Goal: Task Accomplishment & Management: Manage account settings

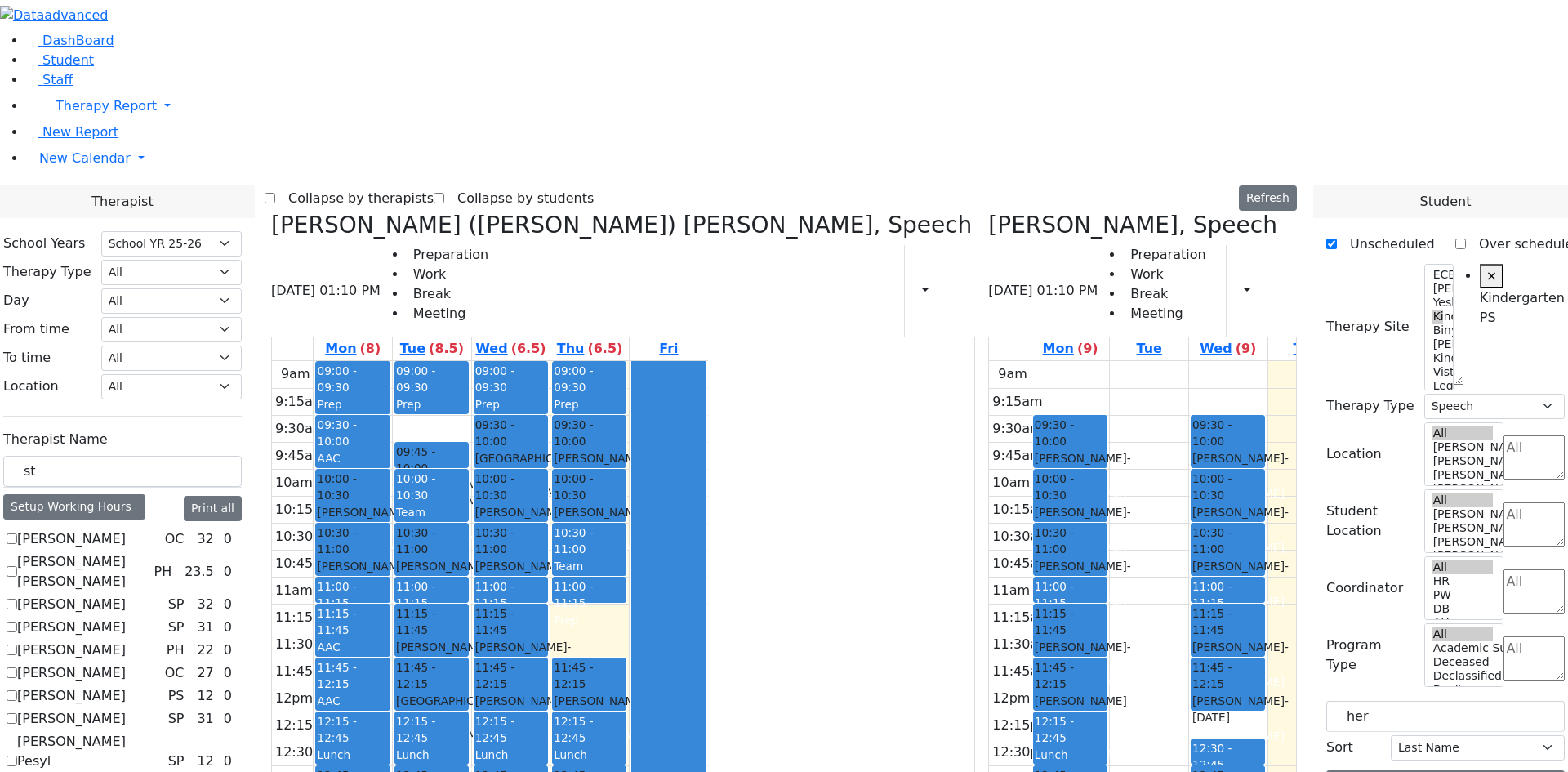
select select "212"
select select "51"
select select "3"
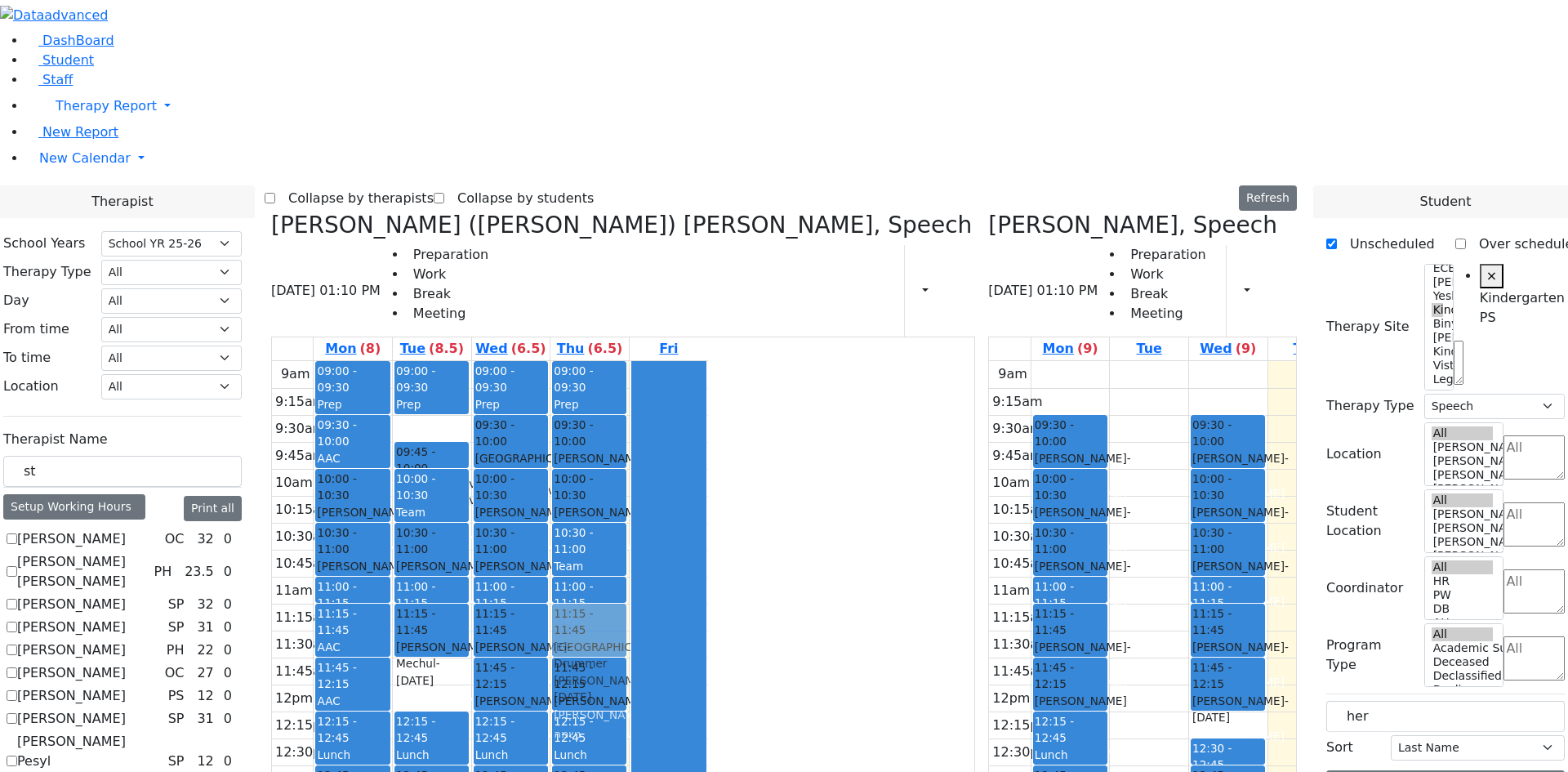
drag, startPoint x: 599, startPoint y: 435, endPoint x: 739, endPoint y: 382, distance: 149.7
click at [708, 382] on tr "09:00 - 09:30 Prep 09:30 - 10:00 AAC 10:00 - 10:30 Cik Yitzchok - 12/10/2018 Ne…" at bounding box center [489, 685] width 436 height 647
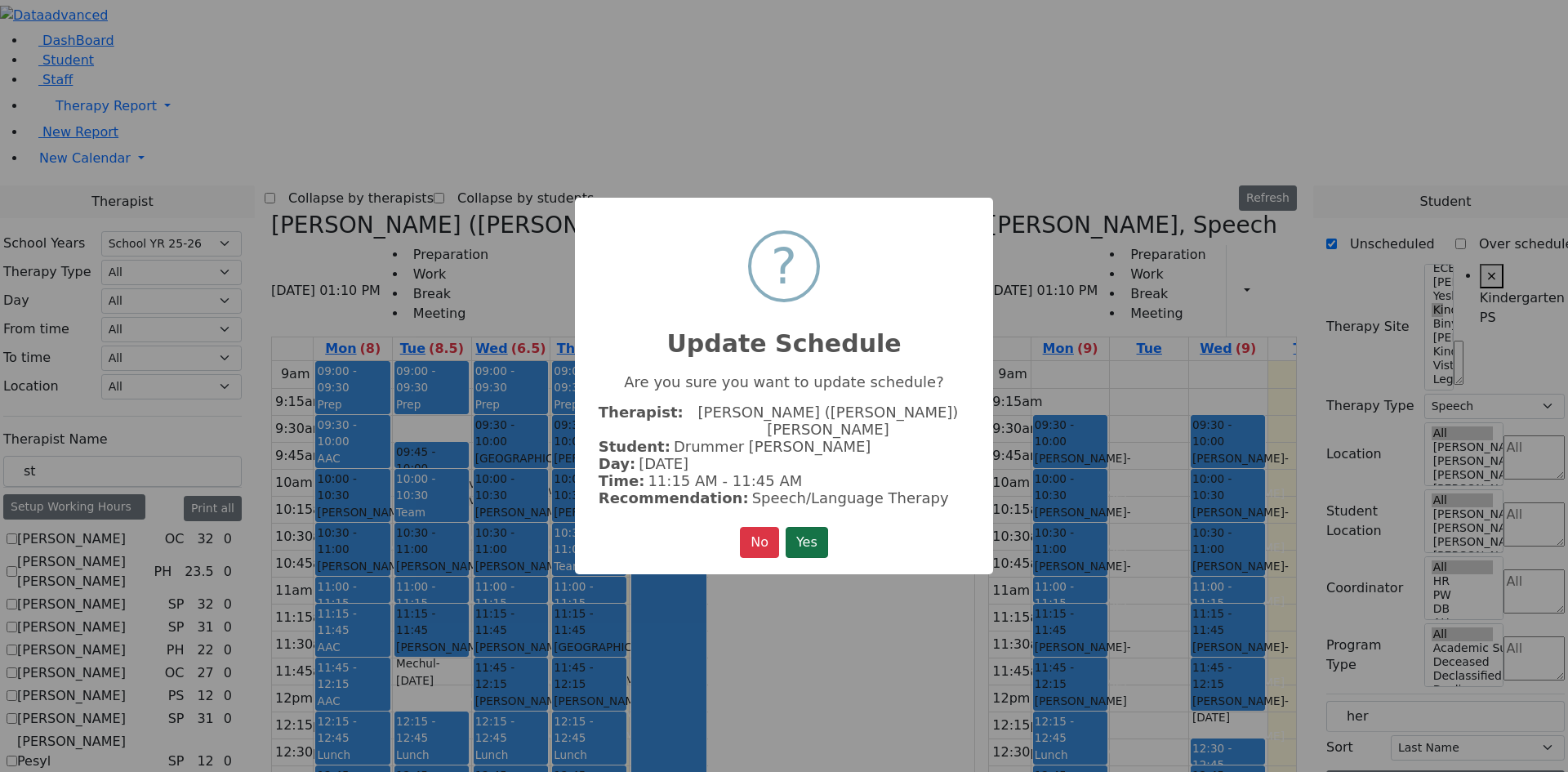
click at [809, 527] on button "Yes" at bounding box center [806, 542] width 42 height 31
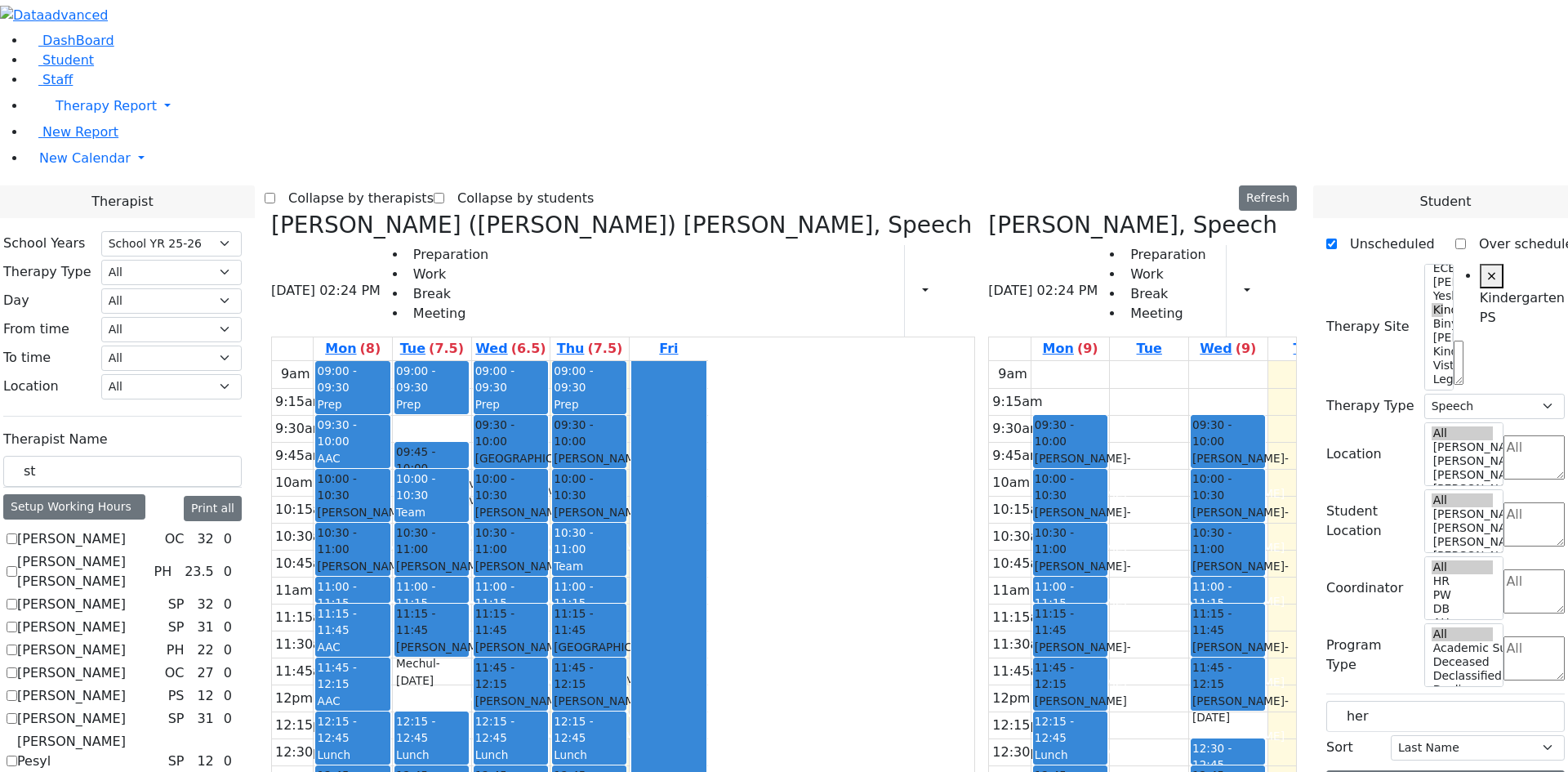
click at [676, 642] on tr "09:00 - 09:30 Prep 09:30 - 10:00 AAC 10:00 - 10:30 Cik Yitzchok - 12/10/2018 Ne…" at bounding box center [489, 685] width 436 height 647
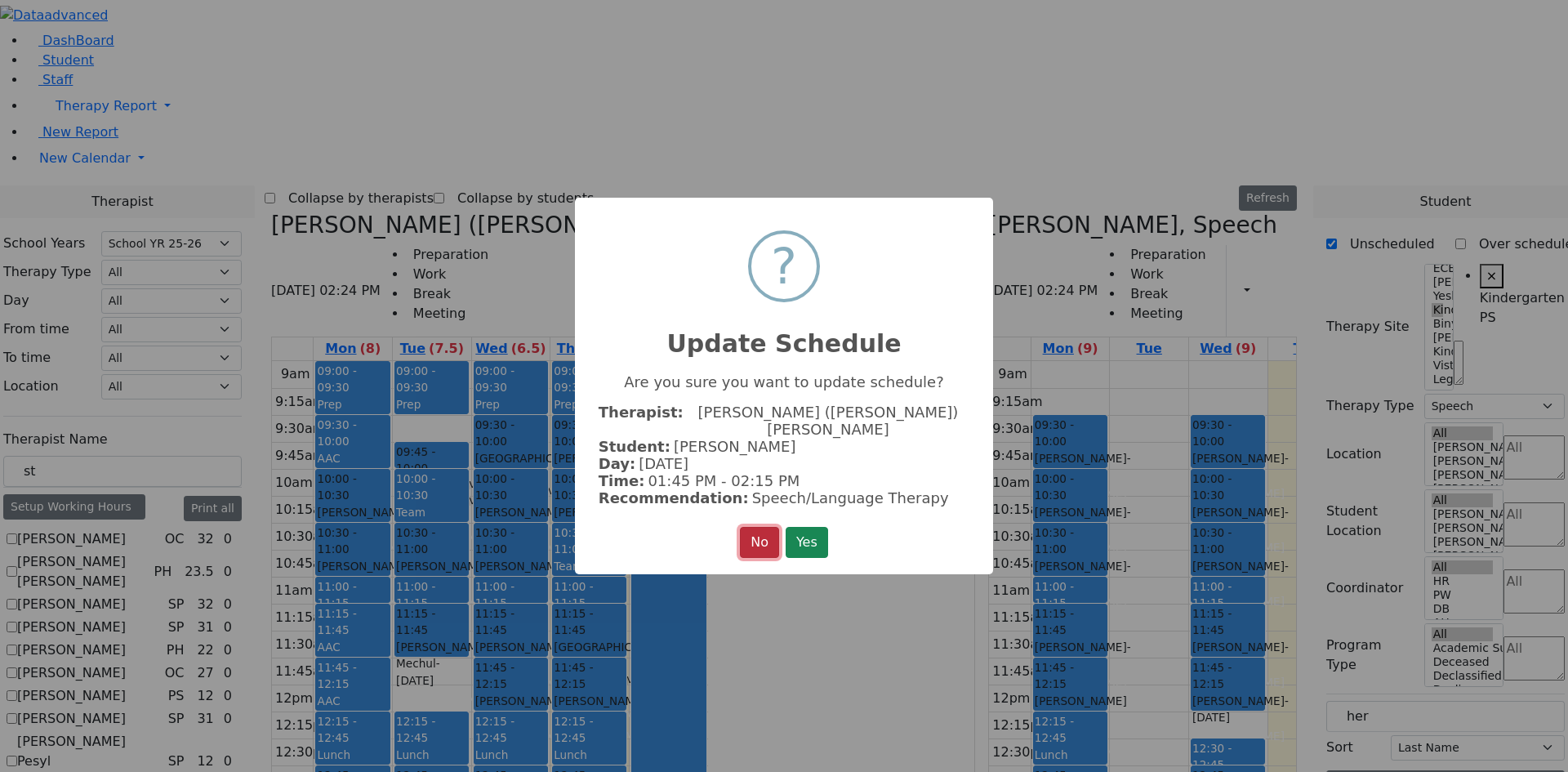
click at [747, 540] on button "No" at bounding box center [759, 542] width 39 height 31
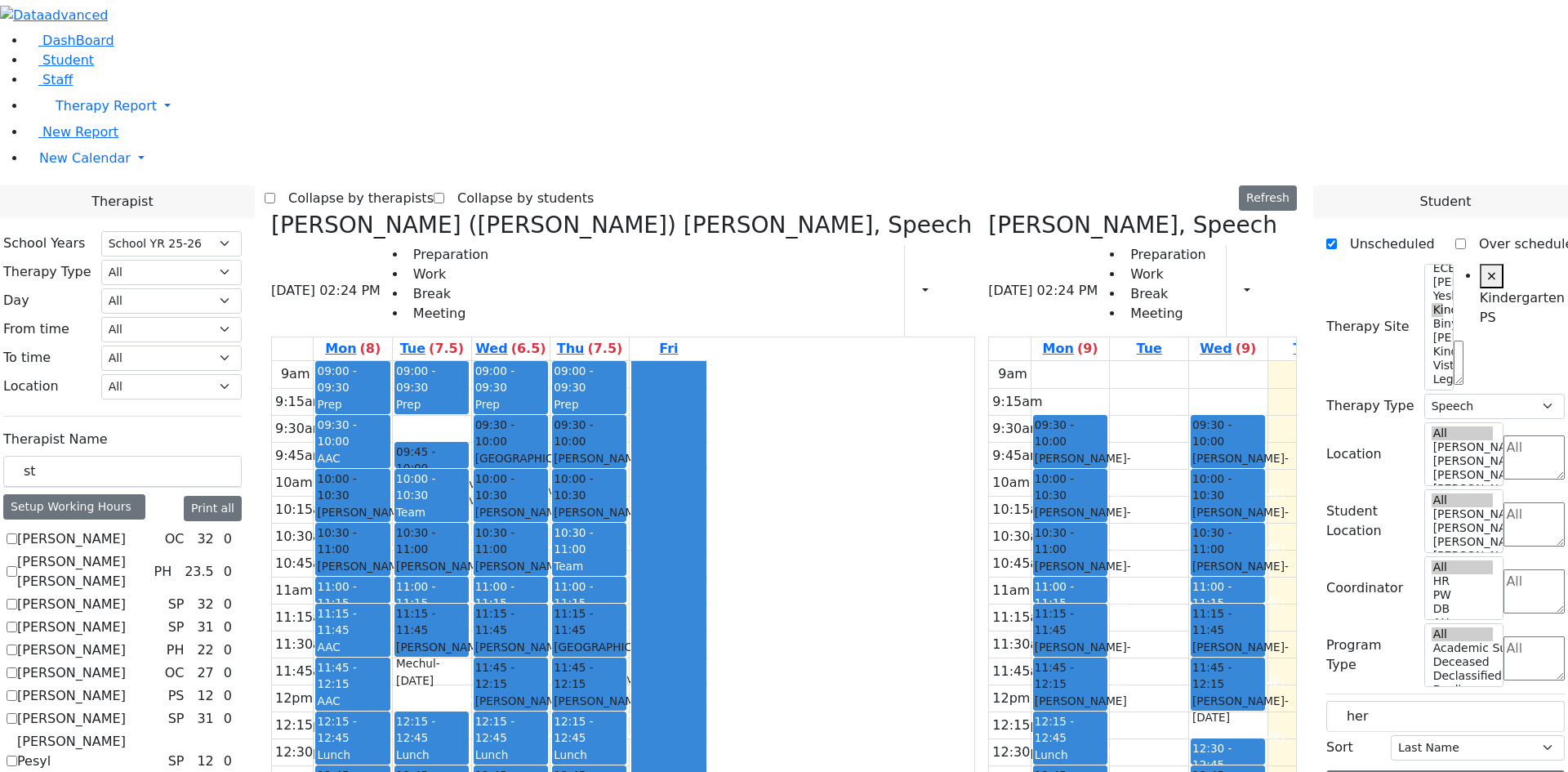
click at [708, 664] on div "9am 9:15am 9:30am 9:45am 10am 10:15am 10:30am 10:45am 11am 11:15am 11:30am 11:4…" at bounding box center [489, 685] width 436 height 647
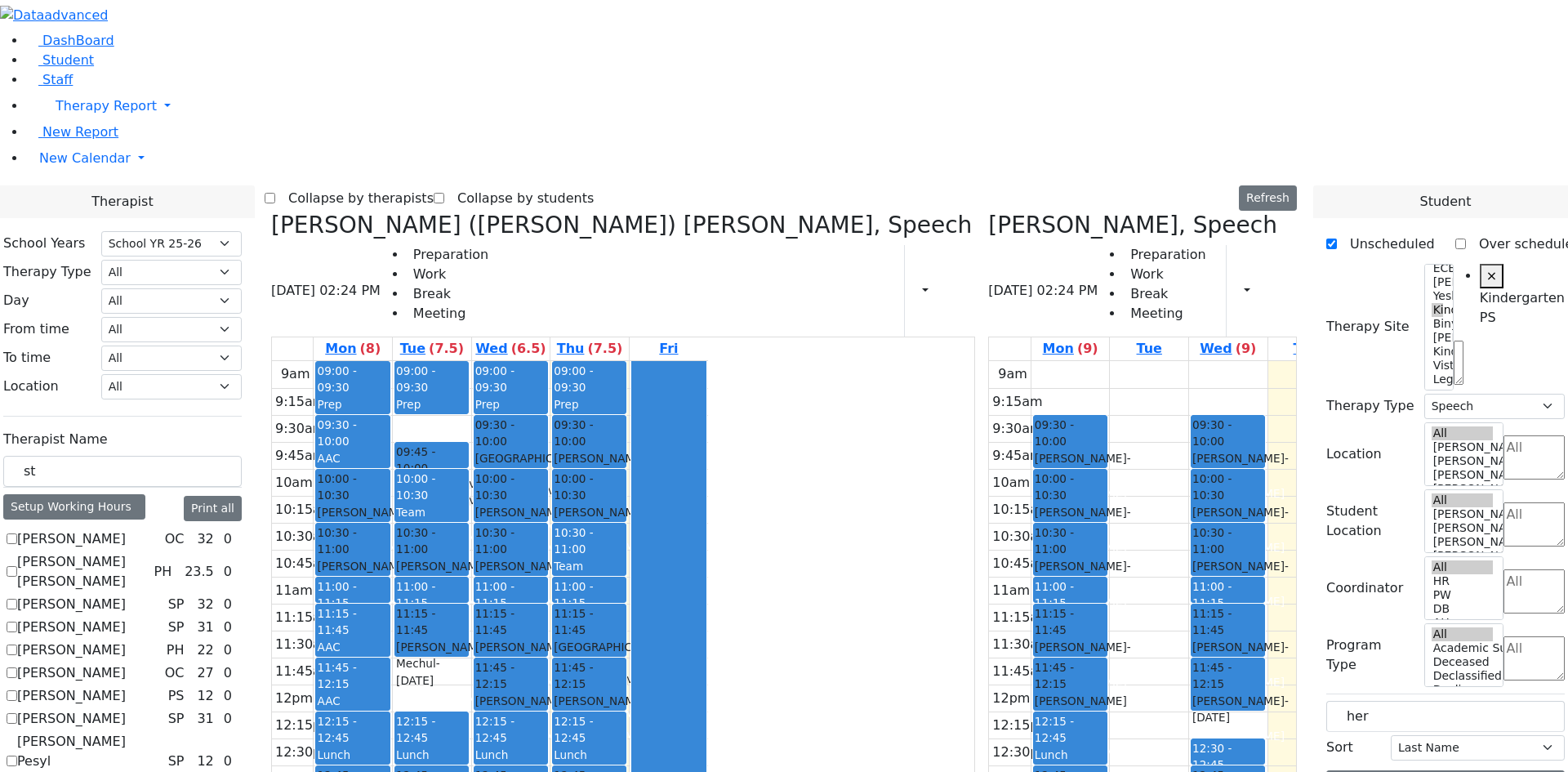
click at [468, 444] on span "09:45 - 10:00" at bounding box center [432, 460] width 71 height 33
click at [512, 711] on div "9am 9:15am 9:30am 9:45am 10am 10:15am 10:30am 10:45am 11am 11:15am 11:30am 11:4…" at bounding box center [489, 685] width 436 height 647
click at [988, 212] on h3 "Grumet Tova, Speech" at bounding box center [1133, 225] width 289 height 27
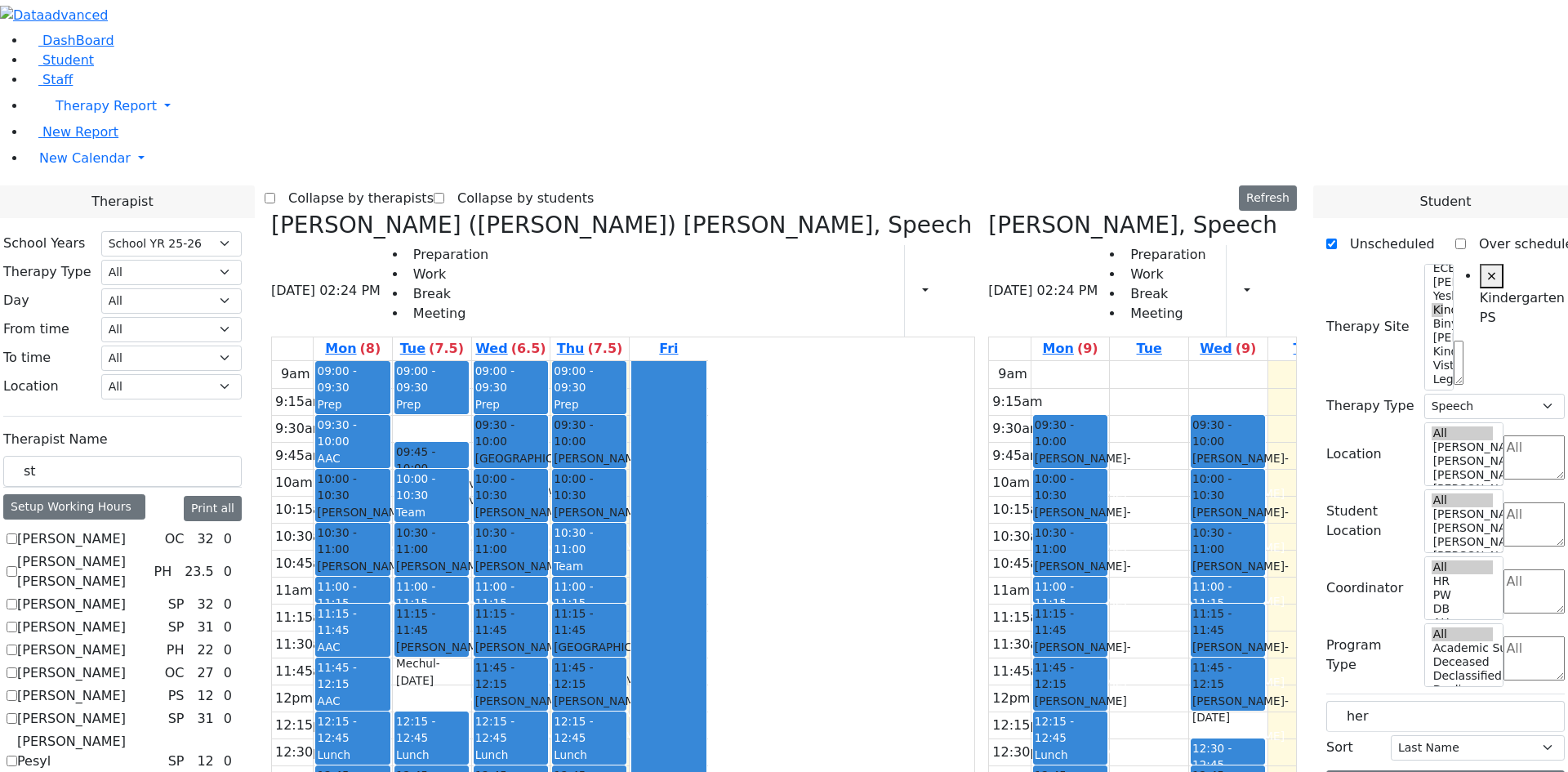
click at [988, 212] on icon at bounding box center [988, 225] width 0 height 27
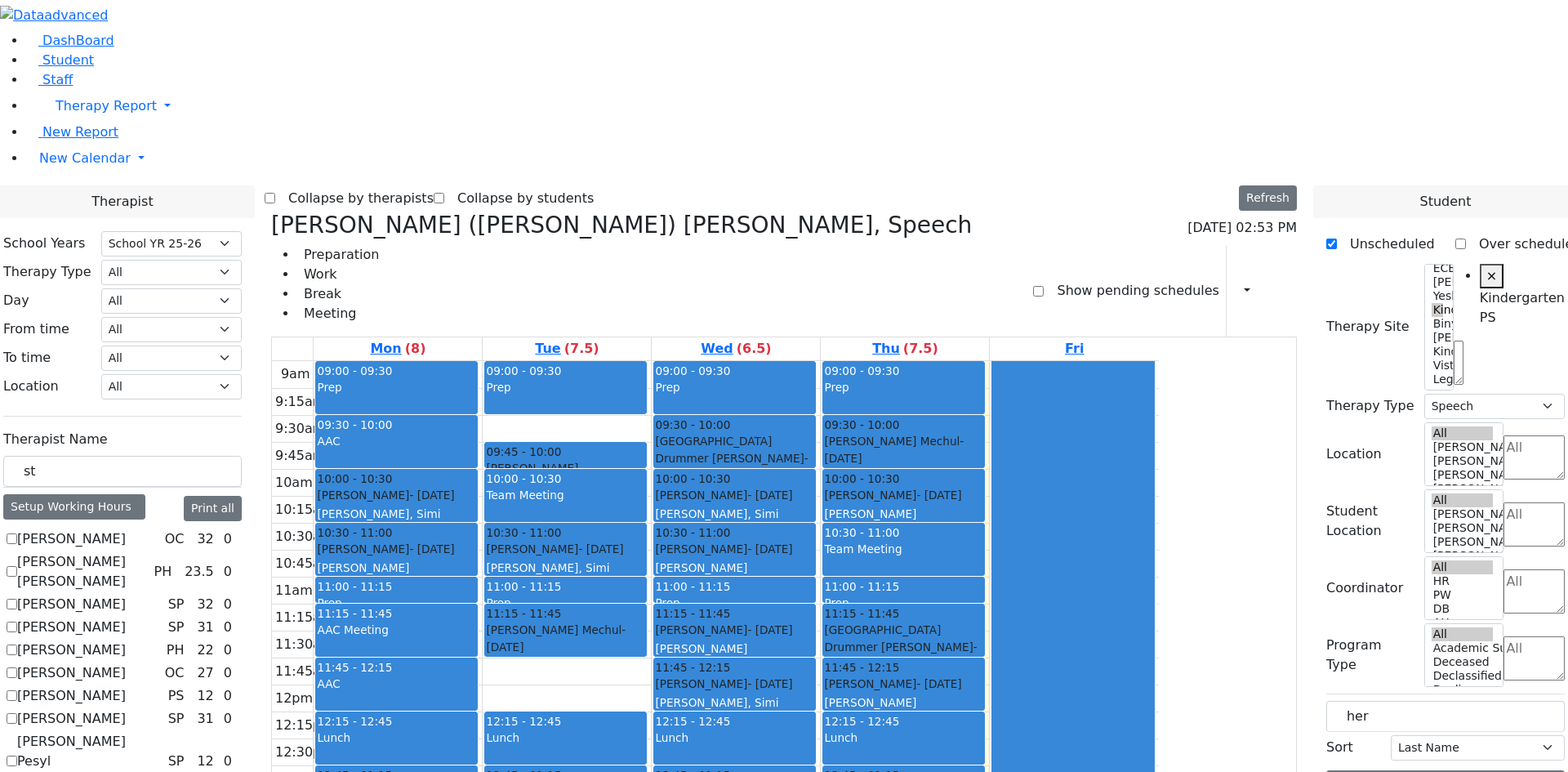
scroll to position [409, 0]
checkbox input "true"
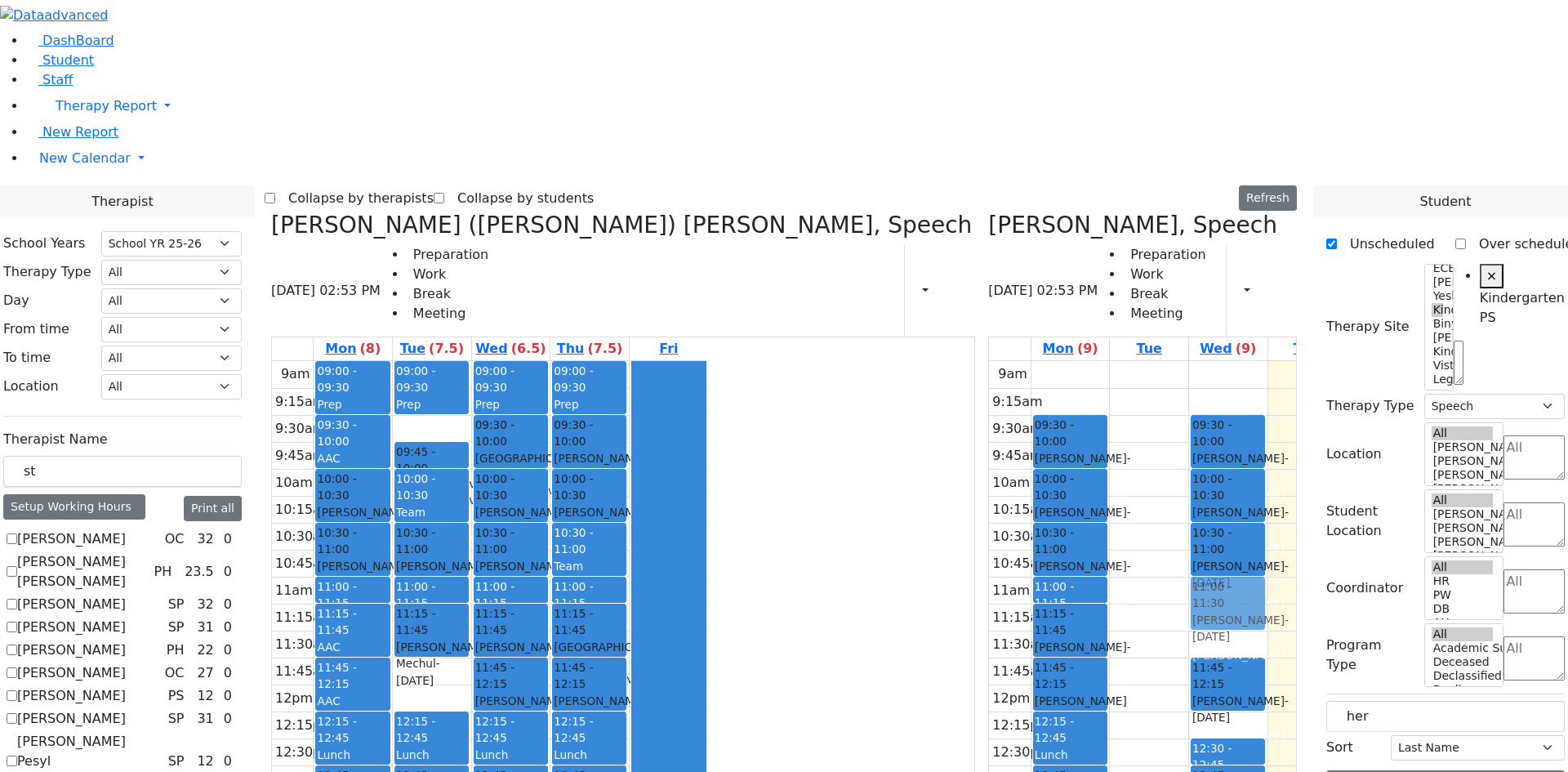
click at [1189, 365] on div "09:30 - 10:00 Podrigal Benzion - 09/22/2014 Jablin Meira 10:00 - 10:30 Muller S…" at bounding box center [1228, 685] width 78 height 647
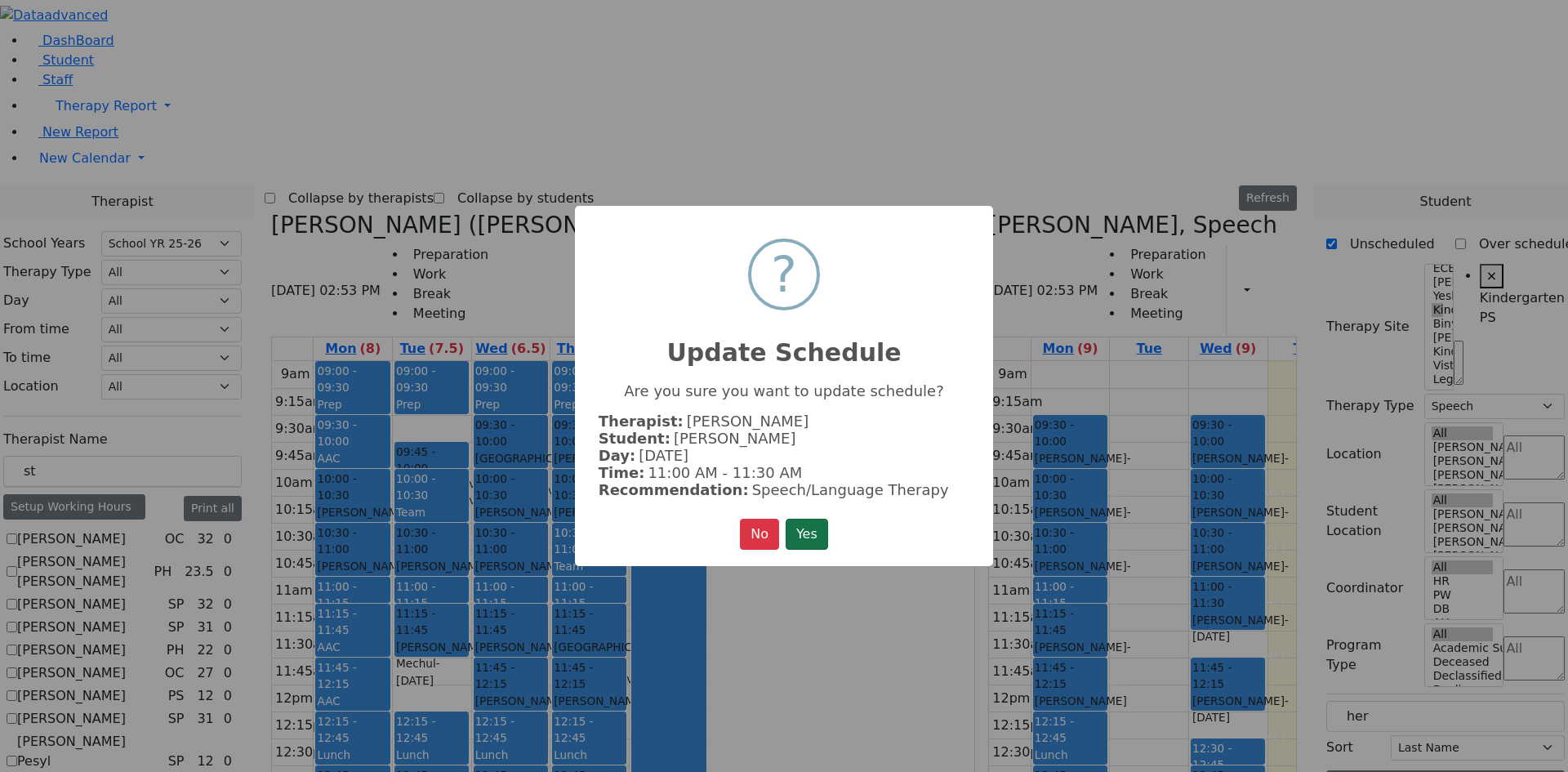
click at [801, 529] on button "Yes" at bounding box center [806, 534] width 42 height 31
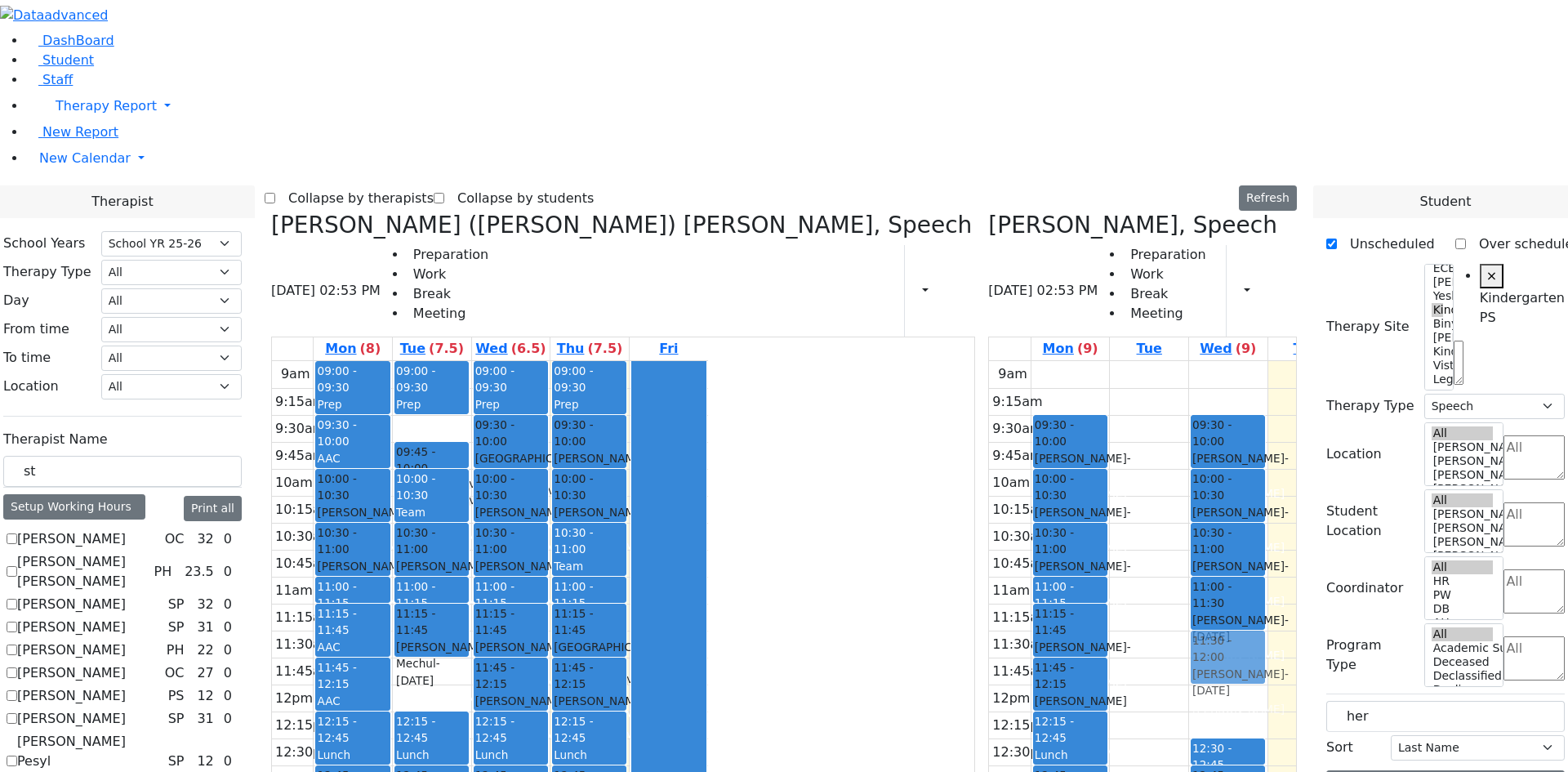
drag, startPoint x: 1100, startPoint y: 455, endPoint x: 1090, endPoint y: 428, distance: 28.8
click at [1189, 428] on div "09:30 - 10:00 Podrigal Benzion - 09/22/2014 Jablin Meira 10:00 - 10:30 Muller S…" at bounding box center [1228, 685] width 78 height 647
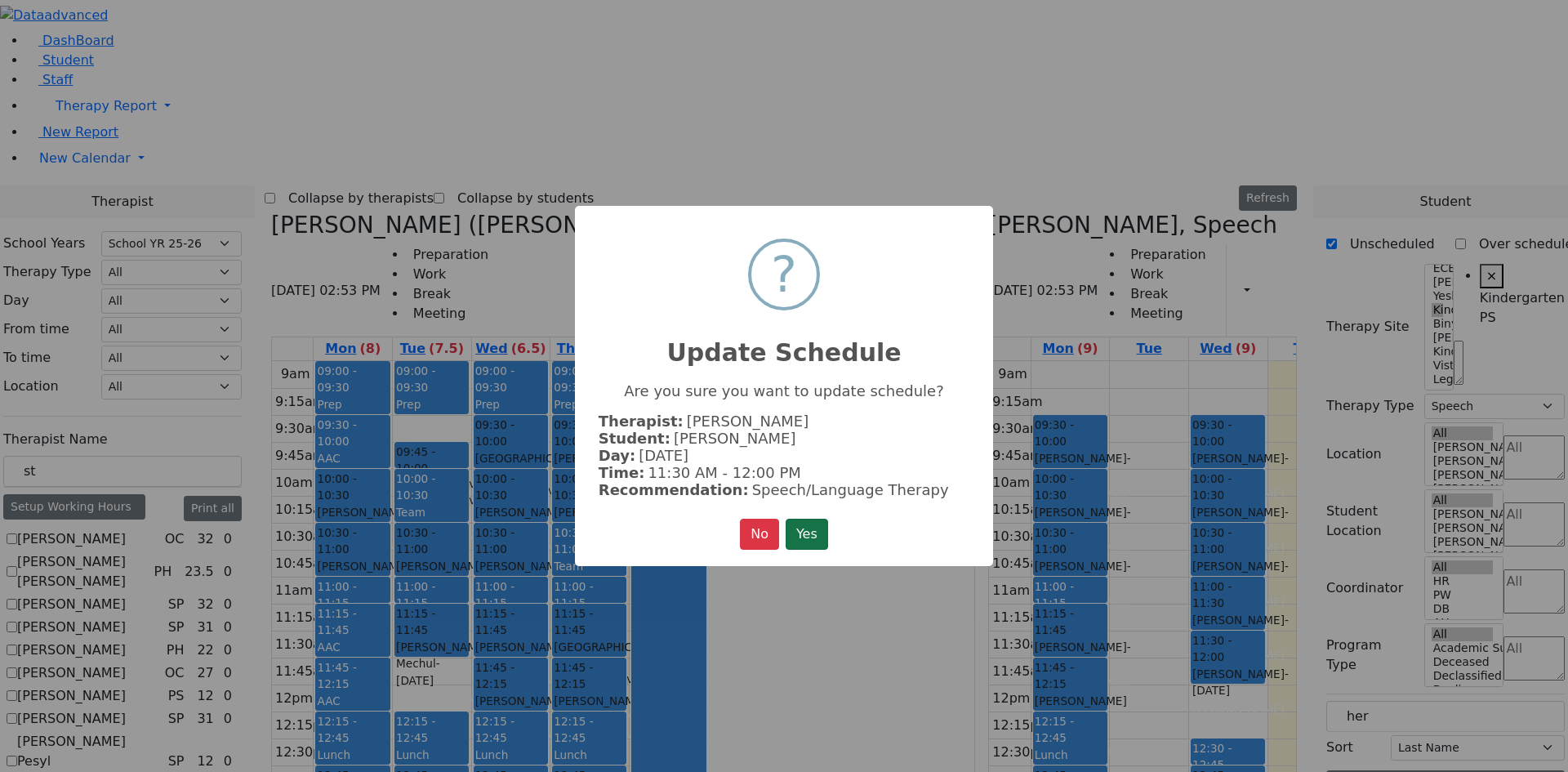
click at [813, 523] on button "Yes" at bounding box center [806, 534] width 42 height 31
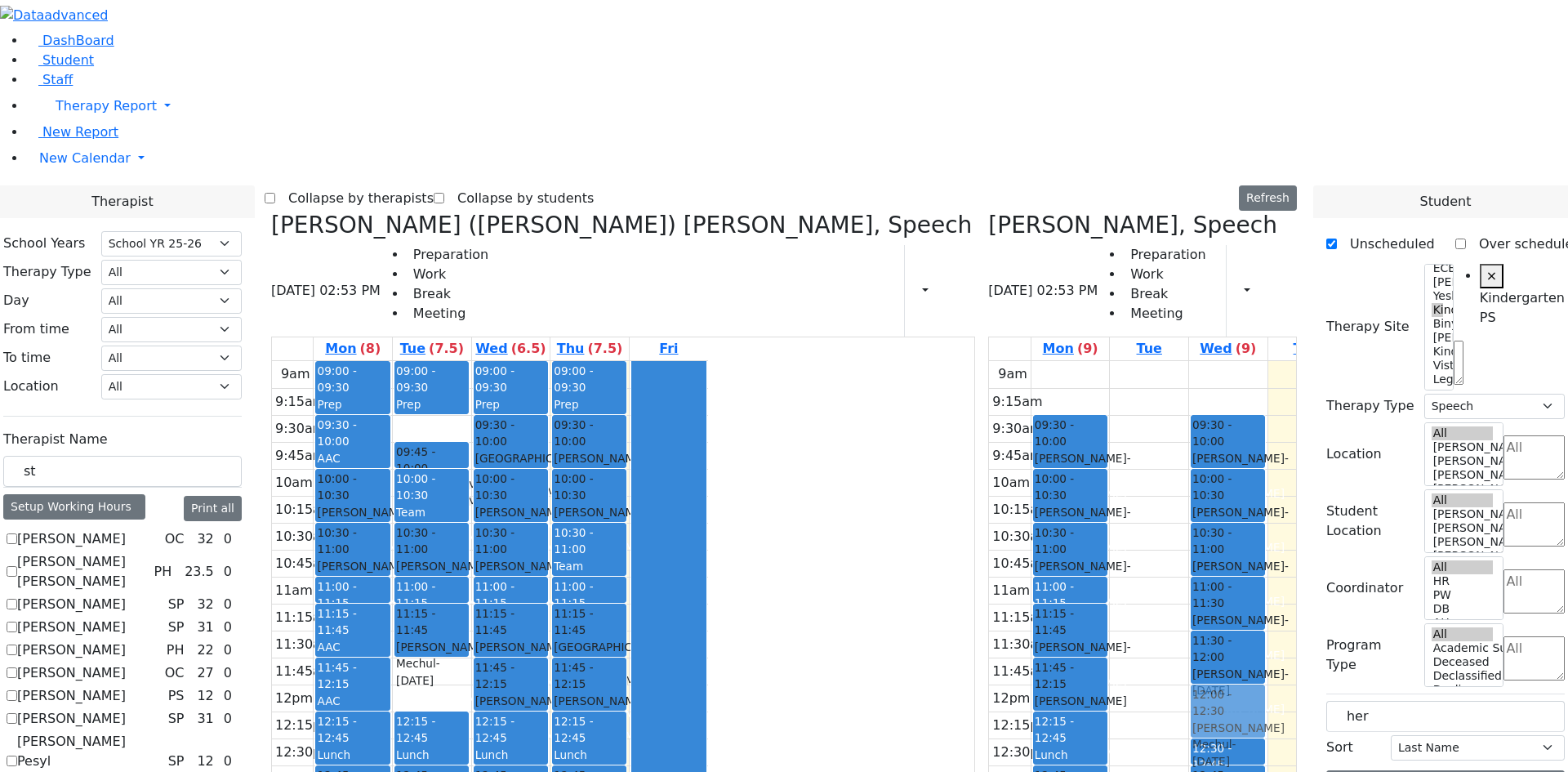
drag, startPoint x: 1253, startPoint y: 580, endPoint x: 1108, endPoint y: 479, distance: 176.7
click at [1108, 479] on tr "09:30 - 10:00 Weber Shloimy - 12/26/2013 Gross, Atara 10:00 - 10:30 Teitelbaum …" at bounding box center [1207, 685] width 436 height 647
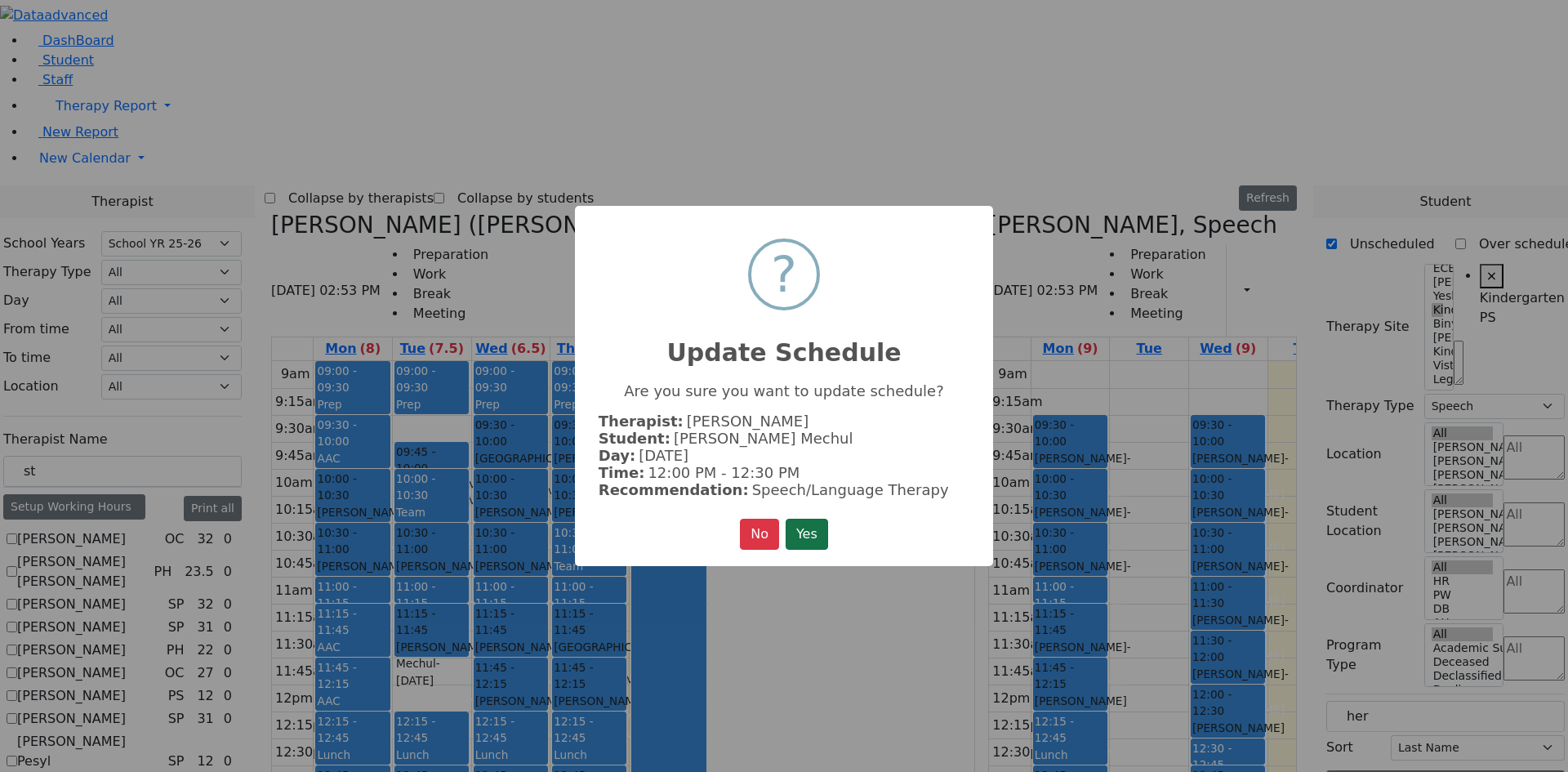
click at [816, 526] on button "Yes" at bounding box center [806, 534] width 42 height 31
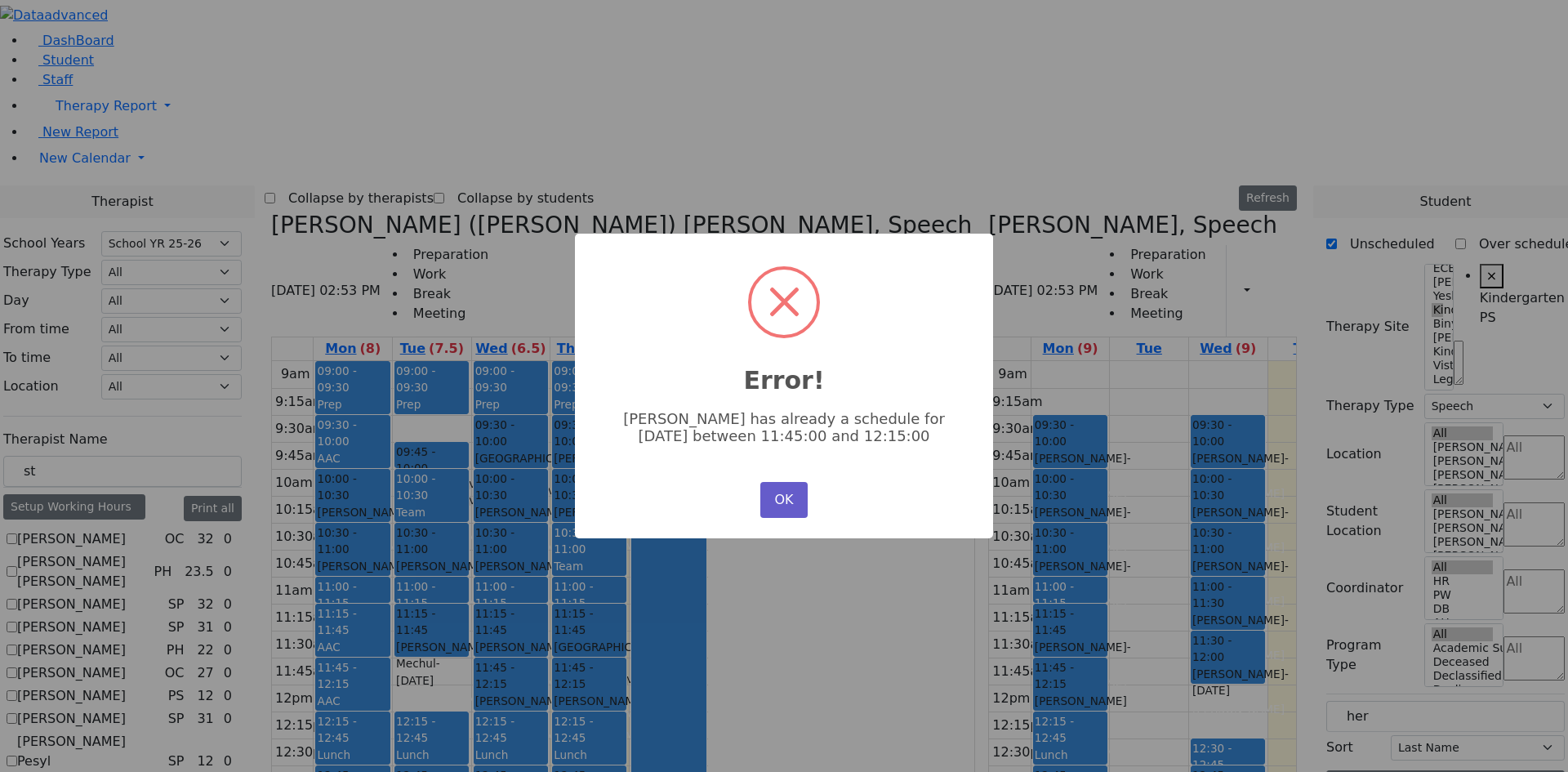
click at [787, 503] on button "OK" at bounding box center [784, 499] width 47 height 36
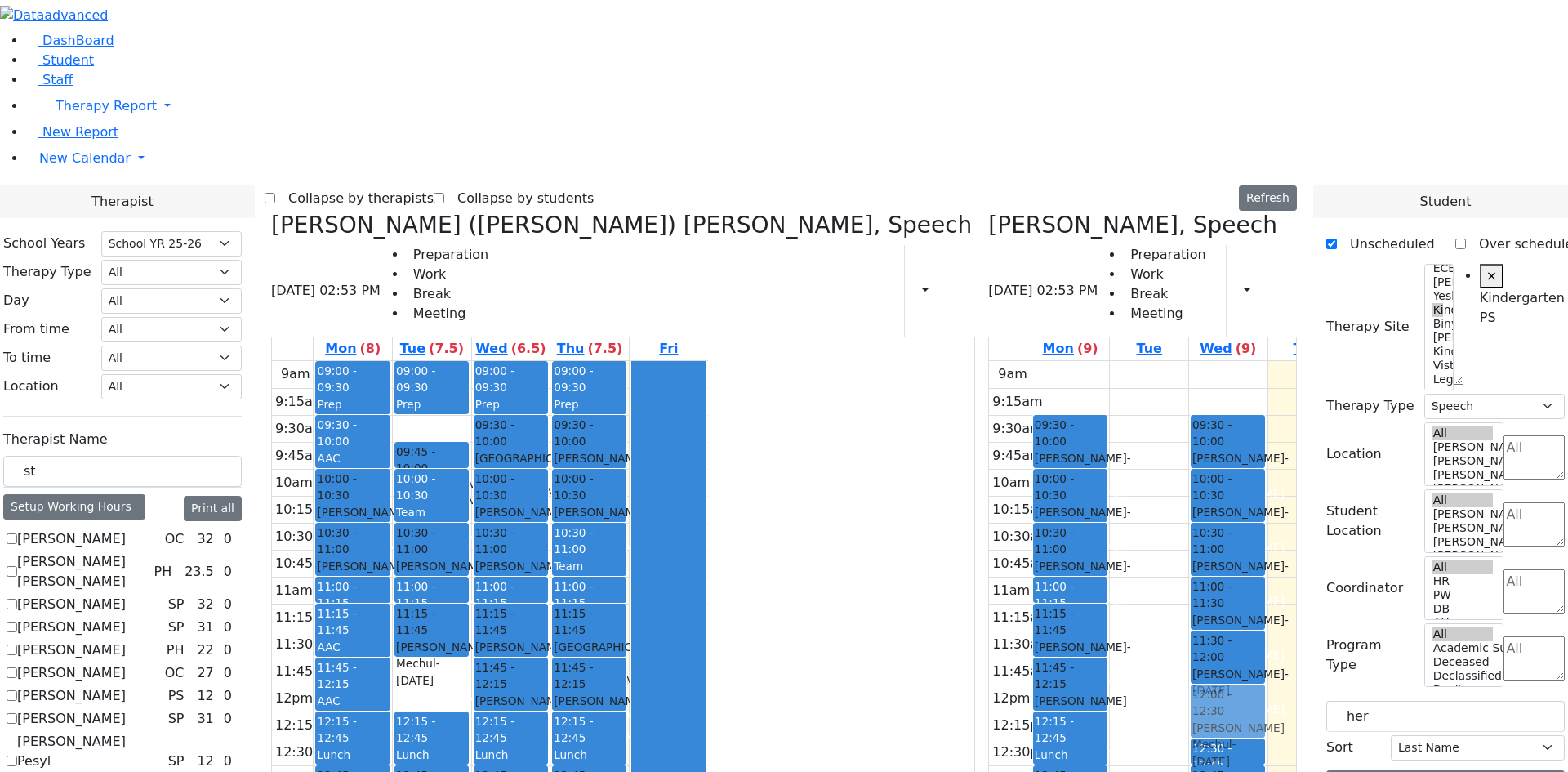
drag, startPoint x: 1292, startPoint y: 583, endPoint x: 1147, endPoint y: 477, distance: 179.6
click at [1147, 477] on tr "09:30 - 10:00 Weber Shloimy - 12/26/2013 Gross, Atara 10:00 - 10:30 Teitelbaum …" at bounding box center [1207, 685] width 436 height 647
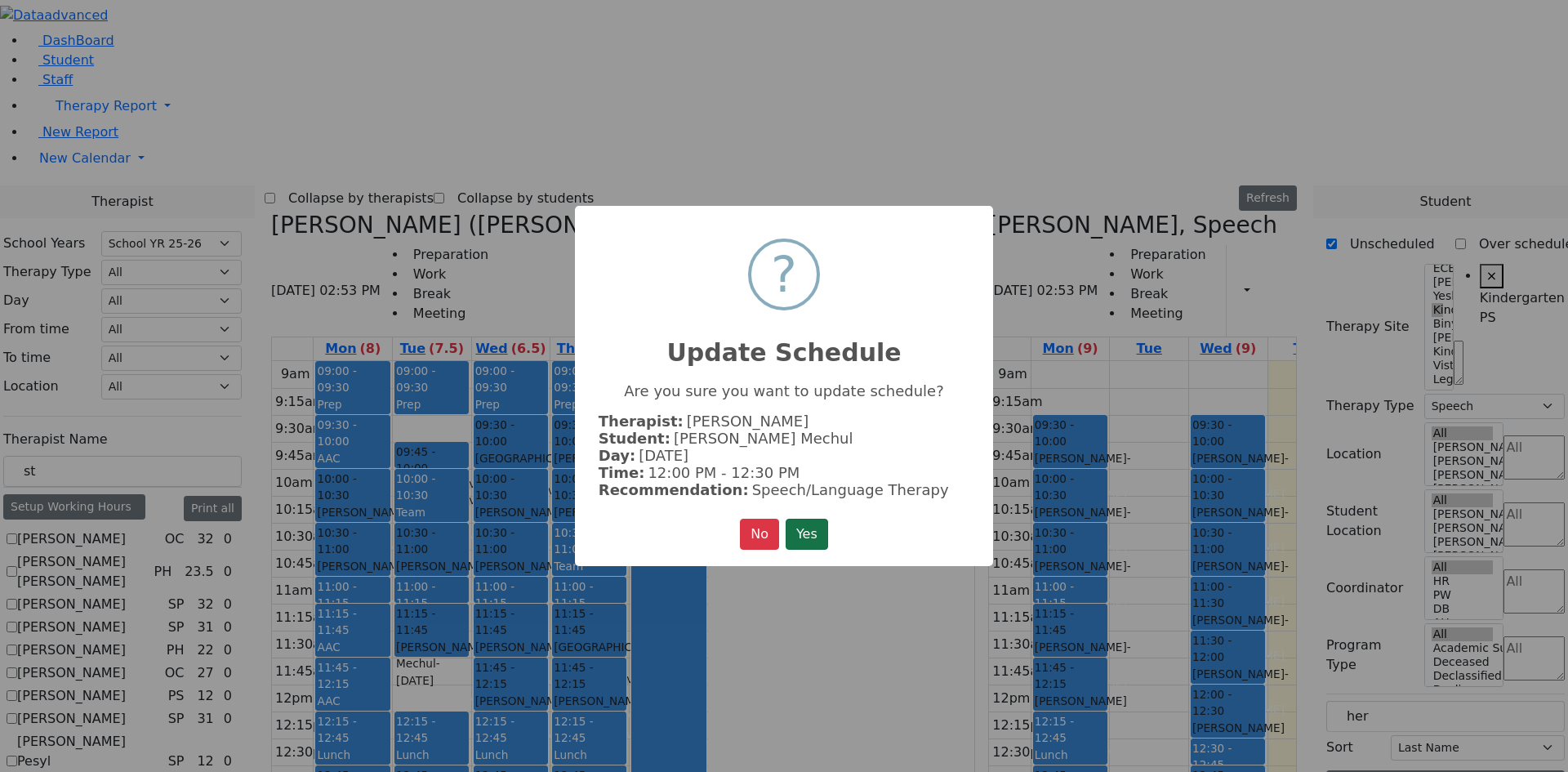
click at [811, 524] on button "Yes" at bounding box center [806, 534] width 42 height 31
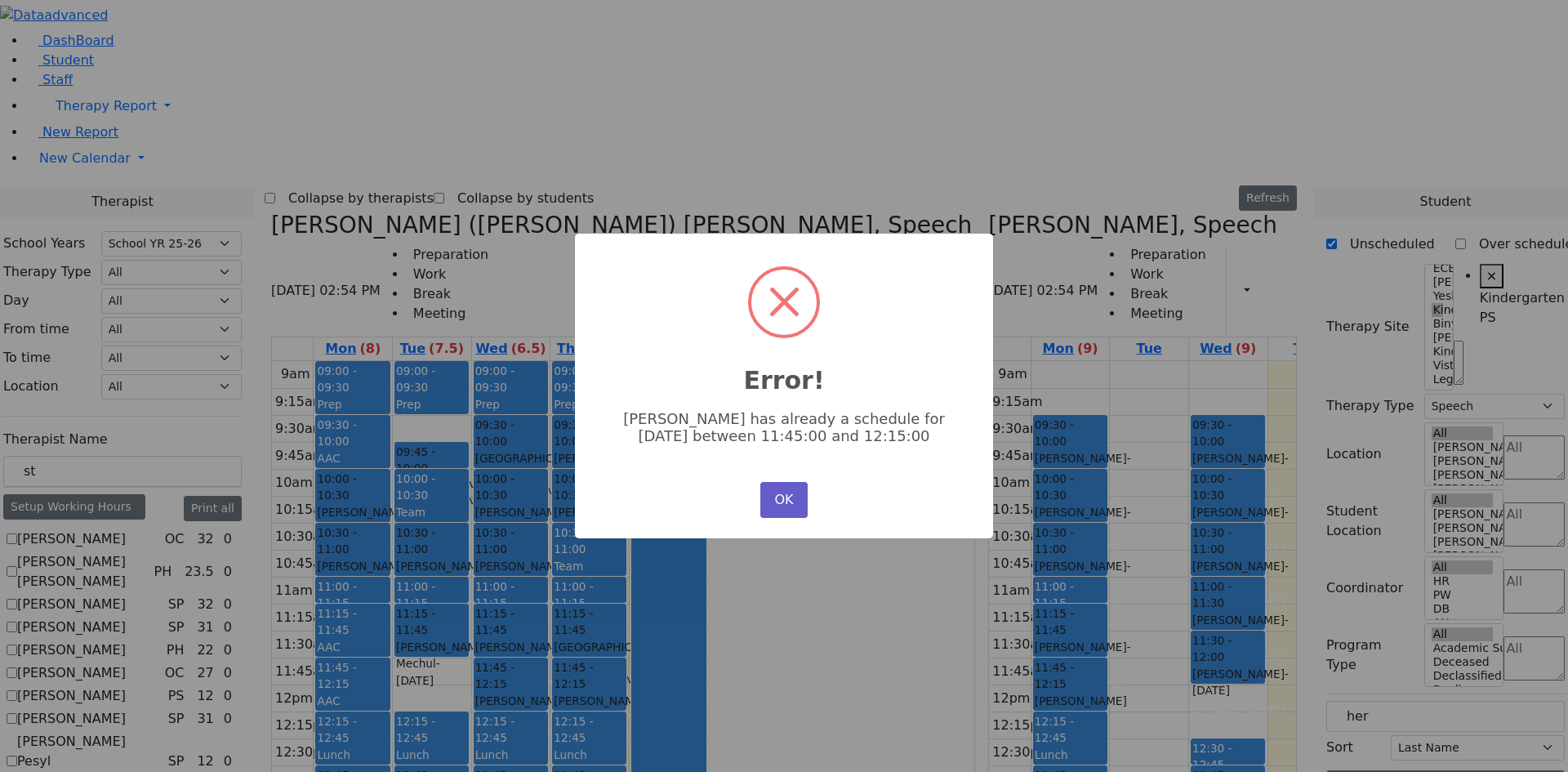
click at [791, 493] on button "OK" at bounding box center [784, 499] width 47 height 36
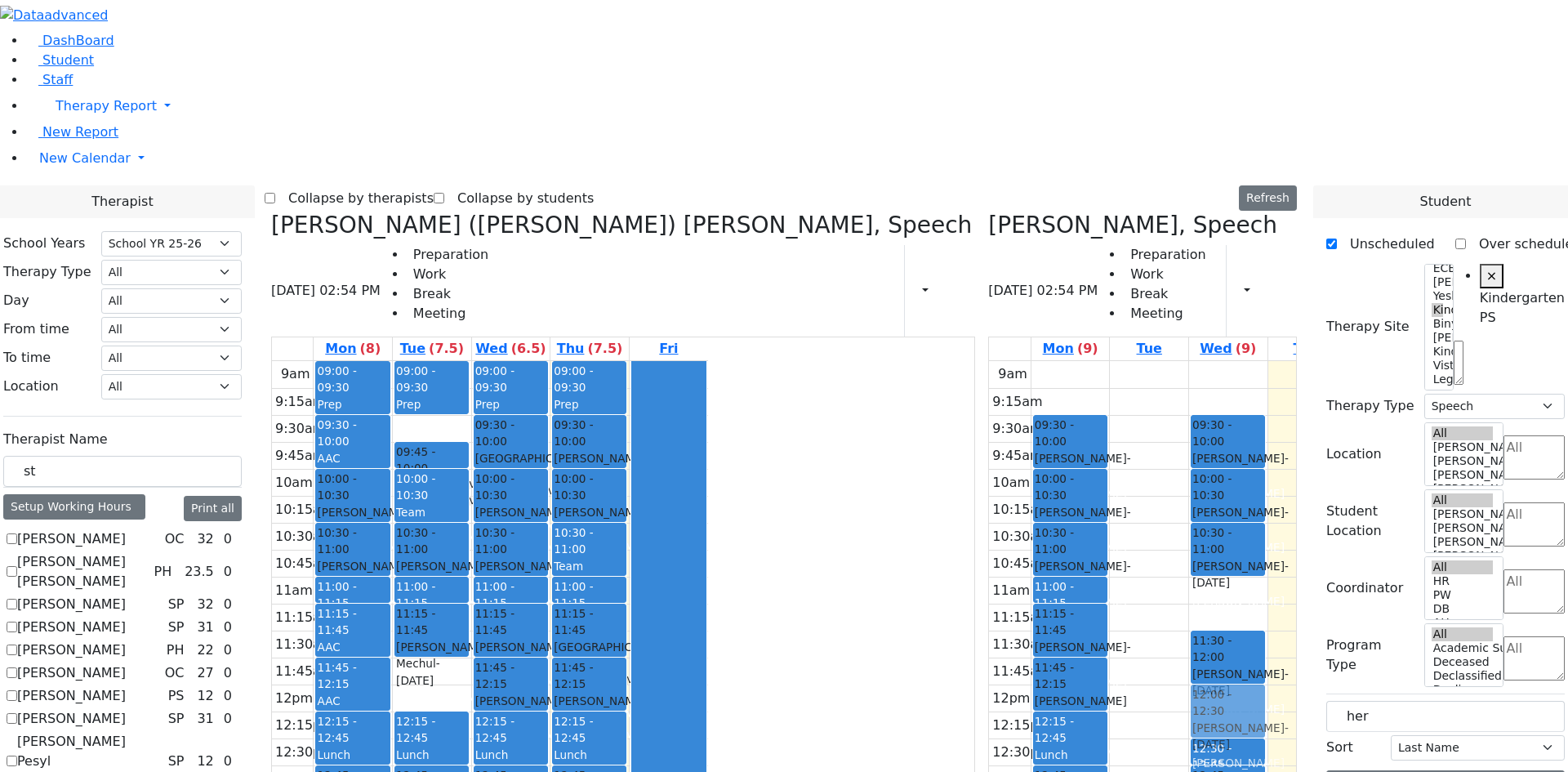
drag, startPoint x: 1131, startPoint y: 360, endPoint x: 1127, endPoint y: 465, distance: 105.1
click at [1189, 465] on div "09:30 - 10:00 Podrigal Benzion - 09/22/2014 Jablin Meira 10:00 - 10:30 Muller S…" at bounding box center [1228, 685] width 78 height 647
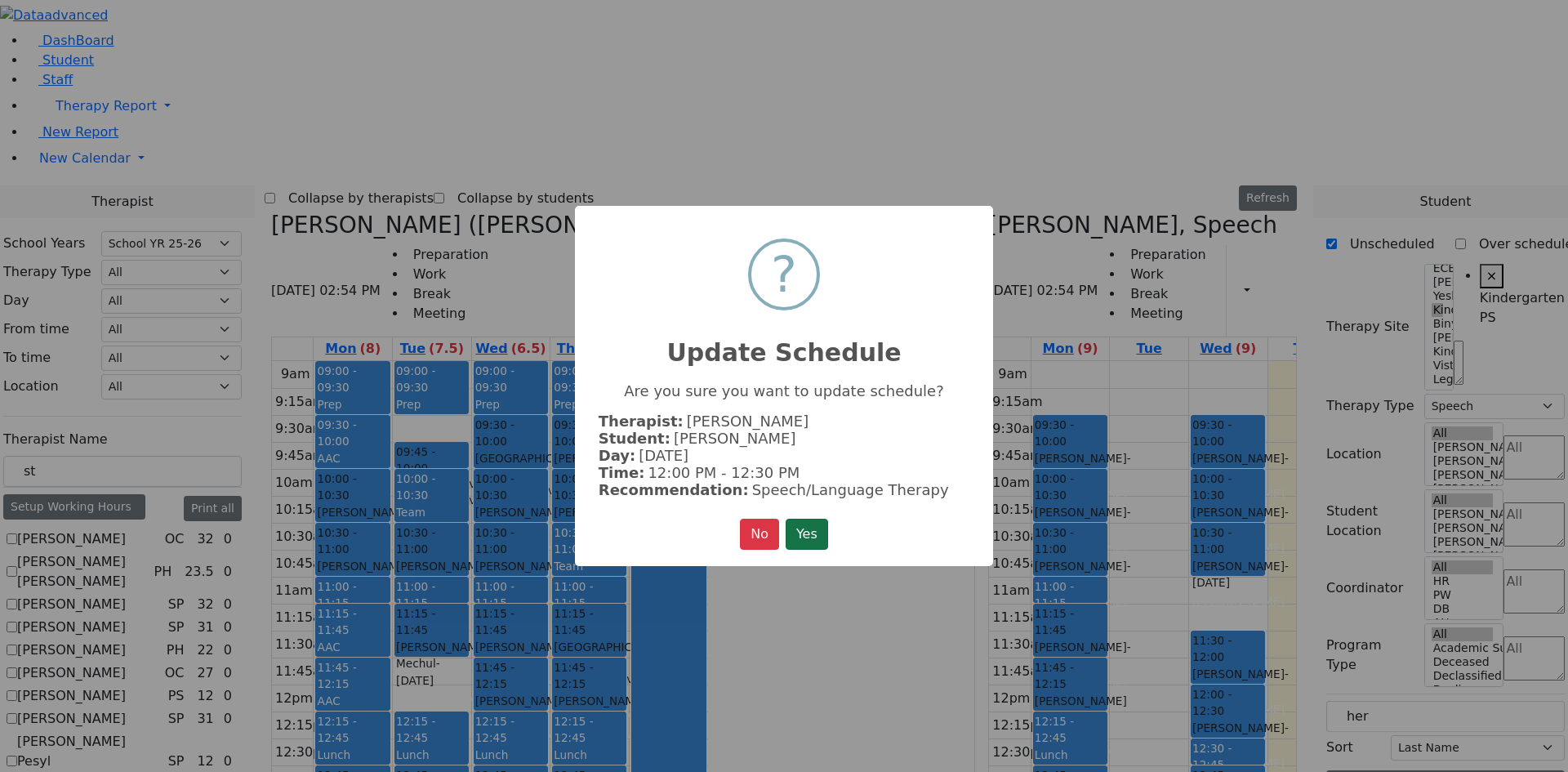
click at [812, 527] on button "Yes" at bounding box center [806, 534] width 42 height 31
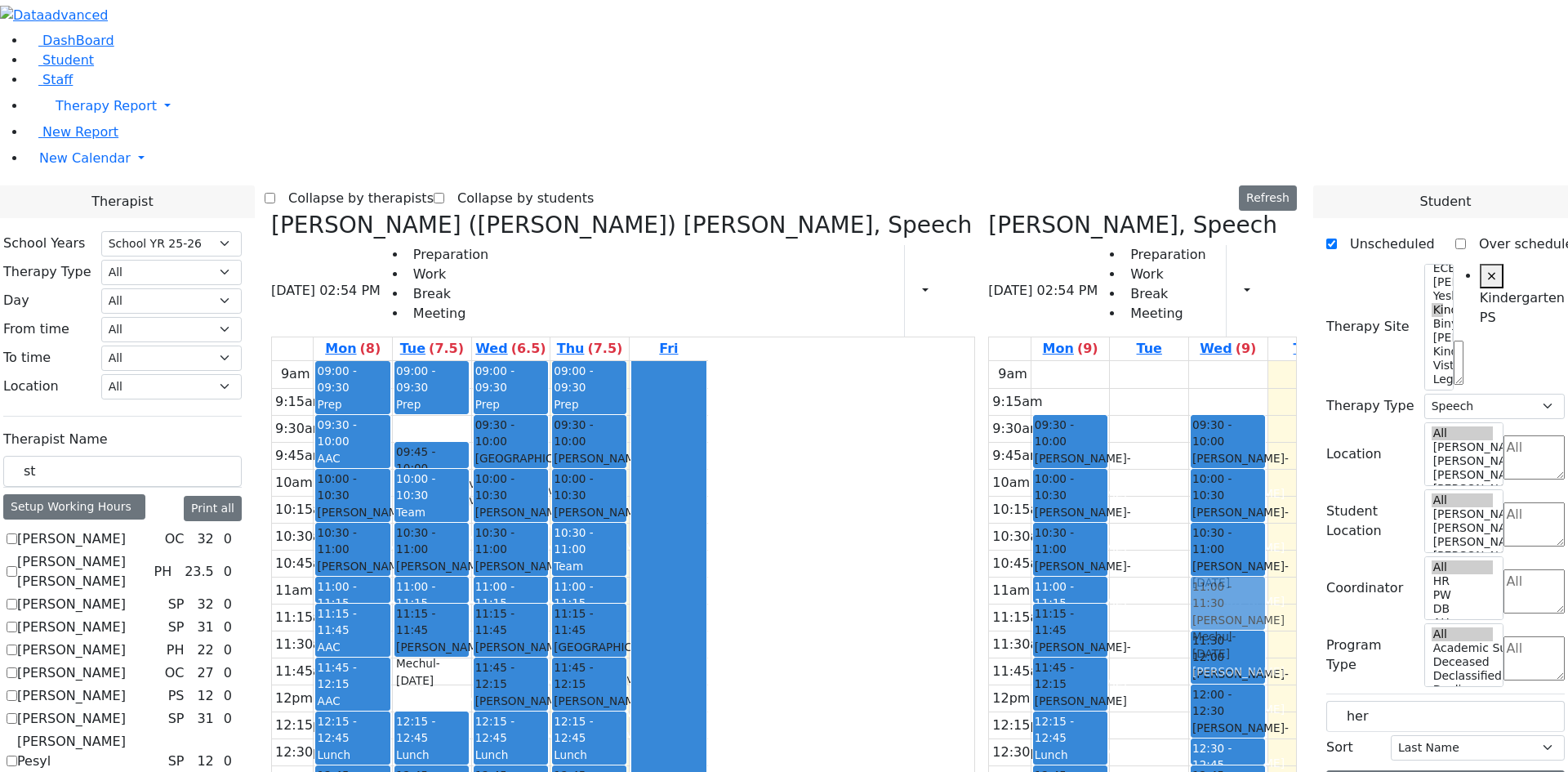
drag, startPoint x: 1258, startPoint y: 566, endPoint x: 1100, endPoint y: 350, distance: 267.6
click at [1100, 361] on tr "09:30 - 10:00 Weber Shloimy - 12/26/2013 Gross, Atara 10:00 - 10:30 Teitelbaum …" at bounding box center [1207, 685] width 436 height 647
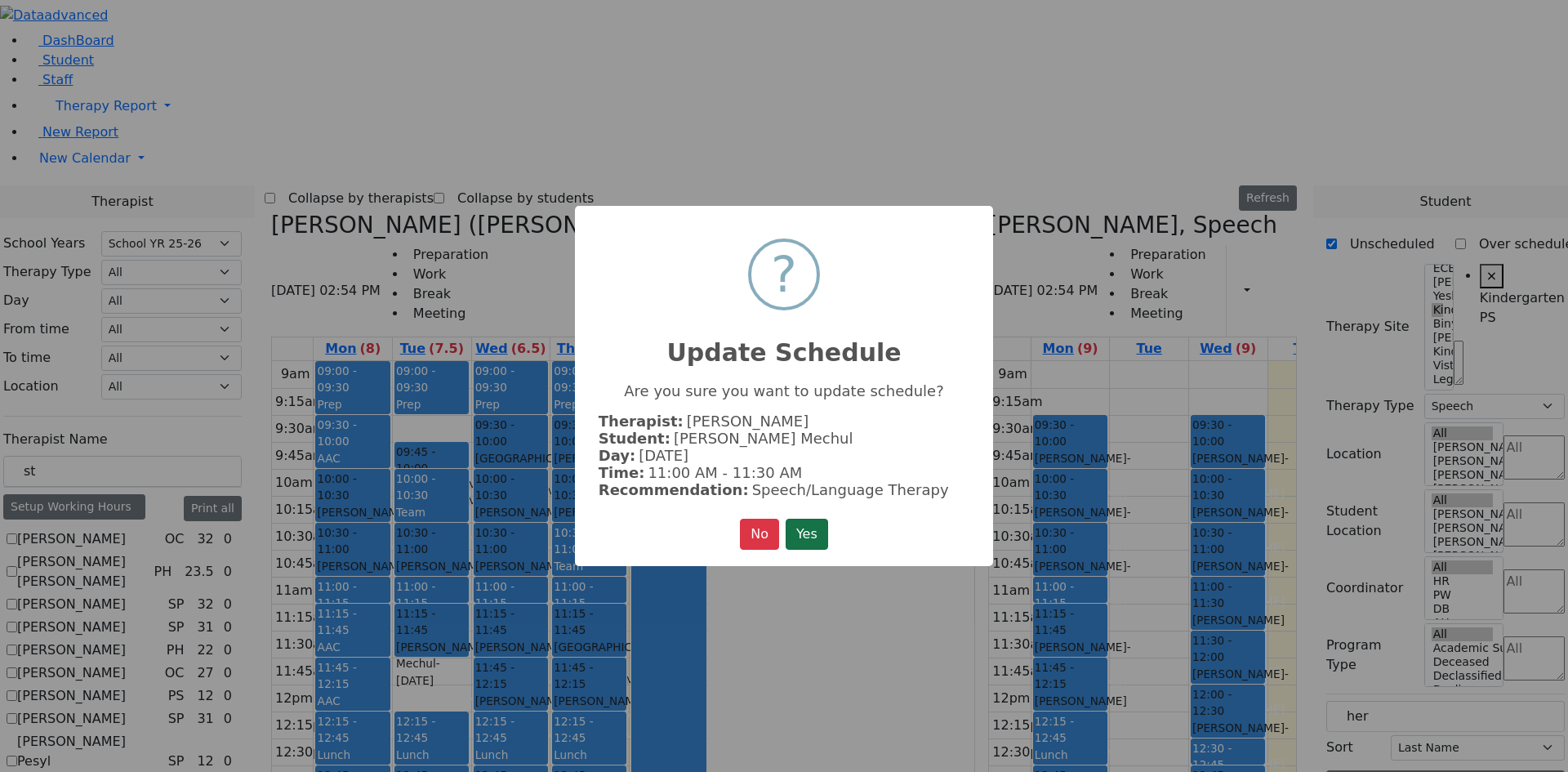
click at [801, 529] on button "Yes" at bounding box center [806, 534] width 42 height 31
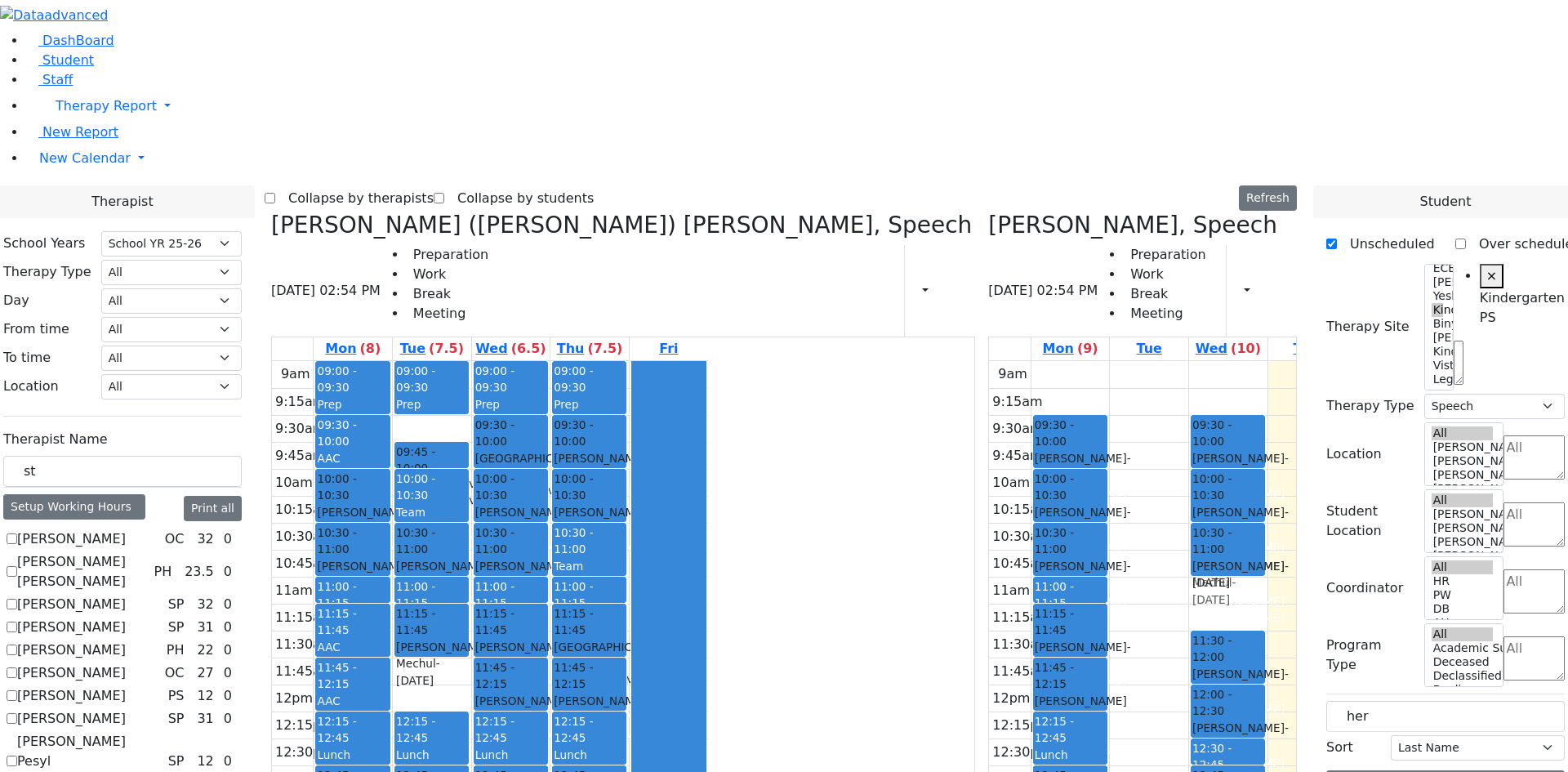
drag, startPoint x: 1142, startPoint y: 355, endPoint x: 1141, endPoint y: 300, distance: 55.0
click at [1189, 361] on div "09:30 - 10:00 Podrigal Benzion - 09/22/2014 Jablin Meira 10:00 - 10:30 Muller S…" at bounding box center [1228, 685] width 78 height 647
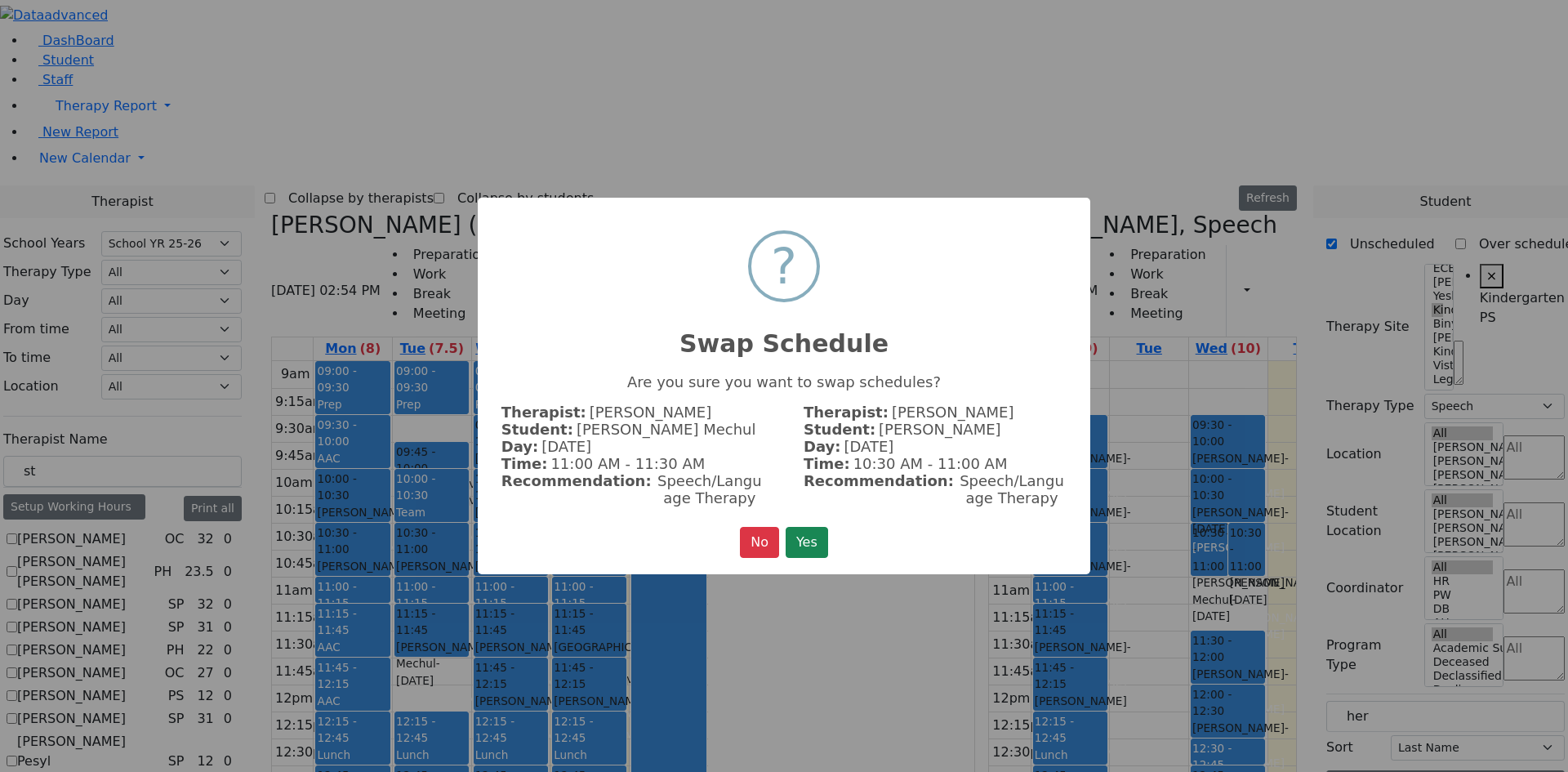
click at [801, 530] on button "Yes" at bounding box center [806, 542] width 42 height 31
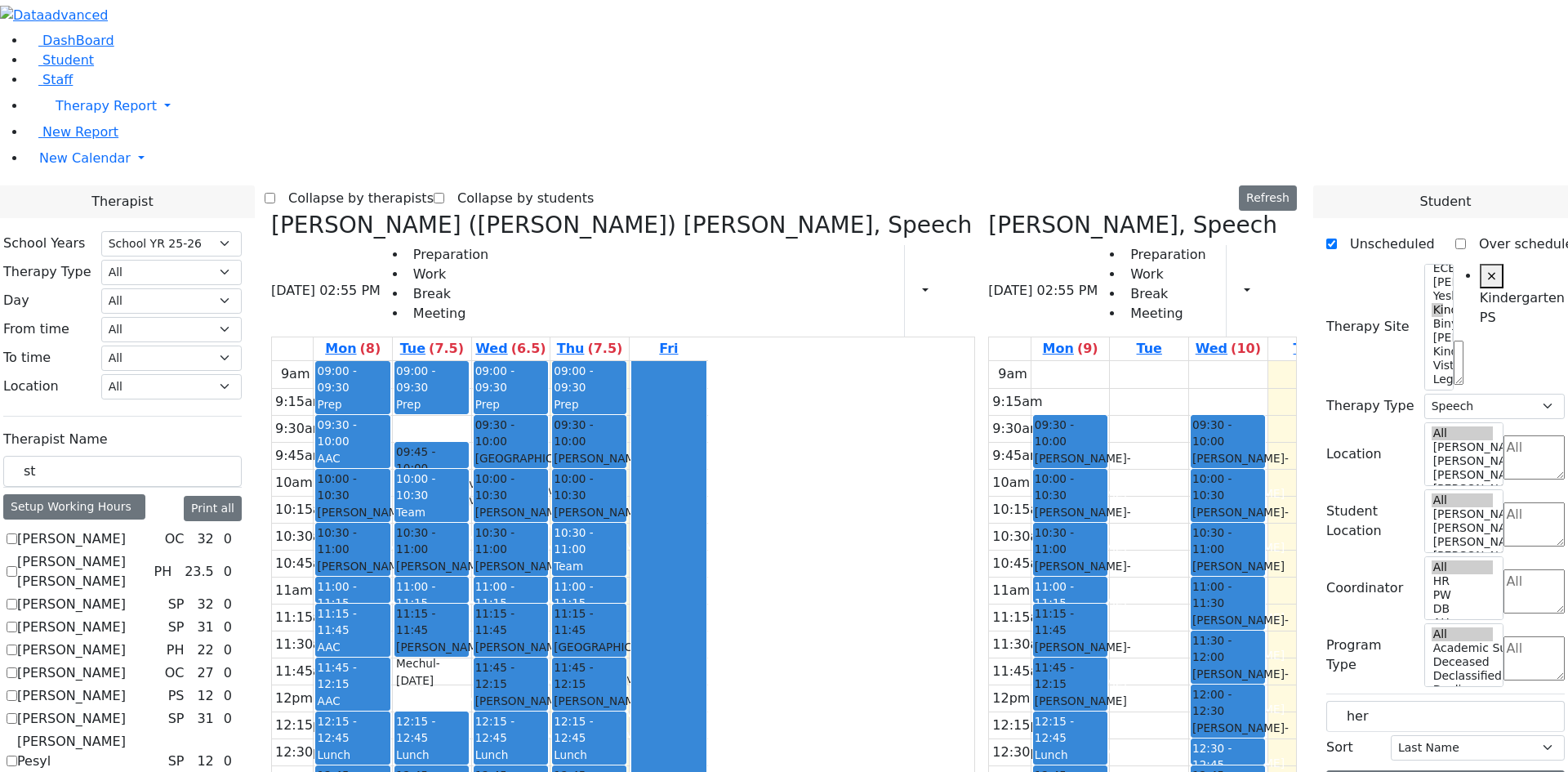
click at [1193, 558] on div "Herskovic Mechul - 07/22/2017" at bounding box center [1228, 583] width 71 height 50
click at [1193, 612] on div "Teitelbaum Michael - 09/27/2017" at bounding box center [1228, 629] width 71 height 33
click at [1193, 610] on div "Peymer Bracha" at bounding box center [1228, 618] width 71 height 17
click at [1193, 612] on div "Teitelbaum Michael - 09/27/2017" at bounding box center [1228, 629] width 71 height 33
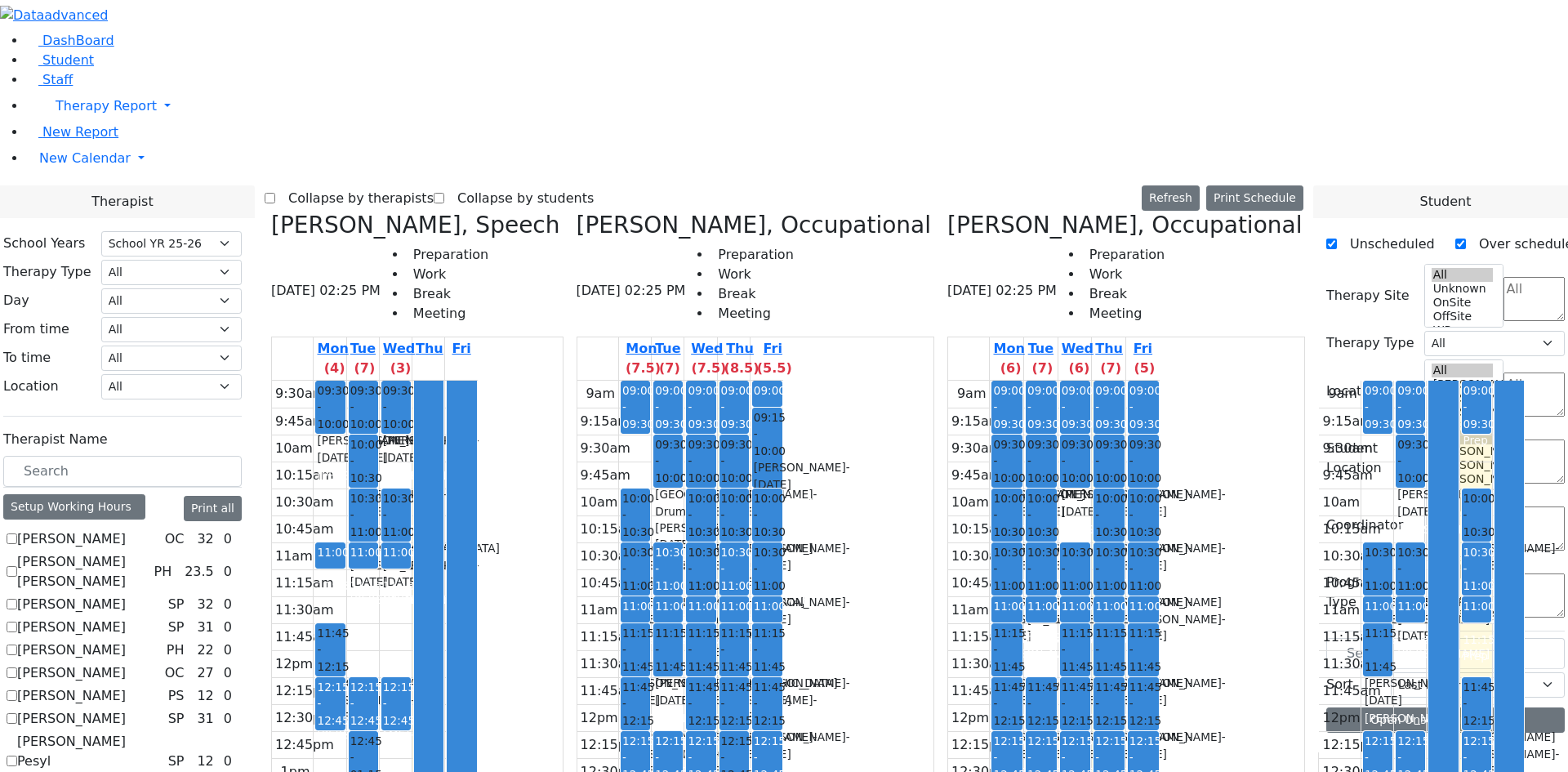
select select "212"
click at [271, 212] on icon at bounding box center [271, 225] width 0 height 27
checkbox input "false"
select select "1"
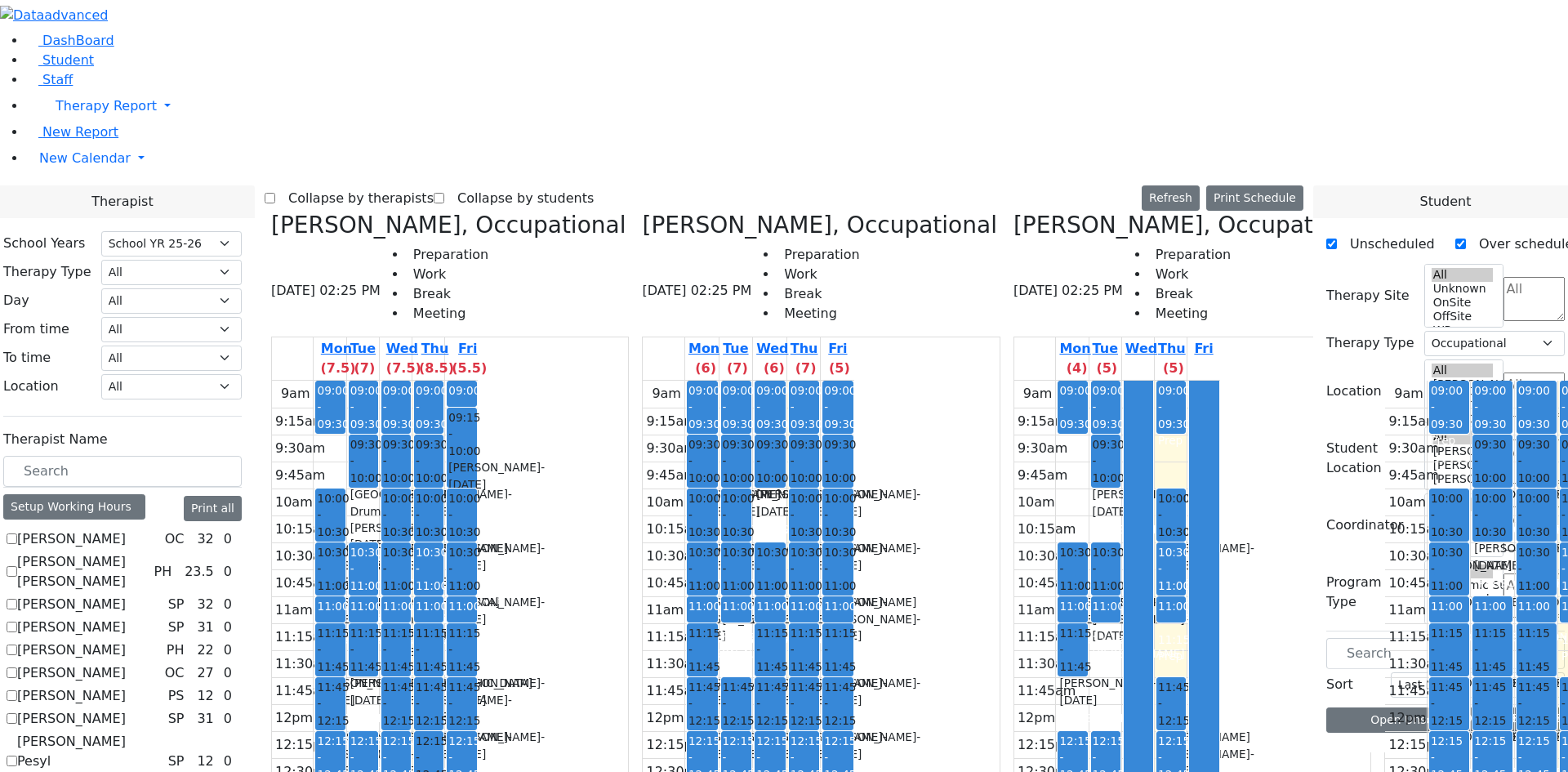
click at [427, 212] on div "Kenig Shira, Occupational 08/21/2025 02:25 PM Preparation Work Break Meeting Mo…" at bounding box center [450, 614] width 370 height 804
click at [271, 212] on icon at bounding box center [271, 225] width 0 height 27
checkbox input "false"
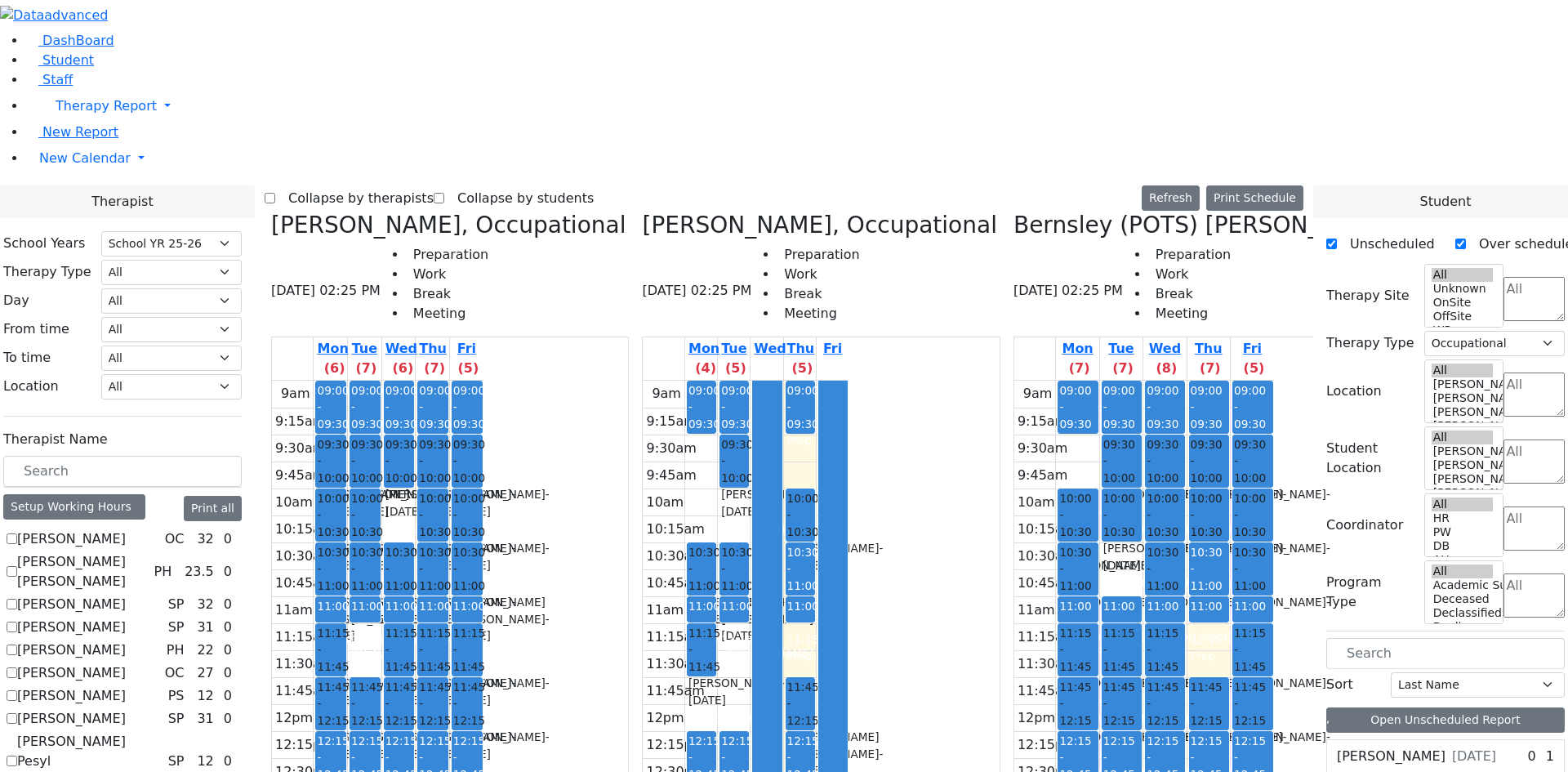
click at [271, 212] on icon at bounding box center [271, 225] width 0 height 27
checkbox input "false"
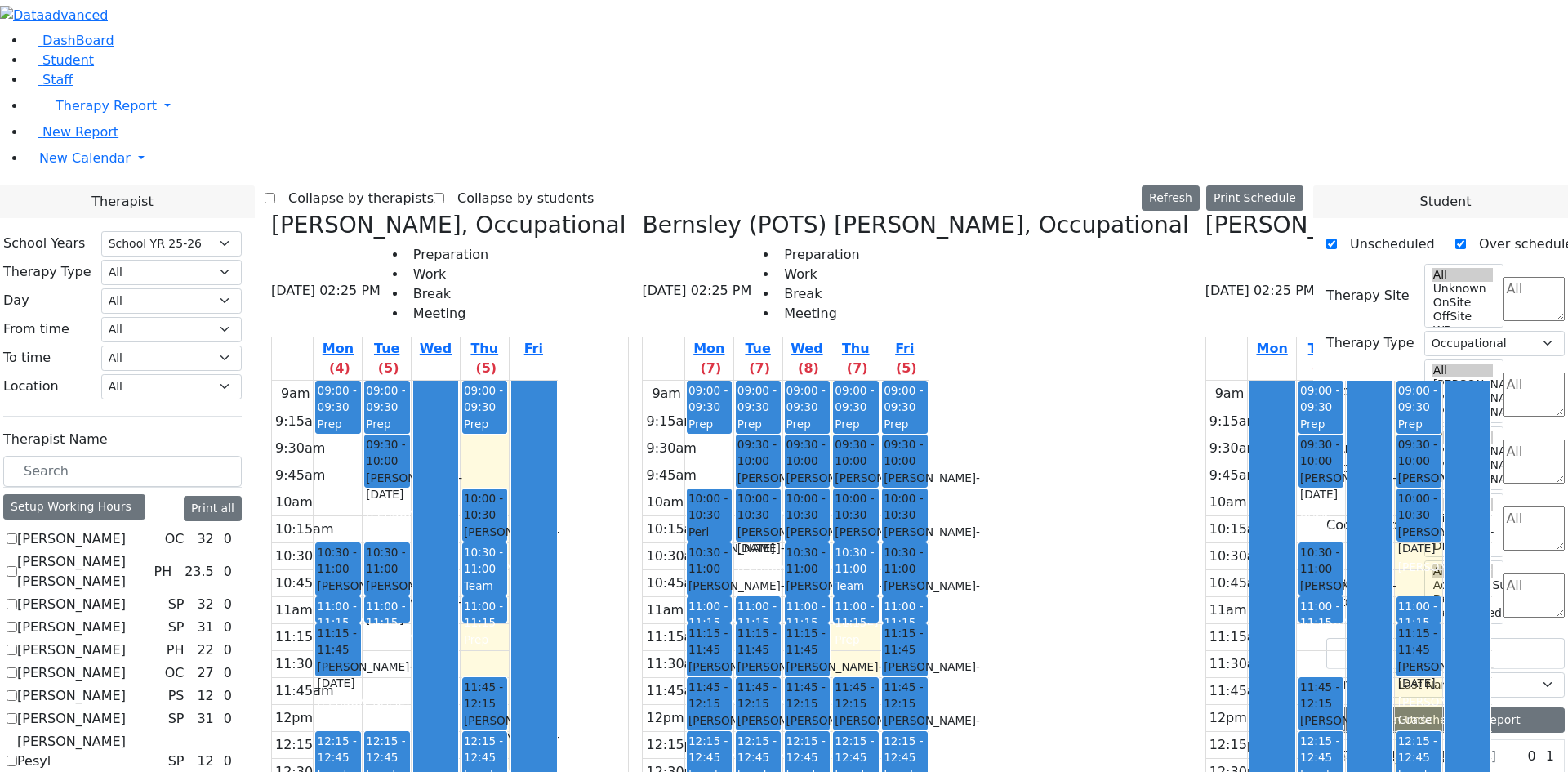
click at [271, 212] on icon at bounding box center [271, 225] width 0 height 27
checkbox input "false"
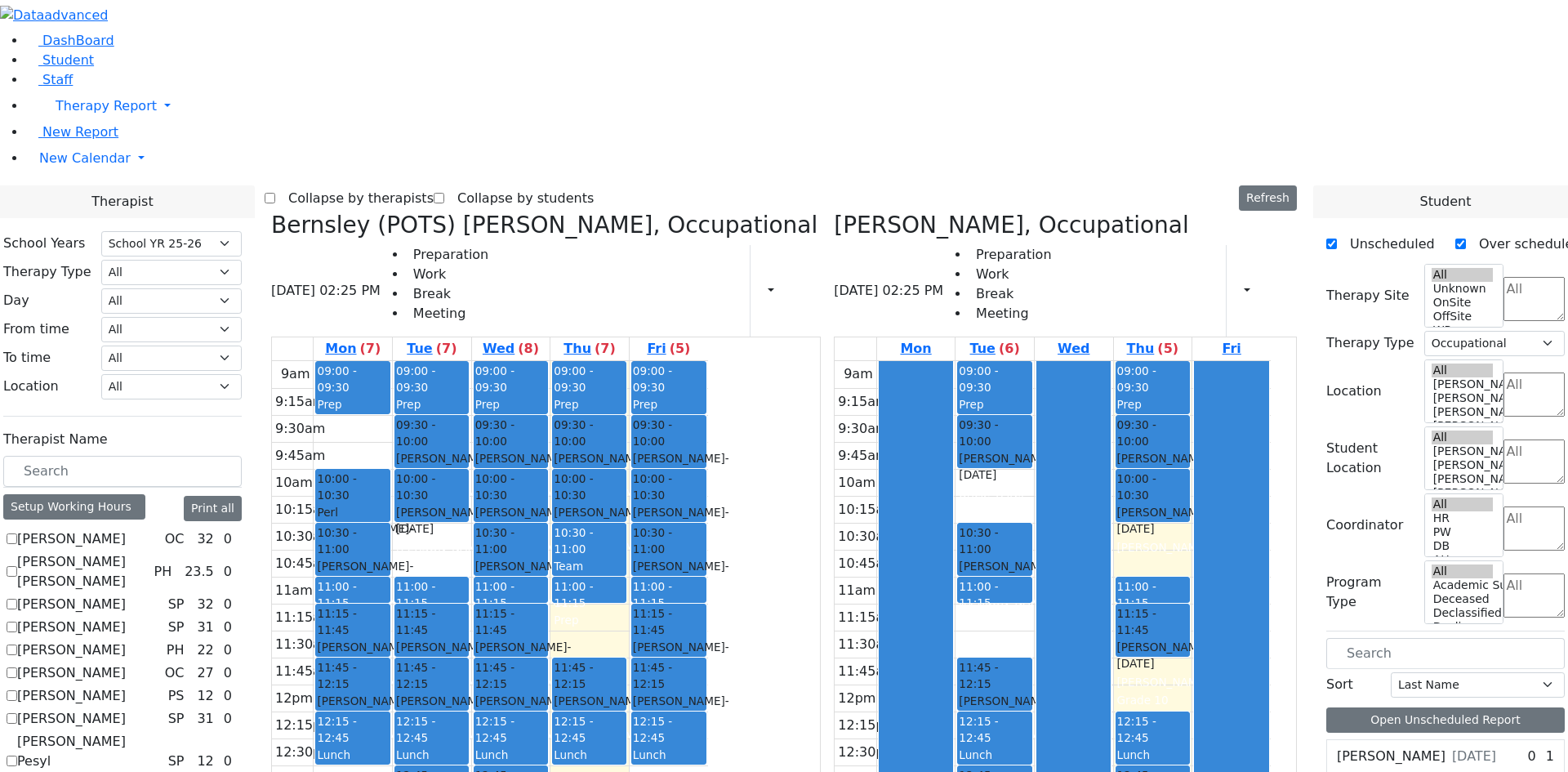
click at [271, 212] on icon at bounding box center [271, 225] width 0 height 27
checkbox input "false"
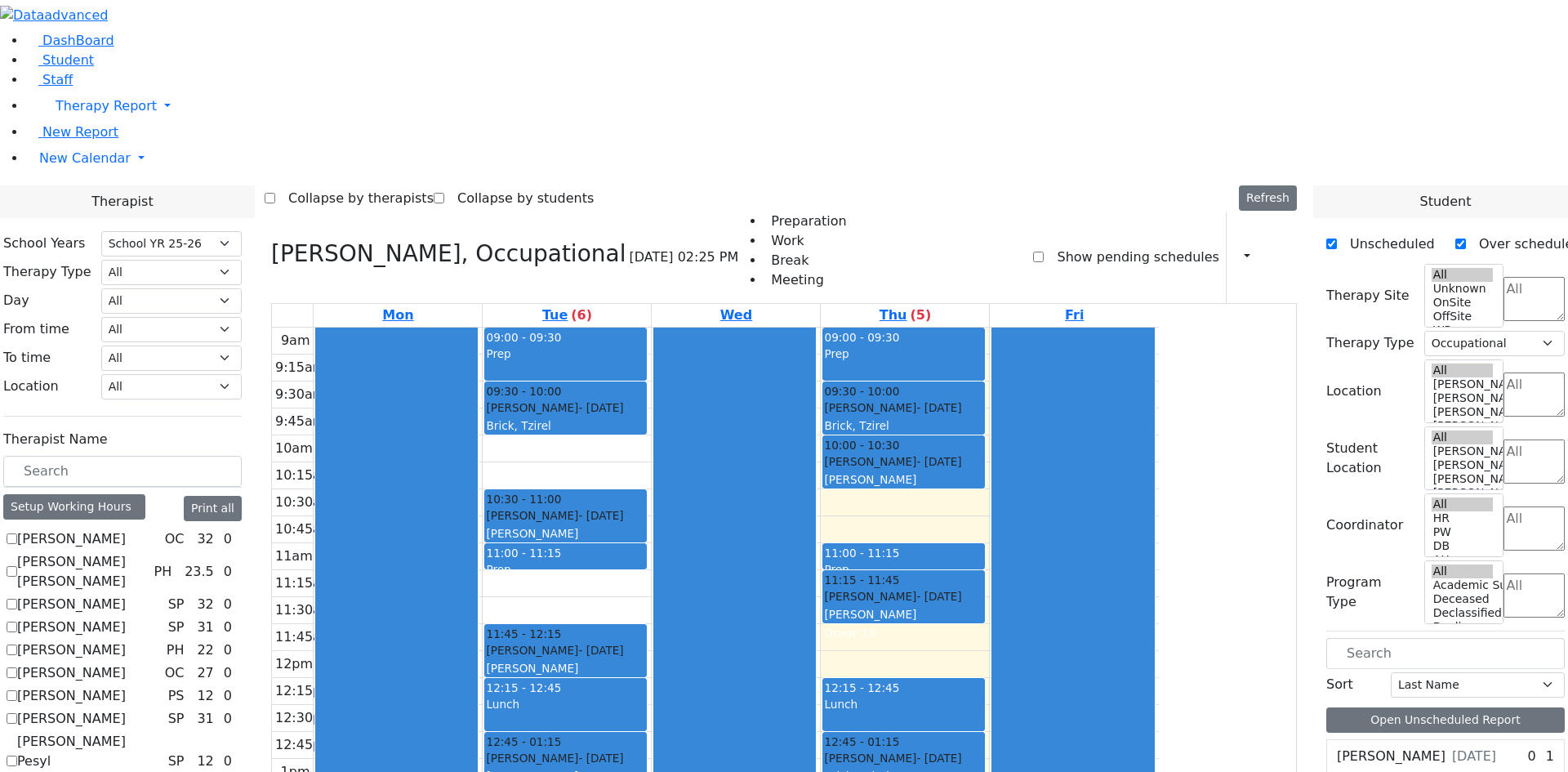
click at [271, 240] on icon at bounding box center [271, 253] width 0 height 27
checkbox input "false"
select select
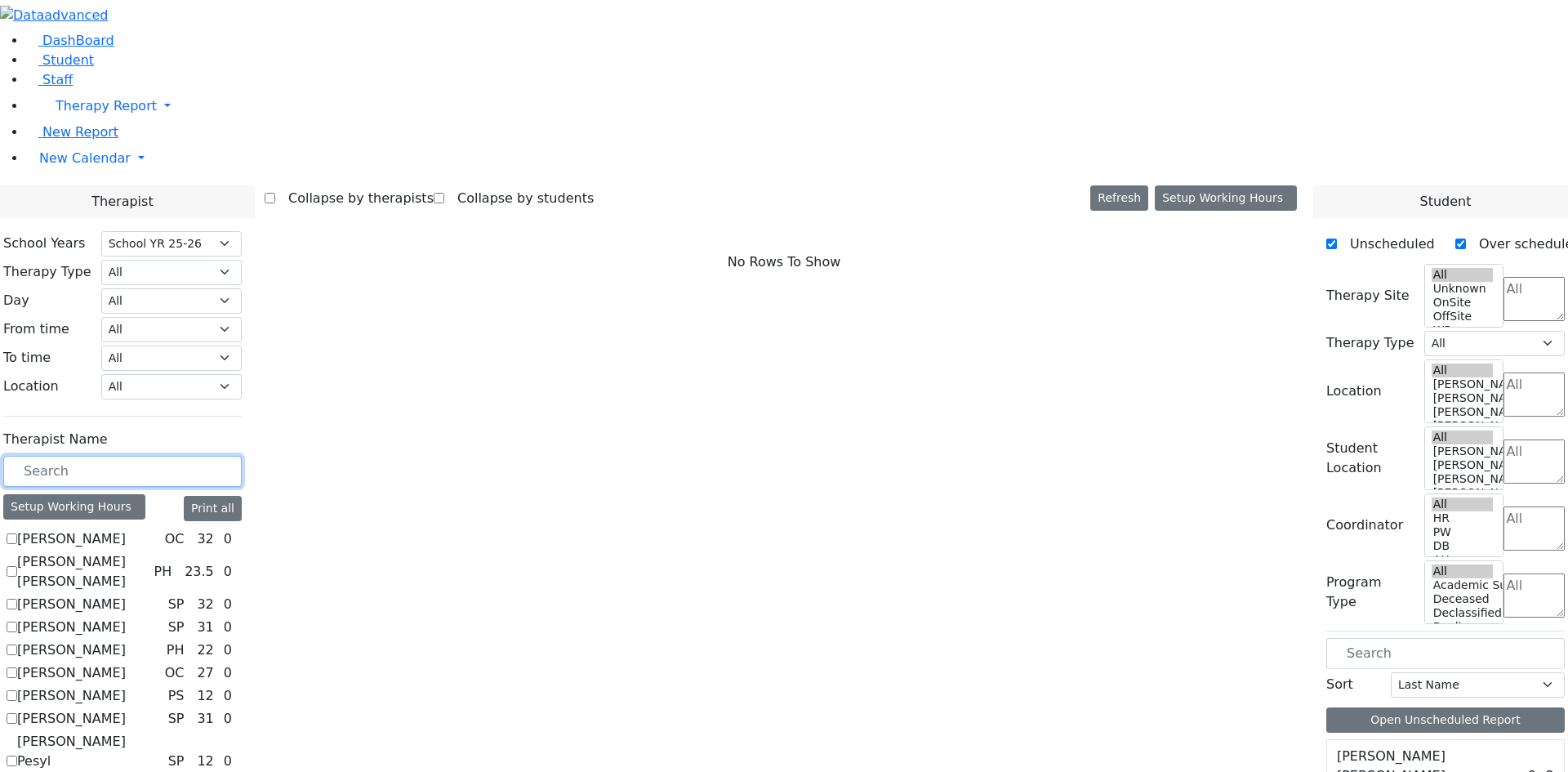
click at [242, 456] on input "text" at bounding box center [122, 471] width 238 height 31
checkbox input "true"
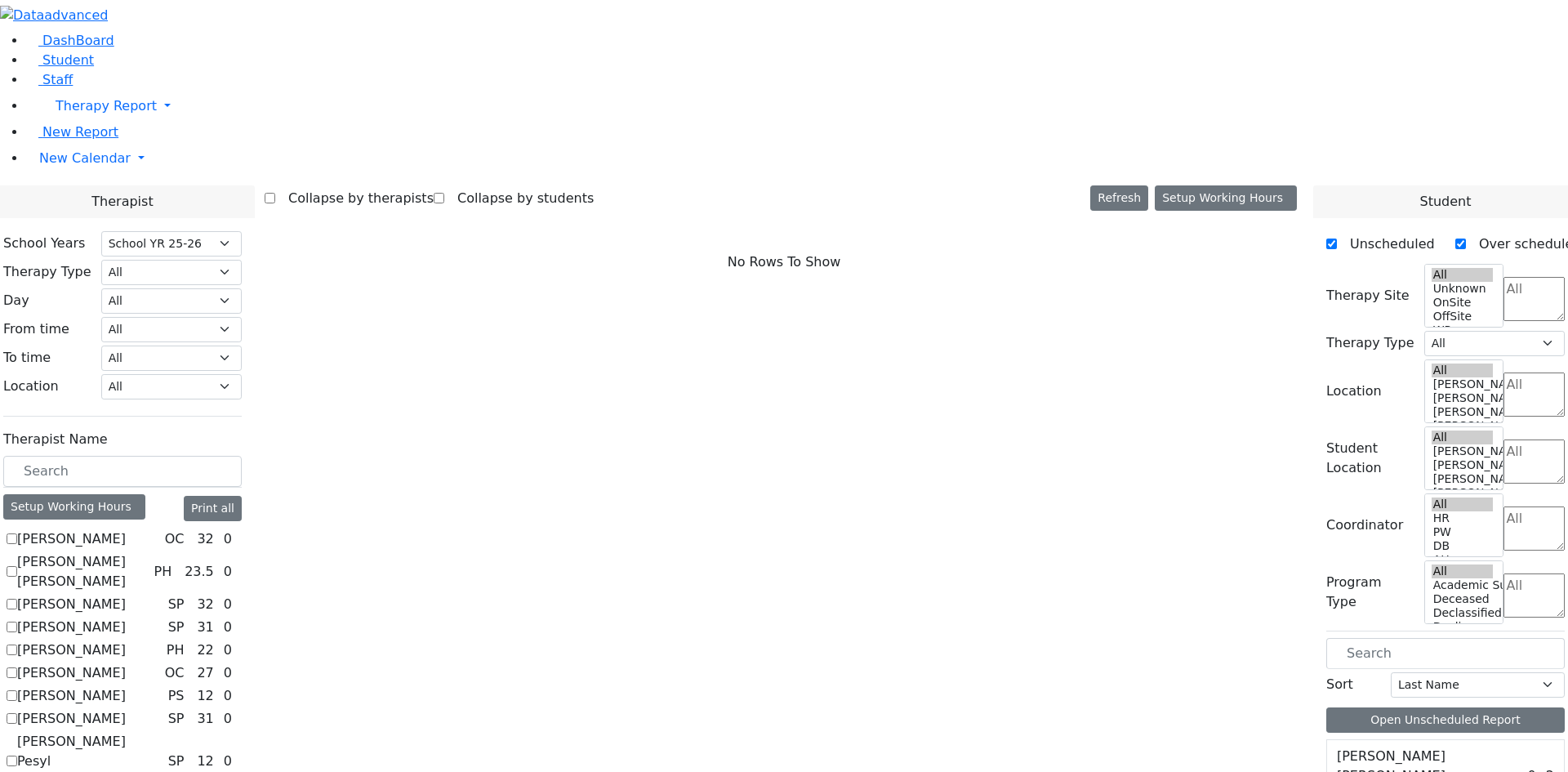
select select "5"
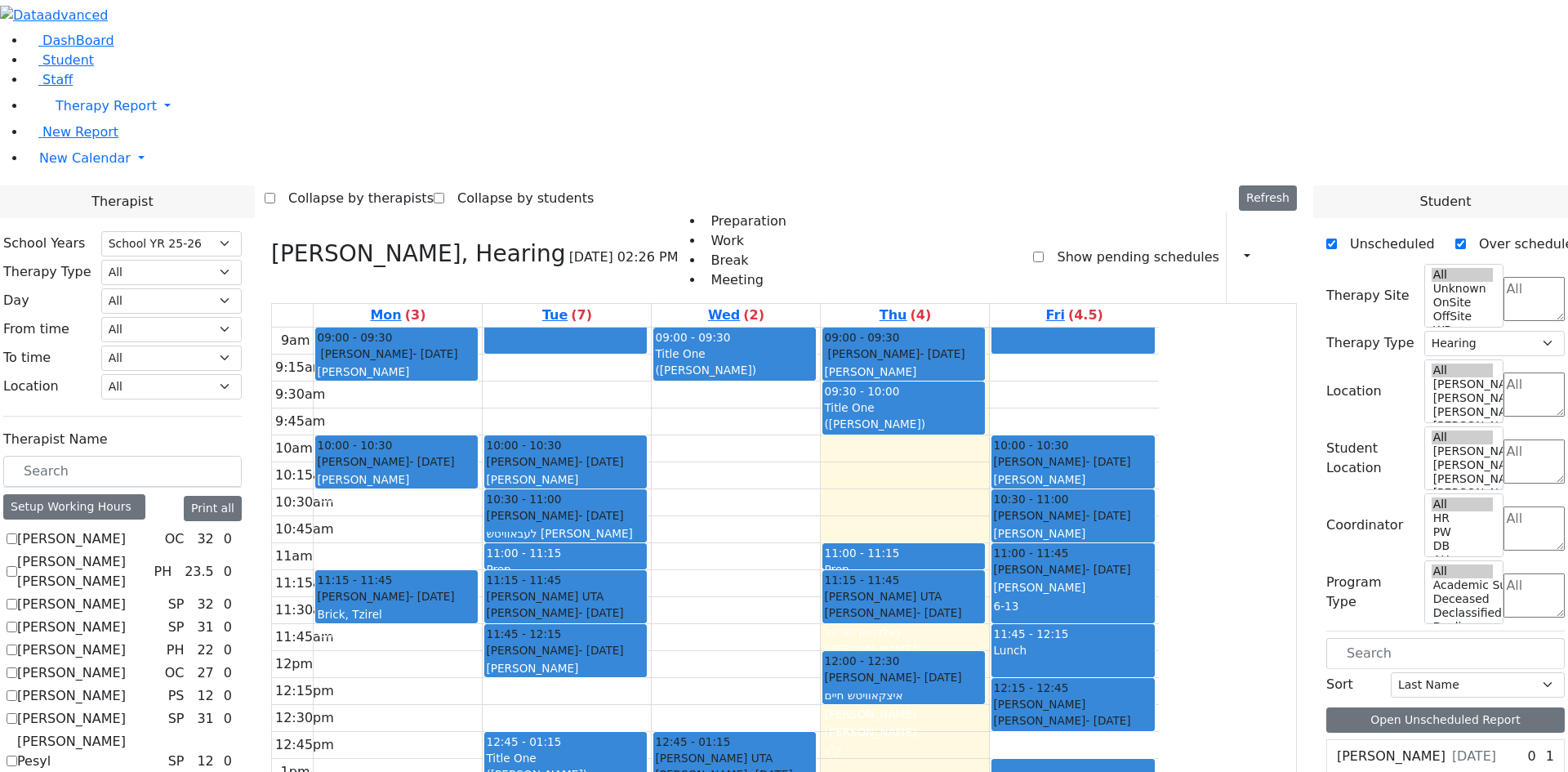
checkbox input "false"
select select
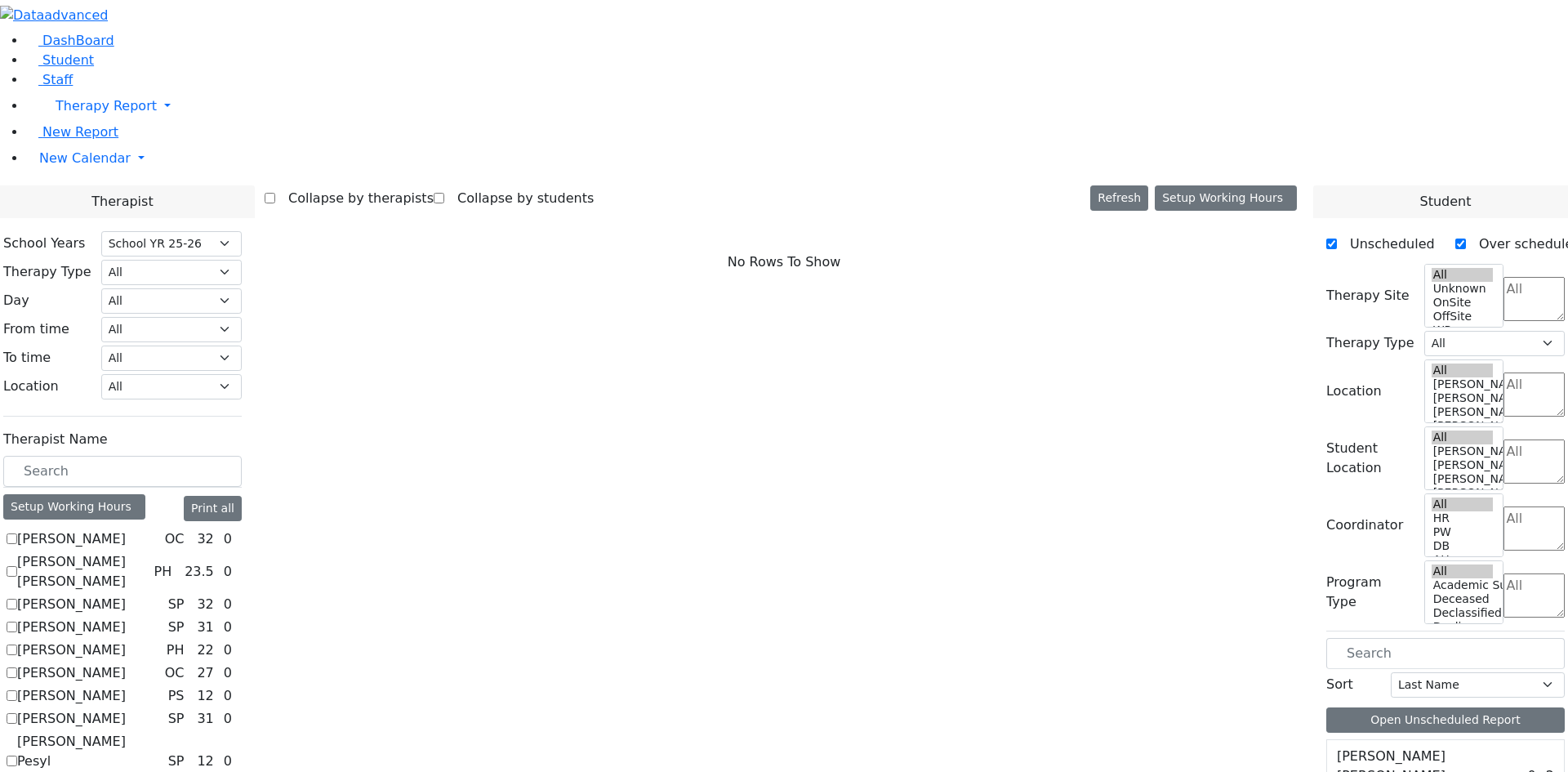
scroll to position [0, 0]
click at [125, 529] on label "[PERSON_NAME]" at bounding box center [71, 539] width 109 height 20
click at [17, 534] on input "[PERSON_NAME]" at bounding box center [12, 538] width 11 height 11
checkbox input "true"
select select "1"
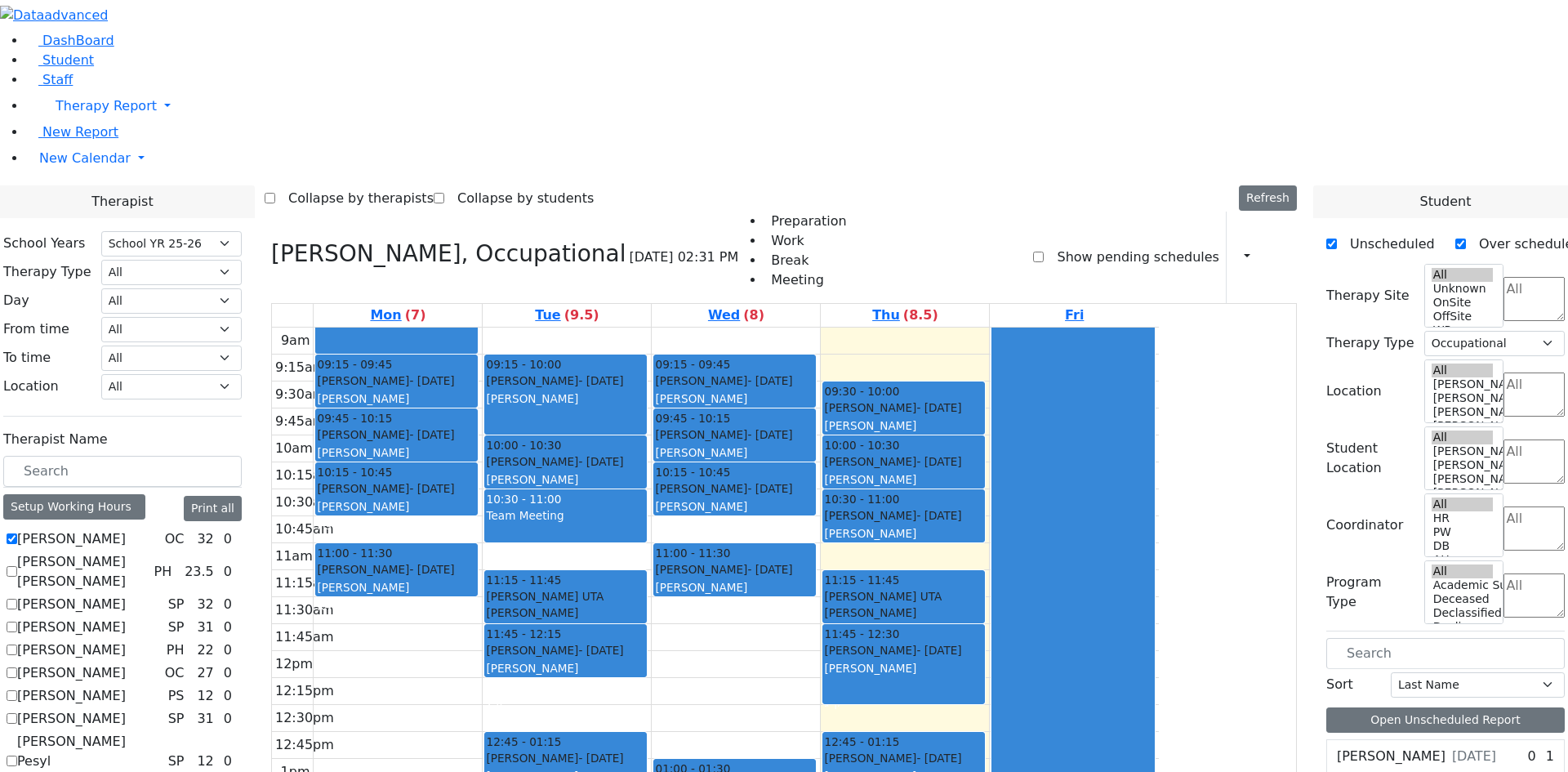
click at [125, 529] on label "[PERSON_NAME]" at bounding box center [71, 539] width 109 height 20
click at [17, 534] on input "[PERSON_NAME]" at bounding box center [12, 538] width 11 height 11
checkbox input "false"
select select
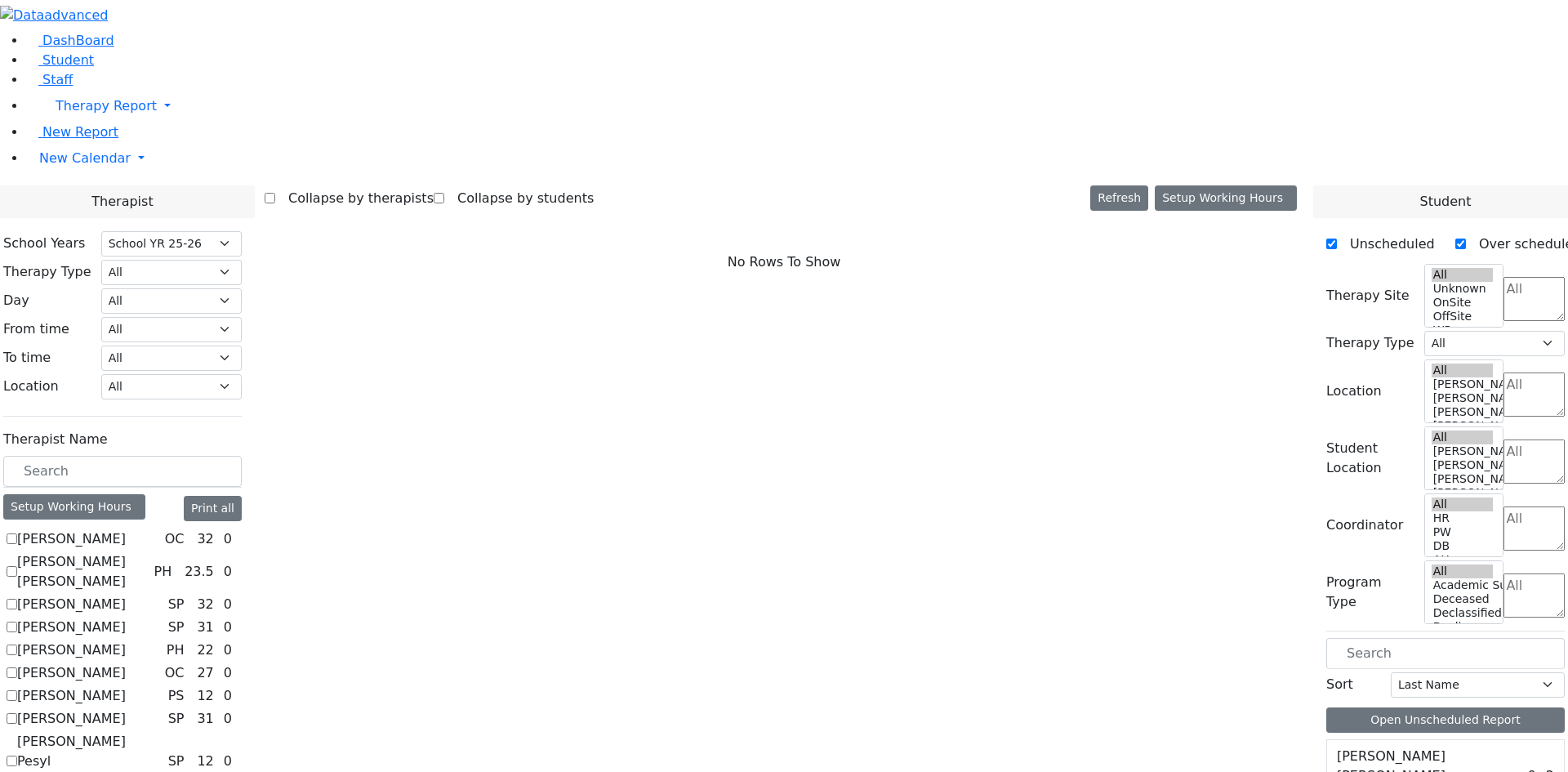
scroll to position [654, 0]
checkbox input "true"
select select "2"
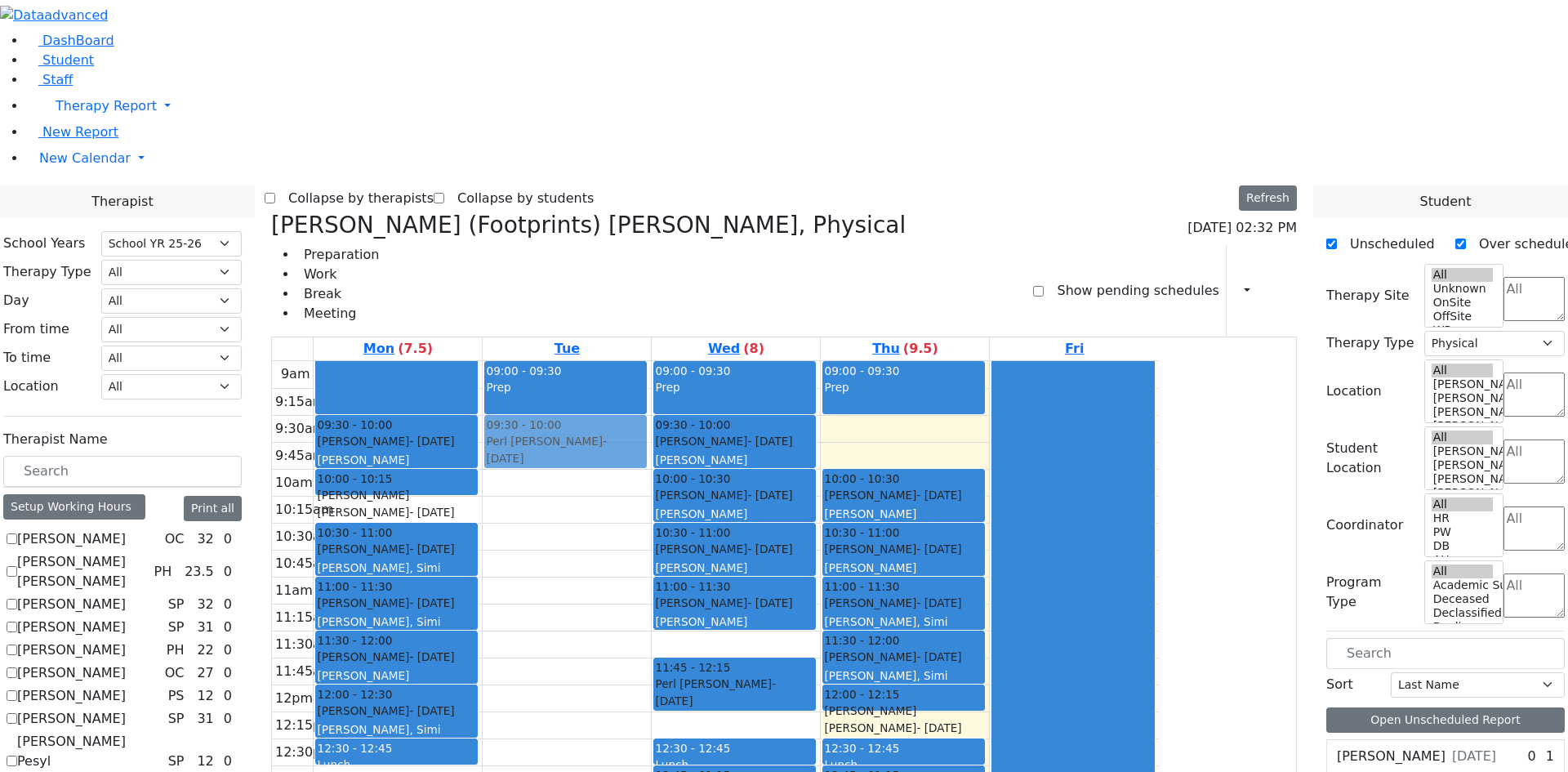
drag, startPoint x: 1027, startPoint y: 184, endPoint x: 763, endPoint y: 183, distance: 264.0
click at [763, 361] on tr "09:30 - 10:00 Katz Rivka - 11/06/2015 Peymer Bracha 10:00 - 10:15 Faivelson Shm…" at bounding box center [715, 685] width 887 height 647
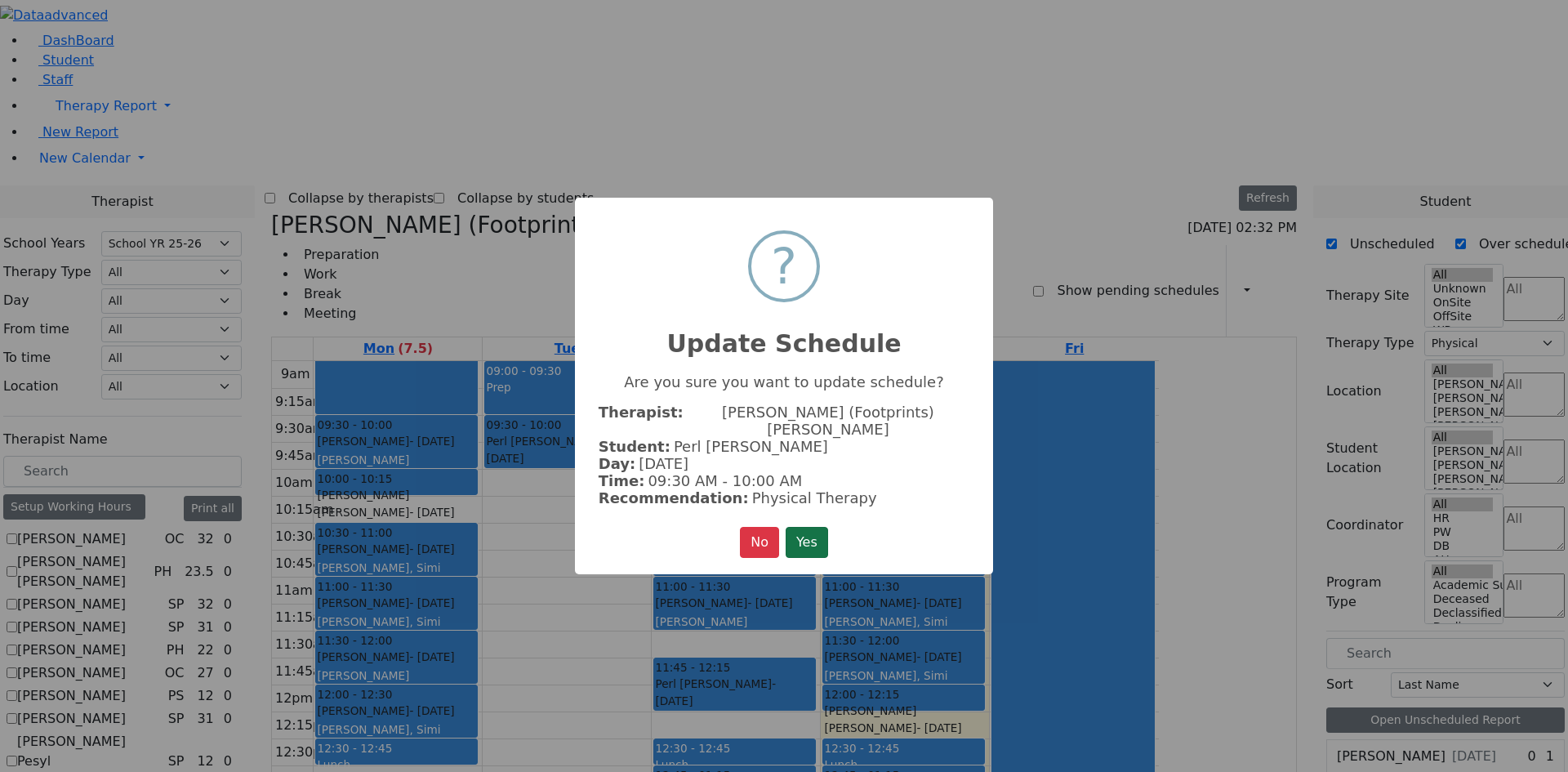
click at [811, 538] on button "Yes" at bounding box center [806, 542] width 42 height 31
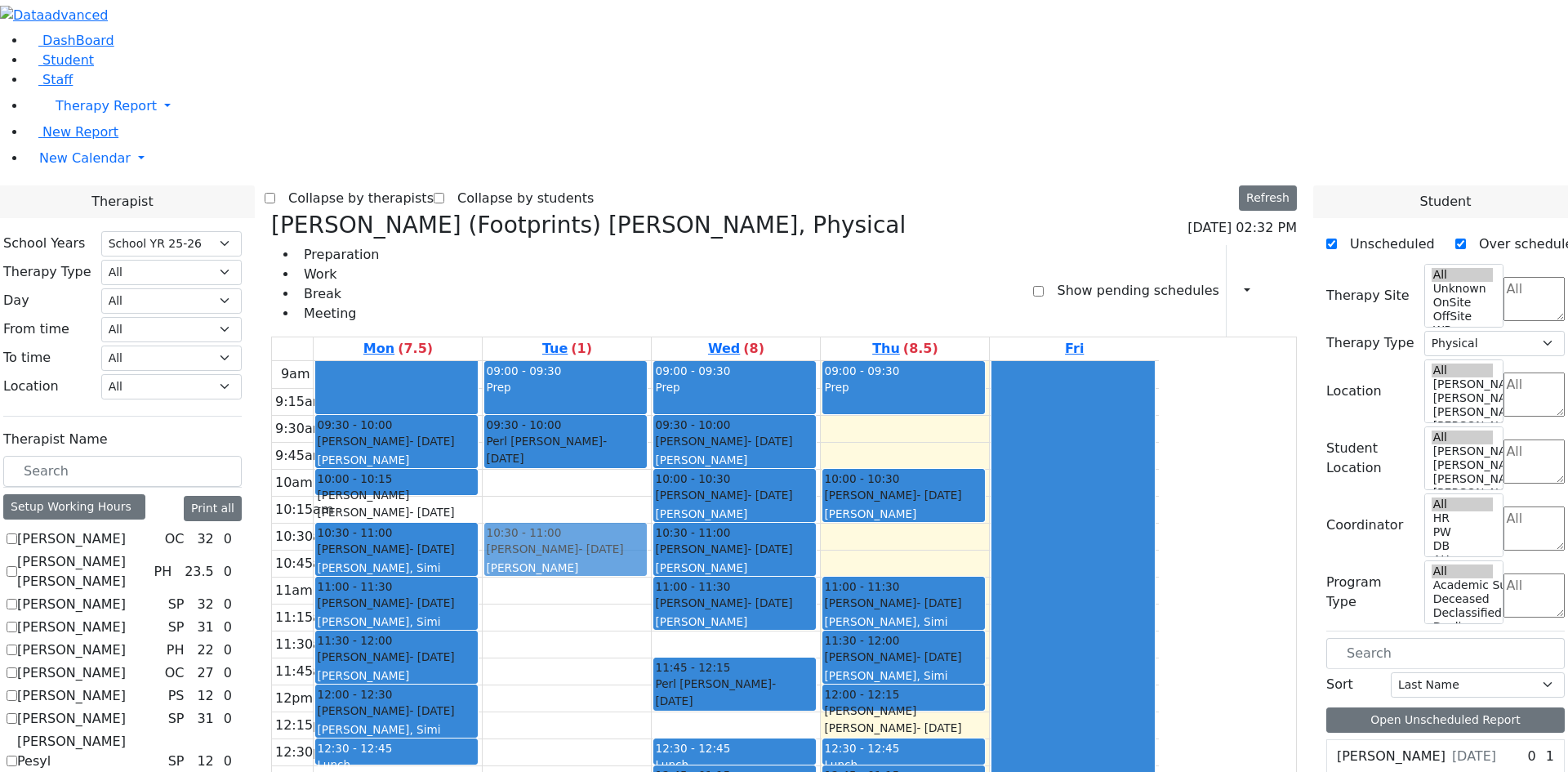
drag, startPoint x: 1064, startPoint y: 297, endPoint x: 779, endPoint y: 300, distance: 285.0
click at [779, 361] on tr "09:30 - 10:00 Katz Rivka - 11/06/2015 Peymer Bracha 10:00 - 10:15 Faivelson Shm…" at bounding box center [715, 685] width 887 height 647
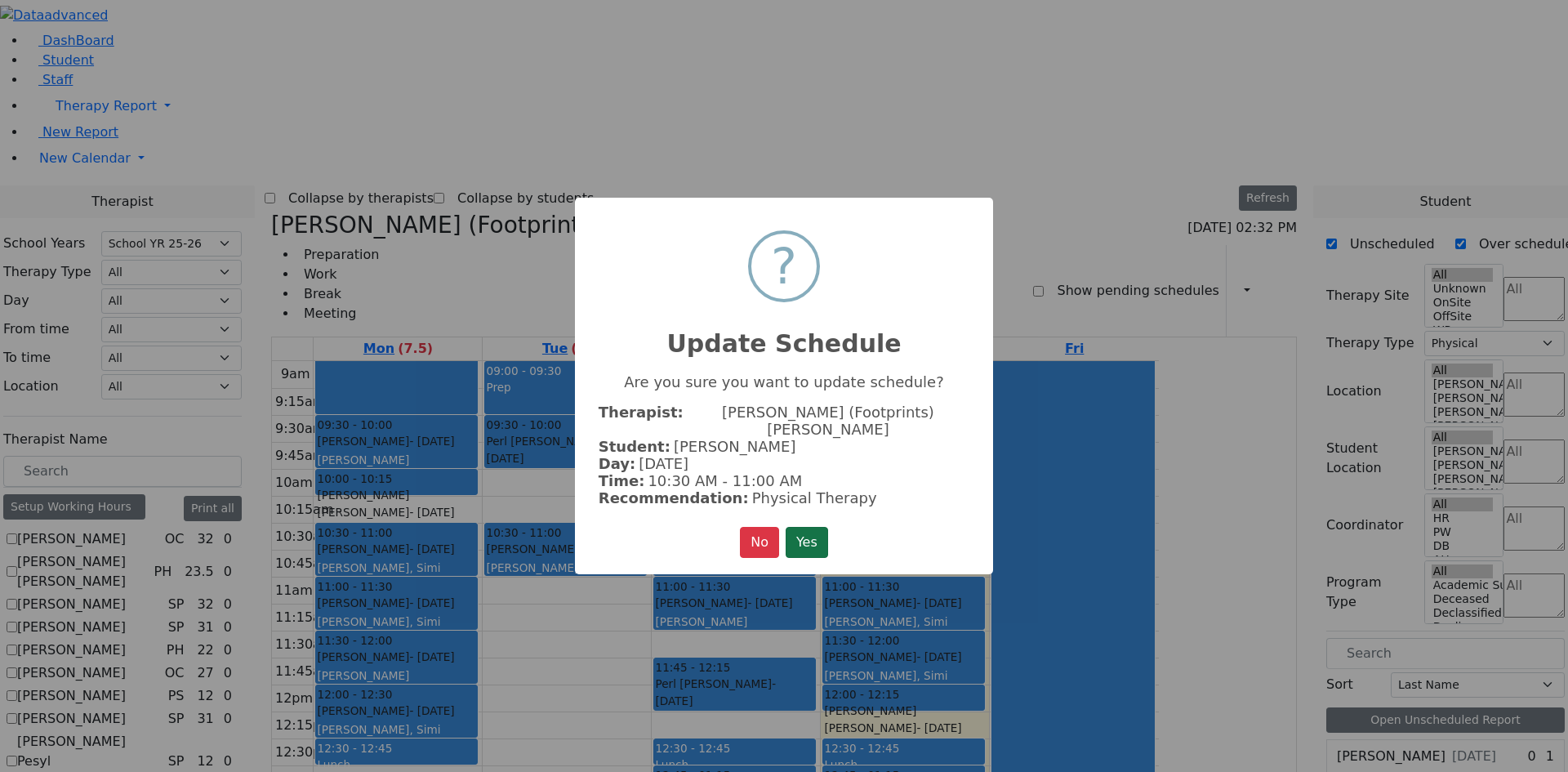
click at [806, 537] on button "Yes" at bounding box center [806, 542] width 42 height 31
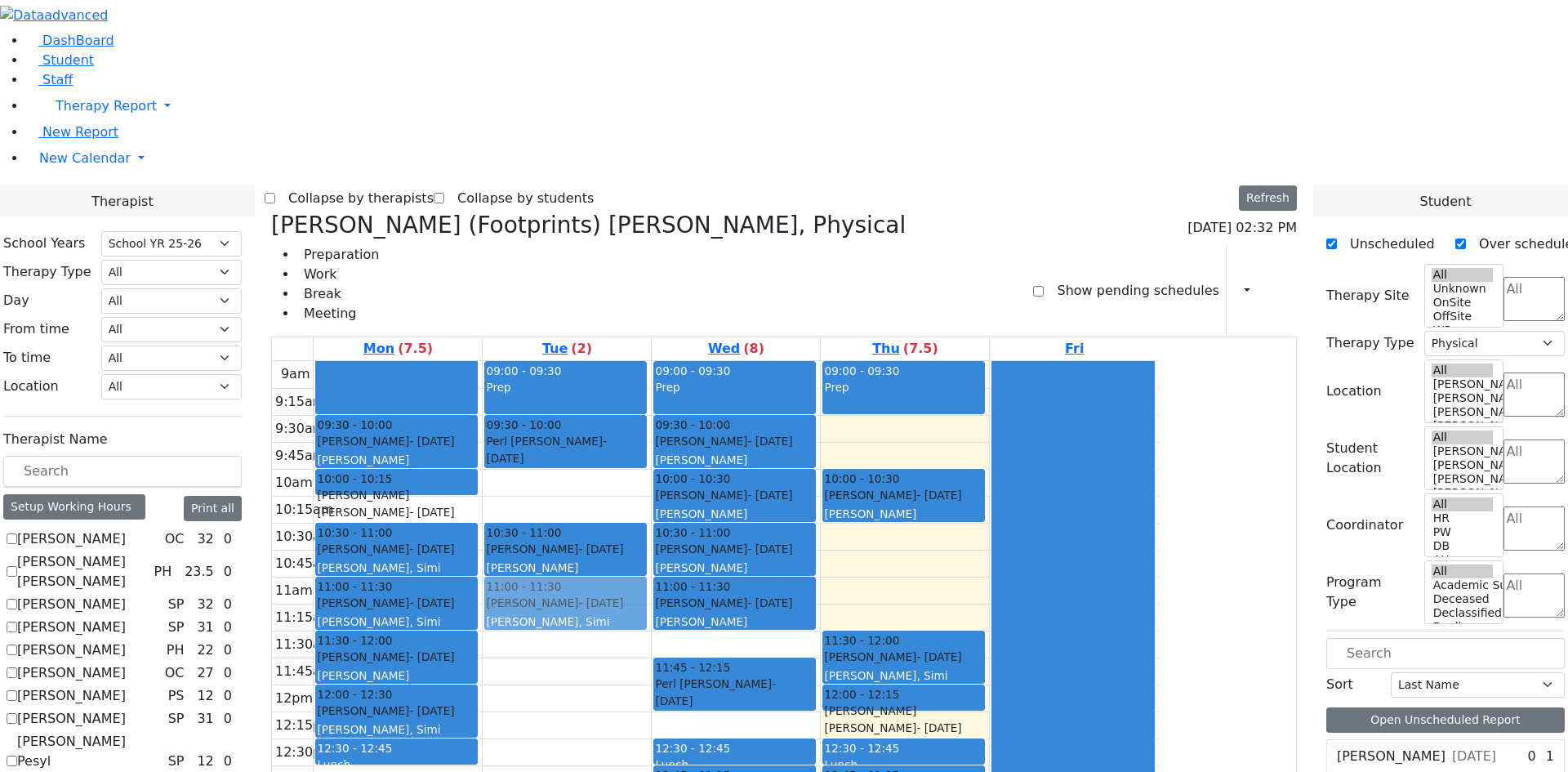
drag, startPoint x: 1072, startPoint y: 344, endPoint x: 809, endPoint y: 333, distance: 263.2
click at [809, 361] on tr "09:30 - 10:00 Katz Rivka - 11/06/2015 Peymer Bracha 10:00 - 10:15 Faivelson Shm…" at bounding box center [715, 685] width 887 height 647
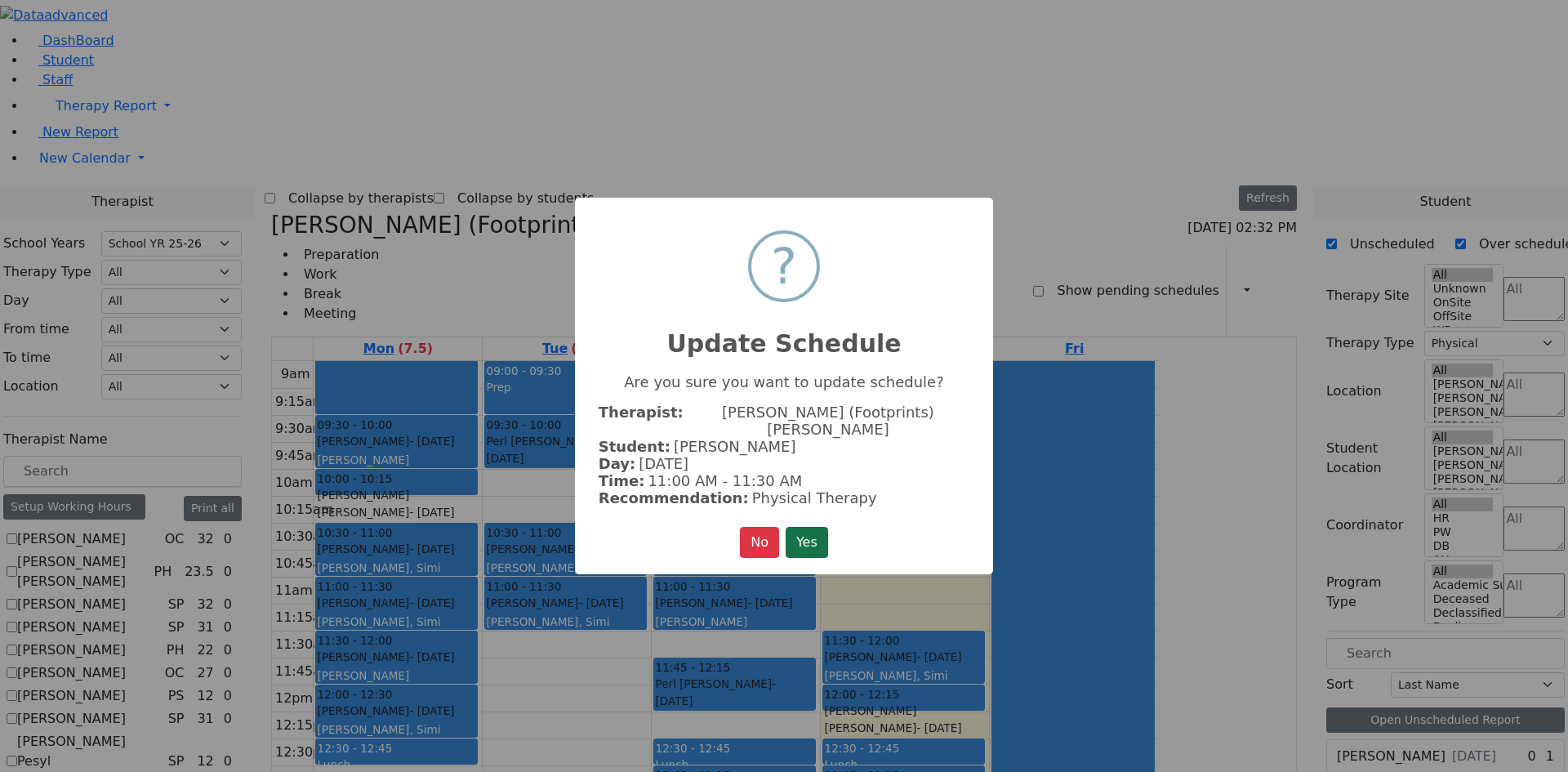
click at [809, 532] on button "Yes" at bounding box center [806, 542] width 42 height 31
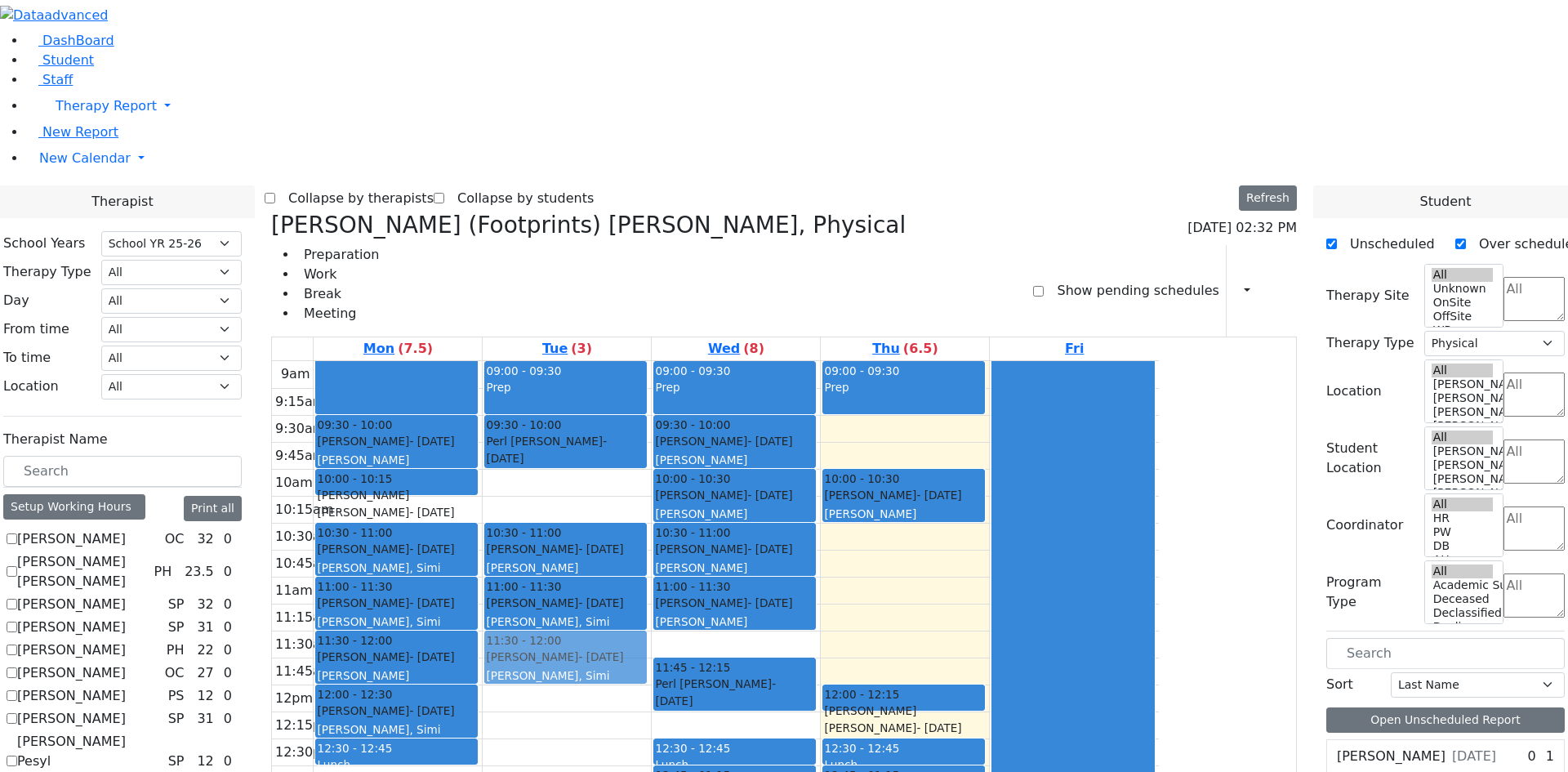
drag, startPoint x: 1056, startPoint y: 396, endPoint x: 786, endPoint y: 393, distance: 270.0
click at [786, 393] on tr "09:30 - 10:00 Katz Rivka - 11/06/2015 Peymer Bracha 10:00 - 10:15 Faivelson Shm…" at bounding box center [715, 685] width 887 height 647
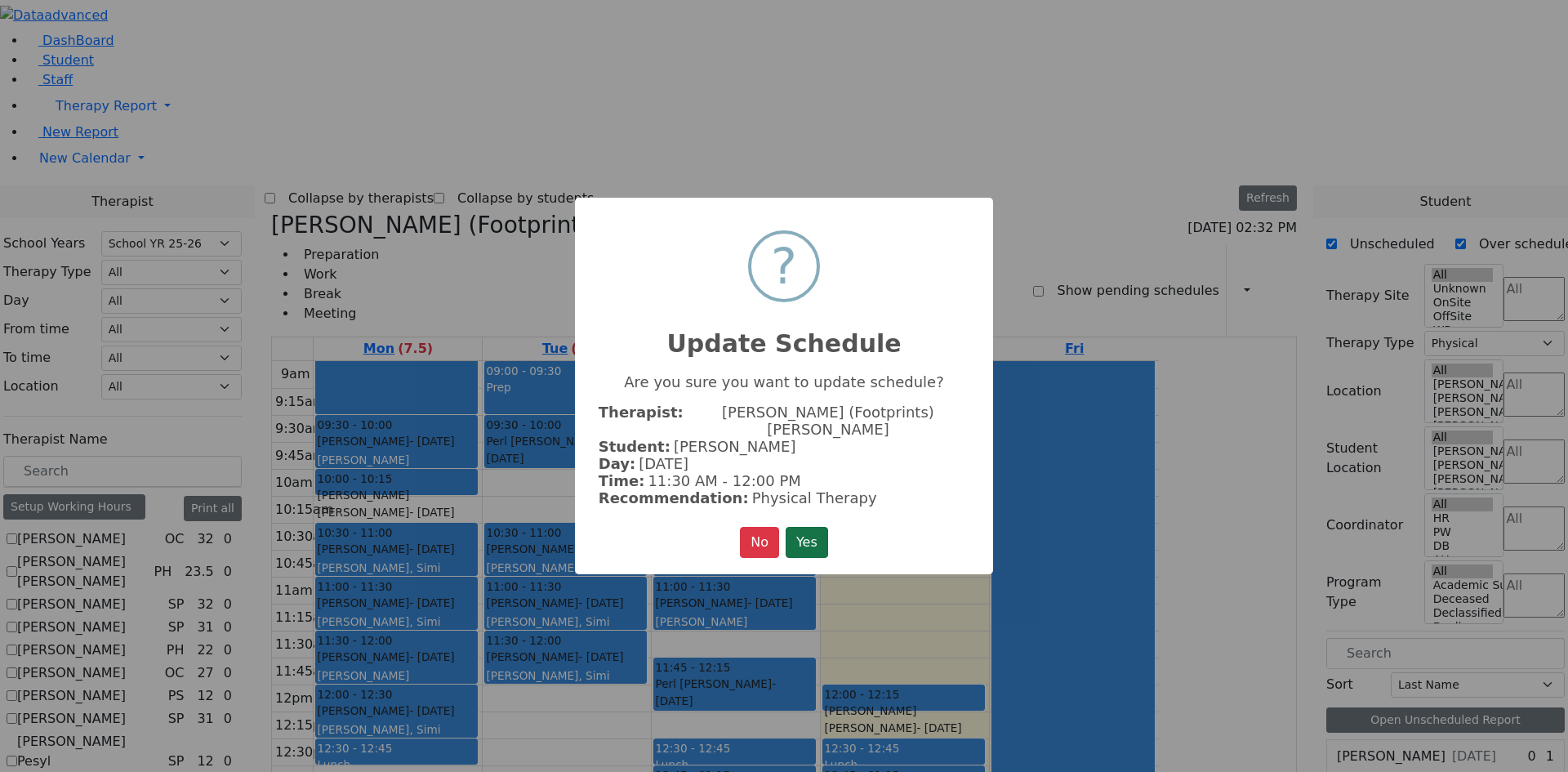
click at [814, 532] on button "Yes" at bounding box center [806, 542] width 42 height 31
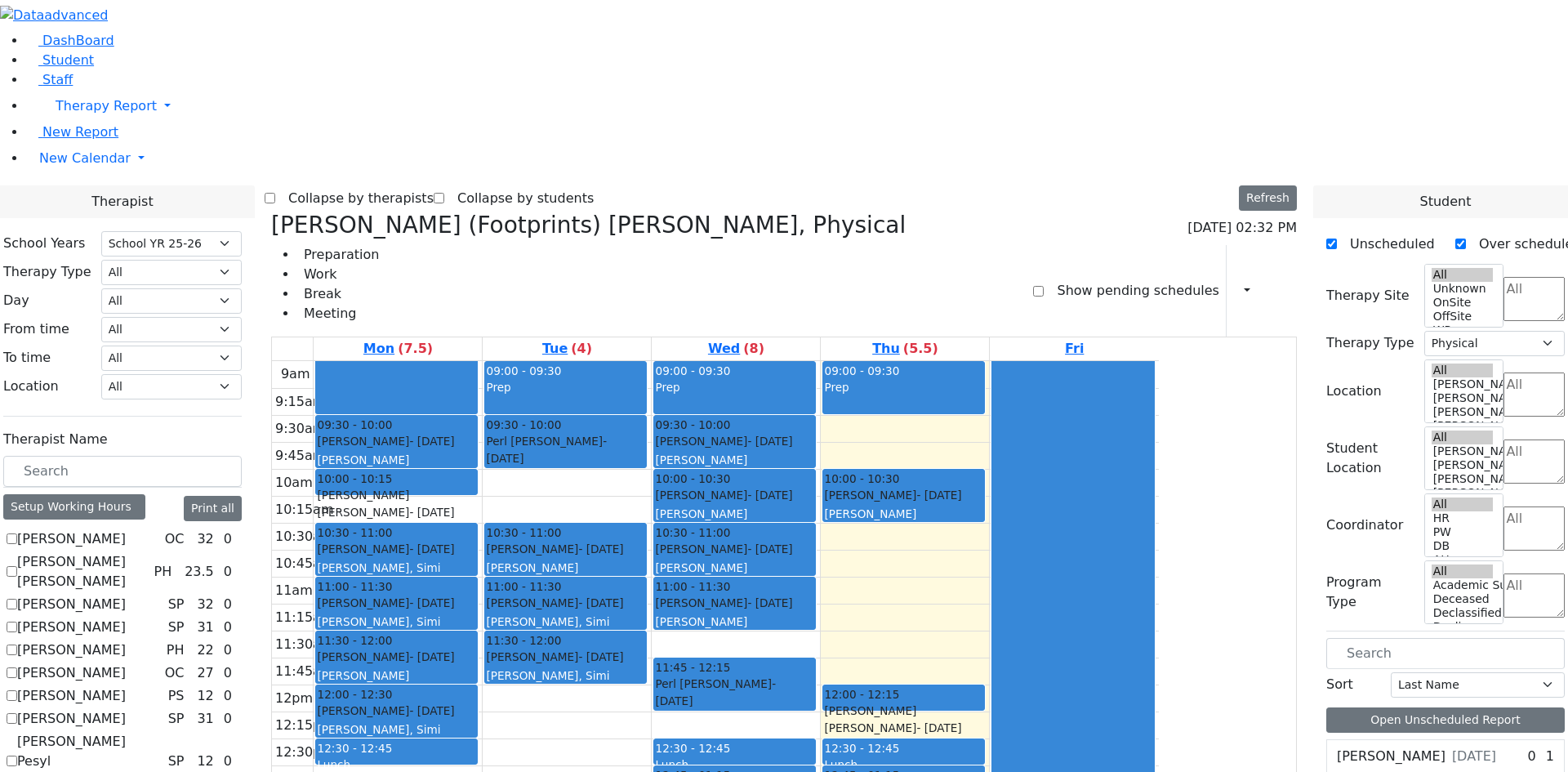
drag, startPoint x: 1041, startPoint y: 588, endPoint x: 743, endPoint y: 458, distance: 325.1
click at [743, 458] on tr "09:30 - 10:00 Katz Rivka - 11/06/2015 Peymer Bracha 10:00 - 10:15 Faivelson Shm…" at bounding box center [715, 685] width 887 height 647
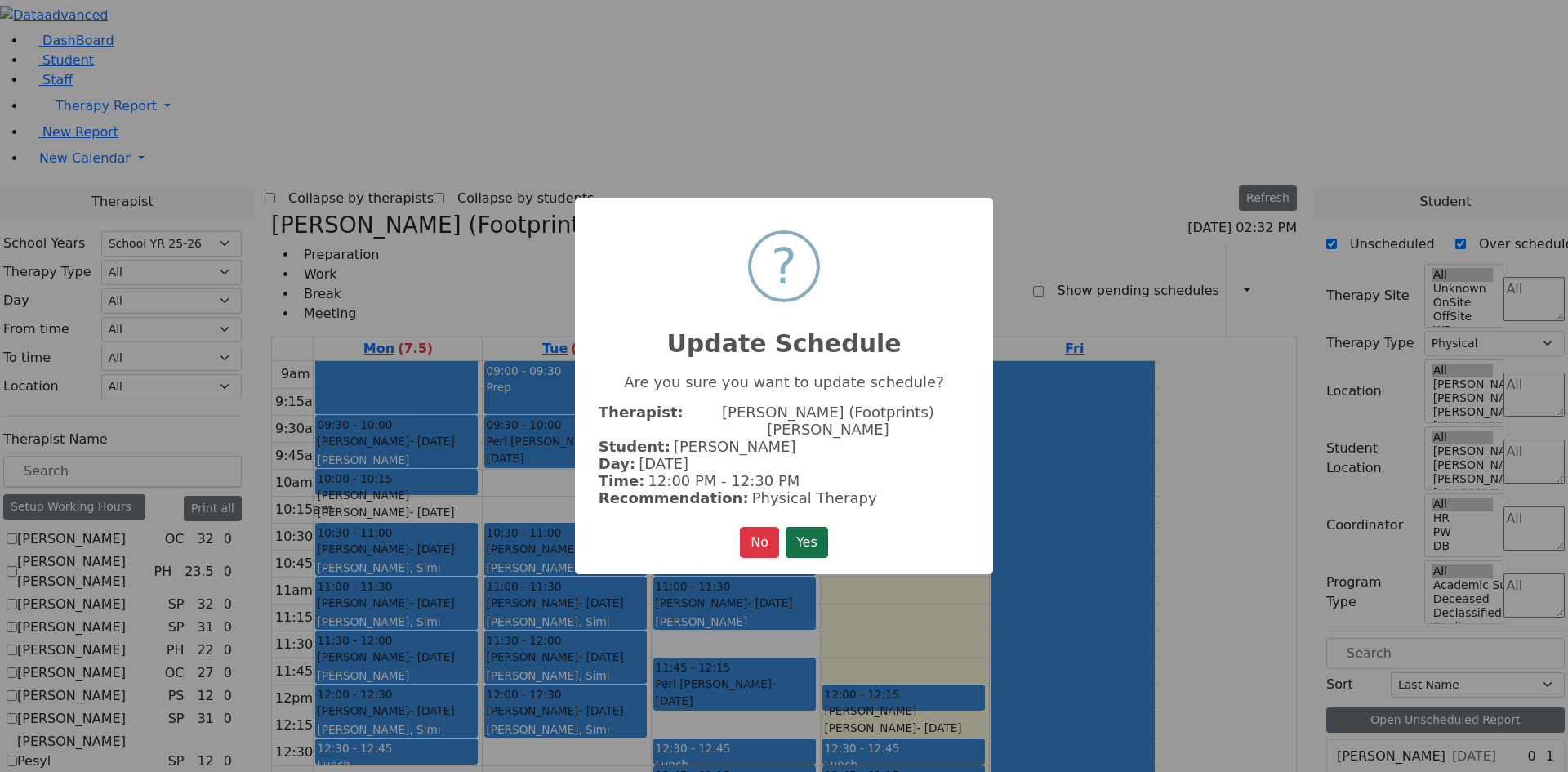
click at [798, 528] on button "Yes" at bounding box center [806, 542] width 42 height 31
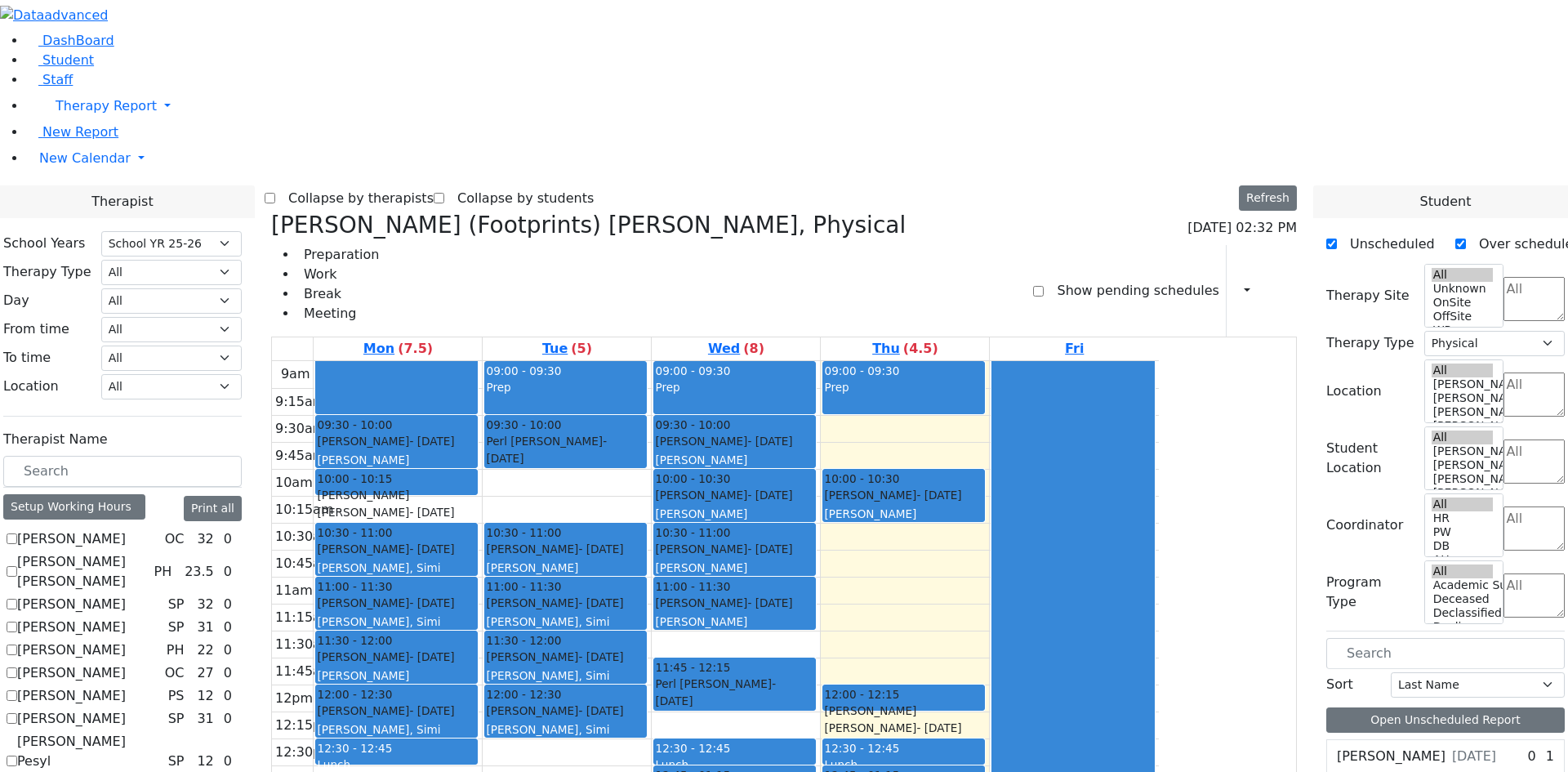
drag, startPoint x: 1023, startPoint y: 641, endPoint x: 764, endPoint y: 581, distance: 265.9
click at [764, 581] on tr "09:30 - 10:00 Katz Rivka - 11/06/2015 Peymer Bracha 10:00 - 10:15 Faivelson Shm…" at bounding box center [715, 685] width 887 height 647
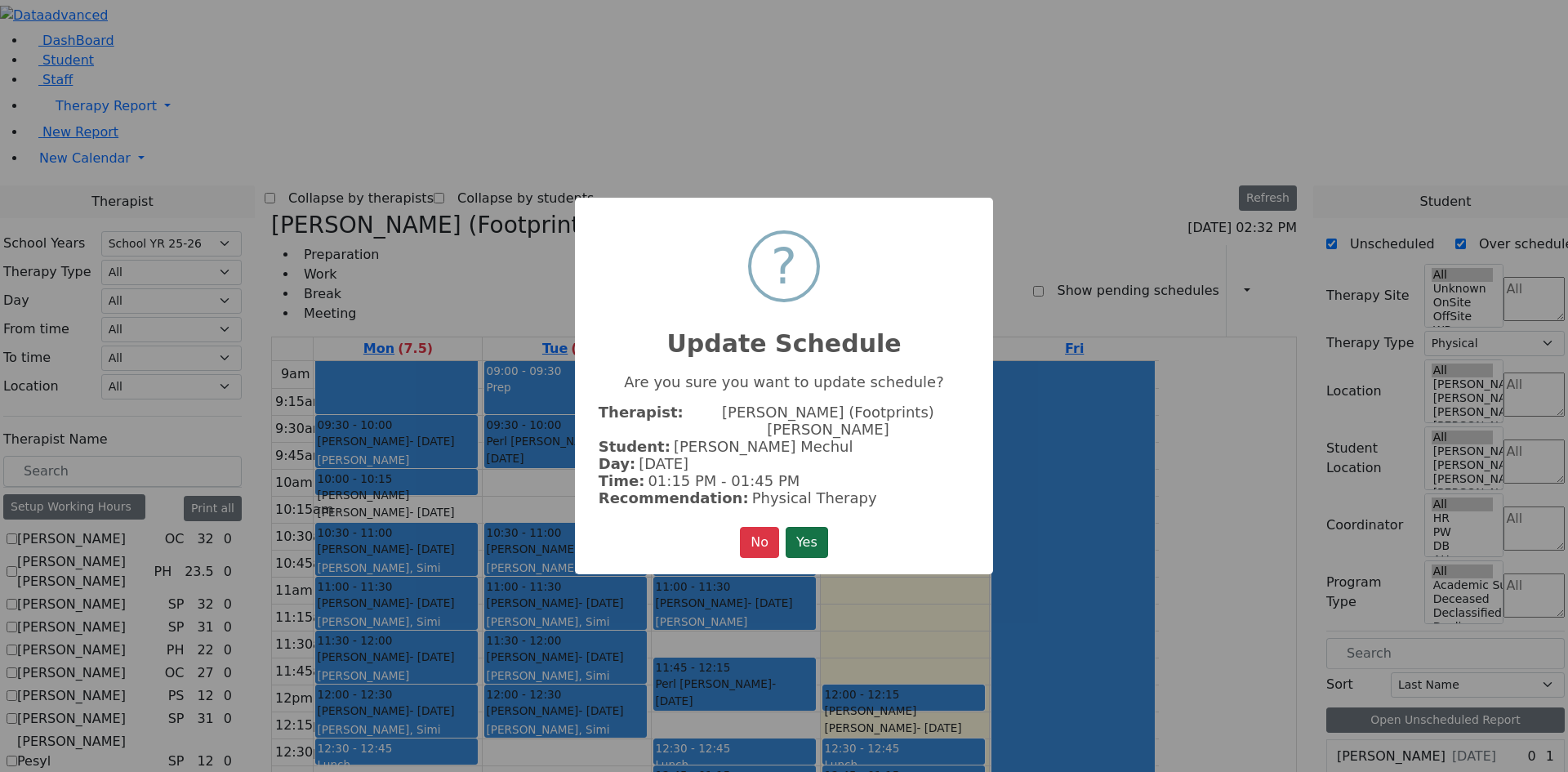
click at [805, 527] on button "Yes" at bounding box center [806, 542] width 42 height 31
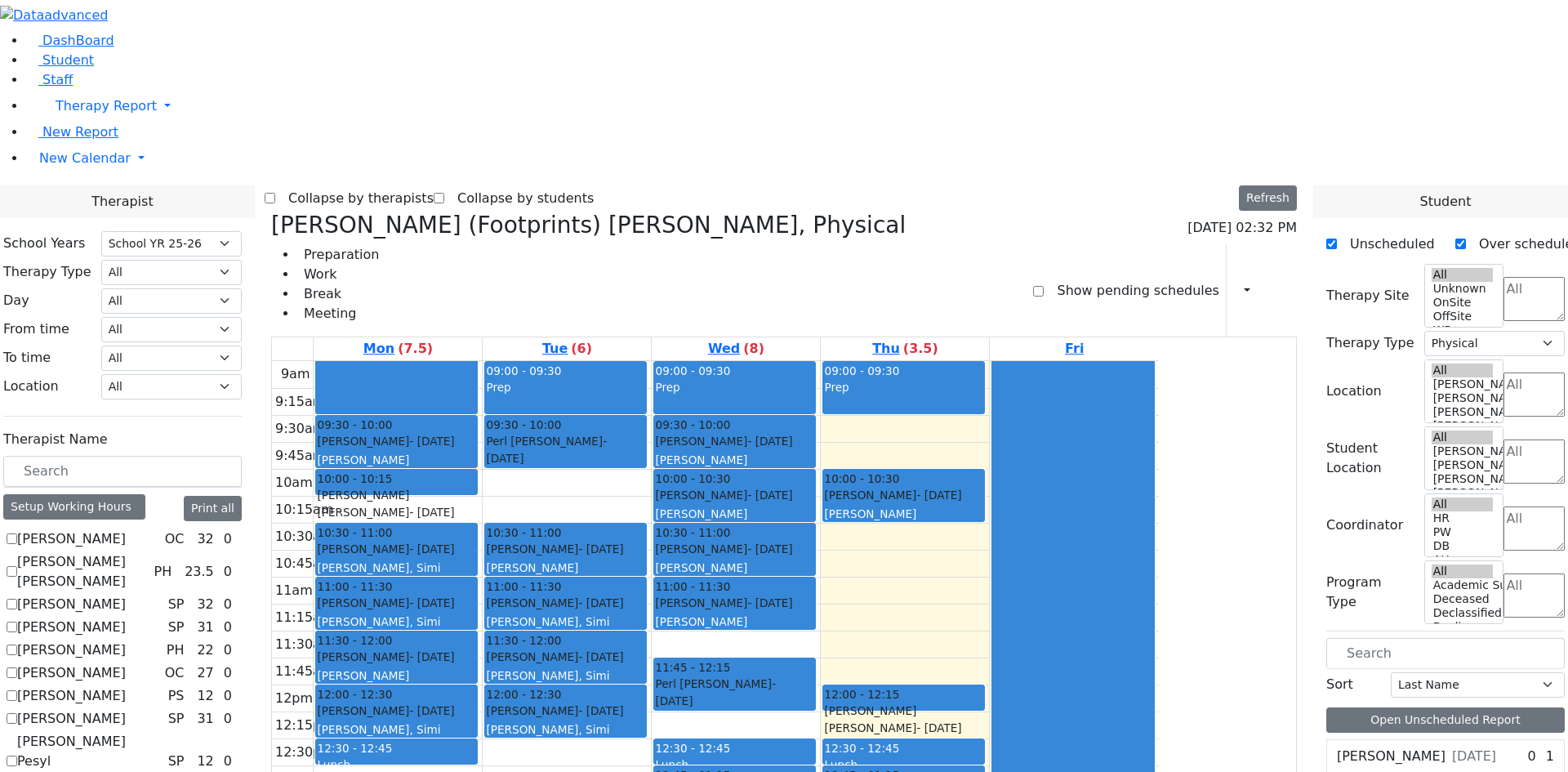
drag, startPoint x: 1041, startPoint y: 702, endPoint x: 760, endPoint y: 646, distance: 286.5
click at [760, 646] on tr "09:30 - 10:00 Katz Rivka - 11/06/2015 Peymer Bracha 10:00 - 10:15 Faivelson Shm…" at bounding box center [715, 685] width 887 height 647
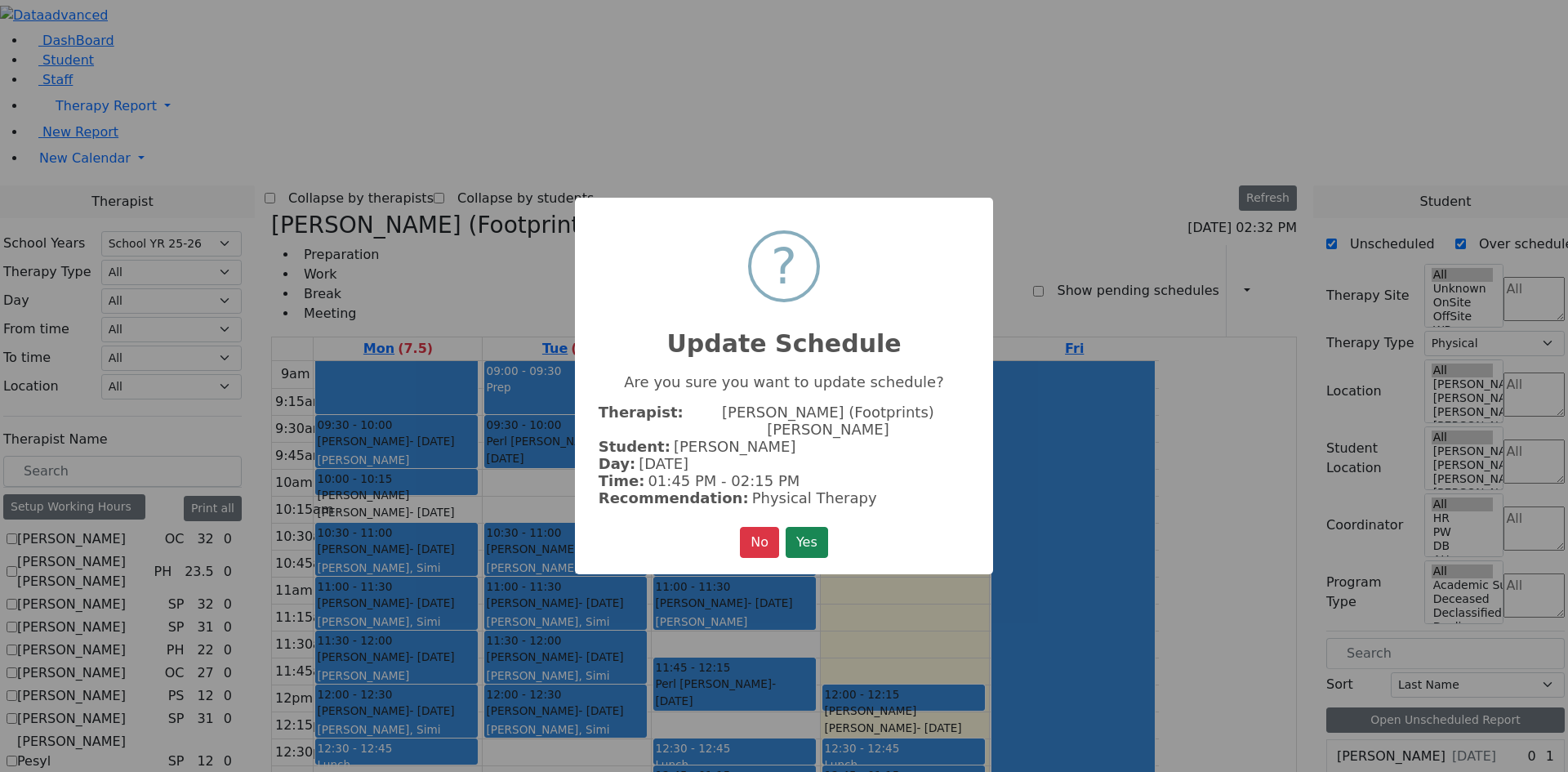
click at [808, 527] on button "Yes" at bounding box center [806, 542] width 42 height 31
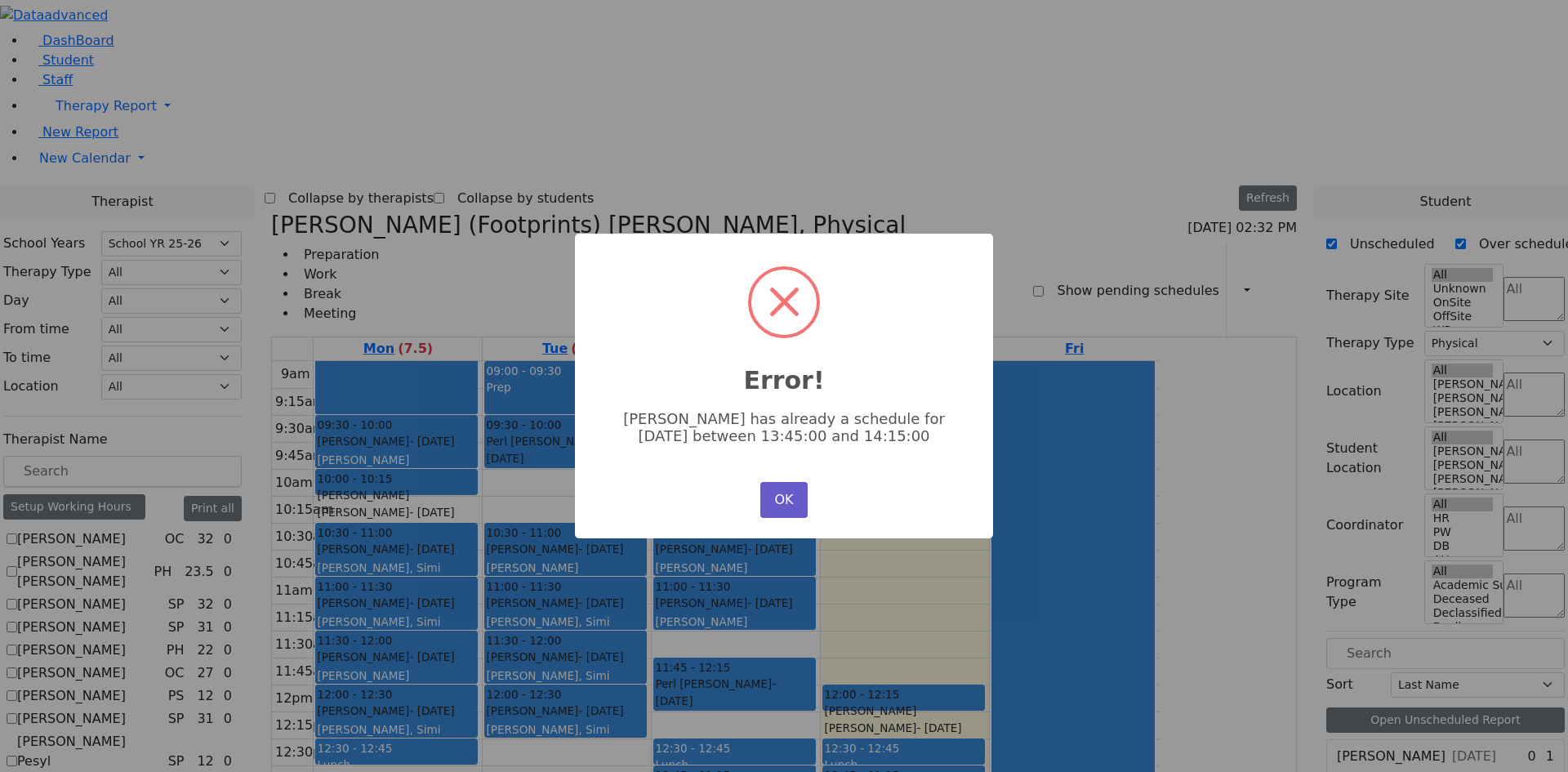
click at [782, 510] on button "OK" at bounding box center [784, 499] width 47 height 36
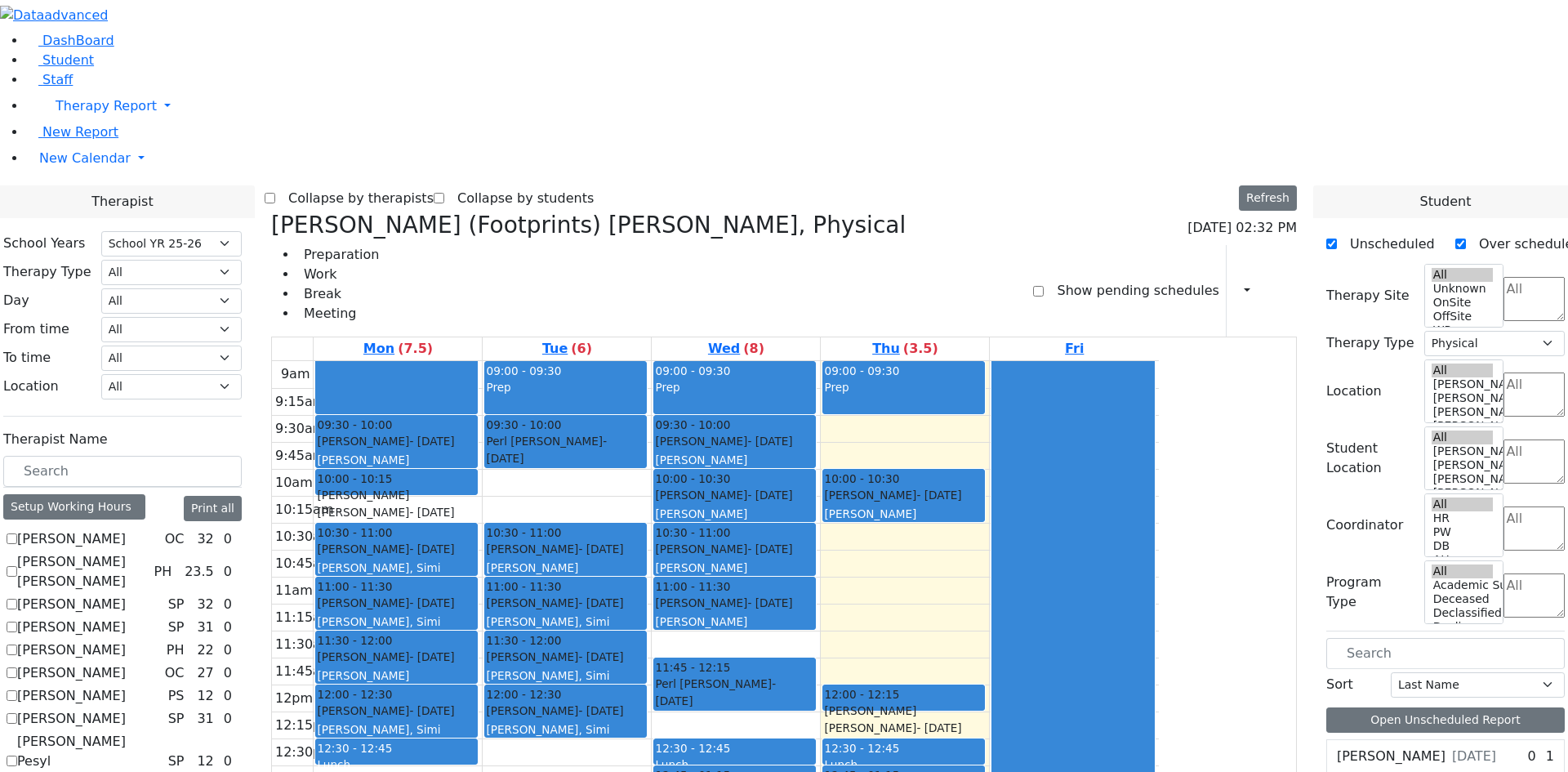
drag, startPoint x: 1061, startPoint y: 452, endPoint x: 728, endPoint y: 711, distance: 421.9
click at [728, 711] on div "9am 9:15am 9:30am 9:45am 10am 10:15am 10:30am 10:45am 11am 11:15am 11:30am 11:4…" at bounding box center [715, 685] width 887 height 647
drag, startPoint x: 1018, startPoint y: 448, endPoint x: 742, endPoint y: 701, distance: 374.4
click at [742, 701] on tr "09:30 - 10:00 Katz Rivka - 11/06/2015 Peymer Bracha 10:00 - 10:15 Faivelson Shm…" at bounding box center [715, 685] width 887 height 647
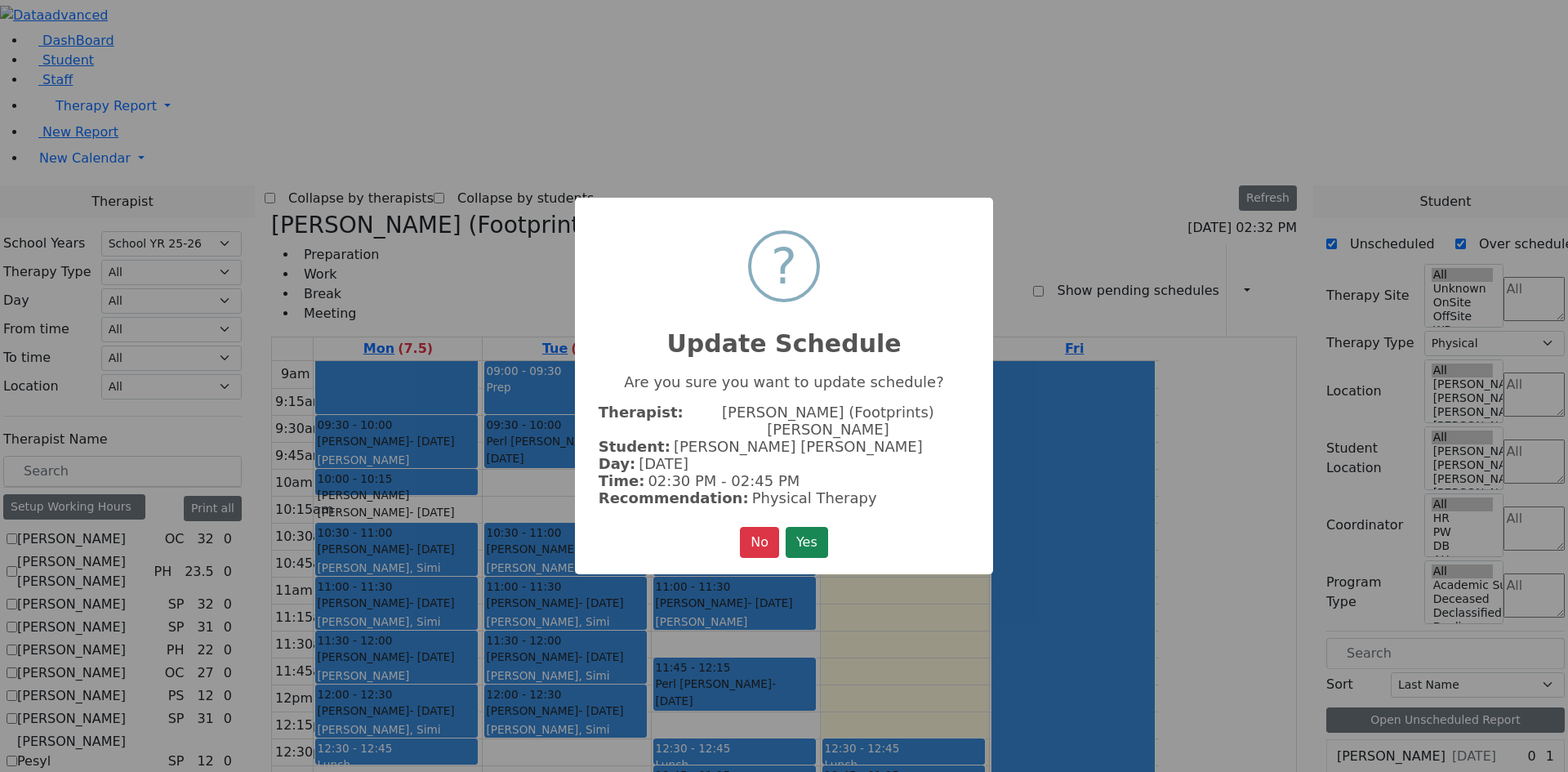
drag, startPoint x: 806, startPoint y: 519, endPoint x: 802, endPoint y: 529, distance: 10.8
click at [806, 527] on button "Yes" at bounding box center [806, 542] width 42 height 31
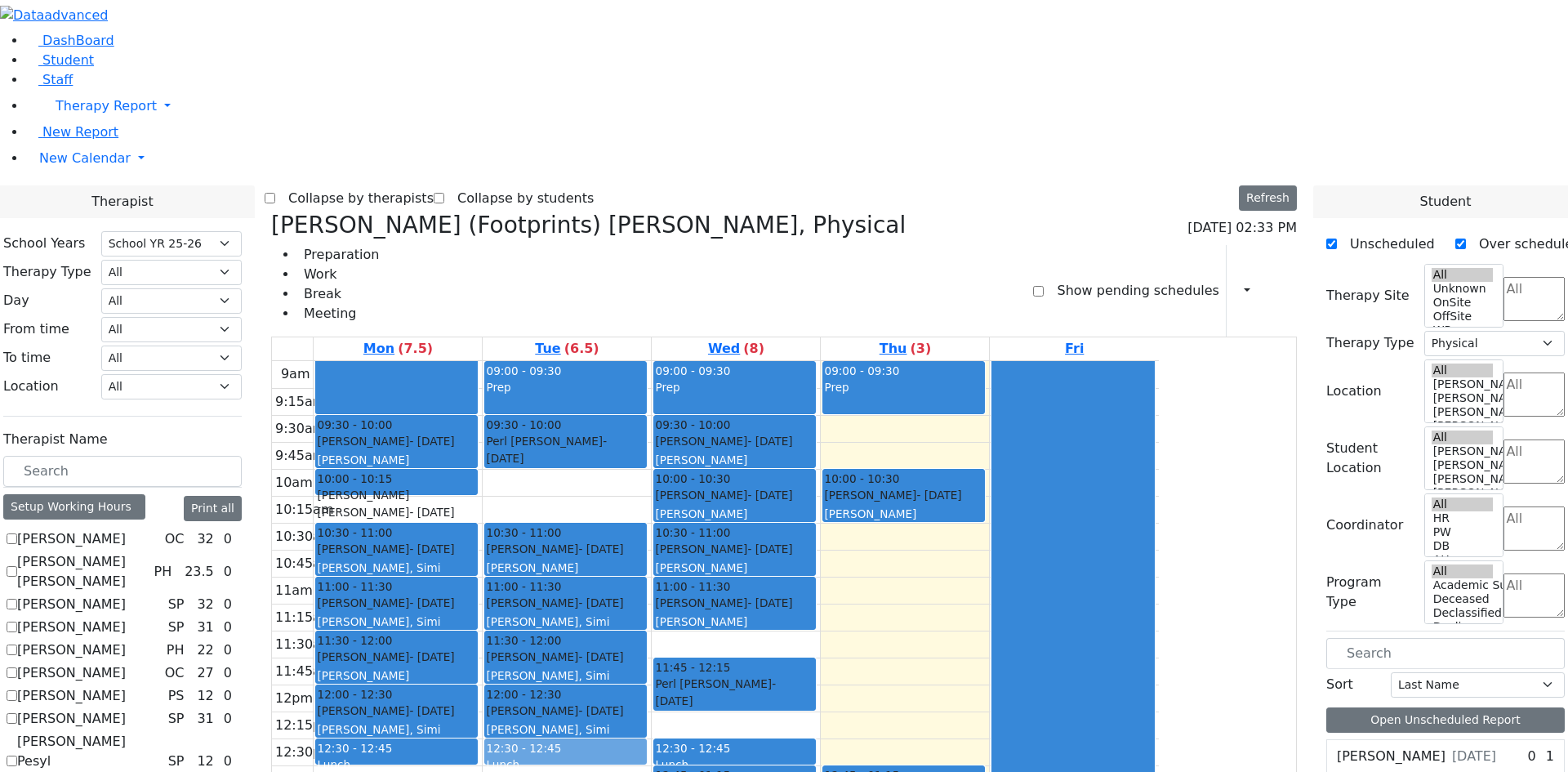
drag, startPoint x: 999, startPoint y: 499, endPoint x: 745, endPoint y: 494, distance: 254.0
click at [736, 494] on tr "09:30 - 10:00 Katz Rivka - 11/06/2015 Peymer Bracha 10:00 - 10:15 Faivelson Shm…" at bounding box center [715, 685] width 887 height 647
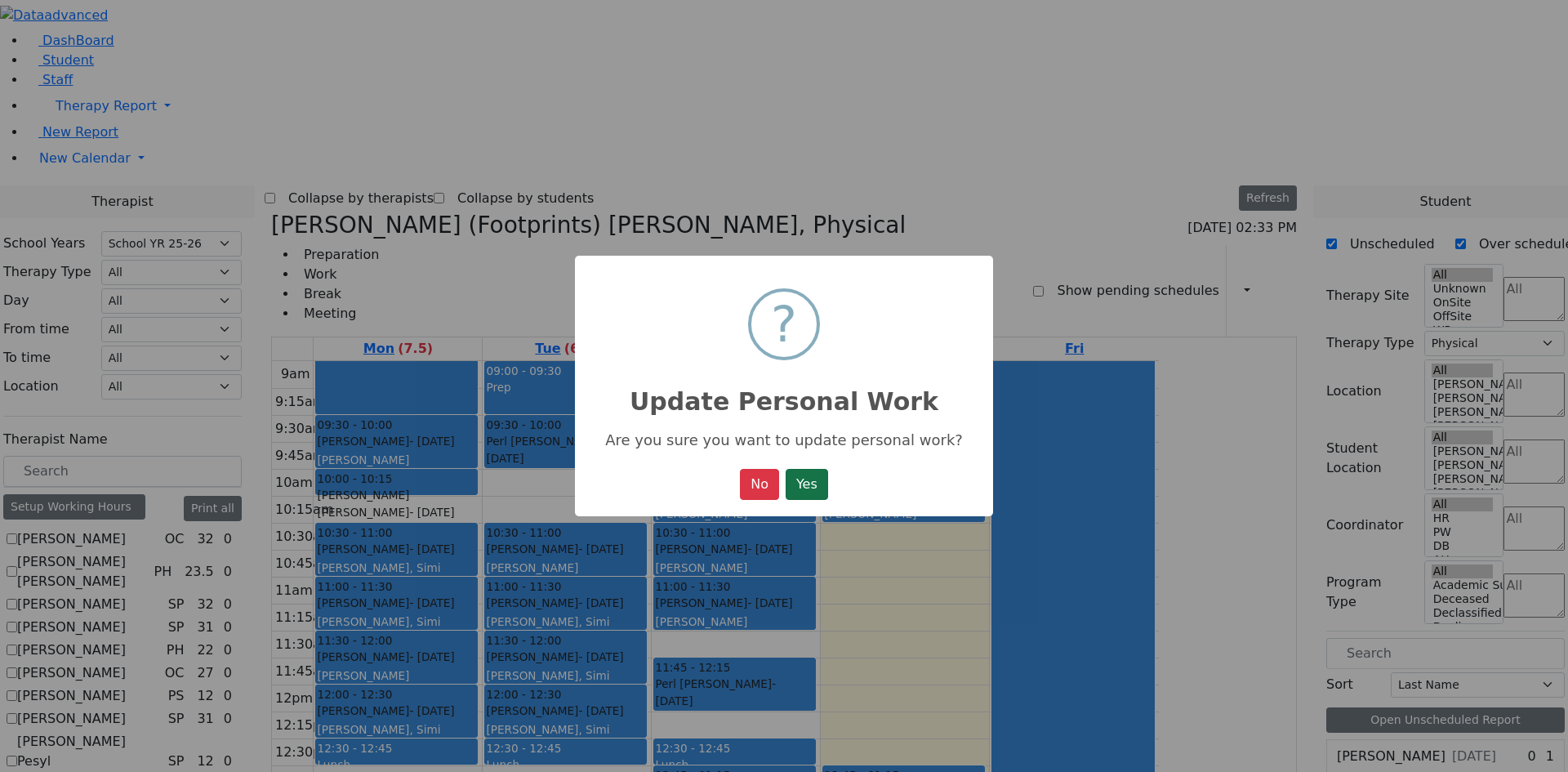
click at [814, 497] on button "Yes" at bounding box center [806, 484] width 42 height 31
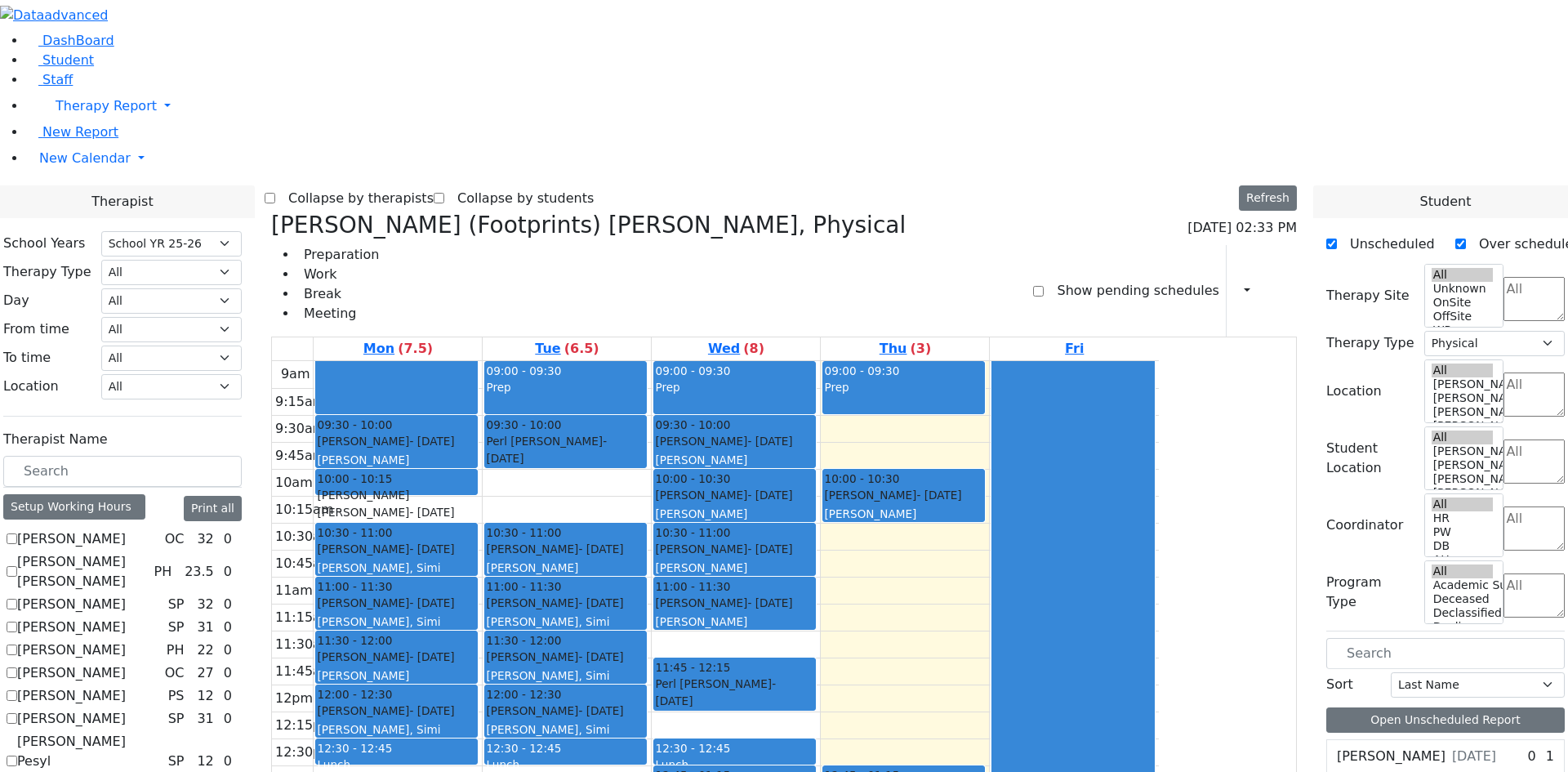
drag, startPoint x: 778, startPoint y: 704, endPoint x: 782, endPoint y: 688, distance: 16.5
click at [651, 688] on div "09:00 - 09:30 Prep 09:30 - 10:00 Perl Aaron - 12/29/2017 Unknown 10:30 - 11:00 …" at bounding box center [566, 685] width 169 height 647
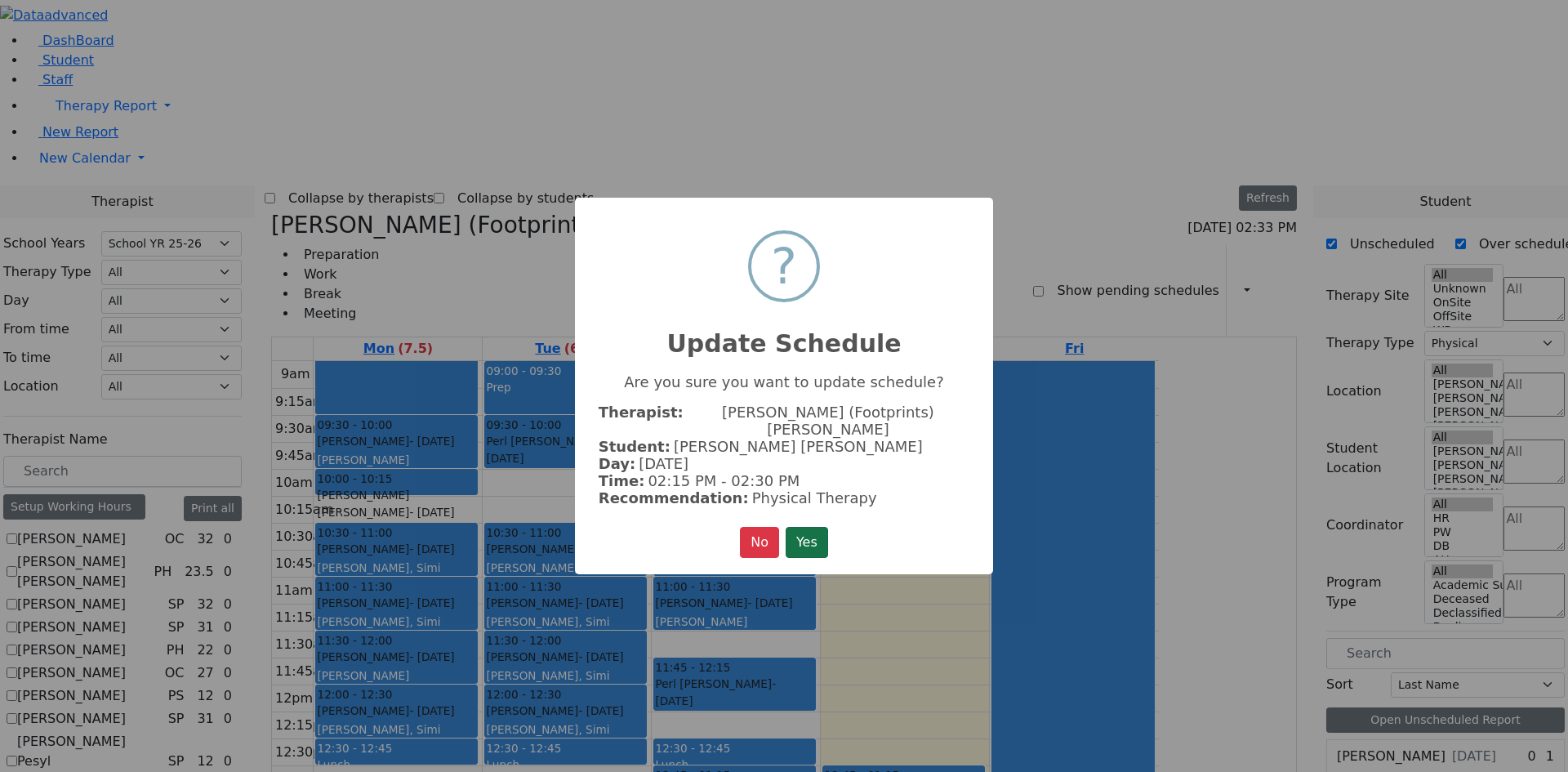
click at [811, 543] on button "Yes" at bounding box center [806, 542] width 42 height 31
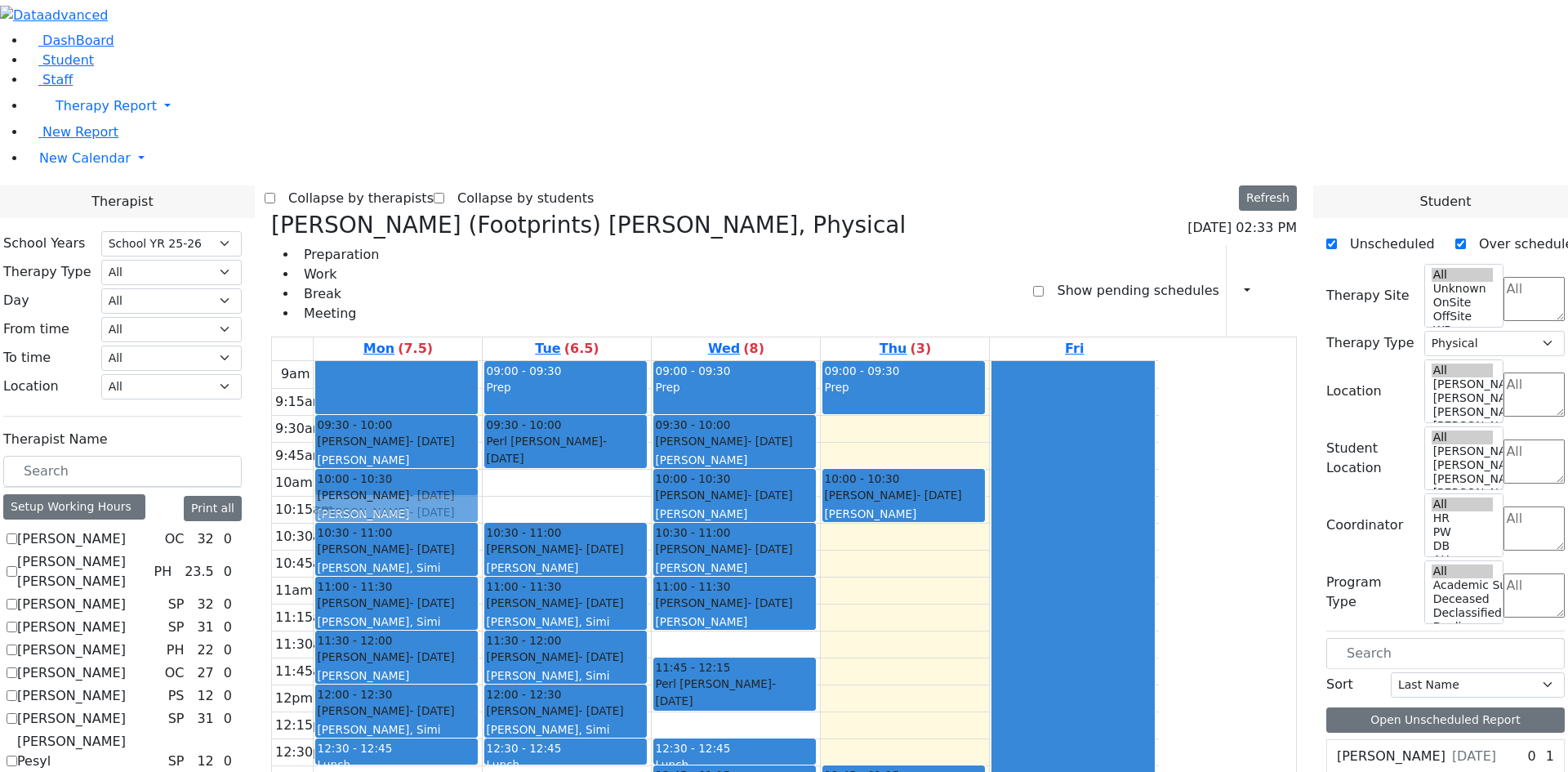
drag, startPoint x: 510, startPoint y: 696, endPoint x: 510, endPoint y: 275, distance: 421.0
click at [482, 361] on div "09:30 - 10:00 Katz Rivka - 11/06/2015 Peymer Bracha 10:00 - 10:15 Faivelson Shm…" at bounding box center [398, 685] width 169 height 647
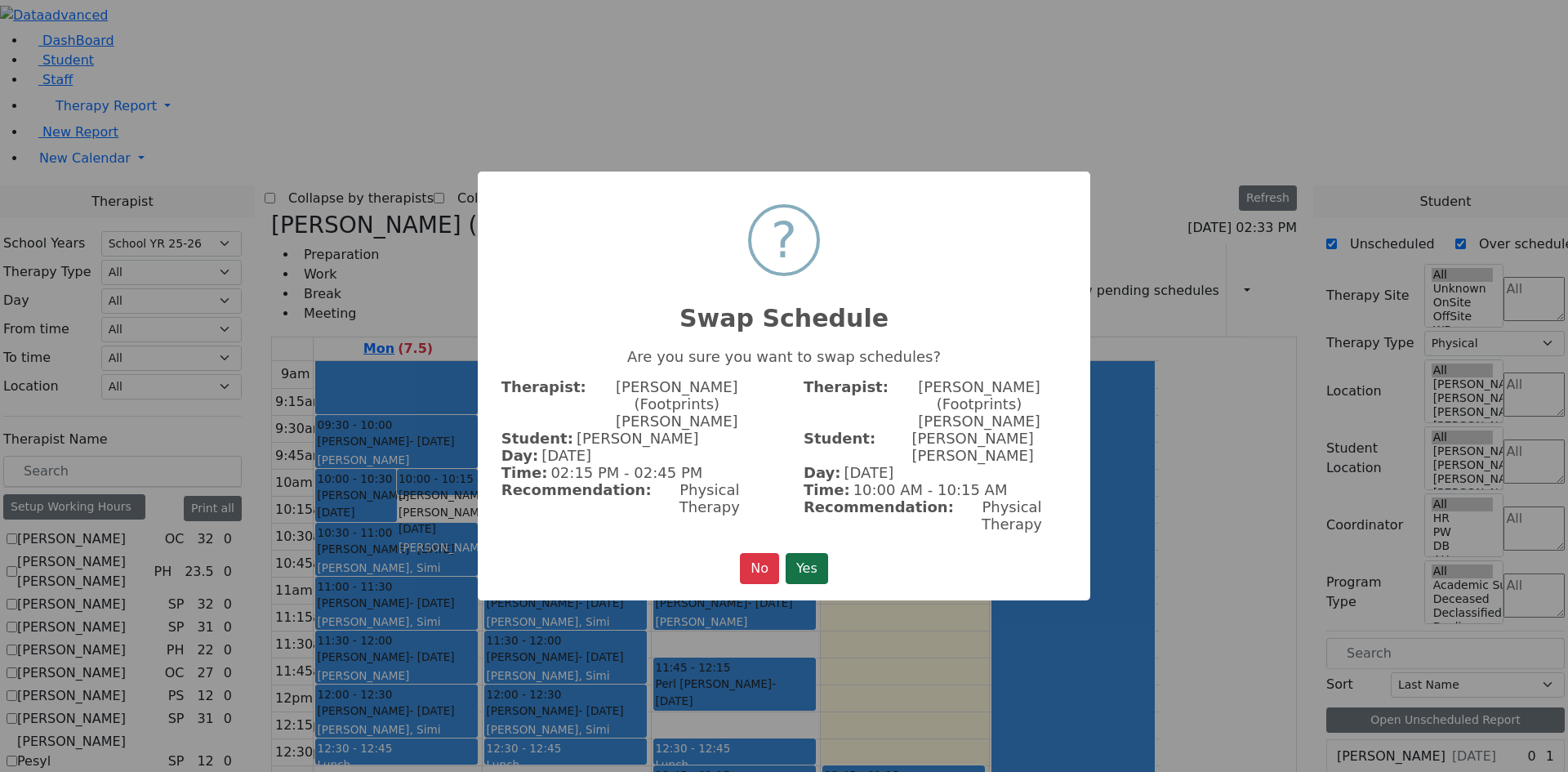
click at [787, 553] on button "Yes" at bounding box center [806, 568] width 42 height 31
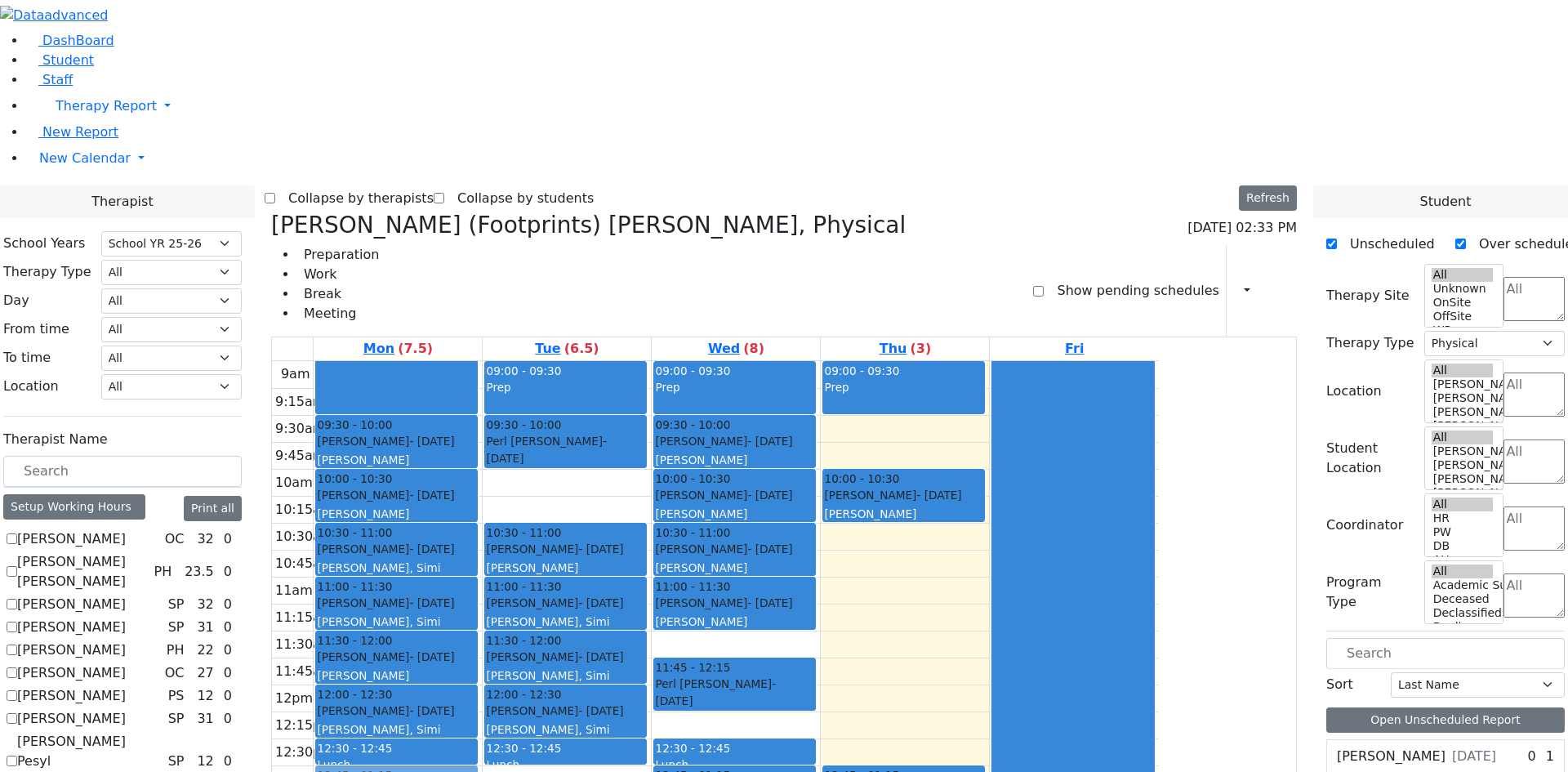
drag, startPoint x: 548, startPoint y: 637, endPoint x: 555, endPoint y: 524, distance: 113.2
click at [482, 524] on div "09:30 - 10:00 Katz Rivka - 11/06/2015 Peymer Bracha 10:00 - 10:30 Mezei Henny -…" at bounding box center [398, 685] width 169 height 647
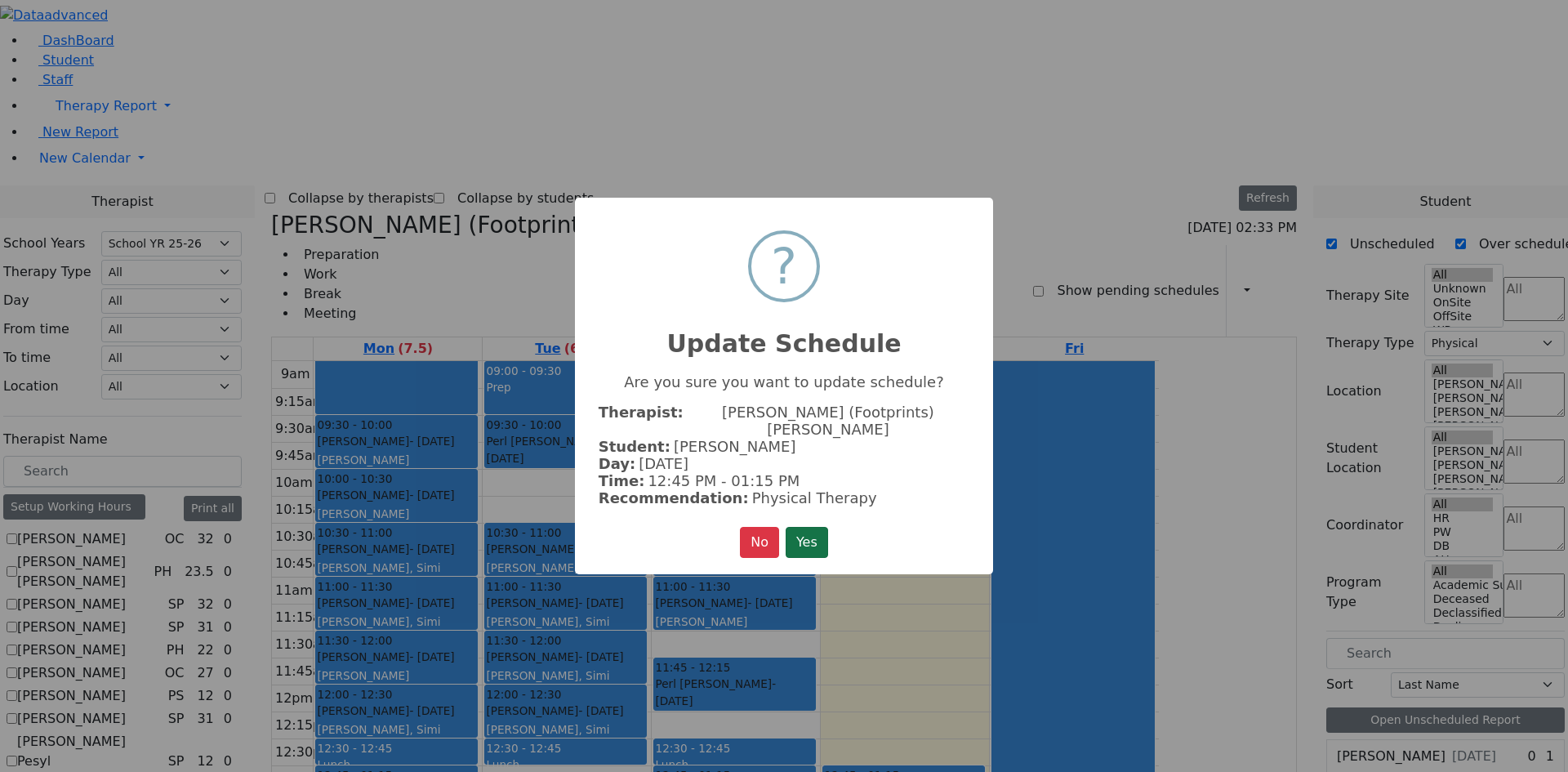
click at [815, 546] on button "Yes" at bounding box center [806, 542] width 42 height 31
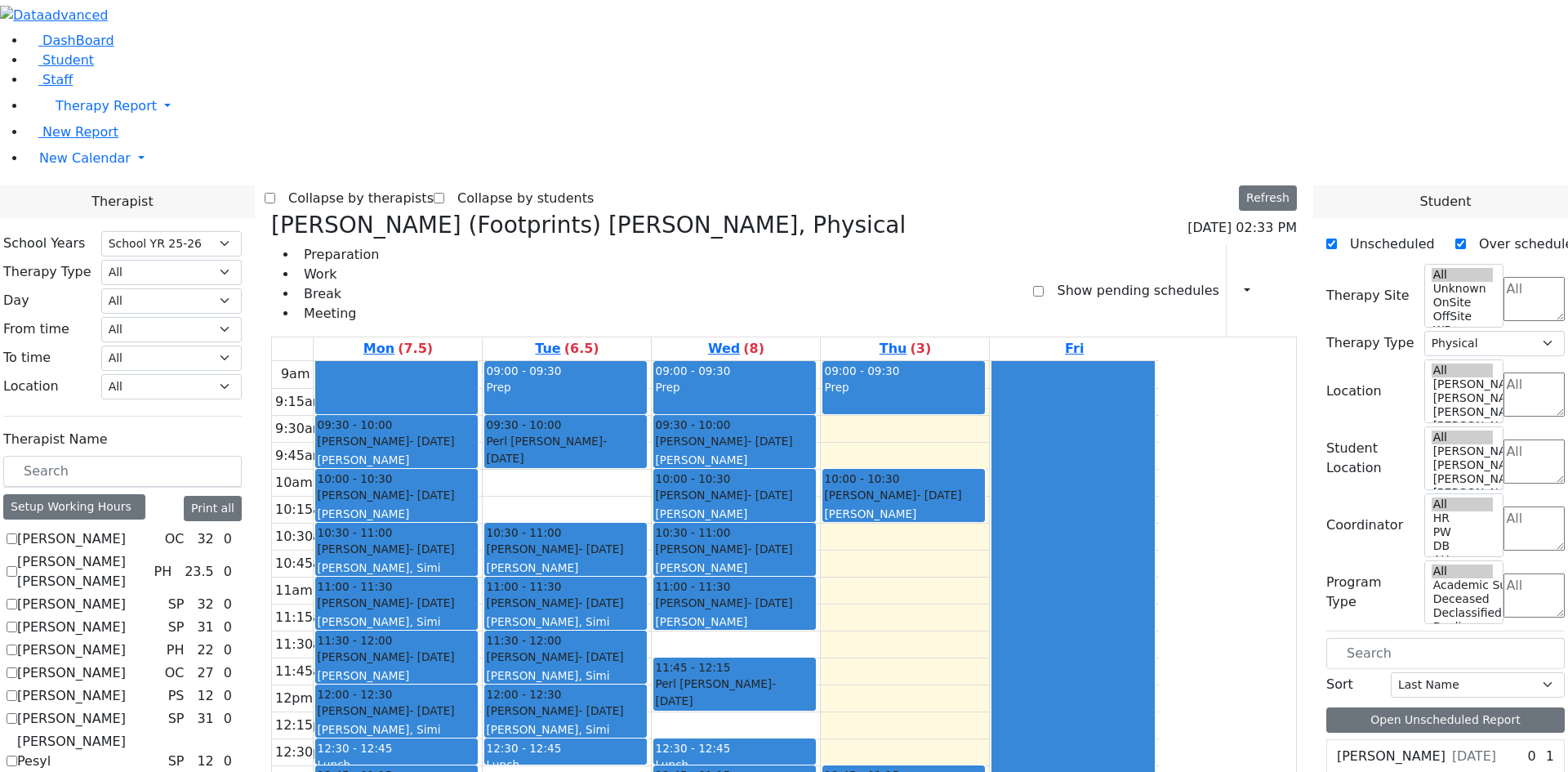
drag, startPoint x: 599, startPoint y: 684, endPoint x: 599, endPoint y: 583, distance: 101.0
click at [482, 577] on div "09:30 - 10:00 Katz Rivka - 11/06/2015 Peymer Bracha 10:00 - 10:30 Mezei Henny -…" at bounding box center [398, 685] width 169 height 647
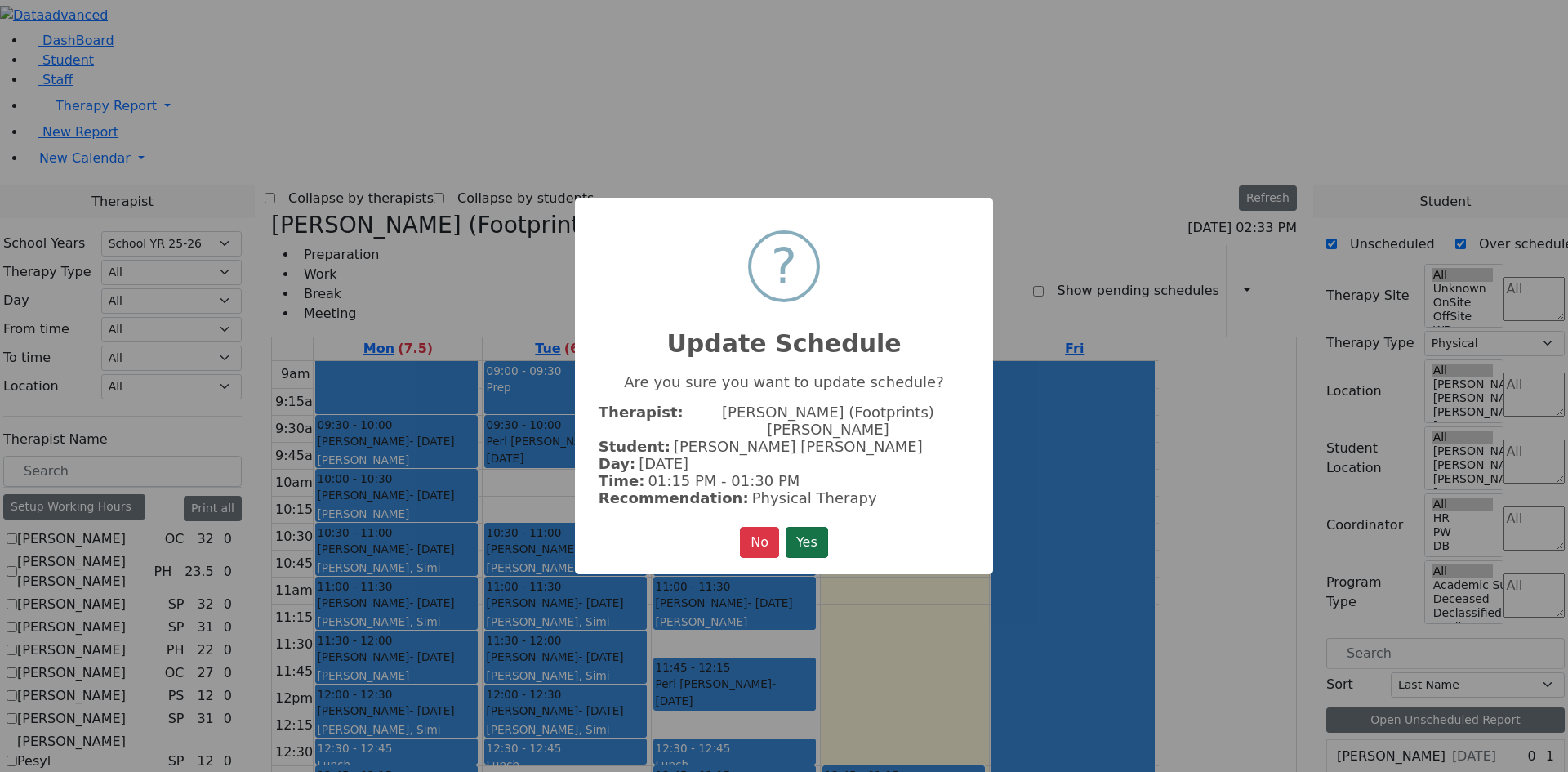
click at [796, 534] on button "Yes" at bounding box center [806, 542] width 42 height 31
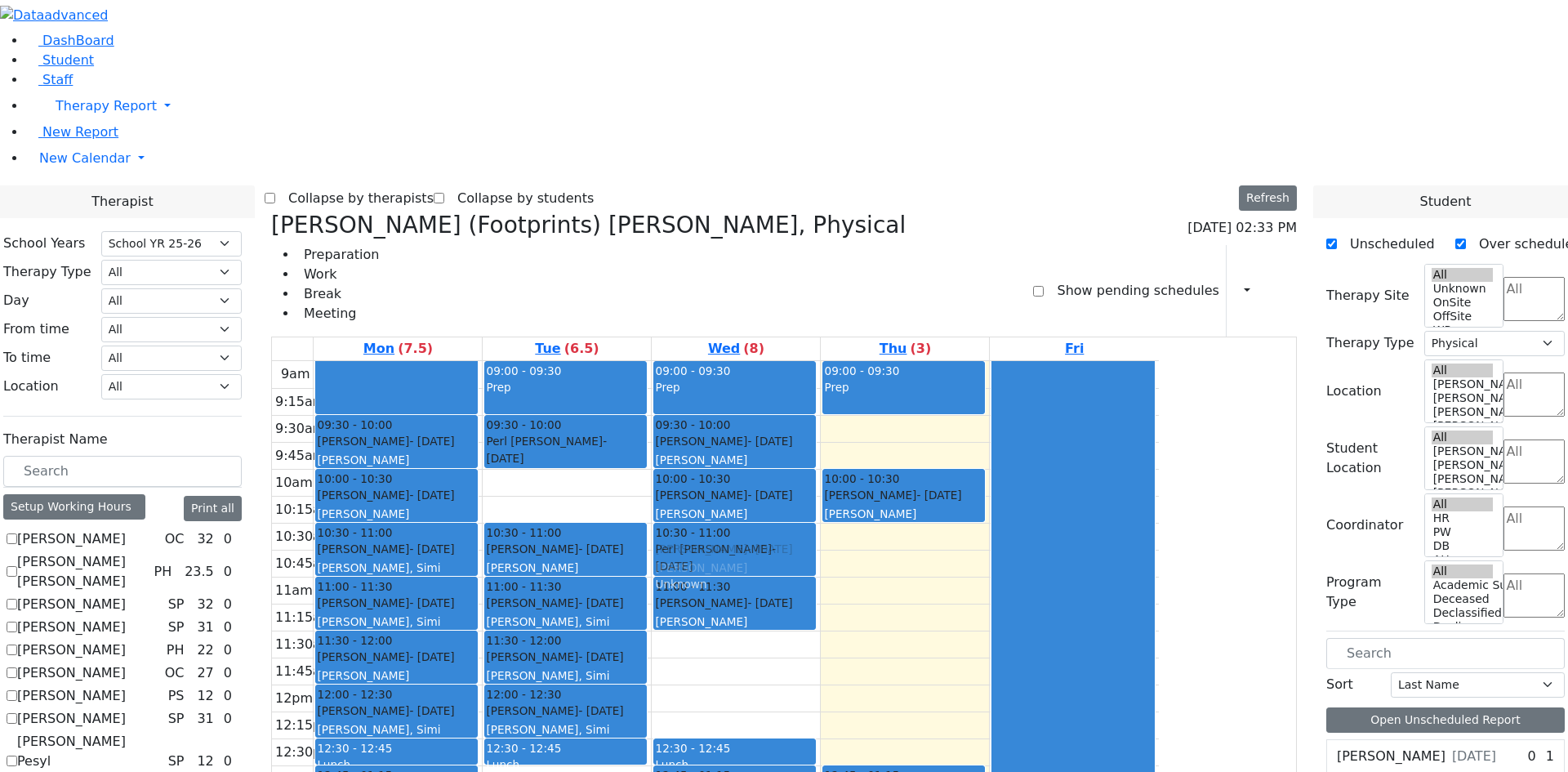
drag, startPoint x: 878, startPoint y: 428, endPoint x: 872, endPoint y: 291, distance: 137.1
click at [820, 361] on div "09:00 - 09:30 Prep 09:30 - 10:00 Lorincz Shimon - 04/30/2019 Kramer Bluma 10:00…" at bounding box center [736, 685] width 169 height 647
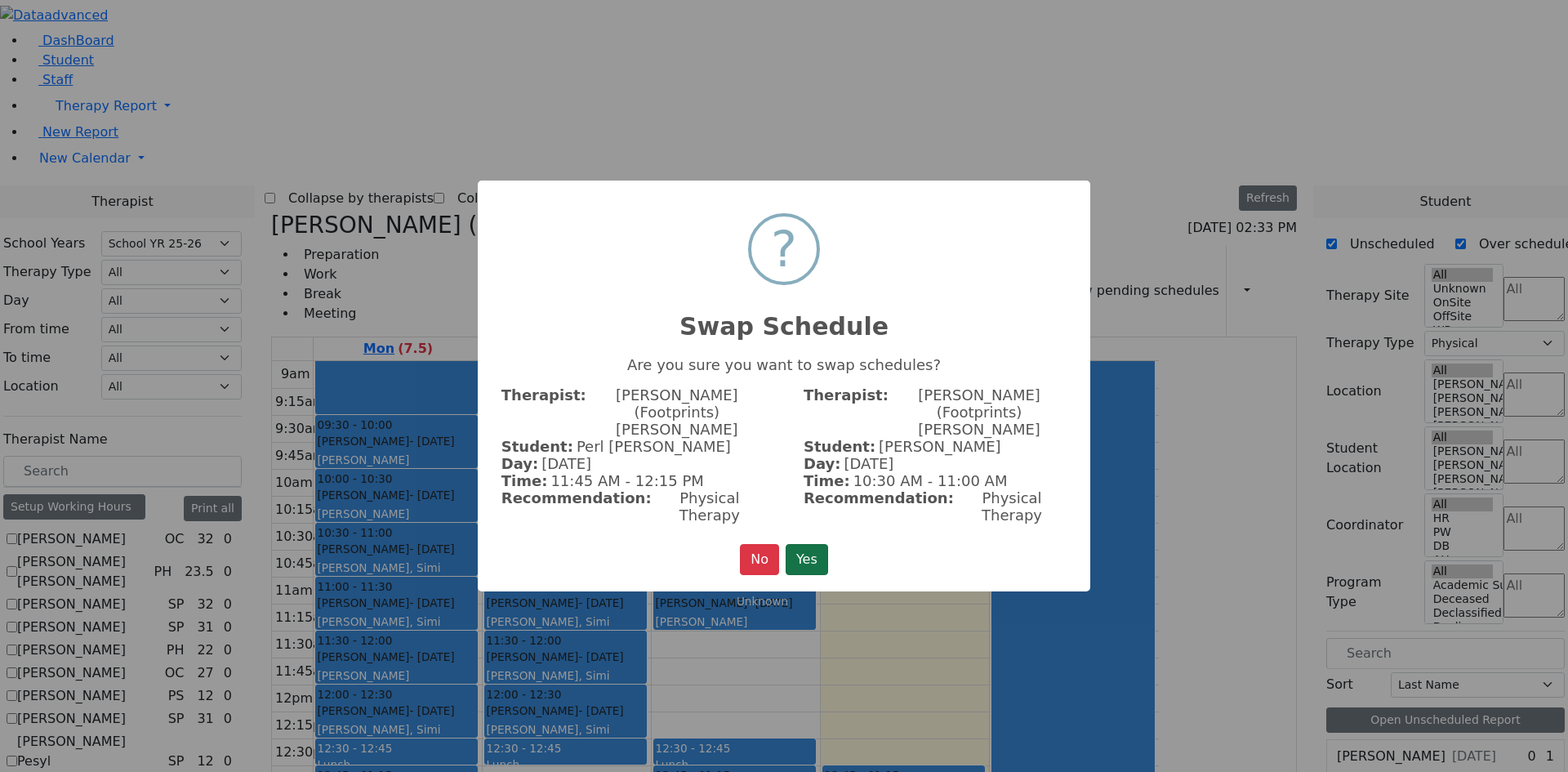
click at [805, 544] on button "Yes" at bounding box center [806, 559] width 42 height 31
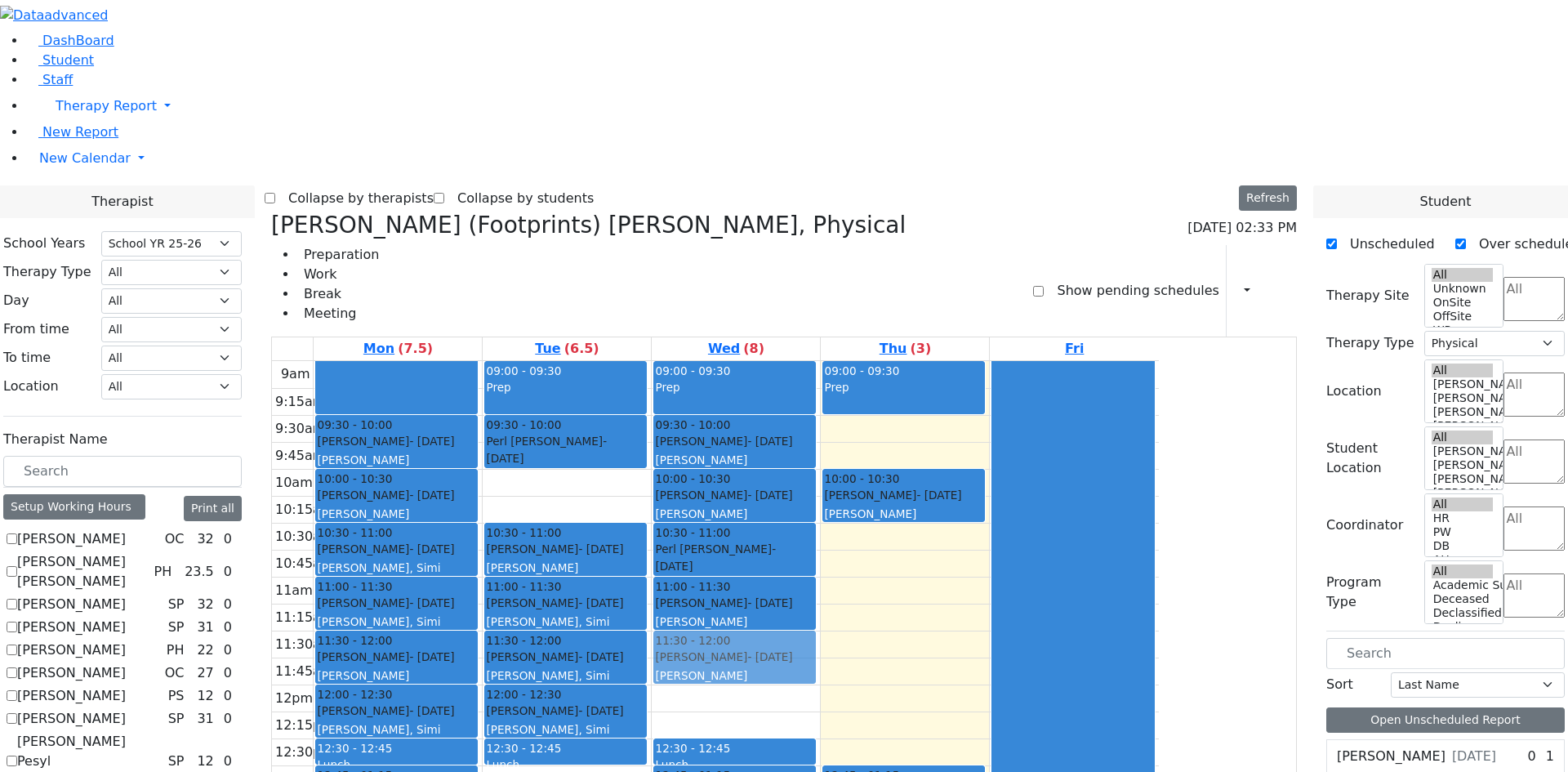
click at [820, 410] on div "09:00 - 09:30 Prep 09:30 - 10:00 Lorincz Shimon - 04/30/2019 Kramer Bluma 10:00…" at bounding box center [736, 685] width 169 height 647
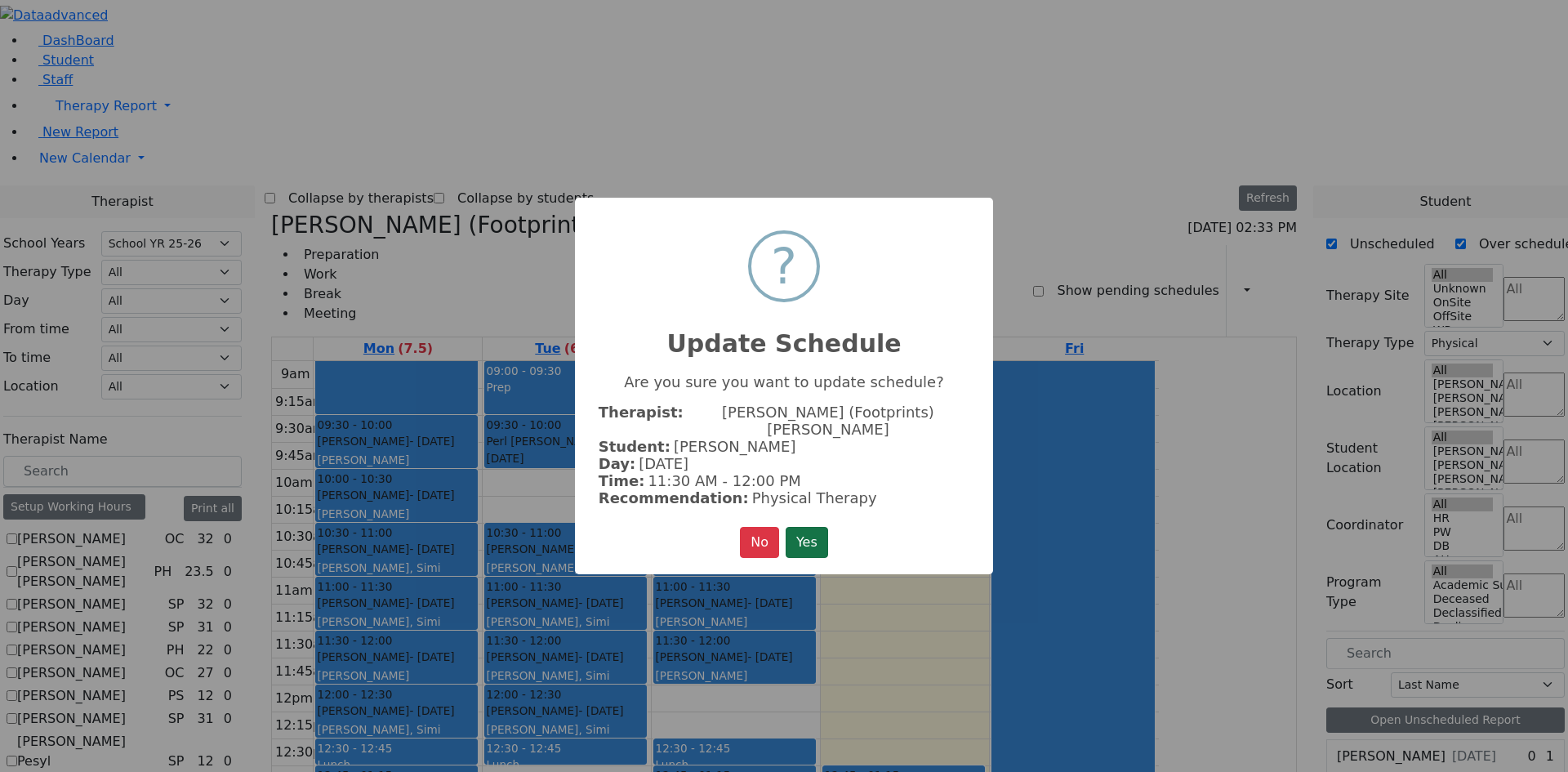
click at [816, 527] on button "Yes" at bounding box center [806, 542] width 42 height 31
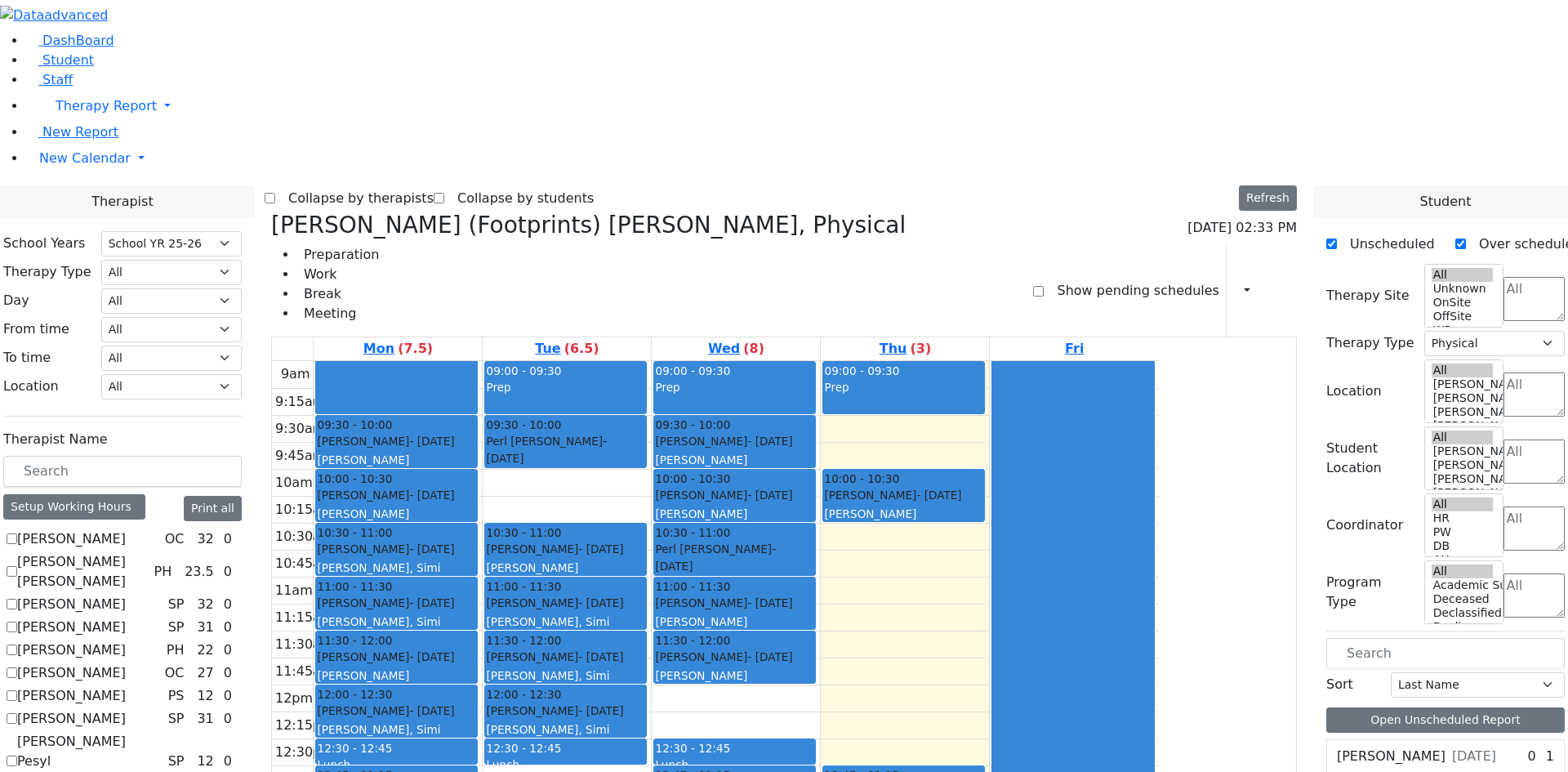
click at [1503, 277] on textarea "Search" at bounding box center [1534, 298] width 61 height 44
type textarea "ki"
click at [1468, 122] on li "Kindergarten PS" at bounding box center [1512, 112] width 110 height 20
select select "51"
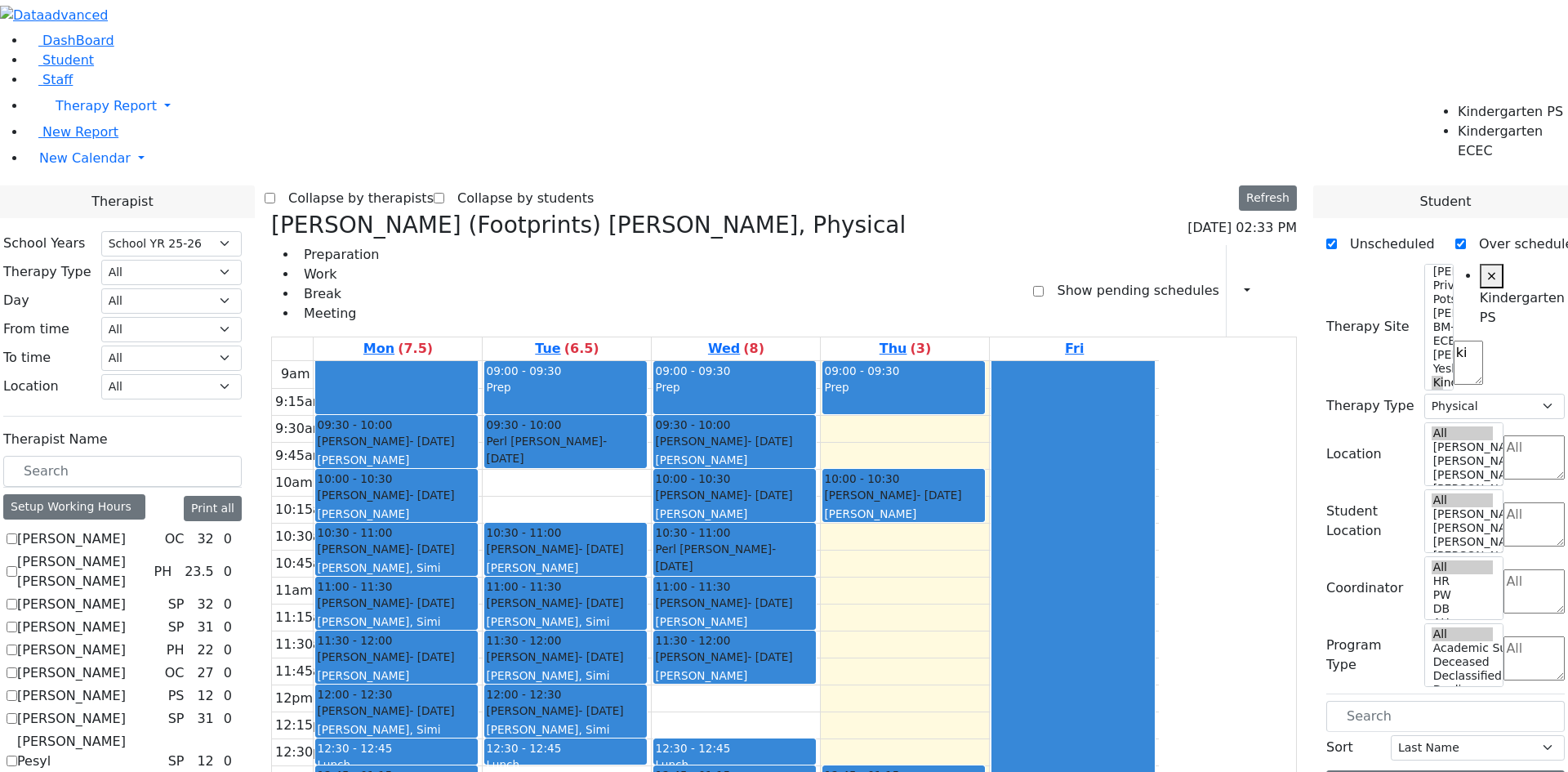
scroll to position [426, 0]
drag, startPoint x: 1022, startPoint y: 691, endPoint x: 1027, endPoint y: 638, distance: 53.2
click at [989, 638] on div "09:00 - 09:30 Prep 10:00 - 10:30 Schwimmer Esty - 09/05/2017 Cohen, Sara C 12:4…" at bounding box center [904, 685] width 169 height 647
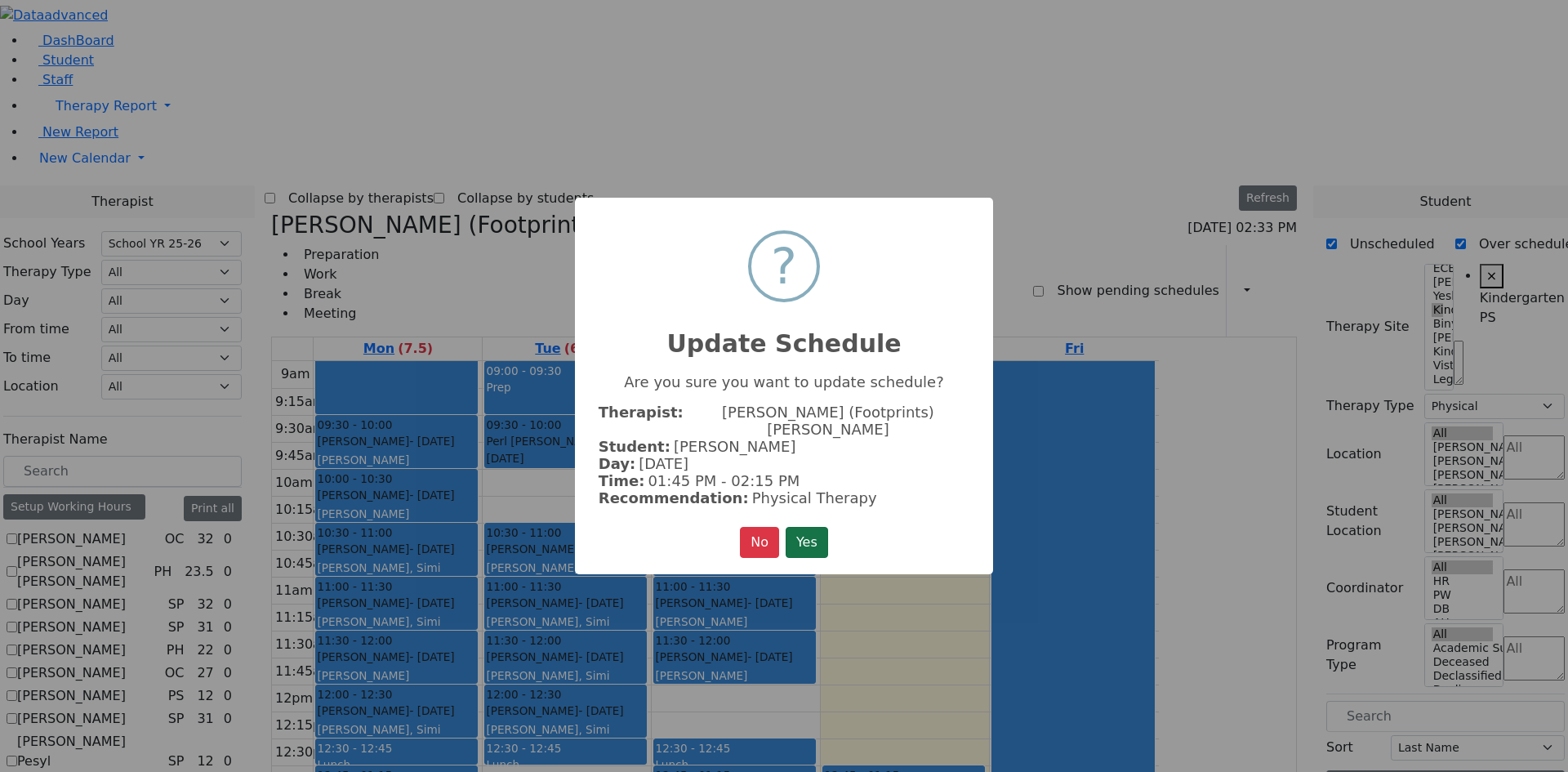
click at [828, 534] on button "Yes" at bounding box center [806, 542] width 42 height 31
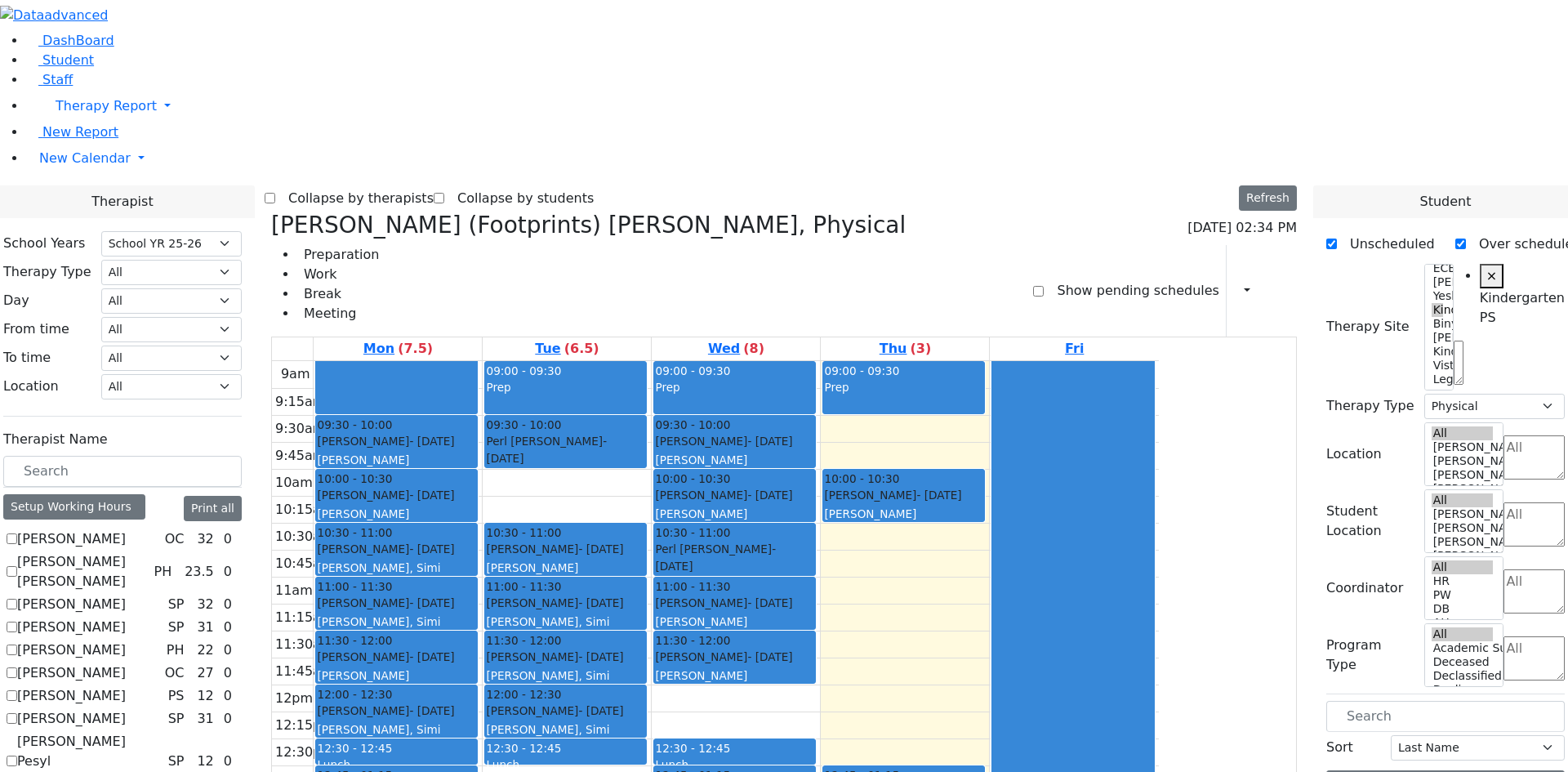
drag, startPoint x: 872, startPoint y: 632, endPoint x: 872, endPoint y: 445, distance: 187.0
click at [820, 445] on div "09:00 - 09:30 Prep 09:30 - 10:00 Lorincz Shimon - 04/30/2019 Kramer Bluma 10:00…" at bounding box center [736, 685] width 169 height 647
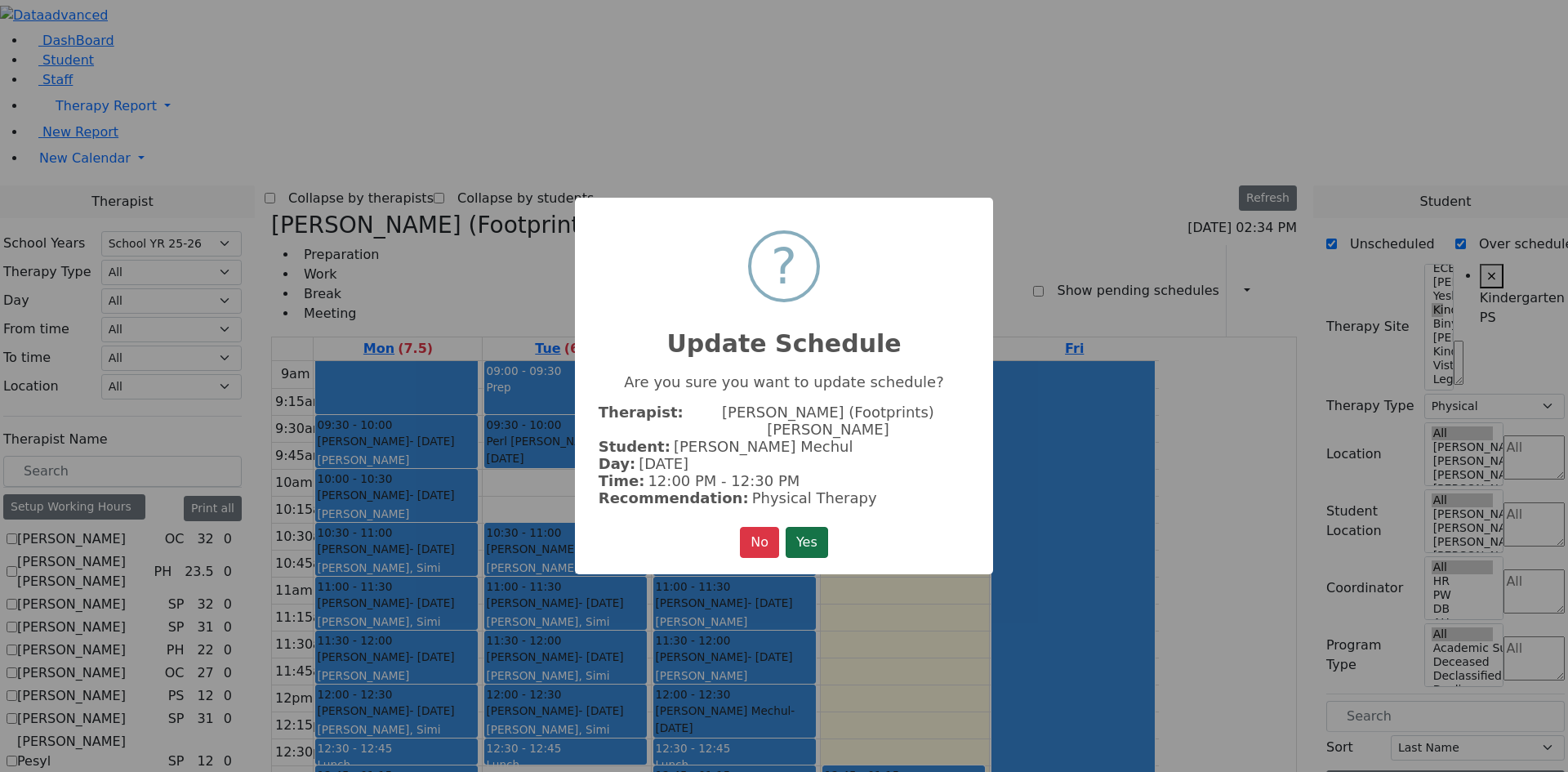
click at [812, 541] on button "Yes" at bounding box center [806, 542] width 42 height 31
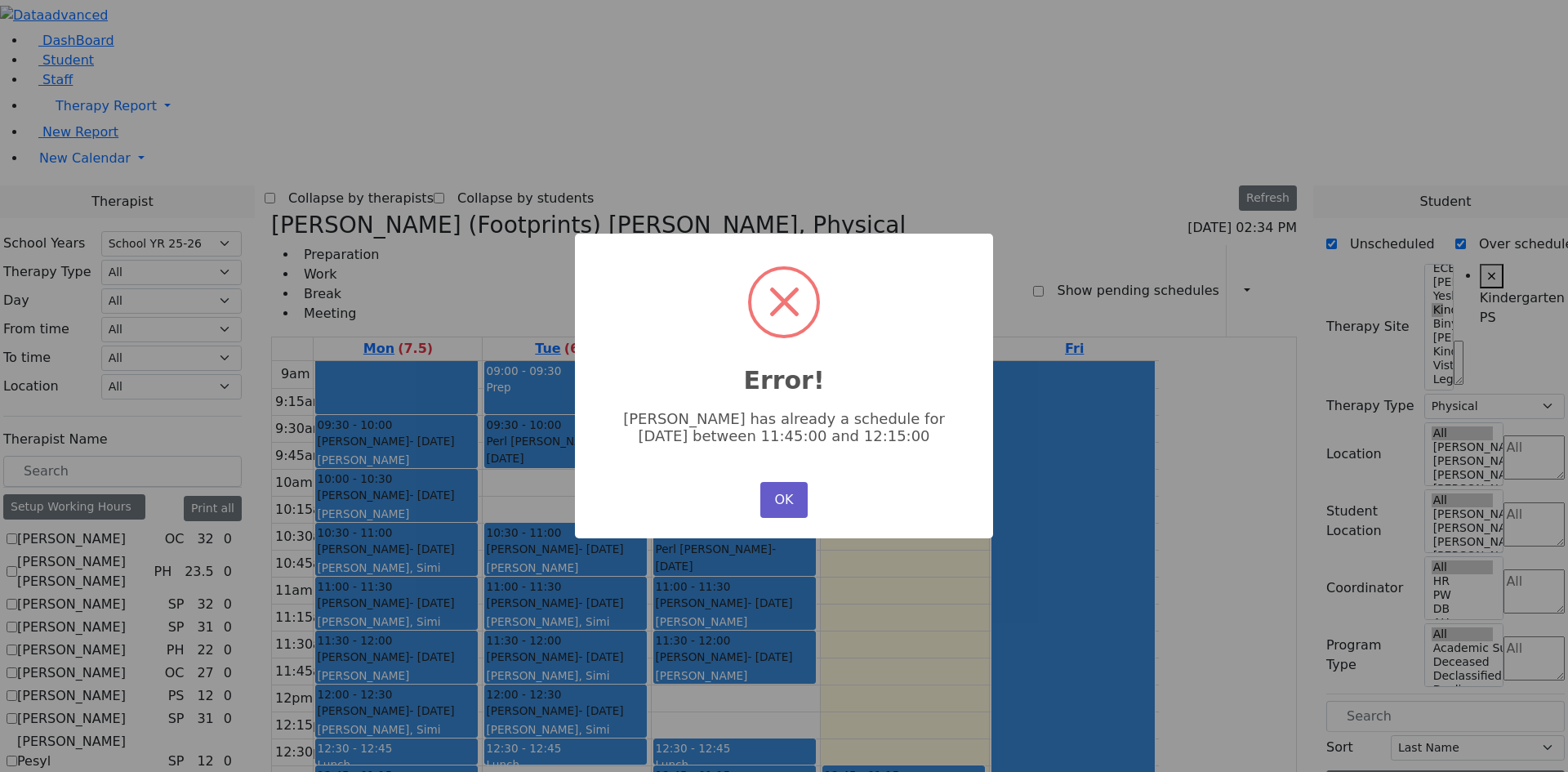
click at [791, 502] on button "OK" at bounding box center [784, 499] width 47 height 36
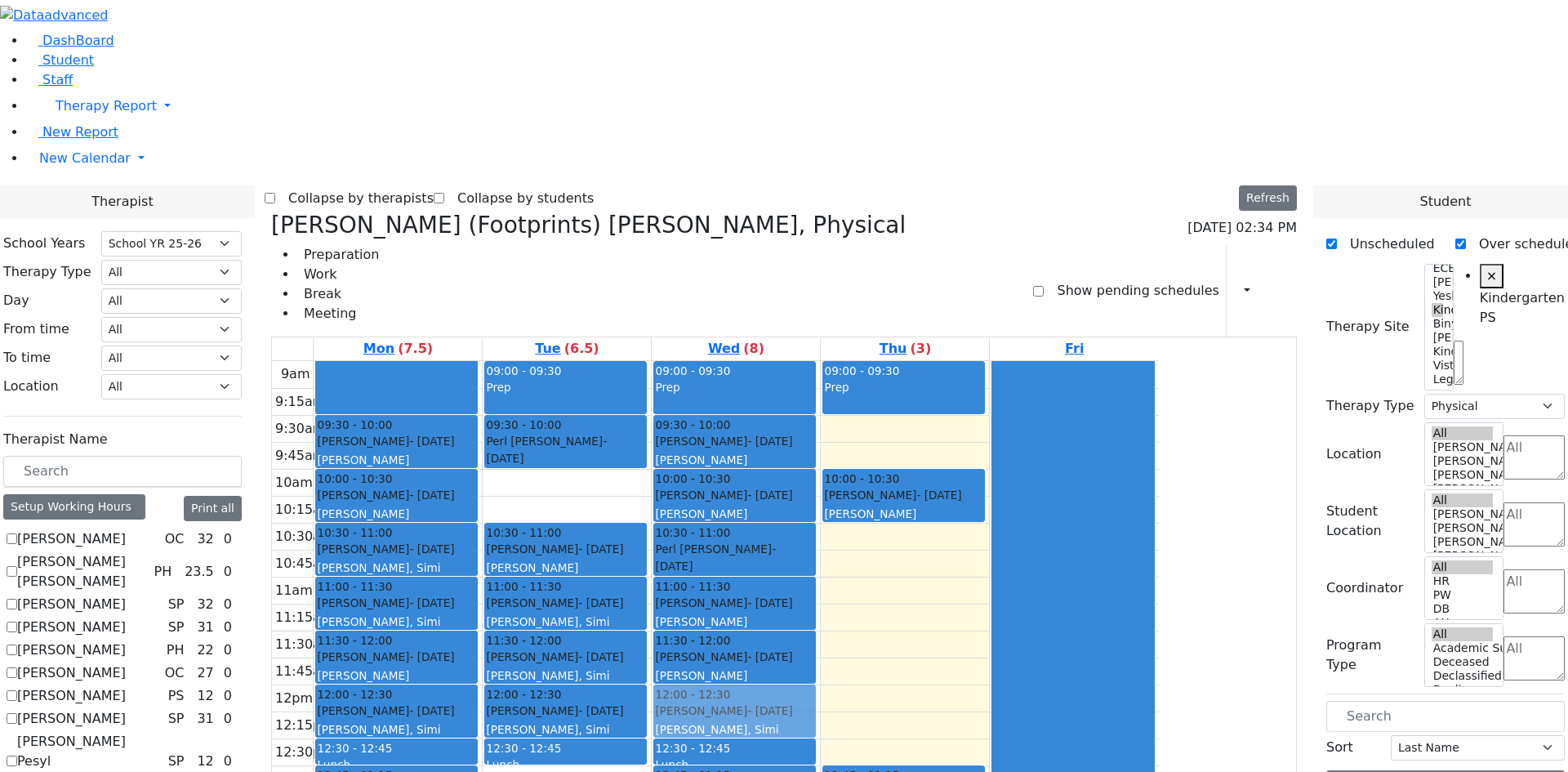
drag, startPoint x: 868, startPoint y: 589, endPoint x: 860, endPoint y: 458, distance: 131.2
click at [820, 458] on div "09:00 - 09:30 Prep 09:30 - 10:00 Lorincz Shimon - 04/30/2019 Kramer Bluma 10:00…" at bounding box center [736, 685] width 169 height 647
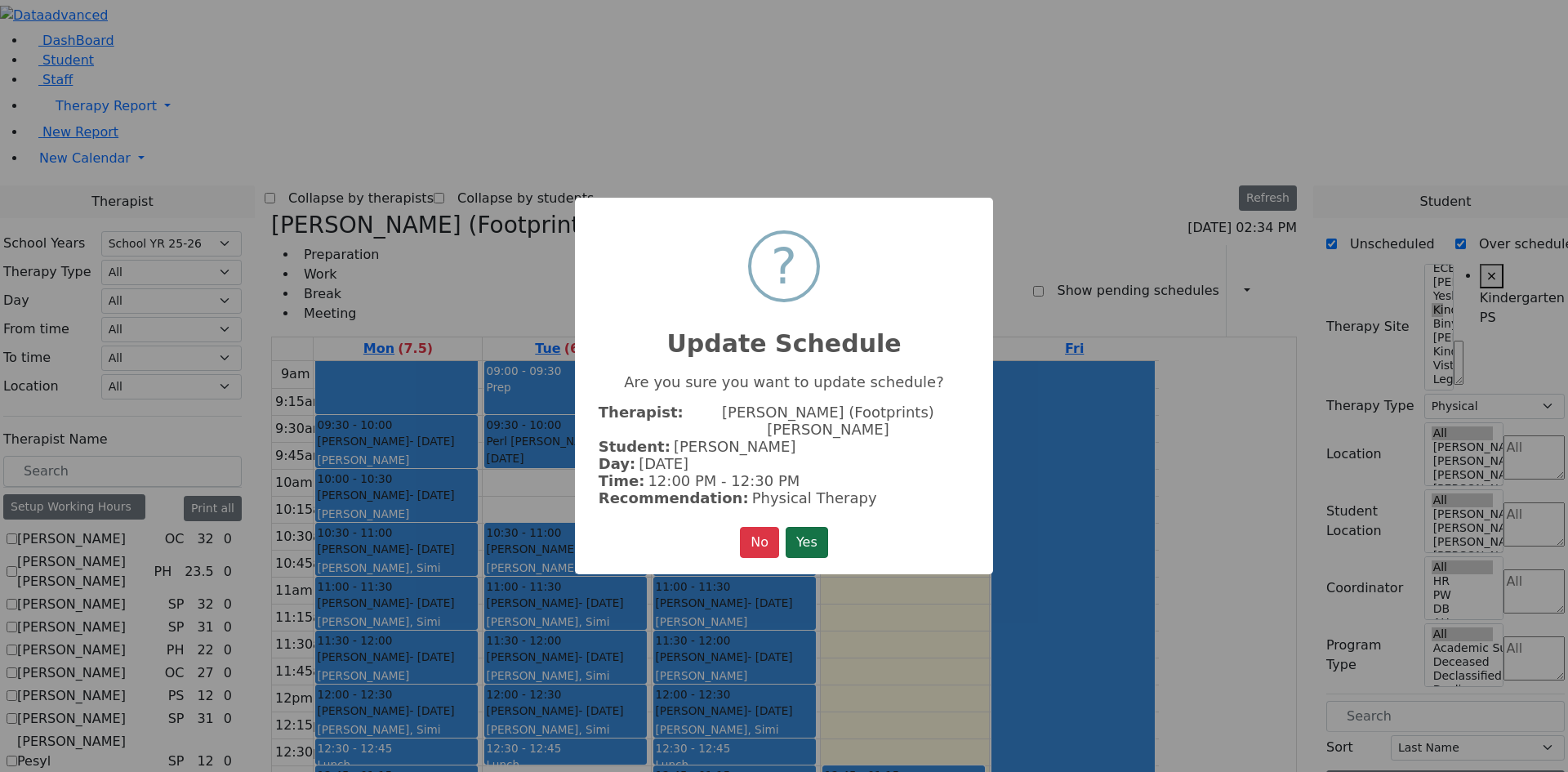
click at [801, 534] on button "Yes" at bounding box center [806, 542] width 42 height 31
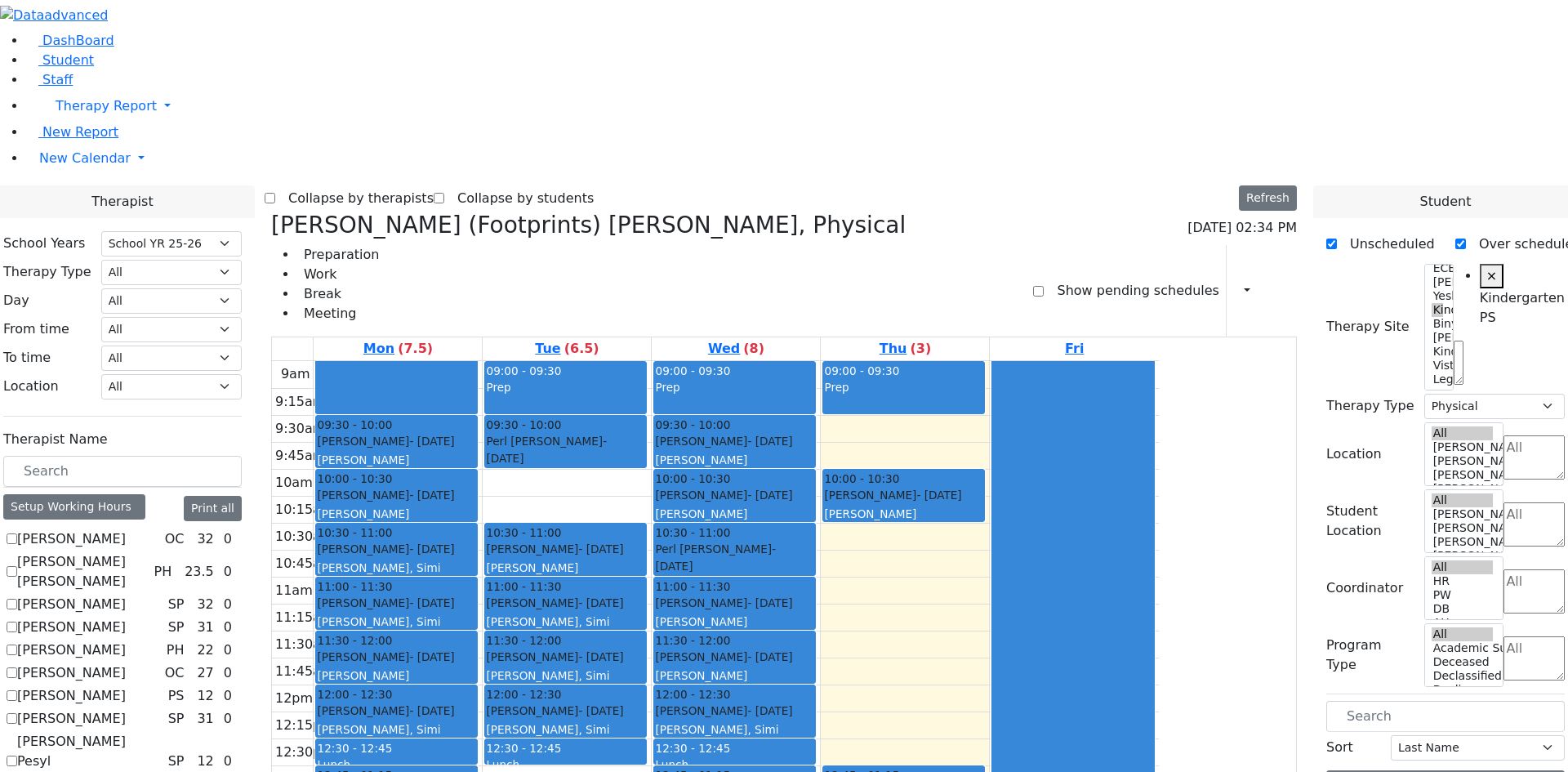
drag, startPoint x: 880, startPoint y: 648, endPoint x: 880, endPoint y: 593, distance: 55.0
click at [820, 593] on div "09:00 - 09:30 Prep 09:30 - 10:00 Lorincz Shimon - 04/30/2019 Kramer Bluma 10:00…" at bounding box center [736, 685] width 169 height 647
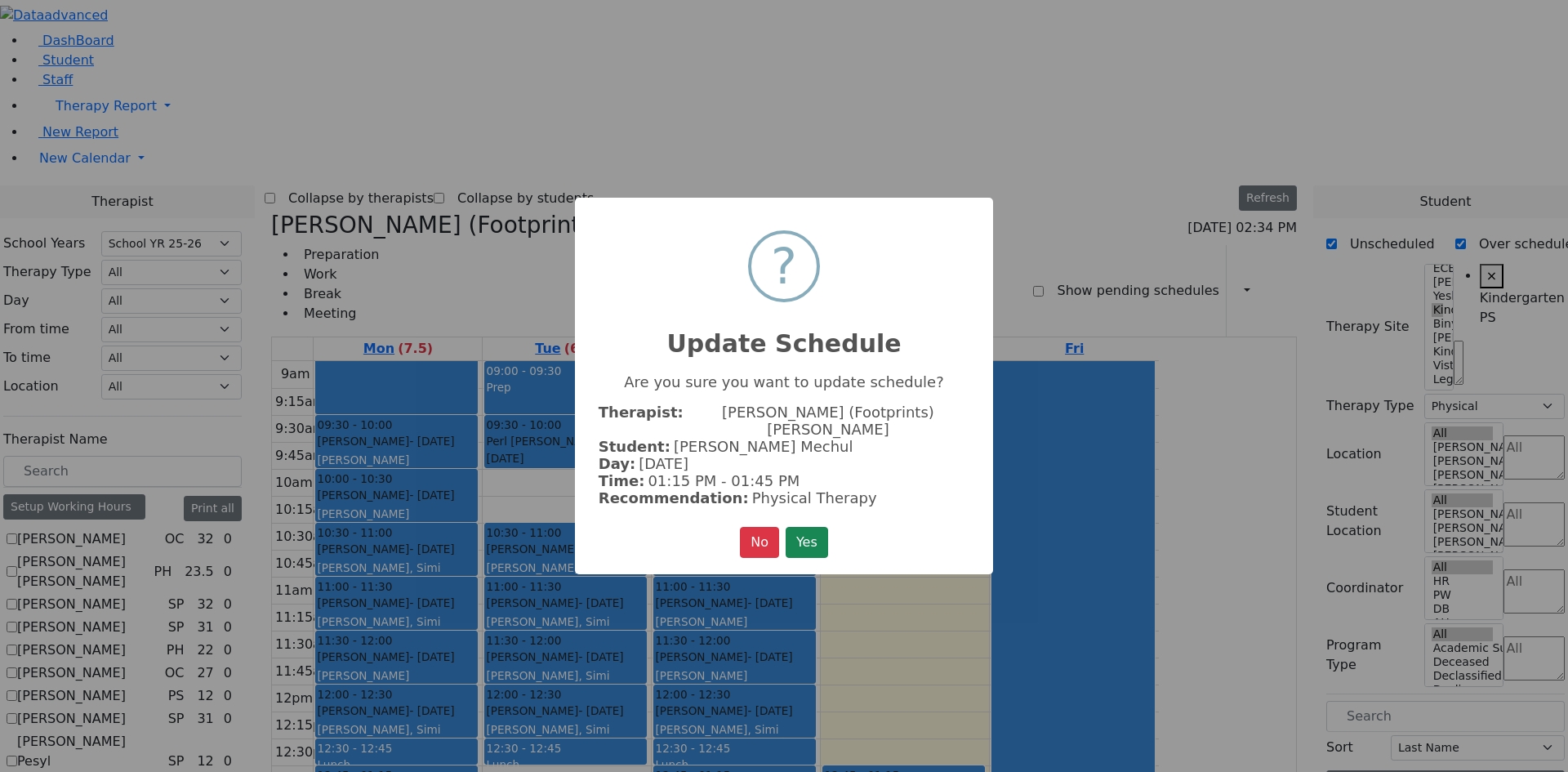
drag, startPoint x: 852, startPoint y: 595, endPoint x: 852, endPoint y: 619, distance: 24.0
click at [852, 619] on div "× ? Update Schedule Are you sure you want to update schedule? Therapist: Krausz…" at bounding box center [784, 386] width 1568 height 772
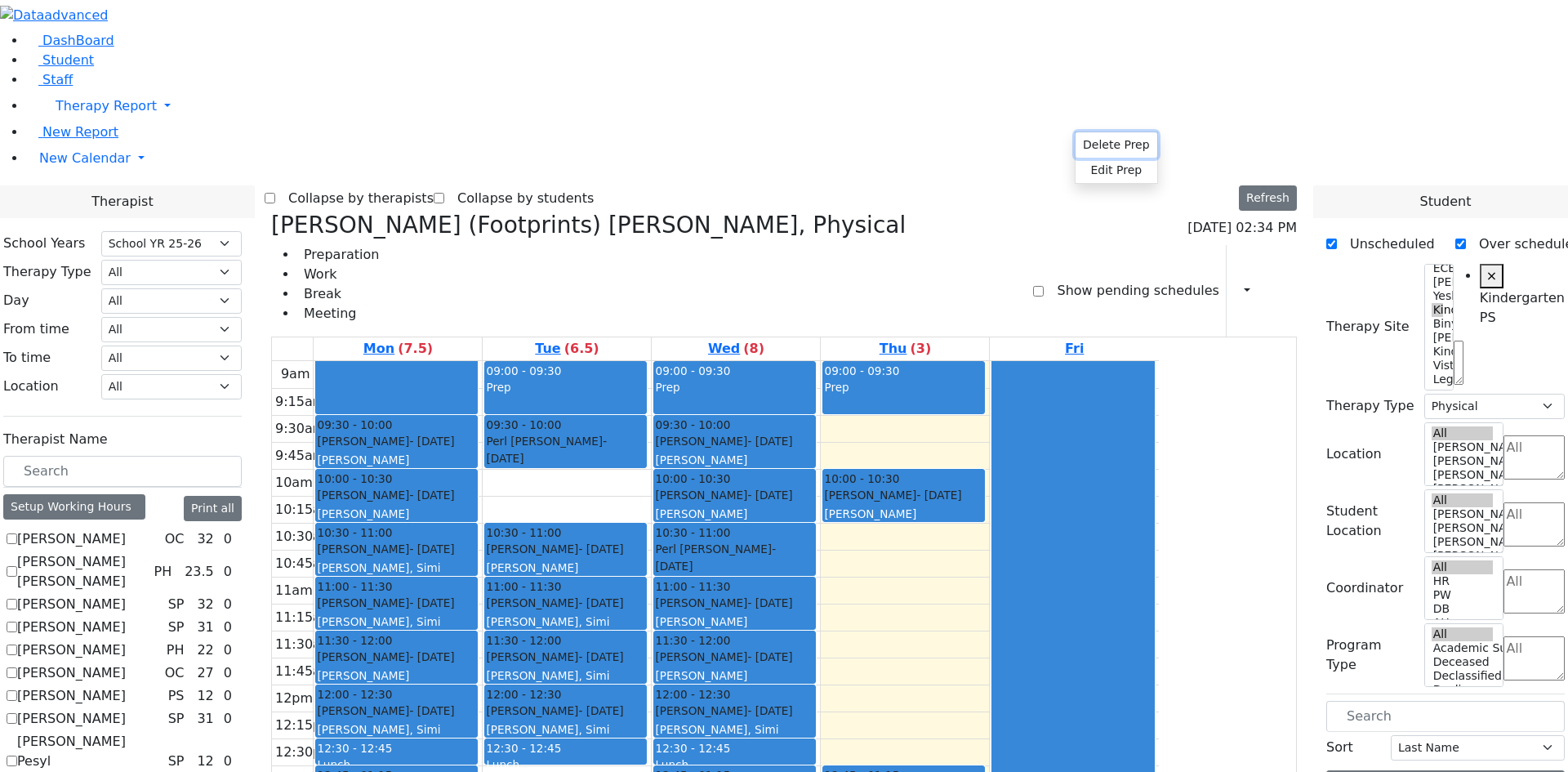
click at [1105, 148] on button "Delete Prep" at bounding box center [1116, 145] width 81 height 25
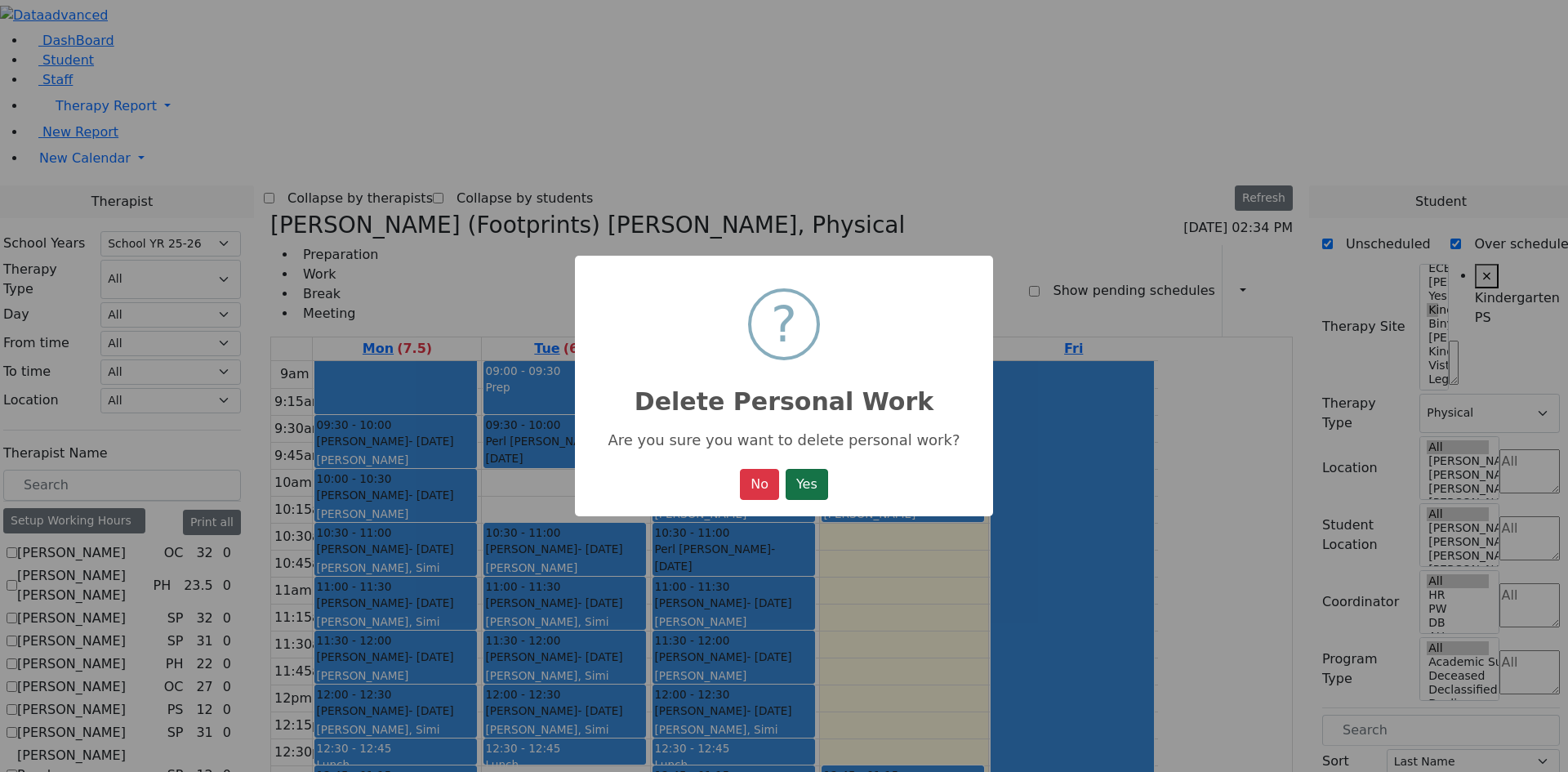
click at [813, 500] on button "Yes" at bounding box center [806, 484] width 42 height 31
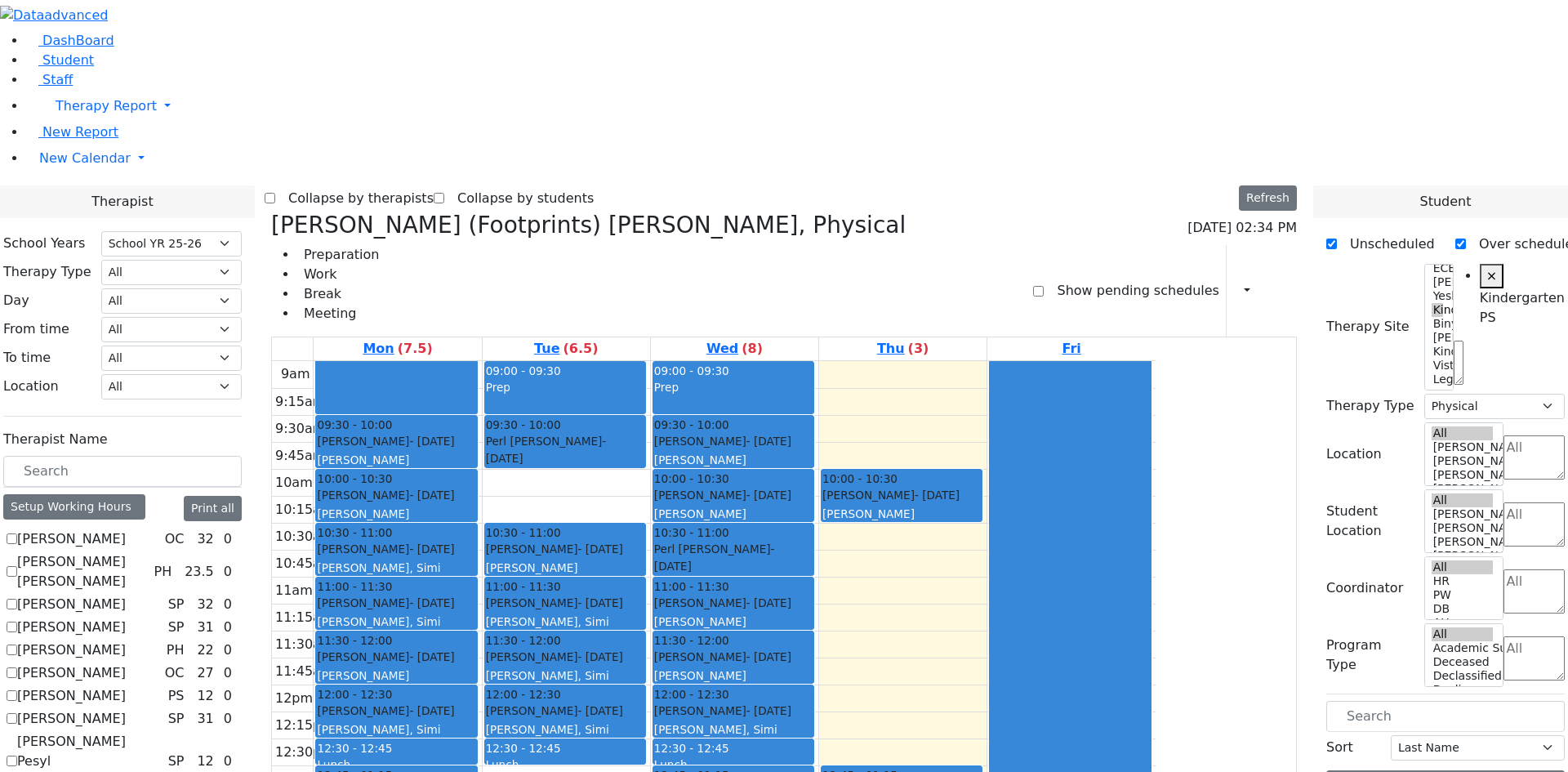
checkbox input "false"
select select
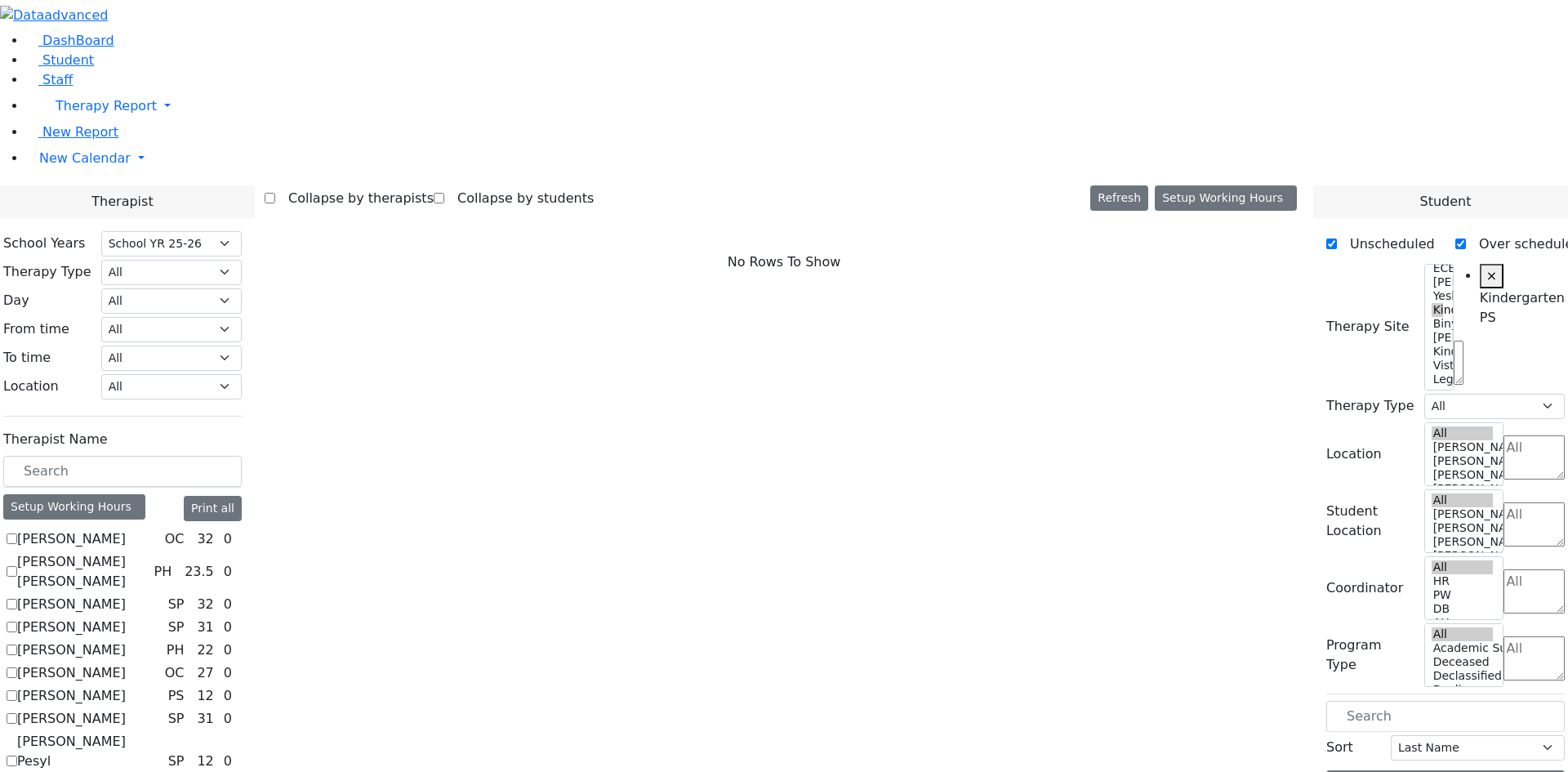
click at [1480, 264] on button "×" at bounding box center [1492, 277] width 24 height 25
select select
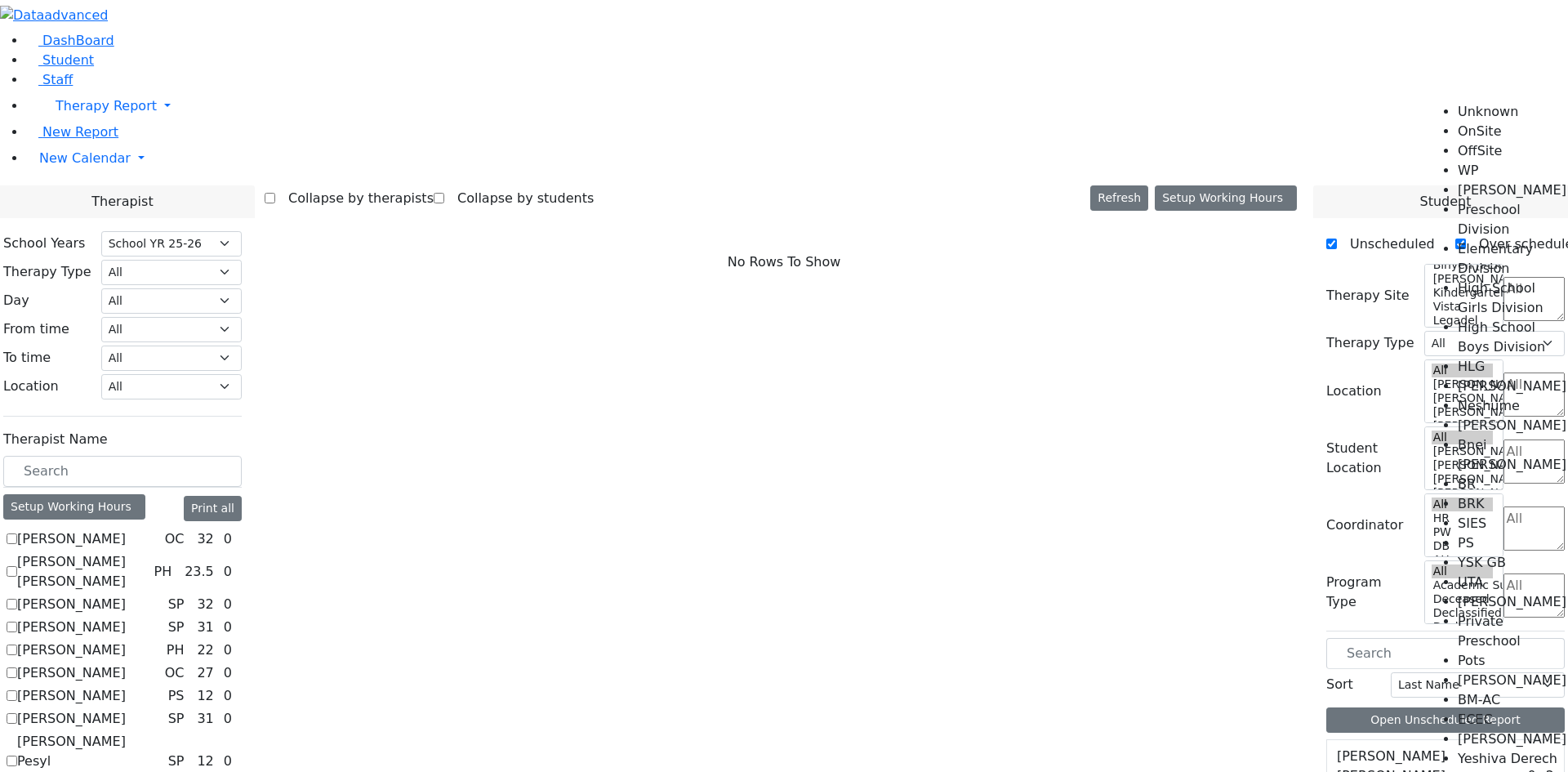
click at [1503, 277] on textarea "Search" at bounding box center [1534, 298] width 61 height 44
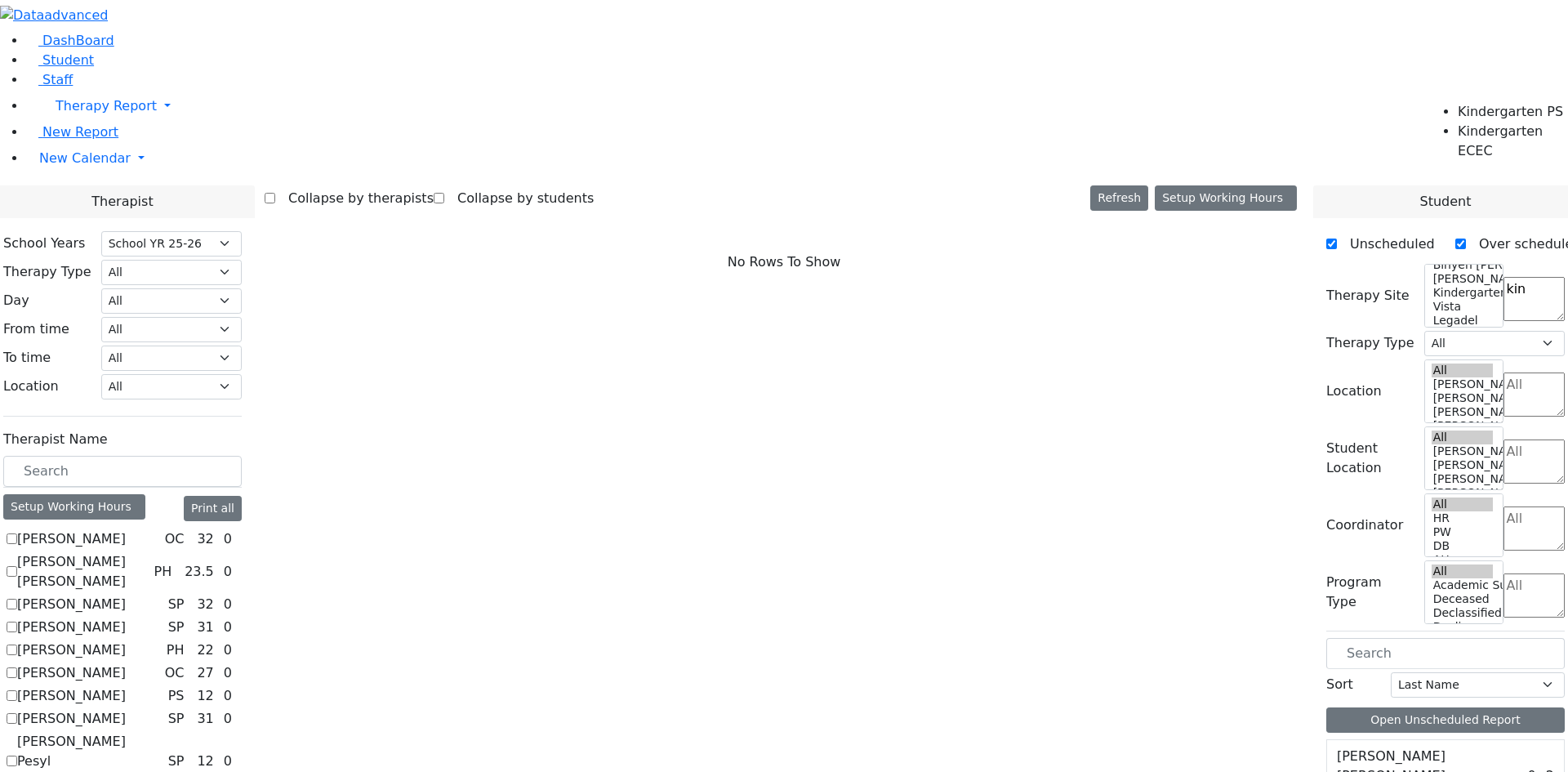
type textarea "kin"
click at [1498, 122] on li "Kindergarten PS" at bounding box center [1512, 112] width 110 height 20
select select "51"
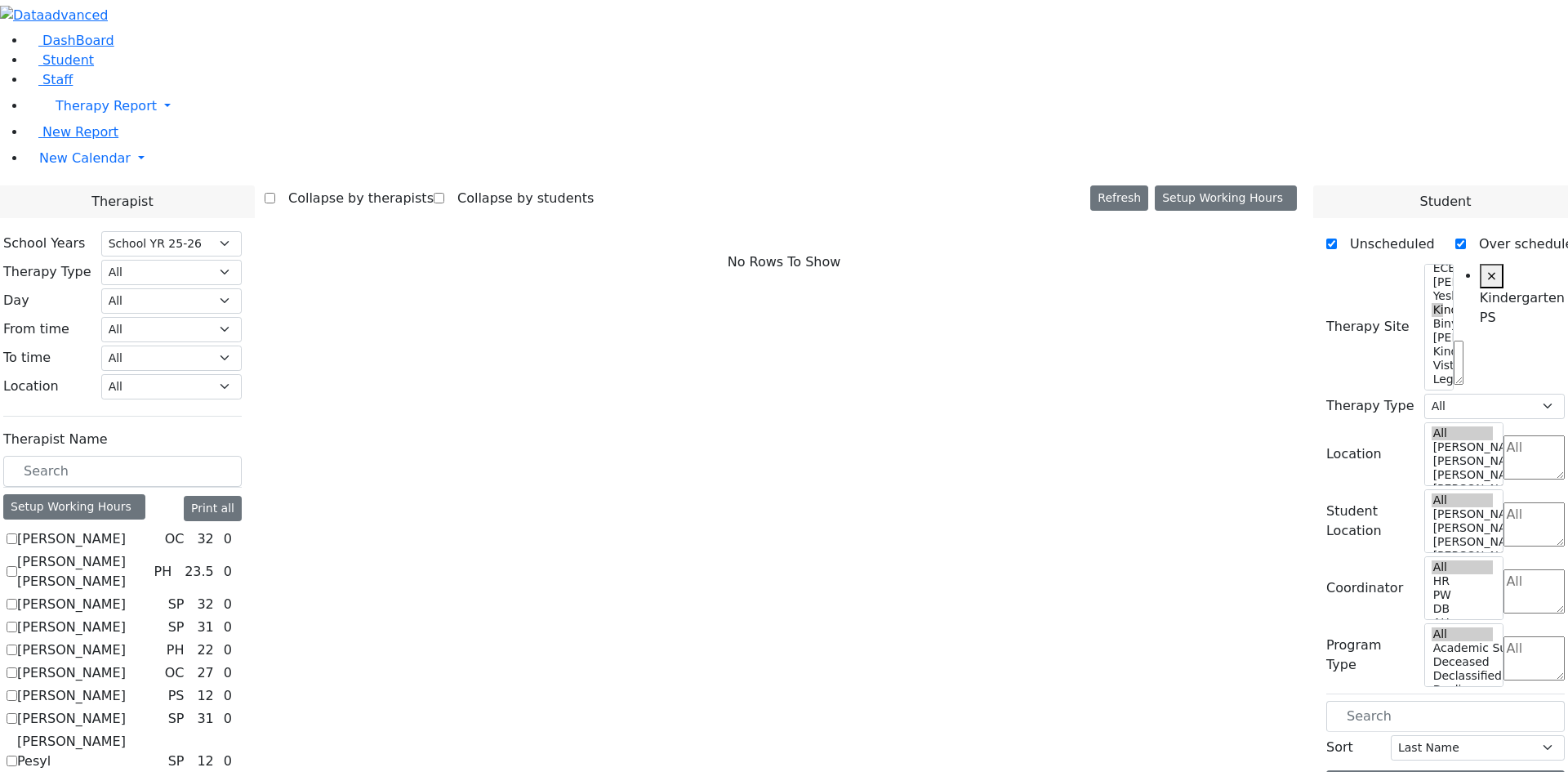
click at [125, 686] on label "[PERSON_NAME]" at bounding box center [71, 696] width 109 height 20
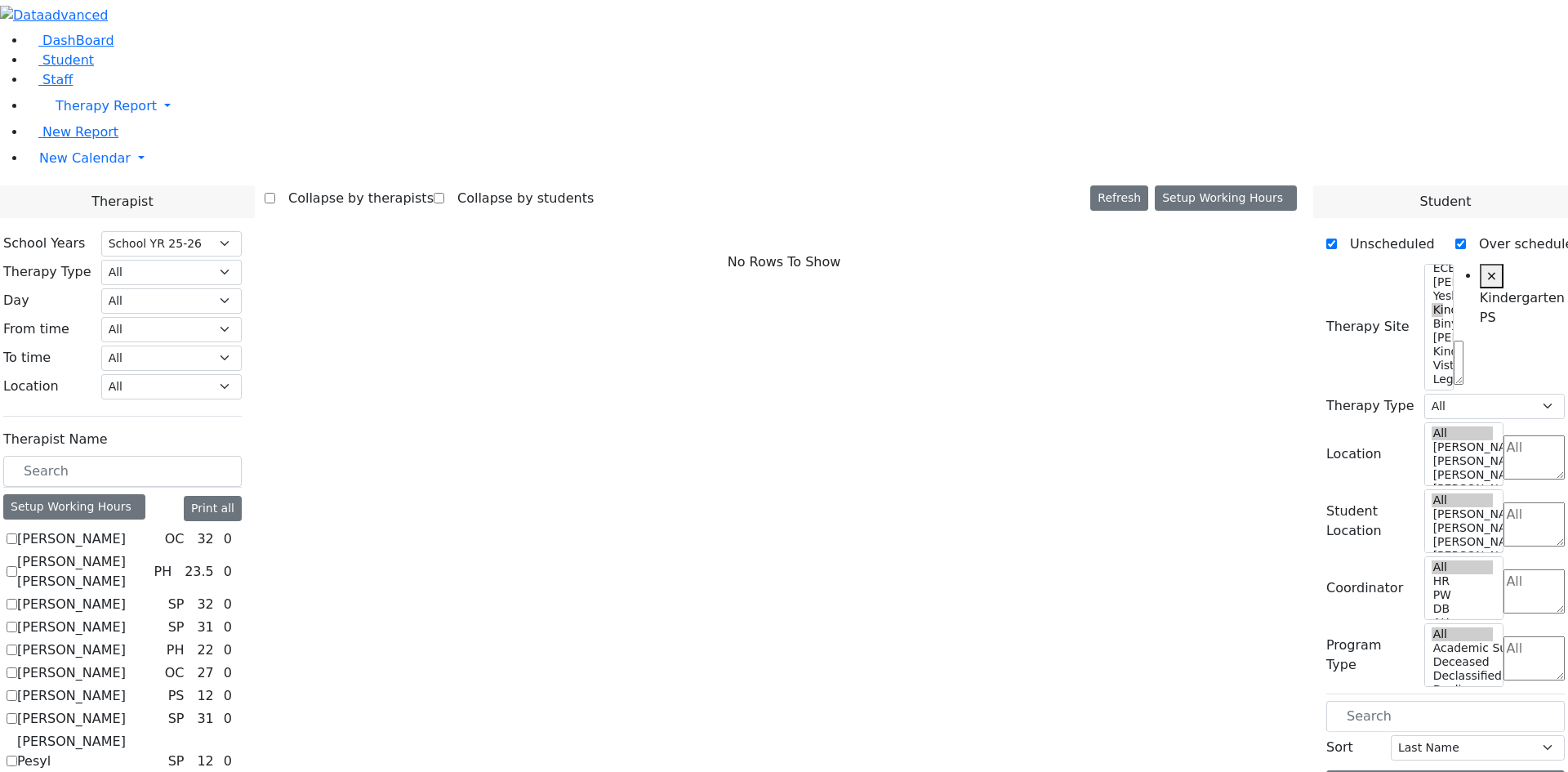
click at [17, 691] on input "[PERSON_NAME]" at bounding box center [12, 696] width 11 height 11
checkbox input "true"
select select "6"
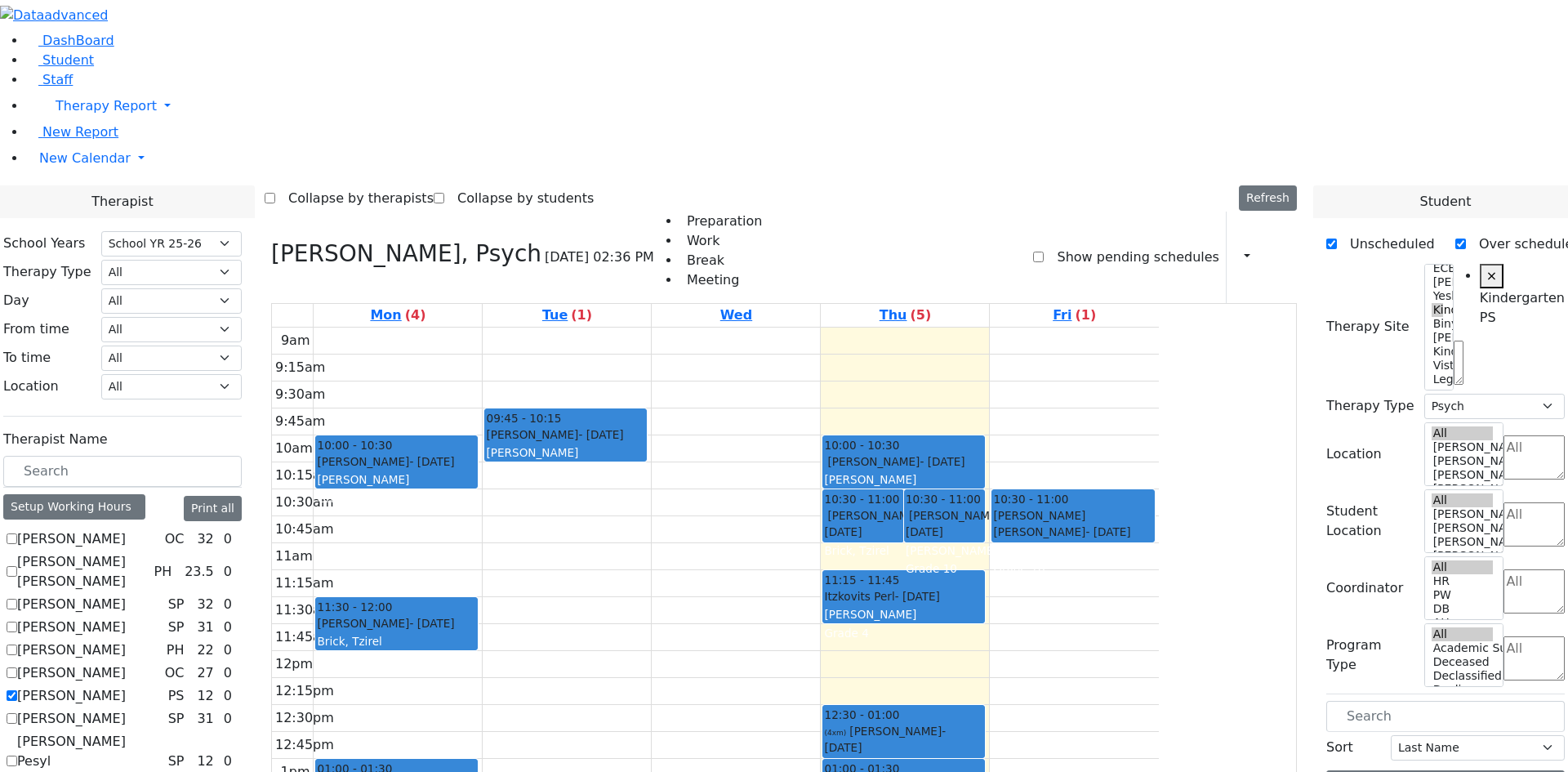
click at [125, 686] on label "[PERSON_NAME]" at bounding box center [71, 696] width 109 height 20
click at [17, 691] on input "[PERSON_NAME]" at bounding box center [12, 696] width 11 height 11
checkbox input "false"
select select
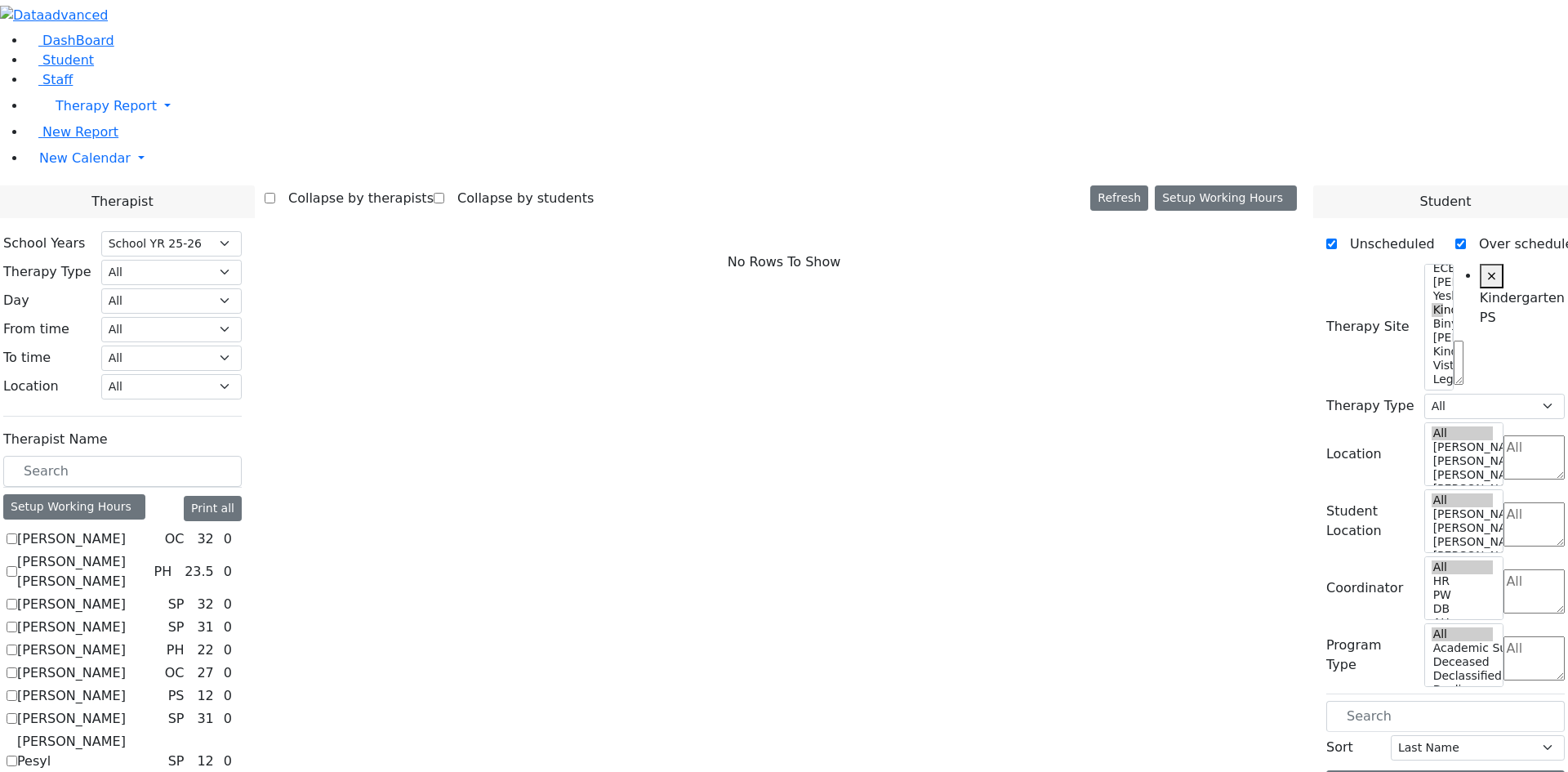
scroll to position [164, 0]
checkbox input "true"
select select "3"
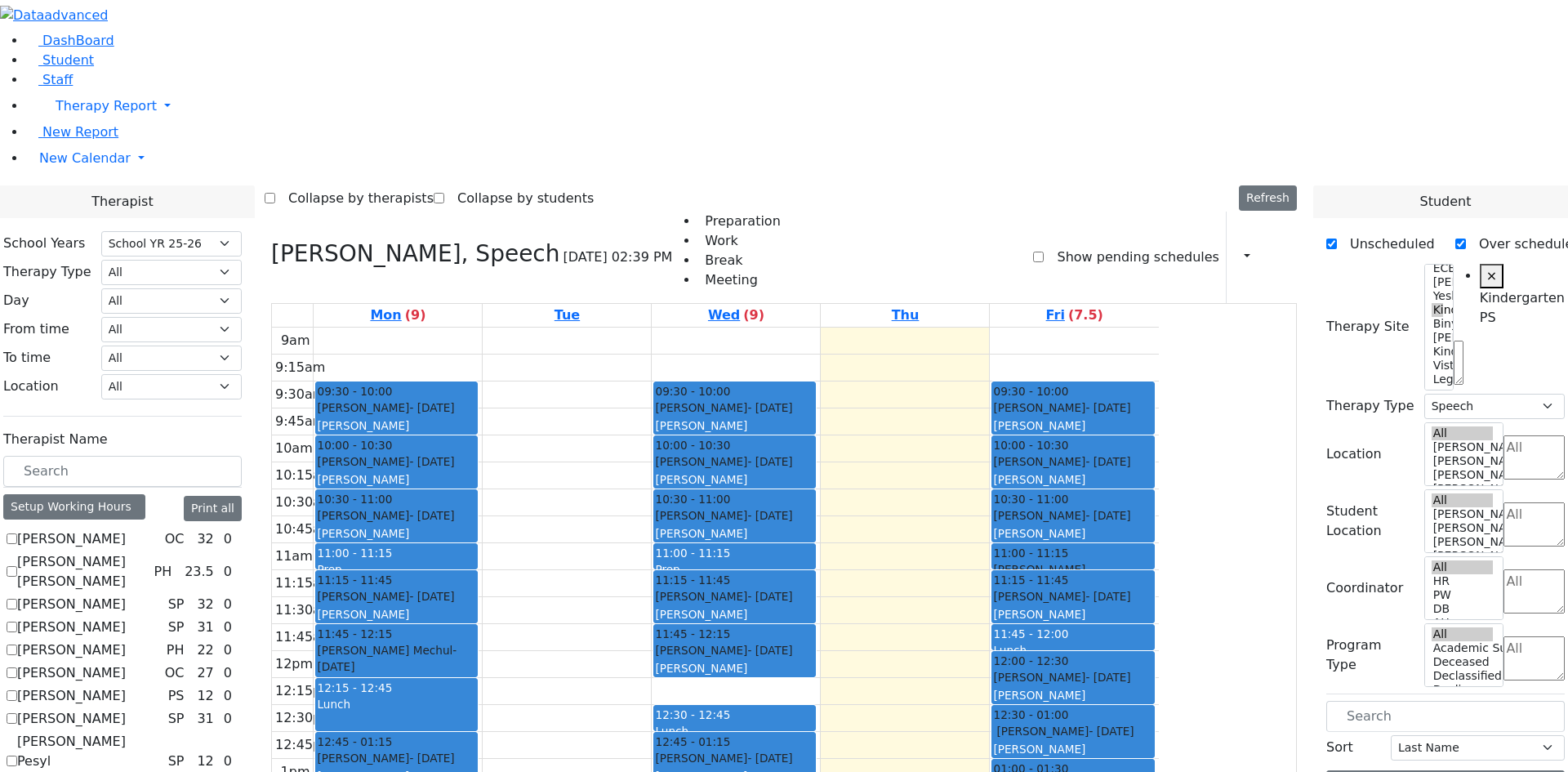
click at [1087, 630] on div "9am 9:15am 9:30am 9:45am 10am 10:15am 10:30am 10:45am 11am 11:15am 11:30am 11:4…" at bounding box center [715, 651] width 887 height 647
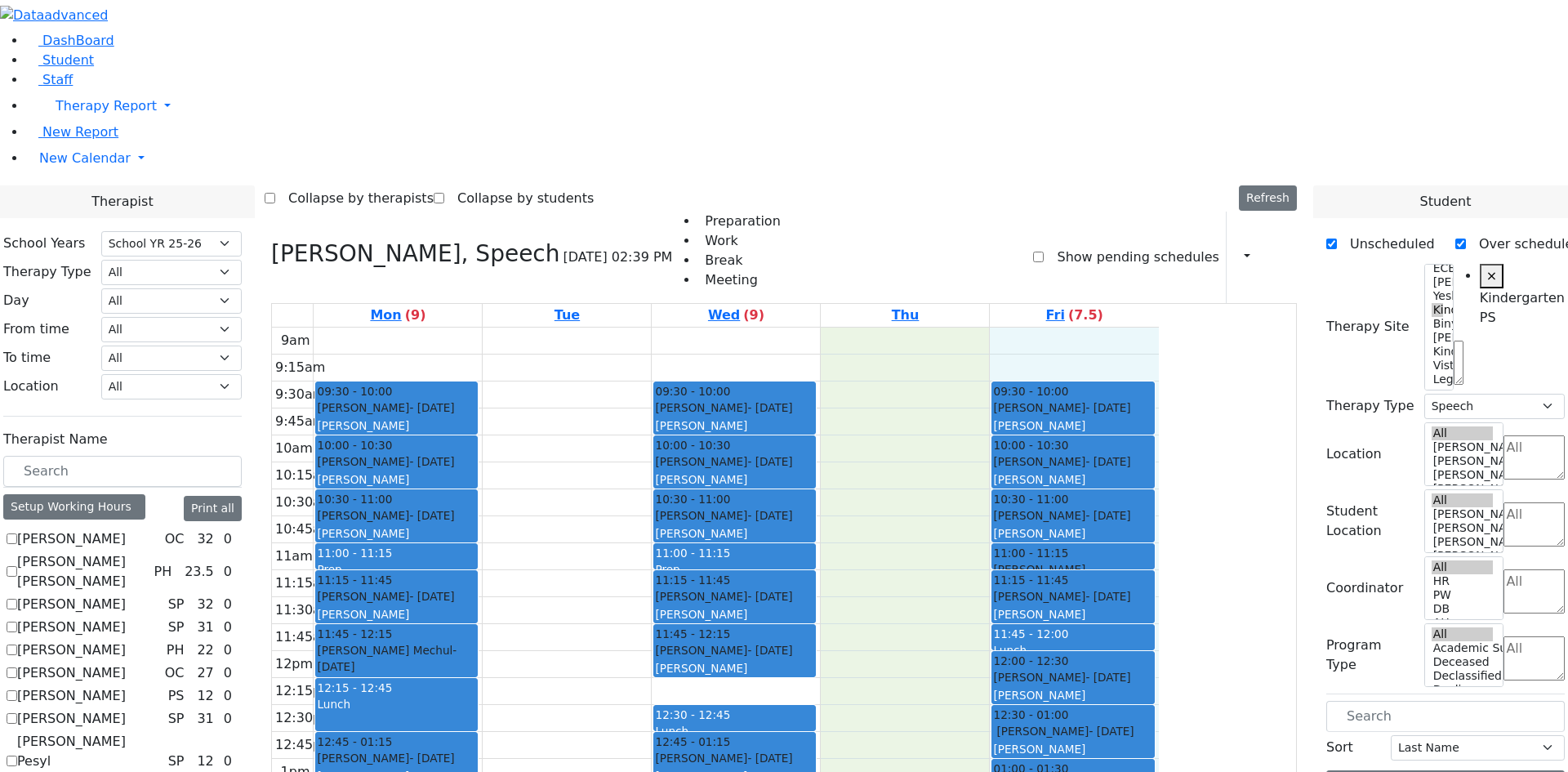
drag, startPoint x: 1088, startPoint y: 122, endPoint x: 1177, endPoint y: 722, distance: 606.6
click at [1159, 722] on div "9am 9:15am 9:30am 9:45am 10am 10:15am 10:30am 10:45am 11am 11:15am 11:30am 11:4…" at bounding box center [715, 651] width 887 height 647
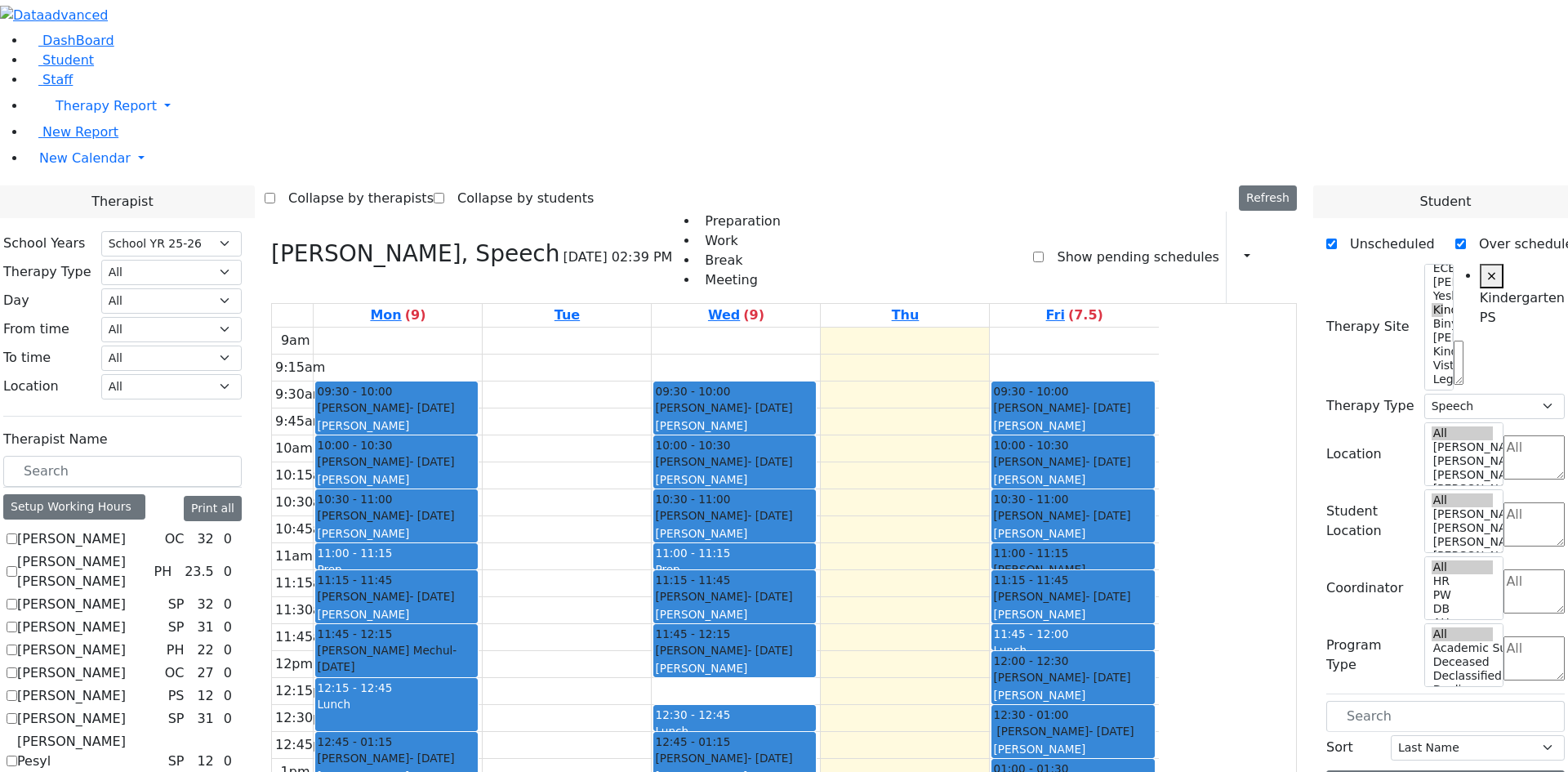
click at [1159, 651] on div "9am 9:15am 9:30am 9:45am 10am 10:15am 10:30am 10:45am 11am 11:15am 11:30am 11:4…" at bounding box center [715, 651] width 887 height 647
drag, startPoint x: 485, startPoint y: 86, endPoint x: 1059, endPoint y: 779, distance: 899.8
click at [1154, 745] on div "9am 9:15am 9:30am 9:45am 10am 10:15am 10:30am 10:45am 11am 11:15am 11:30am 11:4…" at bounding box center [715, 651] width 887 height 647
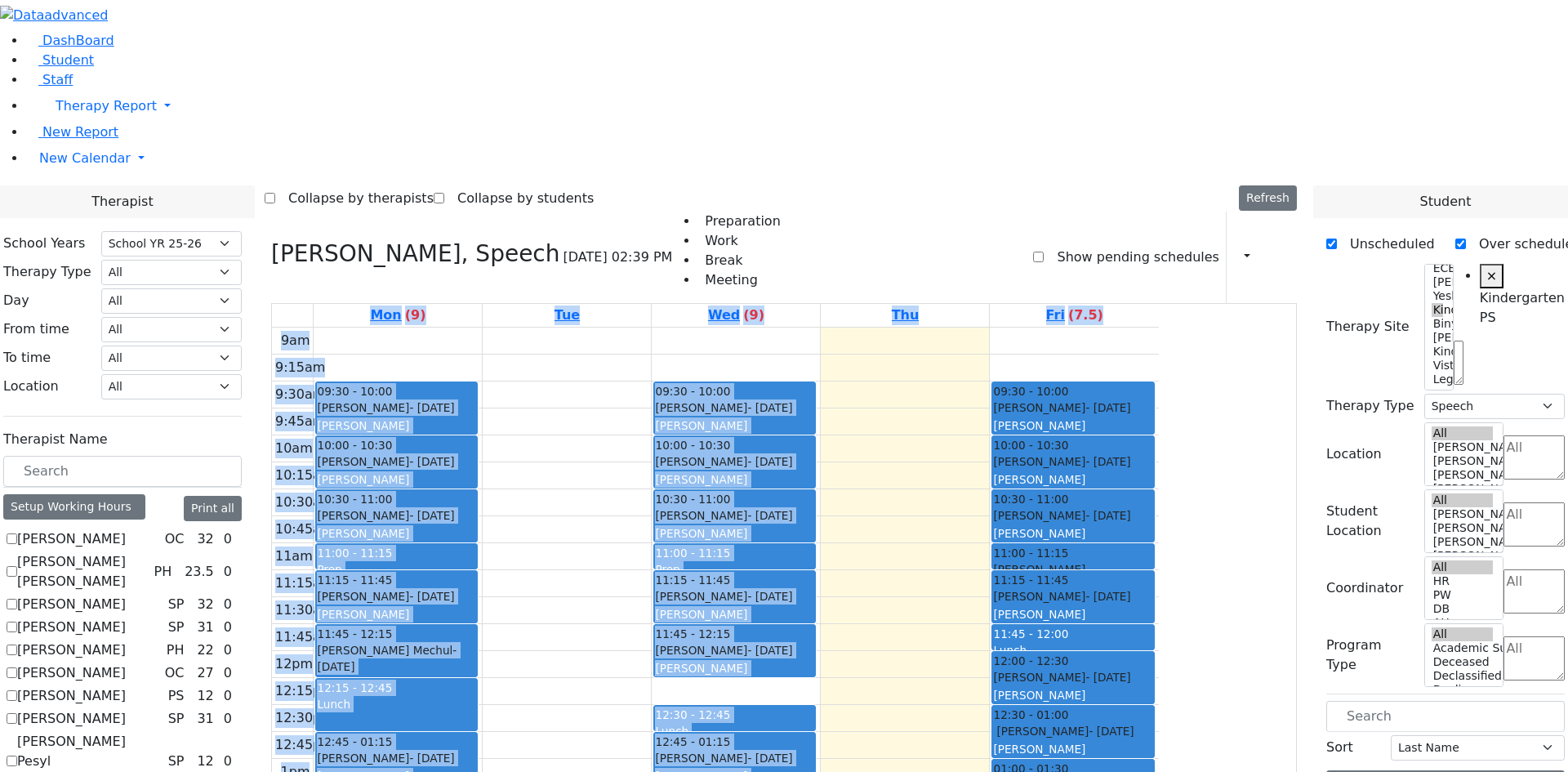
drag, startPoint x: 459, startPoint y: 82, endPoint x: 1198, endPoint y: 740, distance: 989.5
click at [1159, 740] on div "9am 9:15am 9:30am 9:45am 10am 10:15am 10:30am 10:45am 11am 11:15am 11:30am 11:4…" at bounding box center [715, 651] width 887 height 647
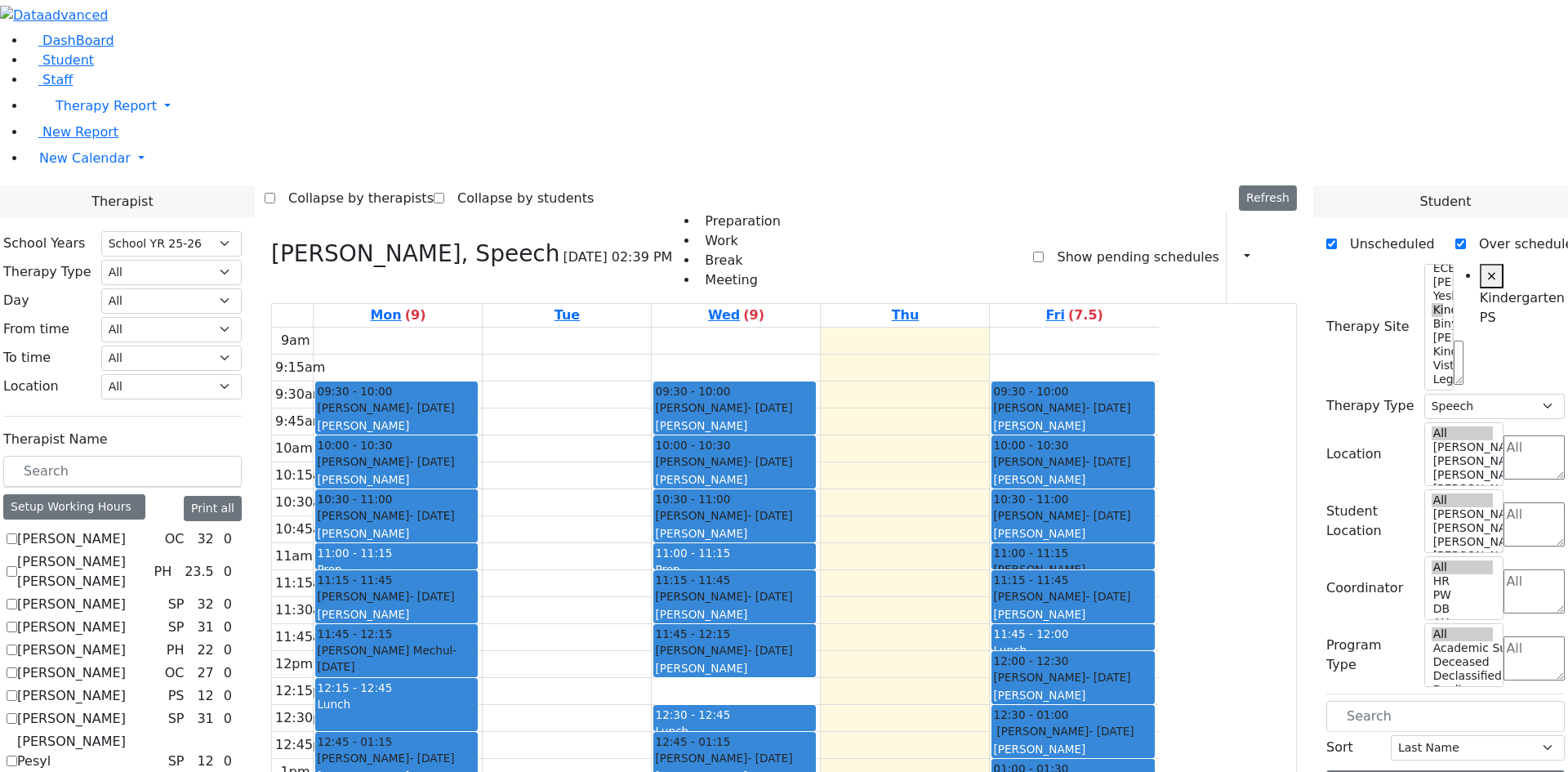
drag, startPoint x: 1188, startPoint y: 729, endPoint x: 458, endPoint y: 86, distance: 972.8
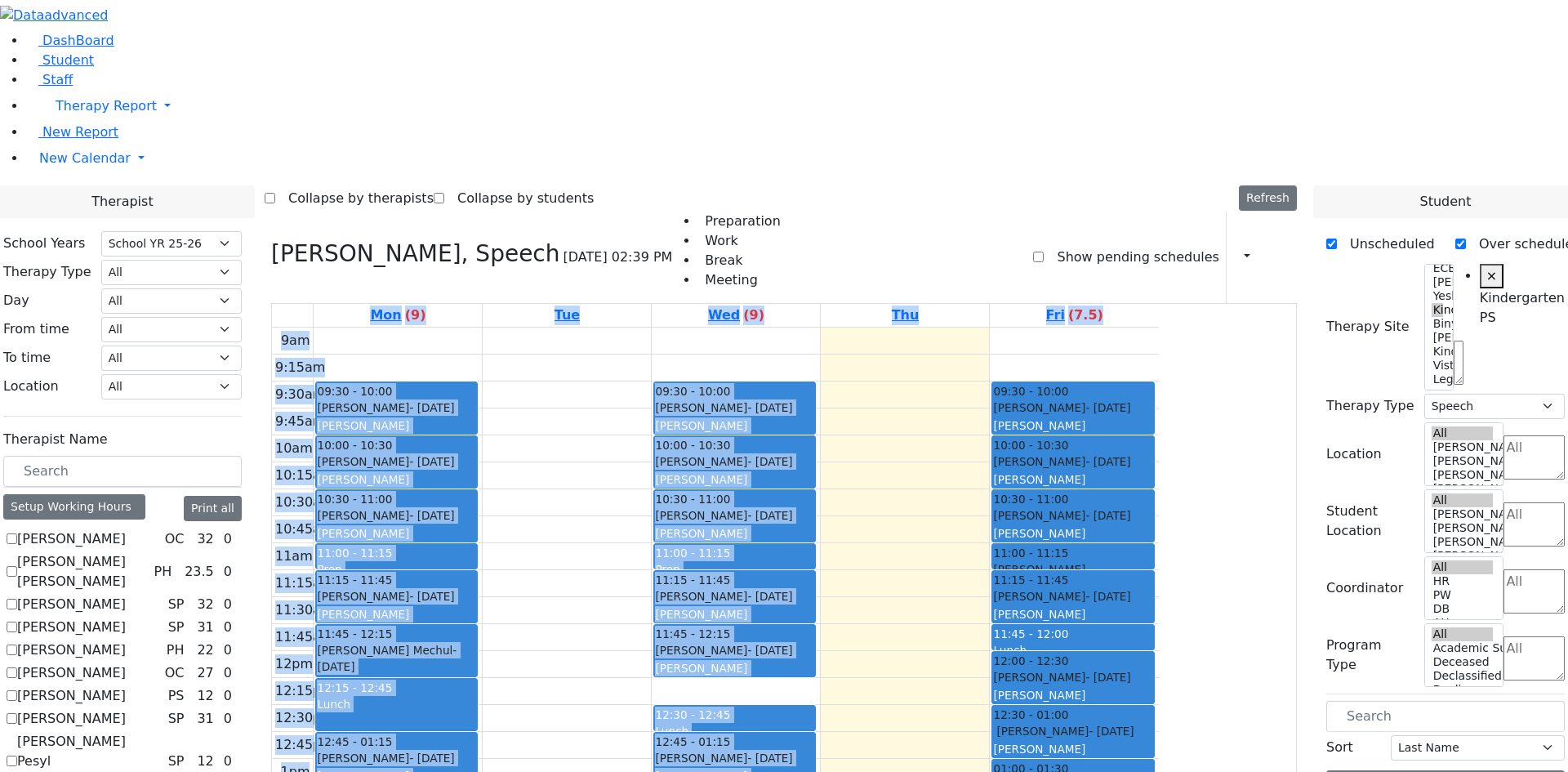
click at [1085, 679] on div "9am 9:15am 9:30am 9:45am 10am 10:15am 10:30am 10:45am 11am 11:15am 11:30am 11:4…" at bounding box center [715, 651] width 887 height 647
click at [1079, 653] on div "9am 9:15am 9:30am 9:45am 10am 10:15am 10:30am 10:45am 11am 11:15am 11:30am 11:4…" at bounding box center [715, 651] width 887 height 647
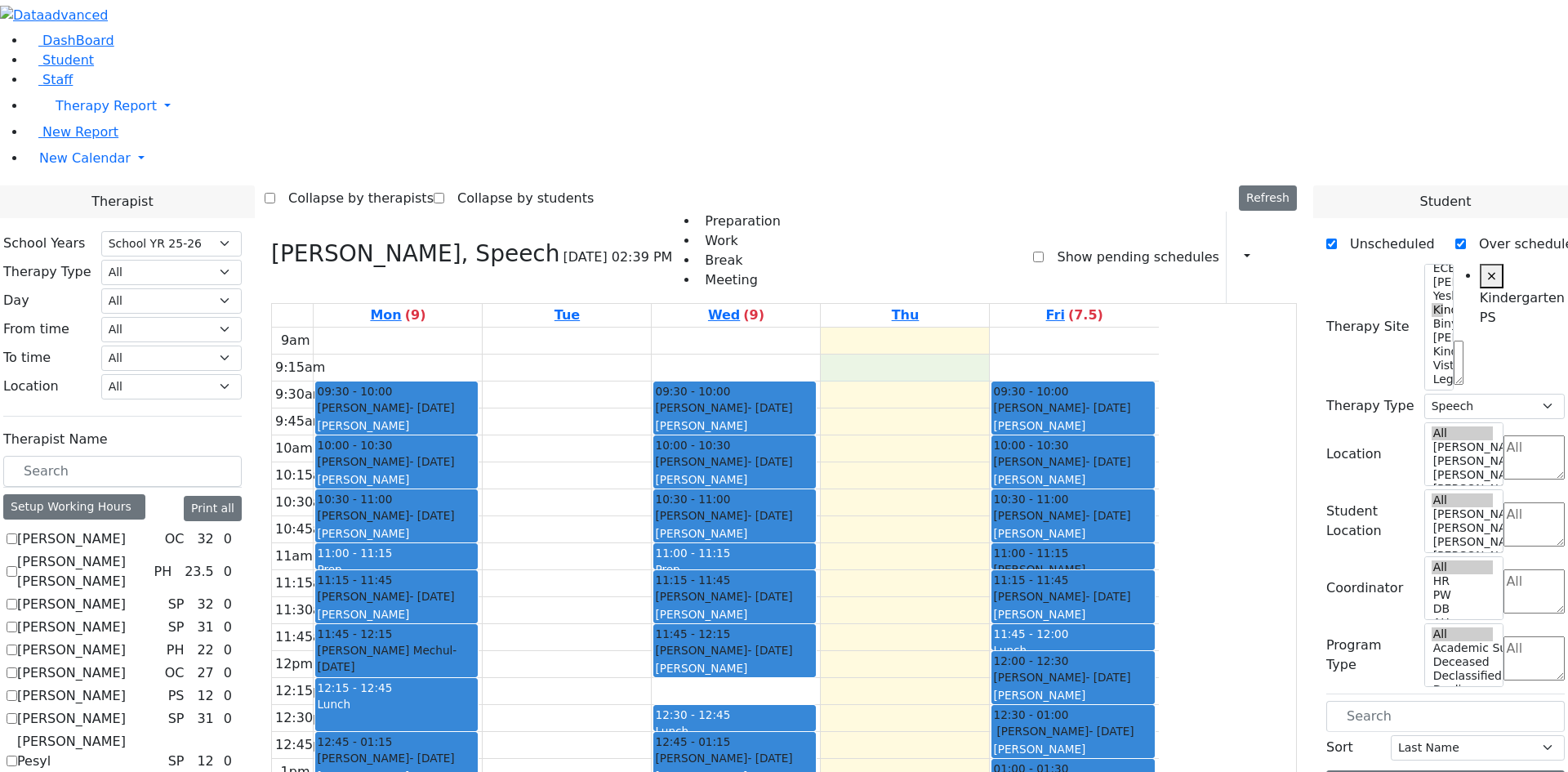
click at [1016, 327] on div "9am 9:15am 9:30am 9:45am 10am 10:15am 10:30am 10:45am 11am 11:15am 11:30am 11:4…" at bounding box center [715, 651] width 887 height 647
click at [1017, 327] on div "9am 9:15am 9:30am 9:45am 10am 10:15am 10:30am 10:45am 11am 11:15am 11:30am 11:4…" at bounding box center [715, 651] width 887 height 647
click at [1159, 327] on div "9am 9:15am 9:30am 9:45am 10am 10:15am 10:30am 10:45am 11am 11:15am 11:30am 11:4…" at bounding box center [715, 651] width 887 height 647
click at [1106, 304] on link "Fri (7.5)" at bounding box center [1075, 316] width 64 height 23
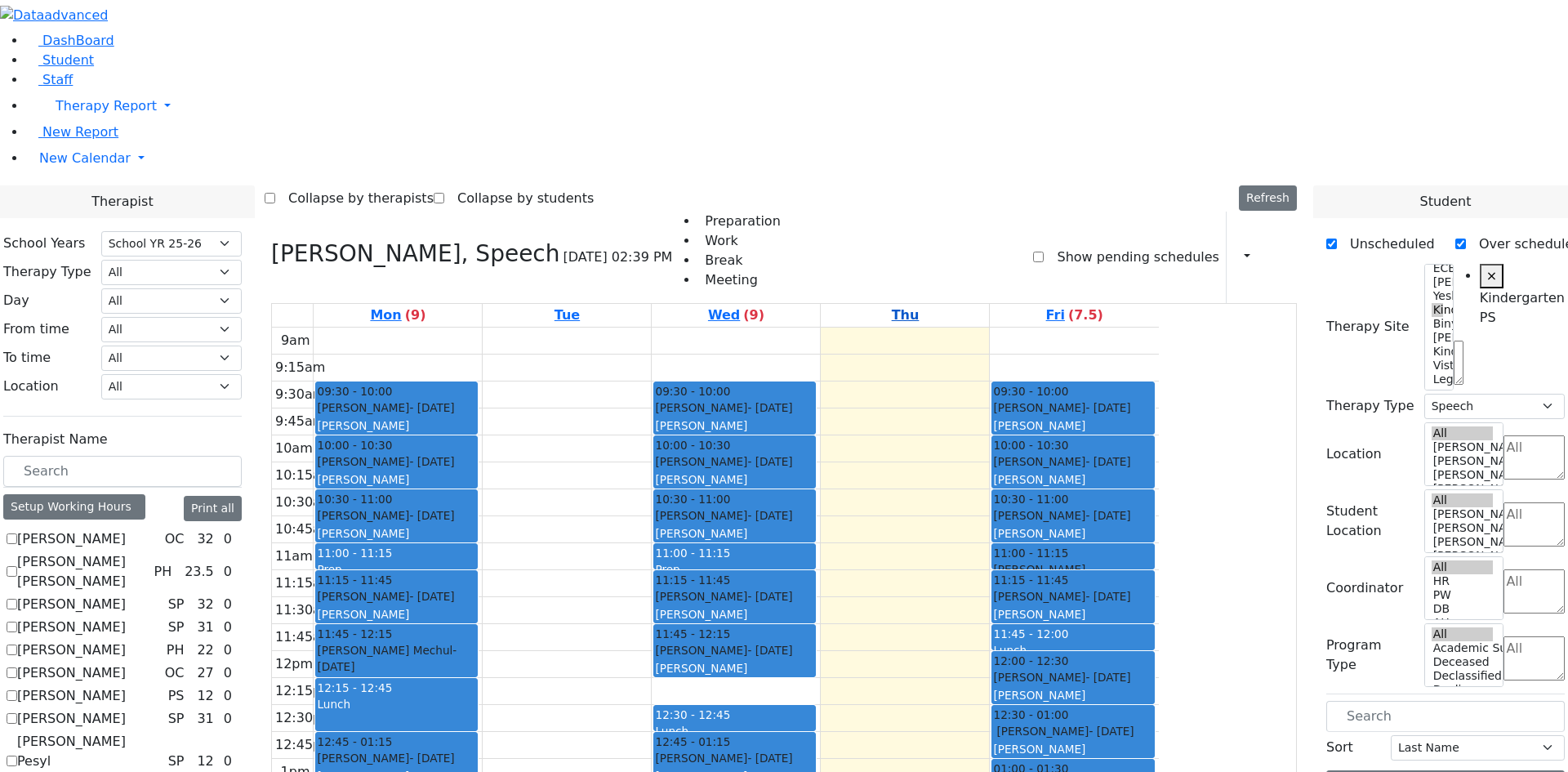
click at [923, 304] on link "Thu" at bounding box center [905, 316] width 34 height 23
click at [767, 304] on link "Wed (9)" at bounding box center [737, 316] width 63 height 23
click at [990, 337] on button "Delete Prep" at bounding box center [1000, 339] width 81 height 25
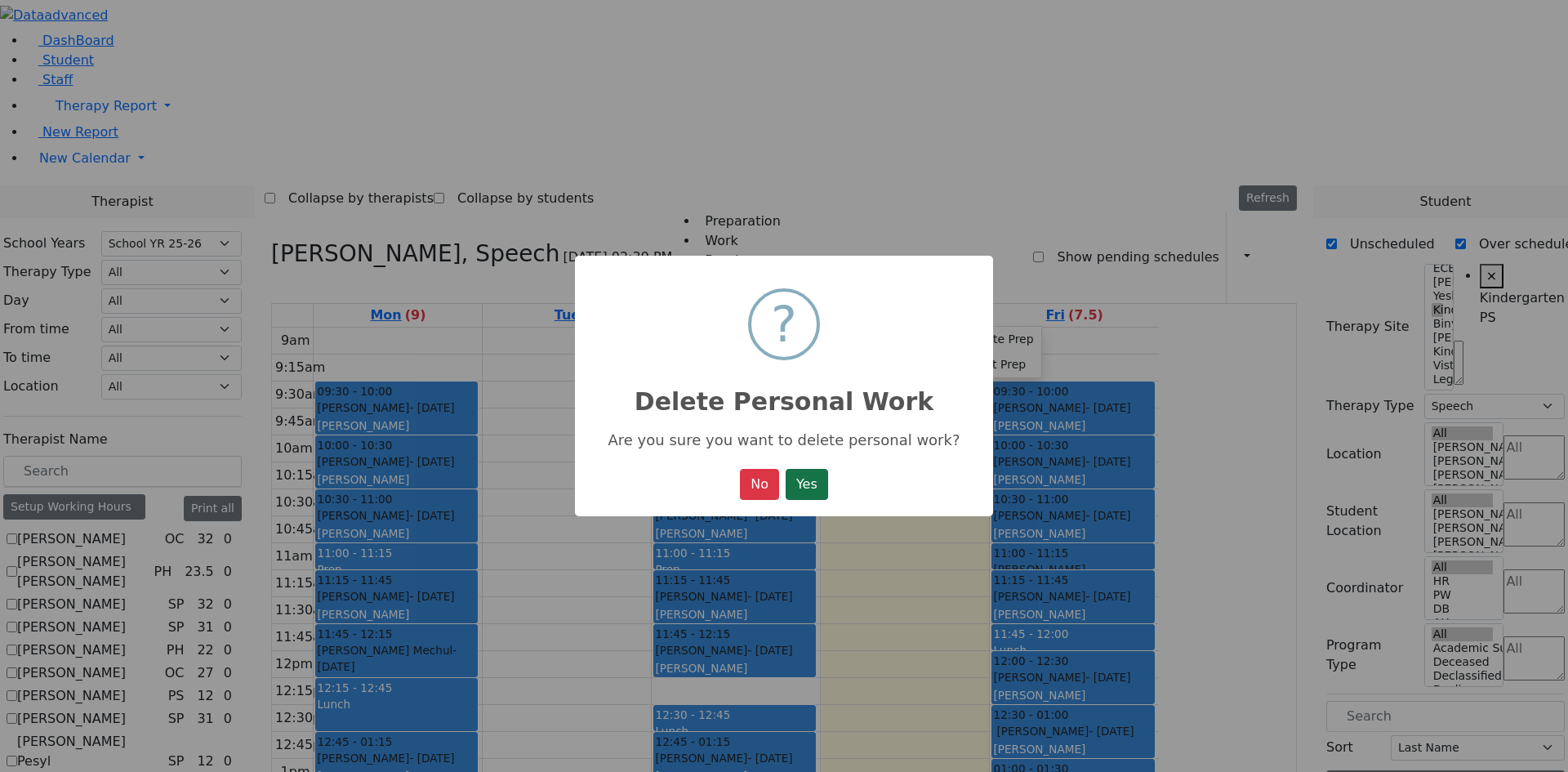
click at [821, 486] on button "Yes" at bounding box center [806, 484] width 42 height 31
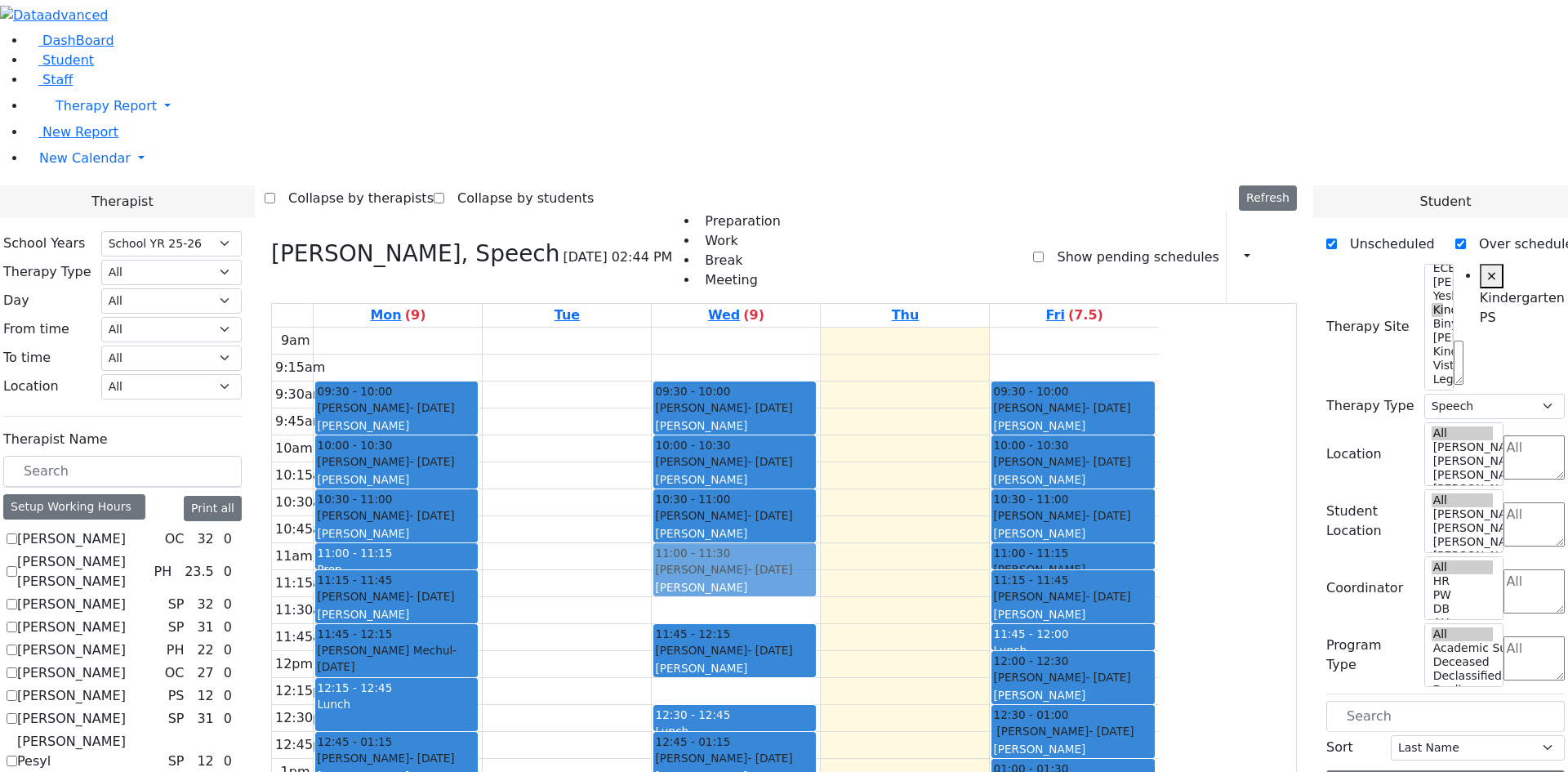
drag, startPoint x: 862, startPoint y: 376, endPoint x: 870, endPoint y: 342, distance: 34.9
click at [820, 342] on div "09:30 - 10:00 Podrigal Benzion - 09/22/2014 Jablin Meira 10:00 - 10:30 Twerski …" at bounding box center [736, 651] width 169 height 647
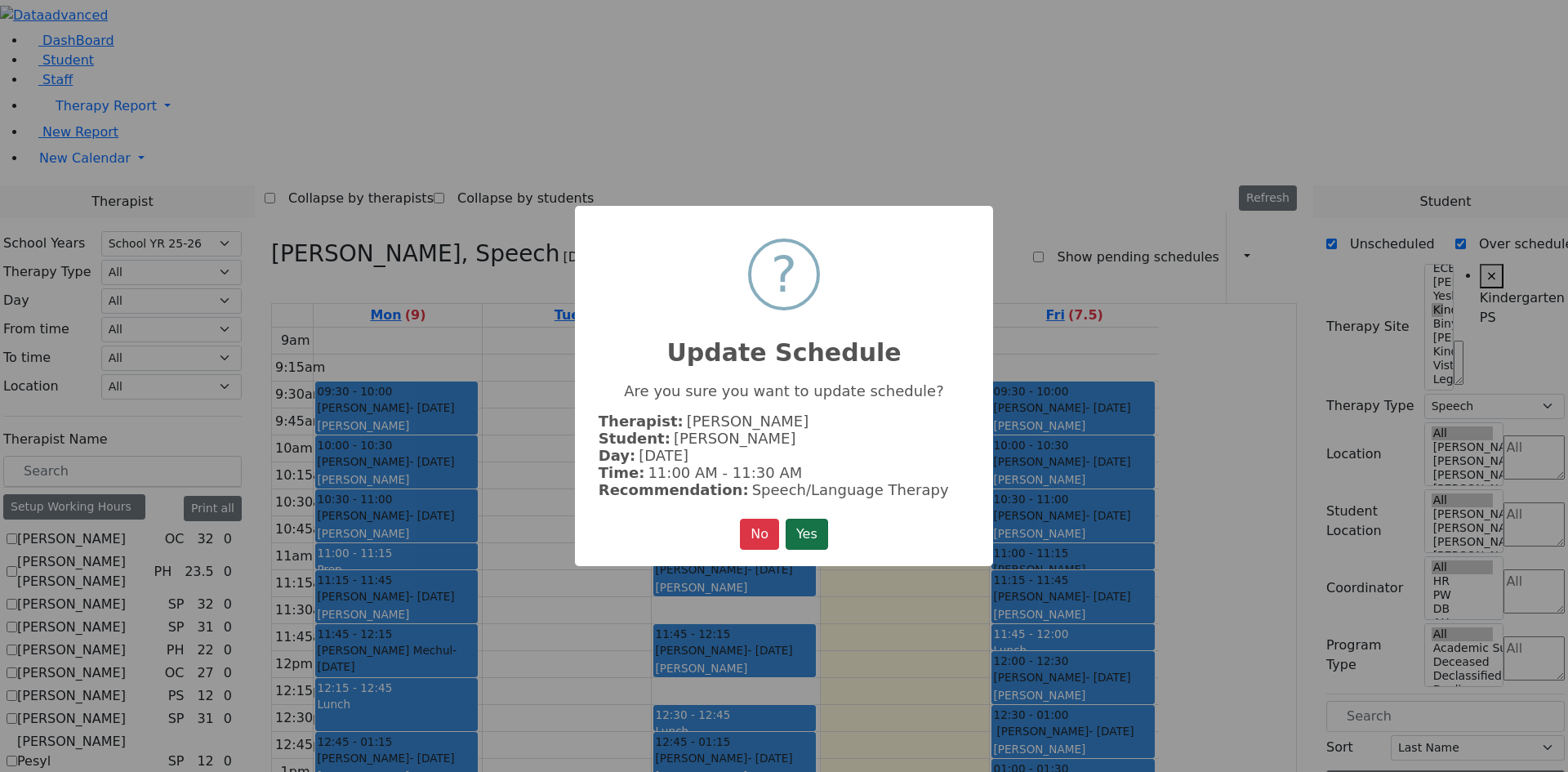
click at [811, 543] on button "Yes" at bounding box center [806, 534] width 42 height 31
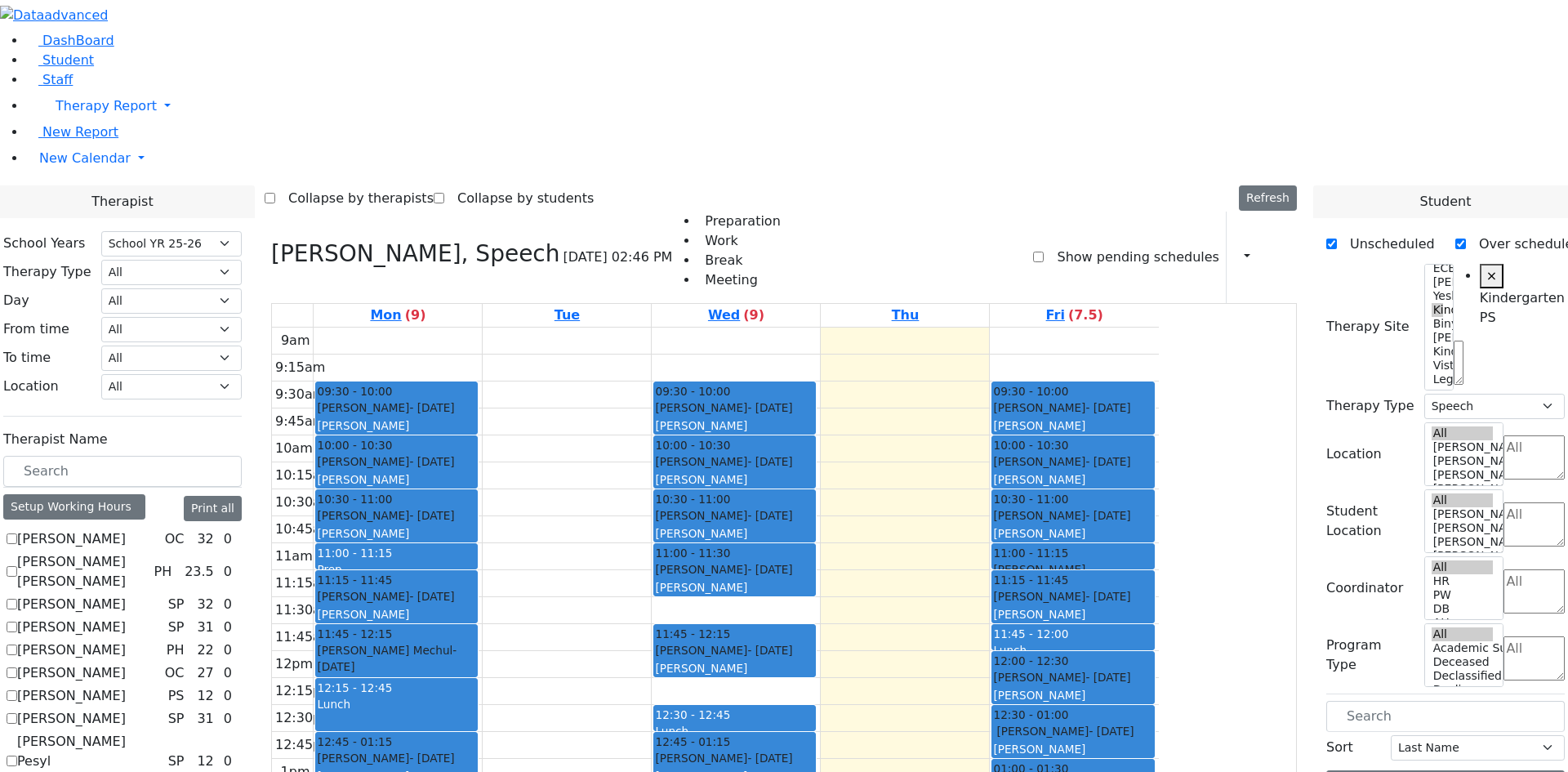
click at [899, 393] on div "9am 9:15am 9:30am 9:45am 10am 10:15am 10:30am 10:45am 11am 11:15am 11:30am 11:4…" at bounding box center [715, 651] width 887 height 647
click at [815, 673] on div at bounding box center [735, 676] width 161 height 7
click at [893, 397] on div "9am 9:15am 9:30am 9:45am 10am 10:15am 10:30am 10:45am 11am 11:15am 11:30am 11:4…" at bounding box center [715, 651] width 887 height 647
click at [815, 673] on div at bounding box center [735, 676] width 161 height 7
click at [879, 465] on div "9am 9:15am 9:30am 9:45am 10am 10:15am 10:30am 10:45am 11am 11:15am 11:30am 11:4…" at bounding box center [715, 651] width 887 height 647
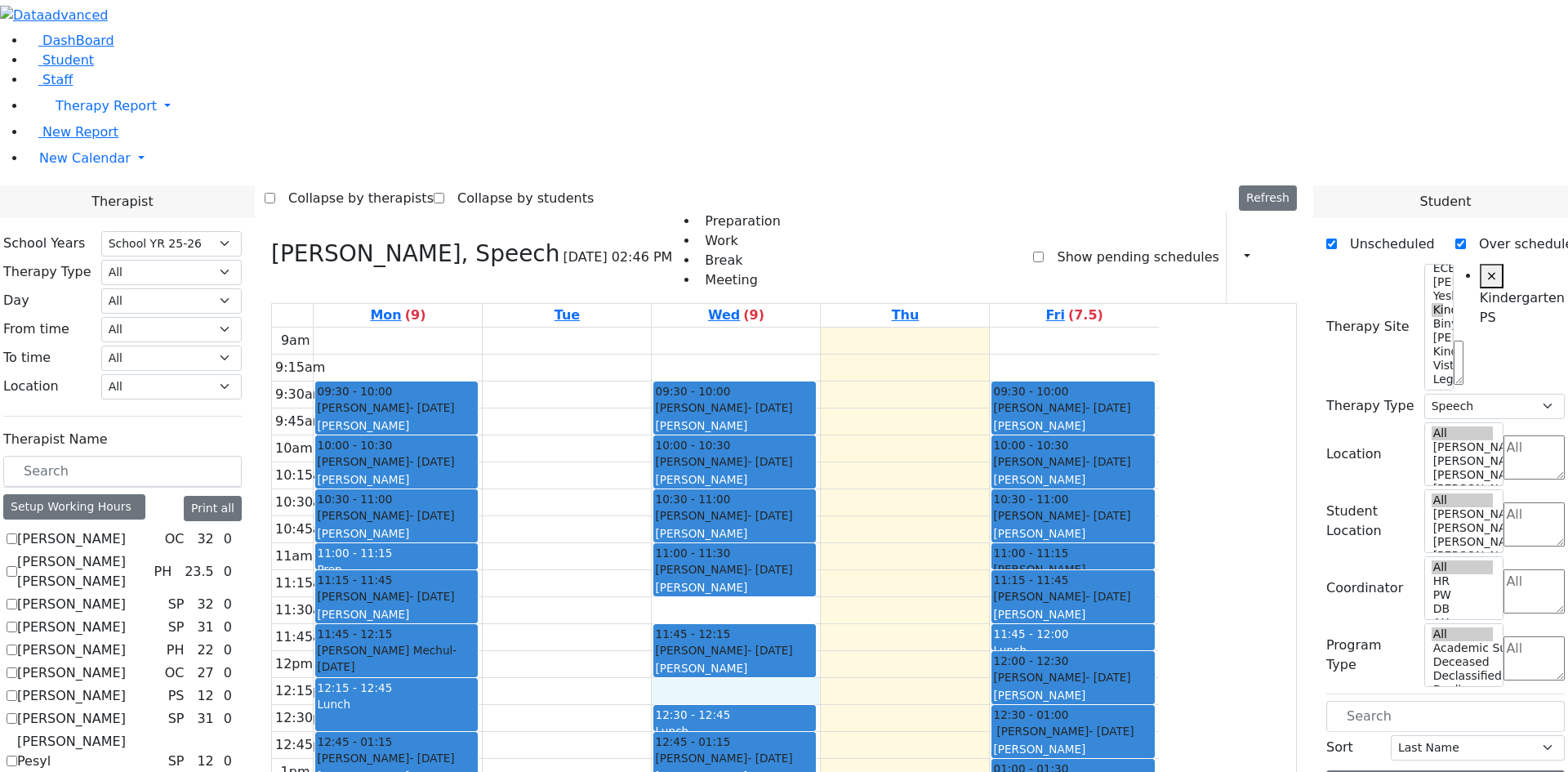
click at [814, 642] on div "Muller Sarah - 03/18/2020 Bleier, Susan" at bounding box center [735, 660] width 159 height 35
click at [814, 626] on div "11:45 - 12:15" at bounding box center [735, 634] width 159 height 17
click at [931, 466] on div "9am 9:15am 9:30am 9:45am 10am 10:15am 10:30am 10:45am 11am 11:15am 11:30am 11:4…" at bounding box center [715, 651] width 887 height 647
click at [923, 382] on div "9am 9:15am 9:30am 9:45am 10am 10:15am 10:30am 10:45am 11am 11:15am 11:30am 11:4…" at bounding box center [715, 651] width 887 height 647
click at [933, 461] on div "9am 9:15am 9:30am 9:45am 10am 10:15am 10:30am 10:45am 11am 11:15am 11:30am 11:4…" at bounding box center [715, 651] width 887 height 647
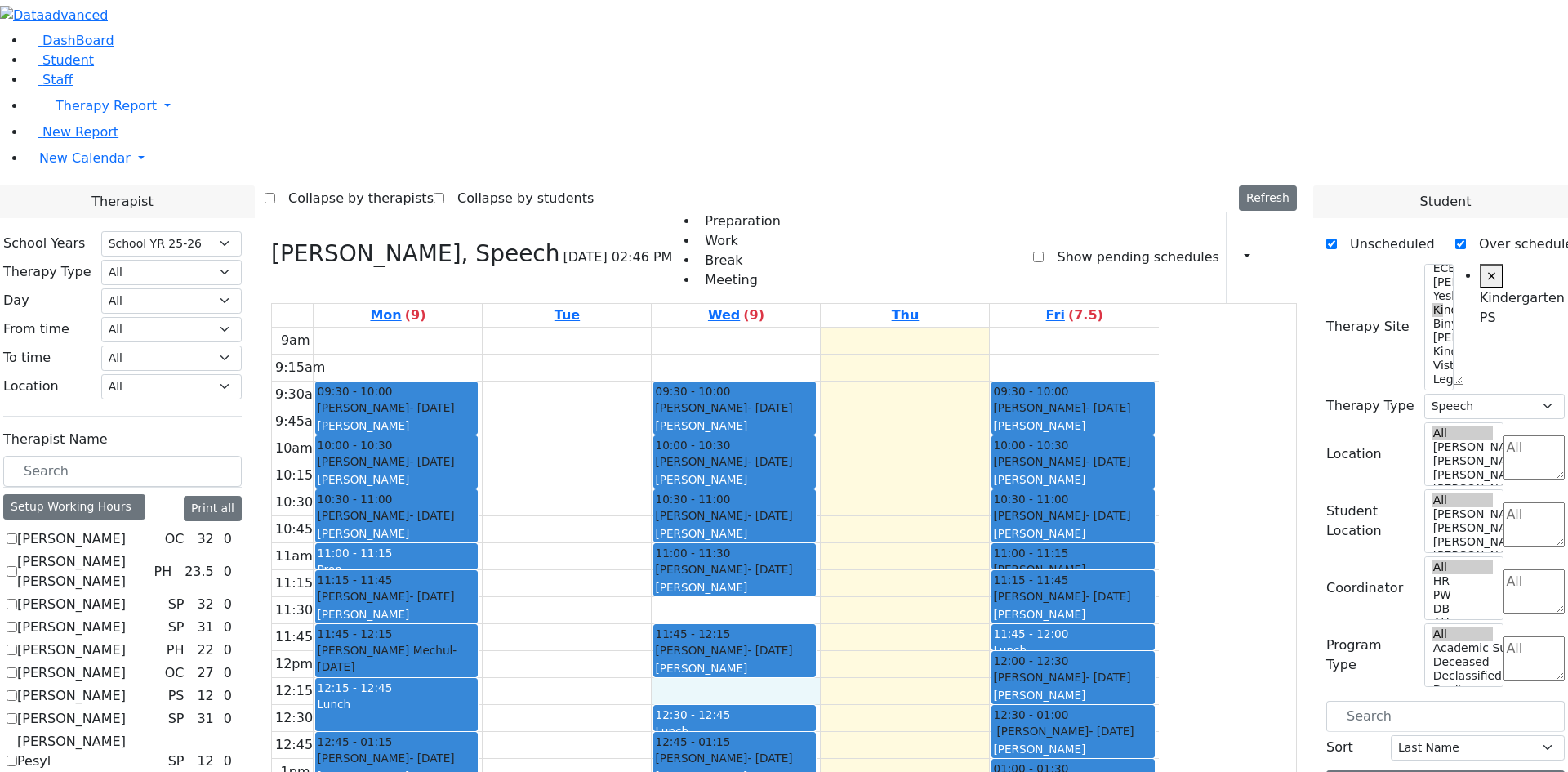
click at [814, 642] on div "Muller Sarah - 03/18/2020 Bleier, Susan" at bounding box center [735, 660] width 159 height 35
click at [938, 388] on div "9am 9:15am 9:30am 9:45am 10am 10:15am 10:30am 10:45am 11am 11:15am 11:30am 11:4…" at bounding box center [715, 651] width 887 height 647
click at [948, 456] on div "9am 9:15am 9:30am 9:45am 10am 10:15am 10:30am 10:45am 11am 11:15am 11:30am 11:4…" at bounding box center [715, 651] width 887 height 647
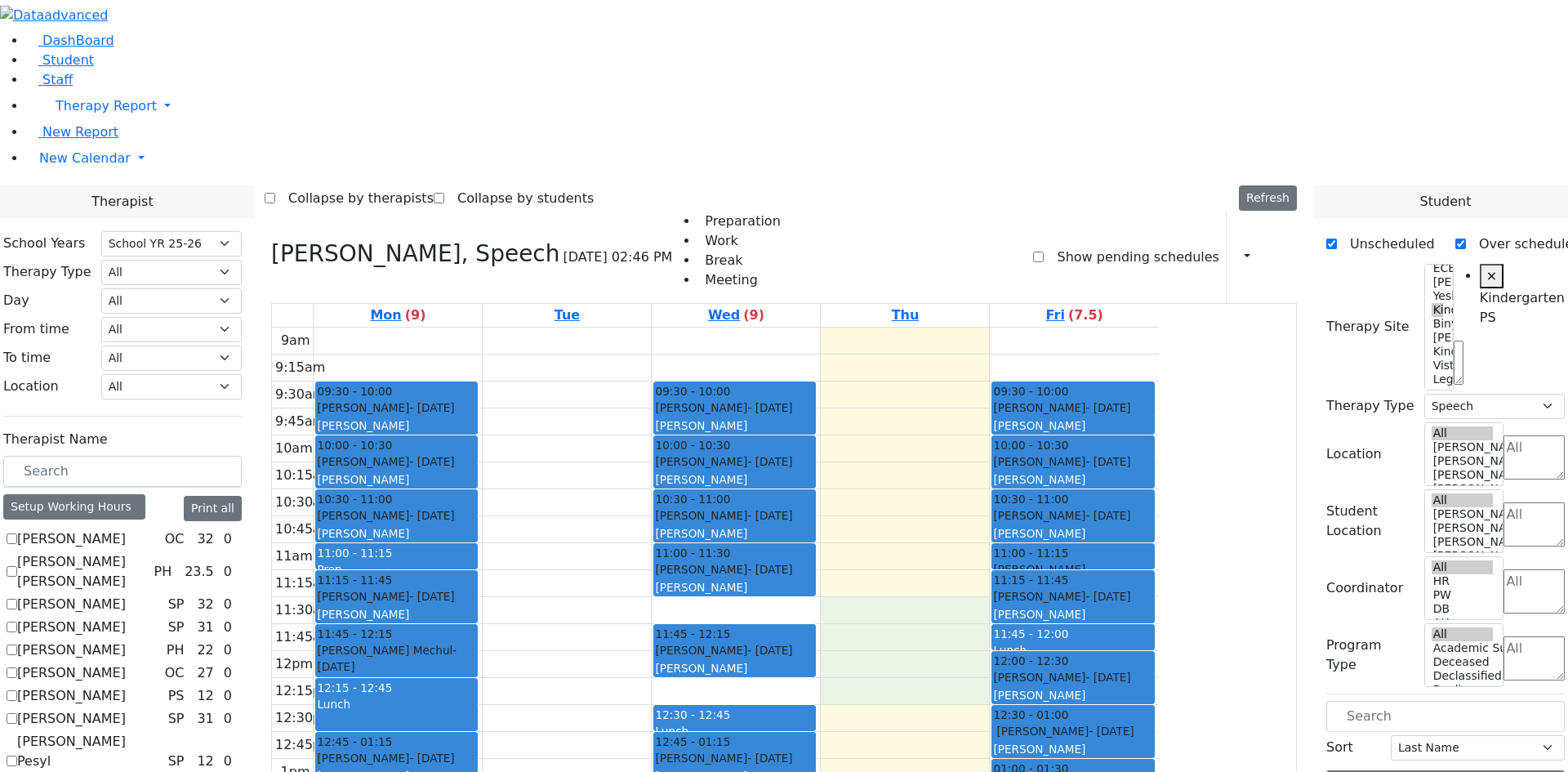
drag, startPoint x: 1007, startPoint y: 461, endPoint x: 1017, endPoint y: 420, distance: 42.2
click at [1018, 386] on div "9am 9:15am 9:30am 9:45am 10am 10:15am 10:30am 10:45am 11am 11:15am 11:30am 11:4…" at bounding box center [715, 651] width 887 height 647
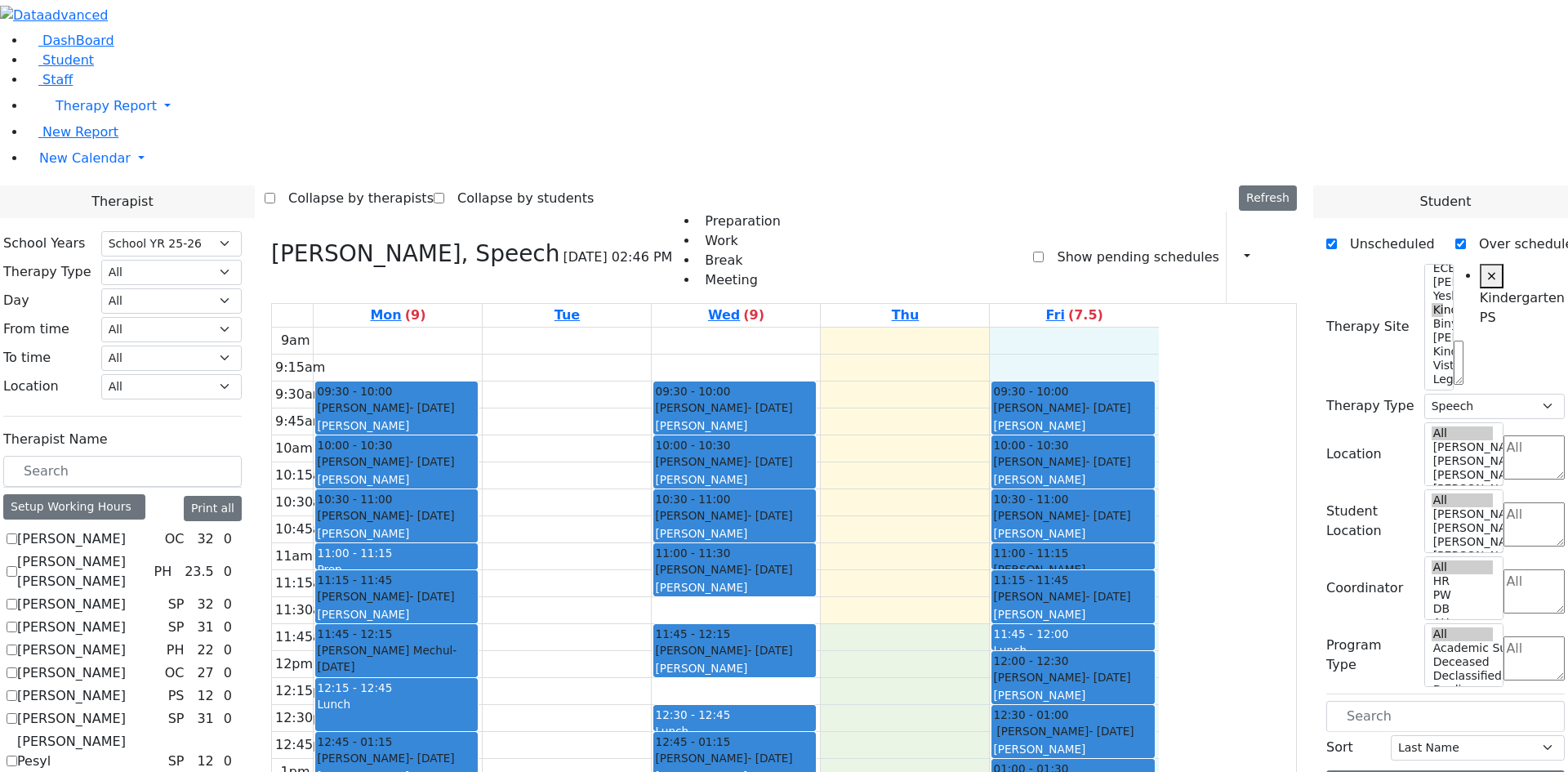
drag, startPoint x: 1022, startPoint y: 410, endPoint x: 1189, endPoint y: 749, distance: 377.9
click at [1159, 749] on div "9am 9:15am 9:30am 9:45am 10am 10:15am 10:30am 10:45am 11am 11:15am 11:30am 11:4…" at bounding box center [715, 651] width 887 height 647
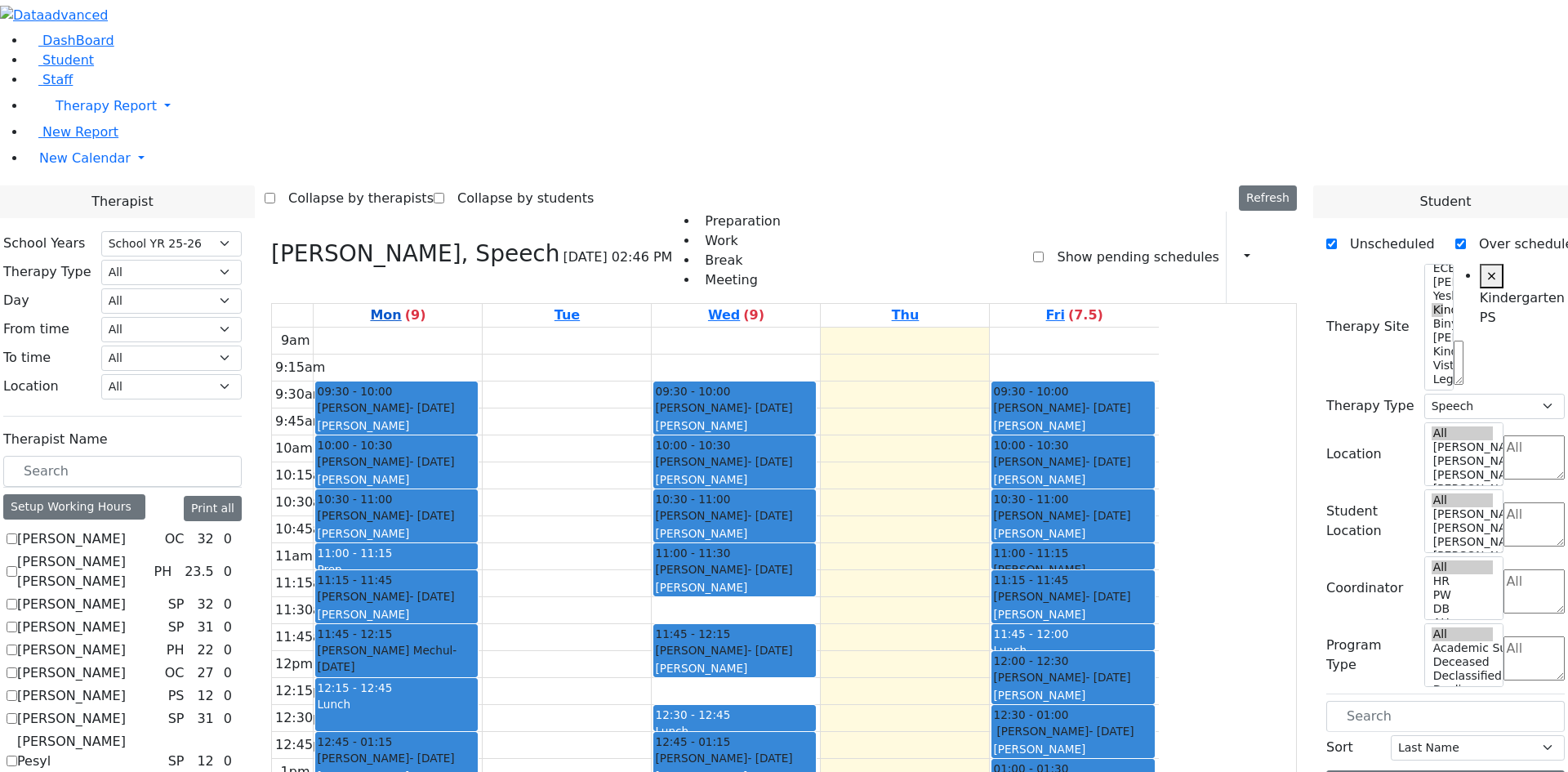
drag, startPoint x: 1189, startPoint y: 749, endPoint x: 483, endPoint y: 91, distance: 965.1
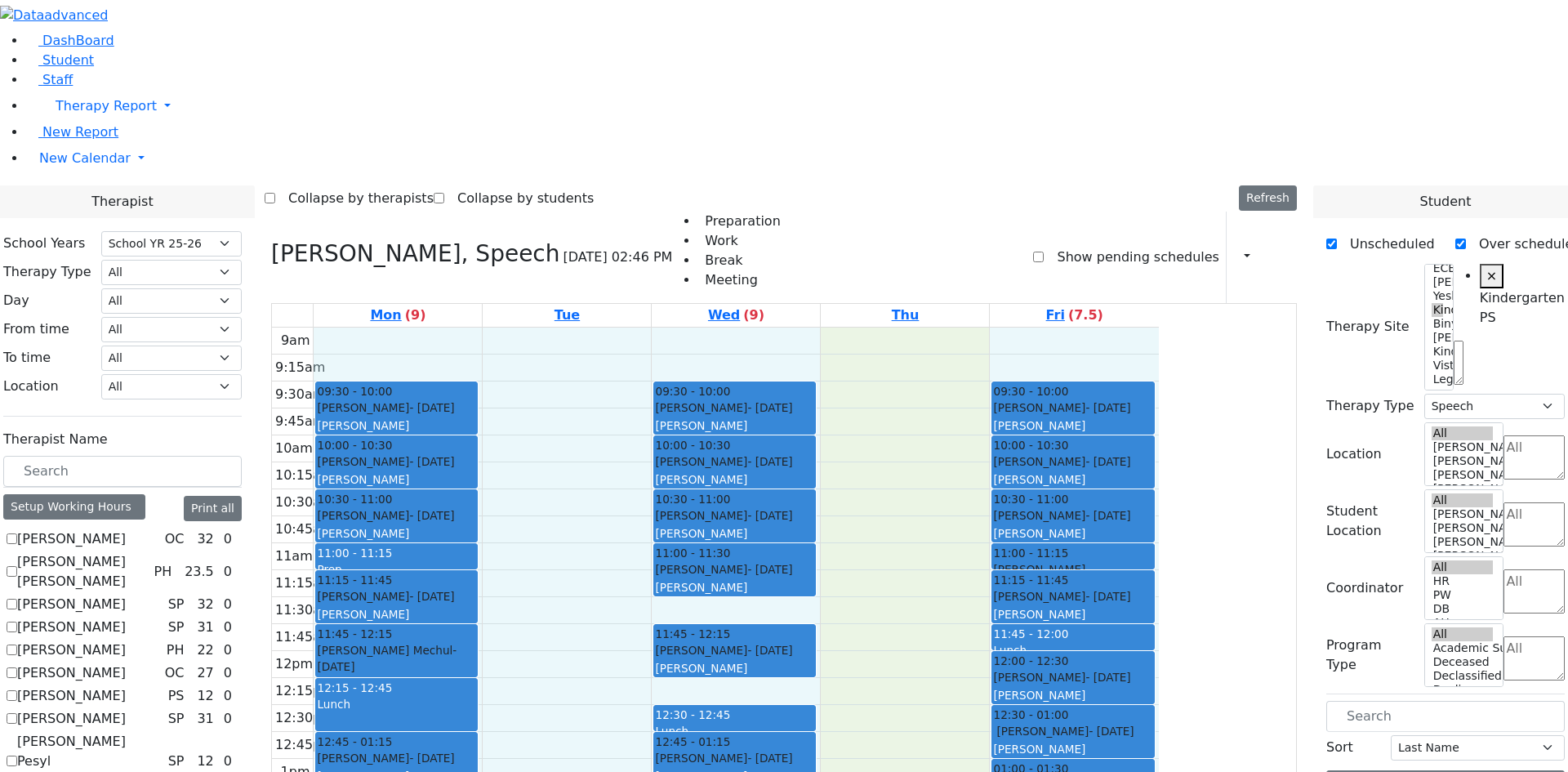
drag, startPoint x: 507, startPoint y: 120, endPoint x: 1220, endPoint y: 750, distance: 951.5
click at [1220, 750] on td "9am 9:15am 9:30am 9:45am 10am 10:15am 10:30am 10:45am 11am 11:15am 11:30am 11:4…" at bounding box center [784, 652] width 1025 height 648
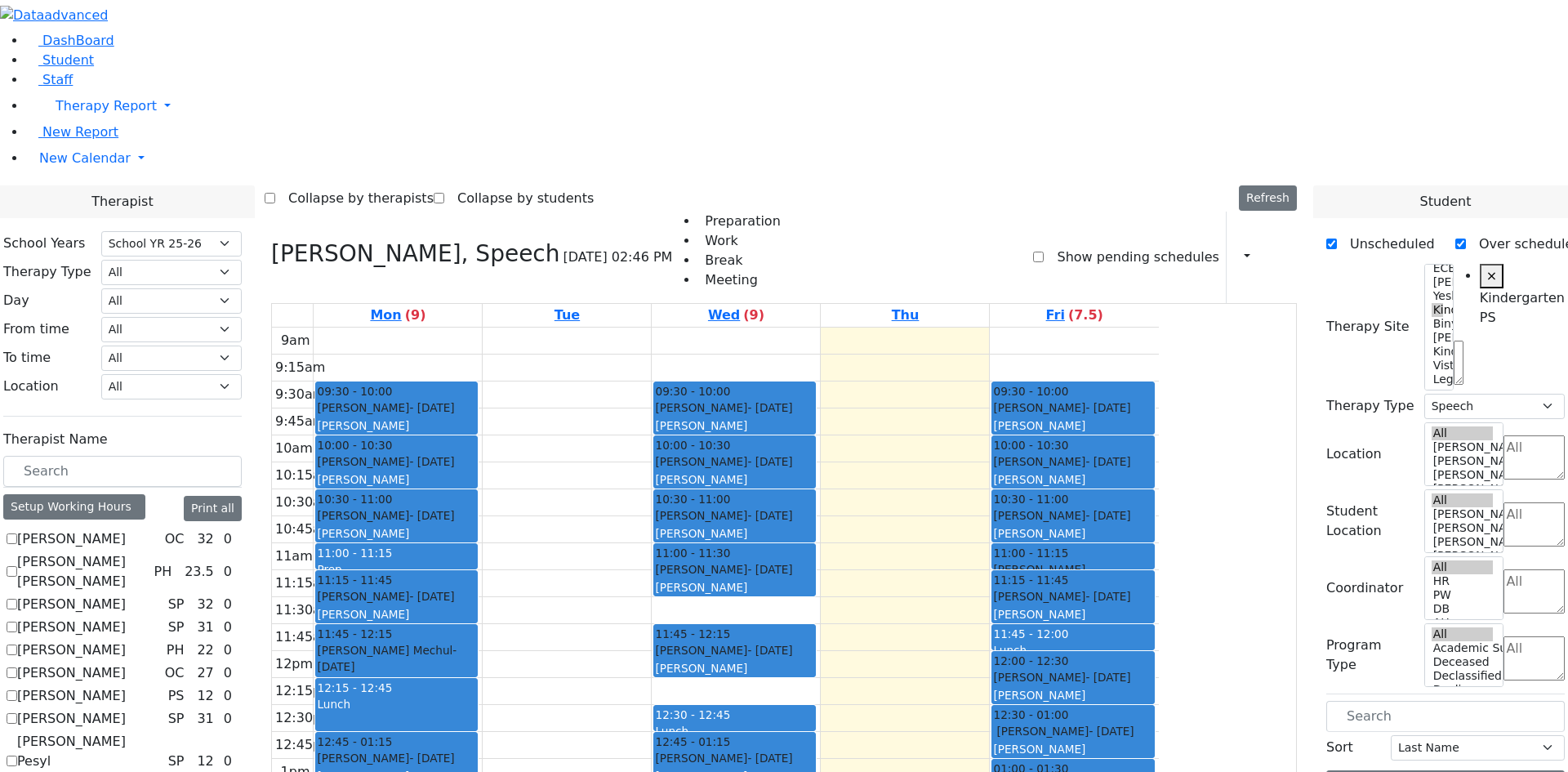
click at [1220, 750] on td "9am 9:15am 9:30am 9:45am 10am 10:15am 10:30am 10:45am 11am 11:15am 11:30am 11:4…" at bounding box center [784, 652] width 1025 height 648
click at [1159, 735] on div "9am 9:15am 9:30am 9:45am 10am 10:15am 10:30am 10:45am 11am 11:15am 11:30am 11:4…" at bounding box center [715, 651] width 887 height 647
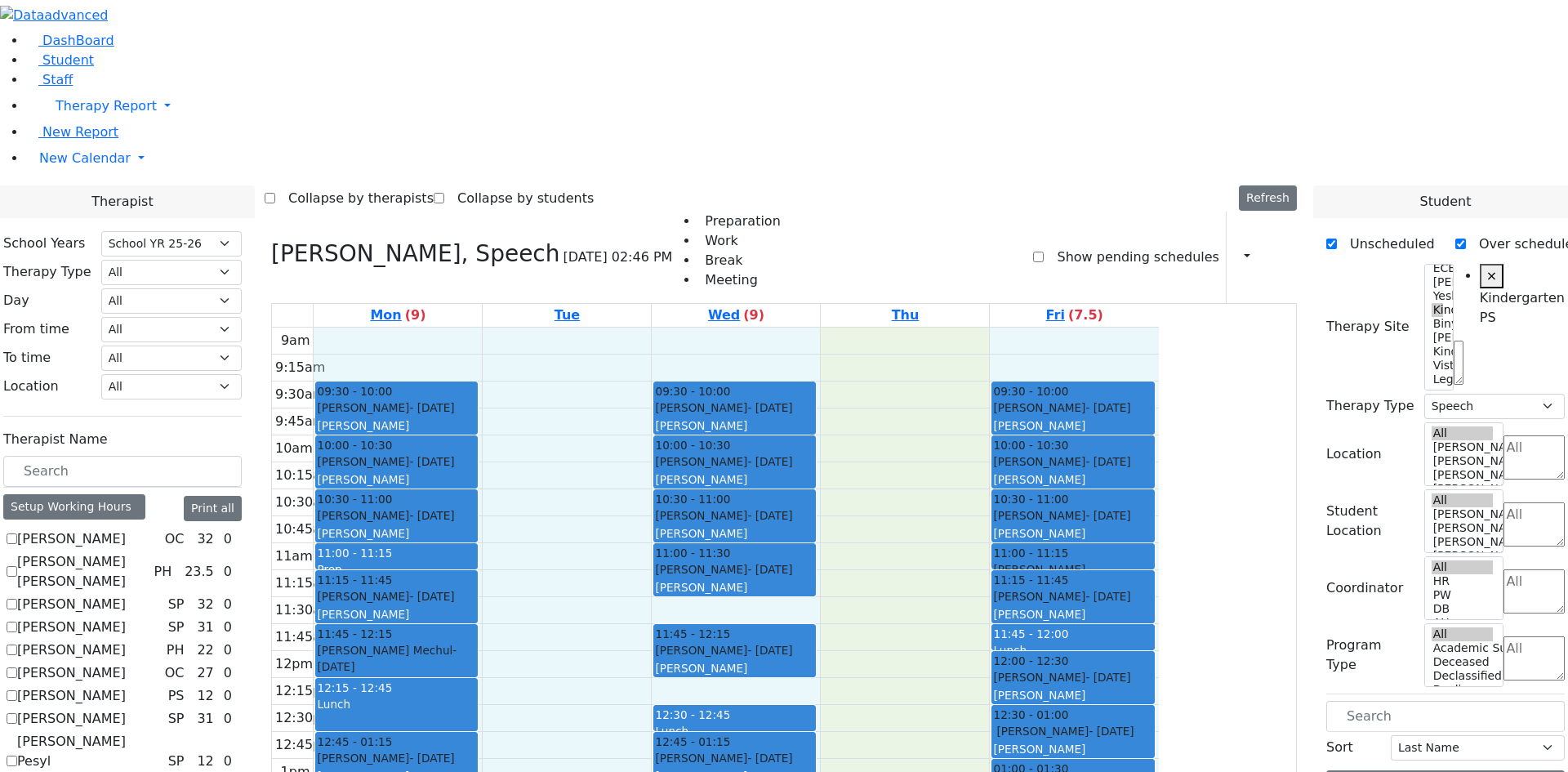
drag, startPoint x: 1220, startPoint y: 735, endPoint x: 537, endPoint y: 126, distance: 915.1
drag, startPoint x: 539, startPoint y: 120, endPoint x: 1206, endPoint y: 740, distance: 910.7
drag, startPoint x: 1205, startPoint y: 740, endPoint x: 533, endPoint y: 127, distance: 909.6
drag, startPoint x: 532, startPoint y: 127, endPoint x: 1296, endPoint y: 730, distance: 973.3
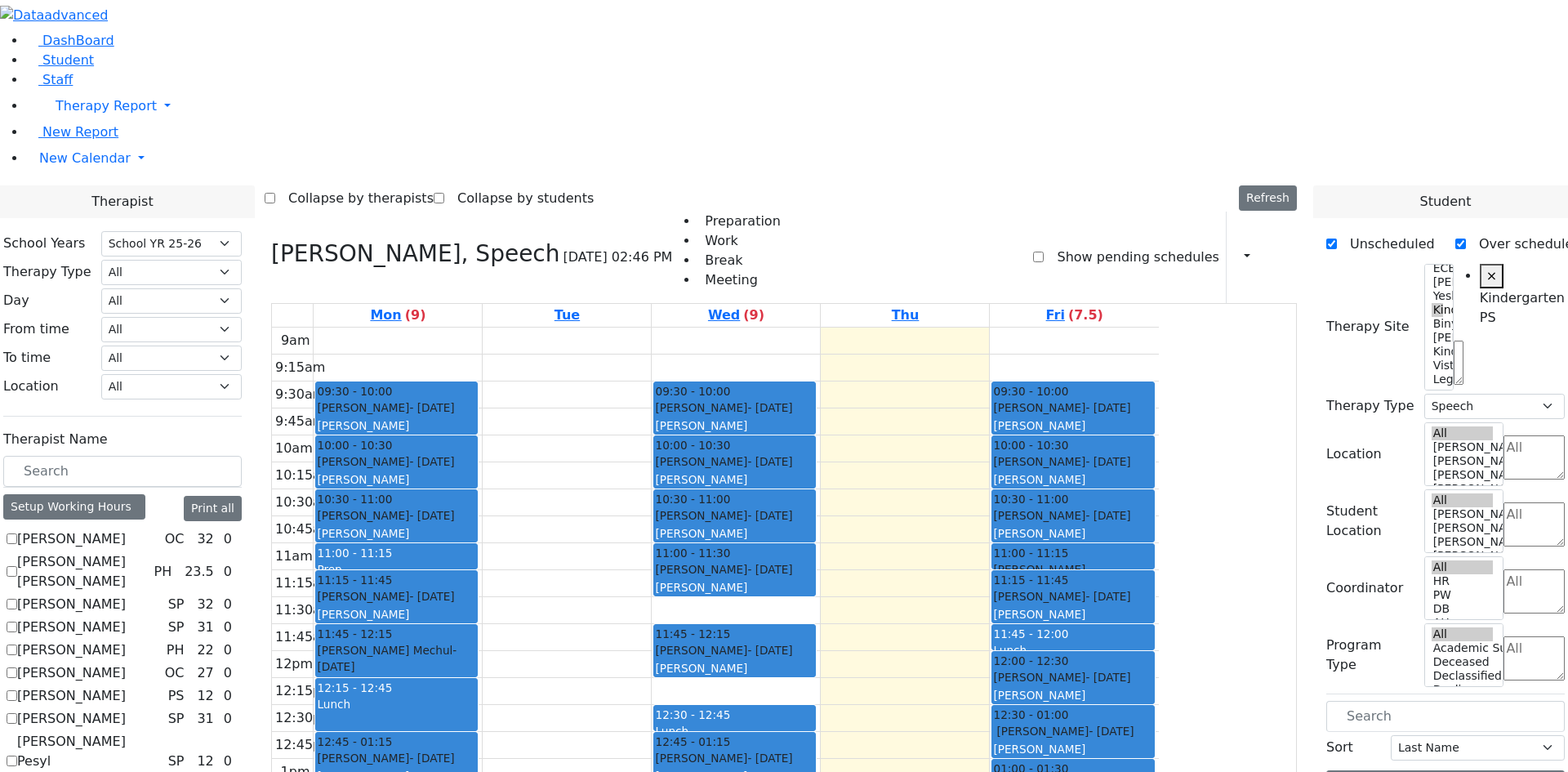
click at [1159, 692] on div "9am 9:15am 9:30am 9:45am 10am 10:15am 10:30am 10:45am 11am 11:15am 11:30am 11:4…" at bounding box center [715, 651] width 887 height 647
click at [1159, 627] on div "9am 9:15am 9:30am 9:45am 10am 10:15am 10:30am 10:45am 11am 11:15am 11:30am 11:4…" at bounding box center [715, 651] width 887 height 647
click at [1159, 593] on div "9am 9:15am 9:30am 9:45am 10am 10:15am 10:30am 10:45am 11am 11:15am 11:30am 11:4…" at bounding box center [715, 651] width 887 height 647
click at [1110, 707] on div "9am 9:15am 9:30am 9:45am 10am 10:15am 10:30am 10:45am 11am 11:15am 11:30am 11:4…" at bounding box center [715, 651] width 887 height 647
click at [1109, 690] on div "9am 9:15am 9:30am 9:45am 10am 10:15am 10:30am 10:45am 11am 11:15am 11:30am 11:4…" at bounding box center [715, 651] width 887 height 647
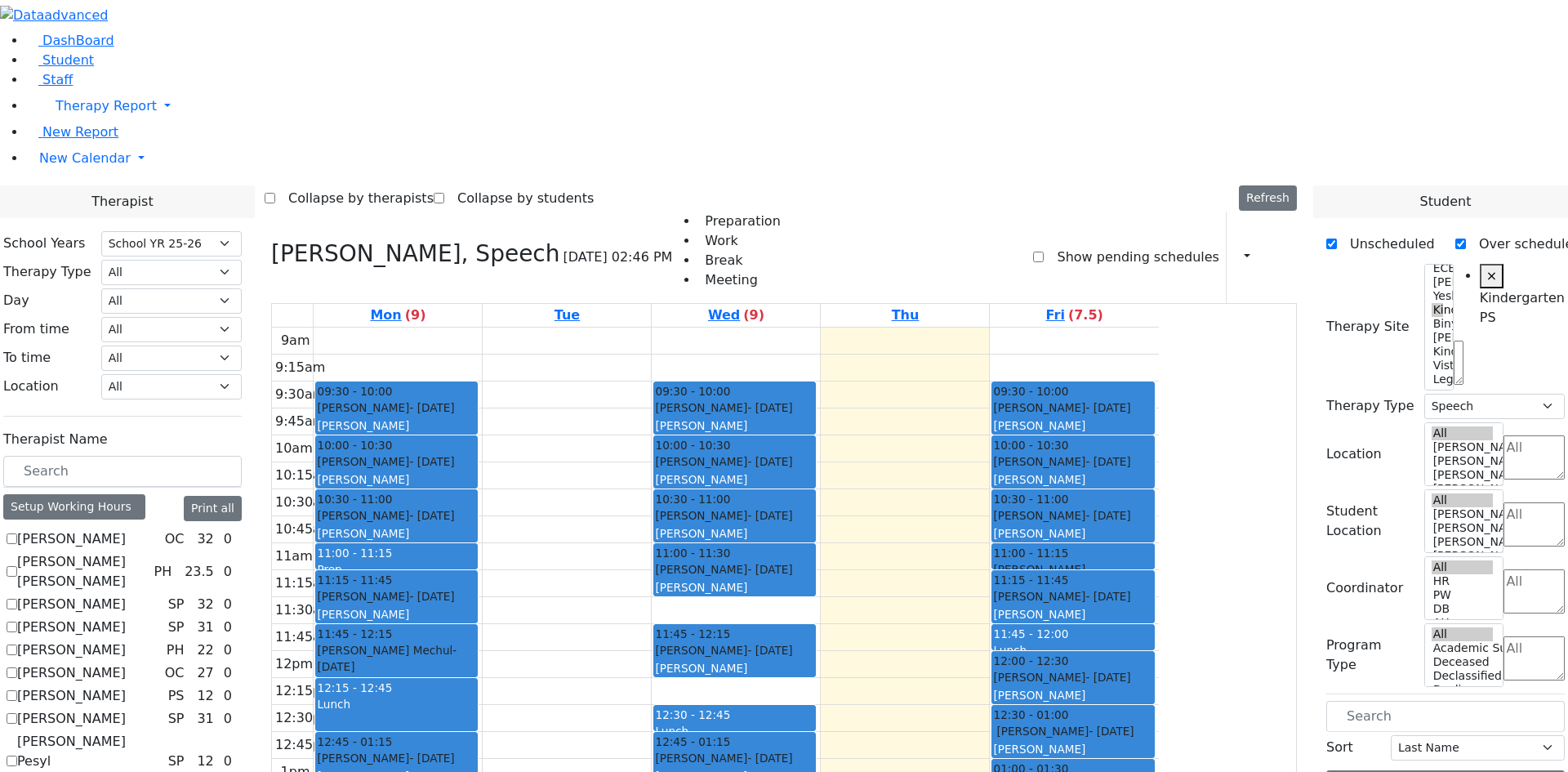
click at [1101, 647] on div "9am 9:15am 9:30am 9:45am 10am 10:15am 10:30am 10:45am 11am 11:15am 11:30am 11:4…" at bounding box center [715, 651] width 887 height 647
click at [1056, 327] on div "9am 9:15am 9:30am 9:45am 10am 10:15am 10:30am 10:45am 11am 11:15am 11:30am 11:4…" at bounding box center [715, 651] width 887 height 647
click at [1057, 327] on div "9am 9:15am 9:30am 9:45am 10am 10:15am 10:30am 10:45am 11am 11:15am 11:30am 11:4…" at bounding box center [715, 651] width 887 height 647
click at [923, 304] on link "Thu" at bounding box center [905, 316] width 34 height 23
click at [1106, 304] on link "Fri (7.5)" at bounding box center [1075, 316] width 64 height 23
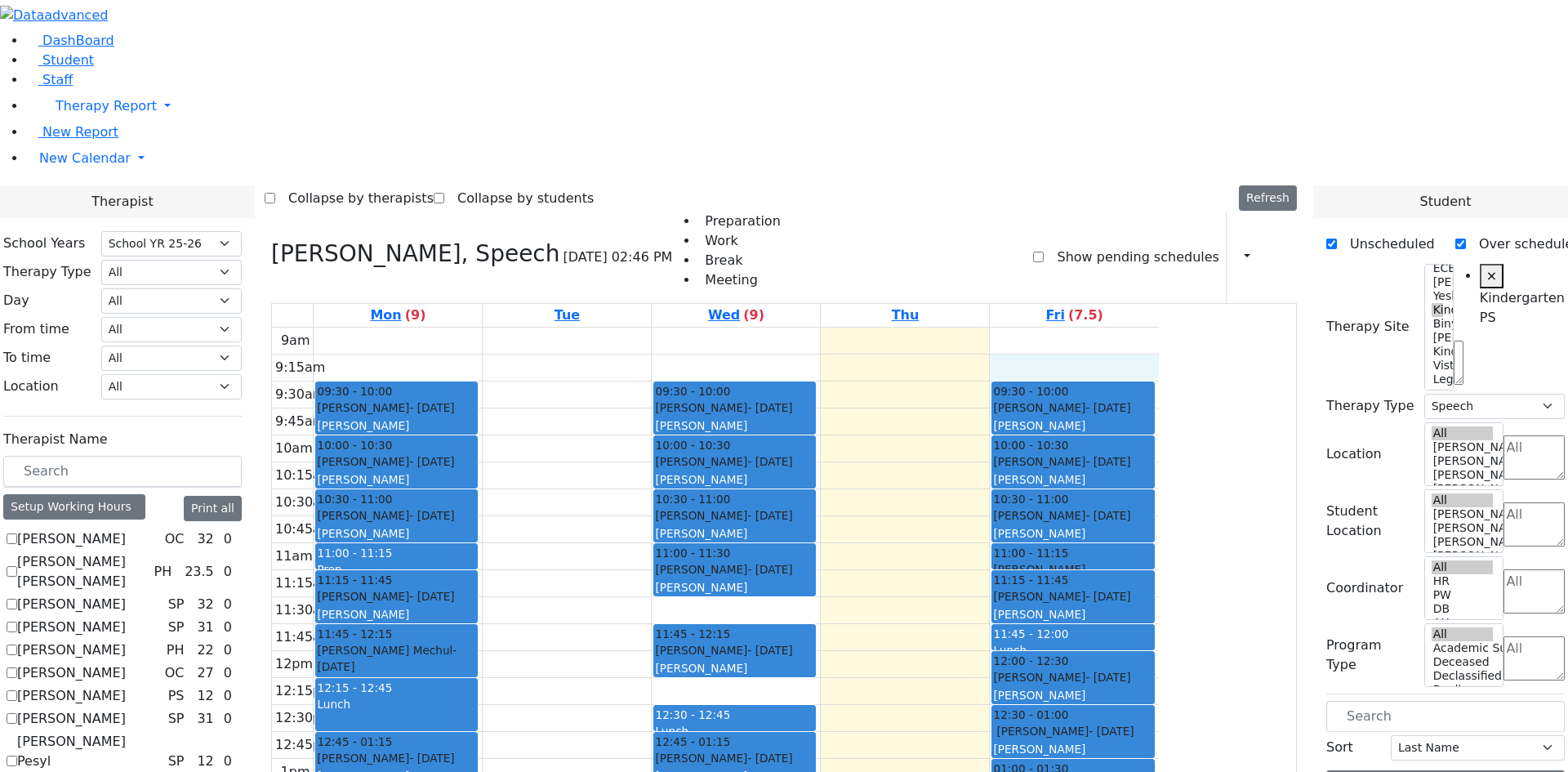
click at [1159, 327] on div "9am 9:15am 9:30am 9:45am 10am 10:15am 10:30am 10:45am 11am 11:15am 11:30am 11:4…" at bounding box center [715, 651] width 887 height 647
drag, startPoint x: 1192, startPoint y: 134, endPoint x: 1272, endPoint y: 723, distance: 594.4
click at [1159, 737] on div "9am 9:15am 9:30am 9:45am 10am 10:15am 10:30am 10:45am 11am 11:15am 11:30am 11:4…" at bounding box center [715, 651] width 887 height 647
drag, startPoint x: 1266, startPoint y: 738, endPoint x: 1254, endPoint y: 667, distance: 72.0
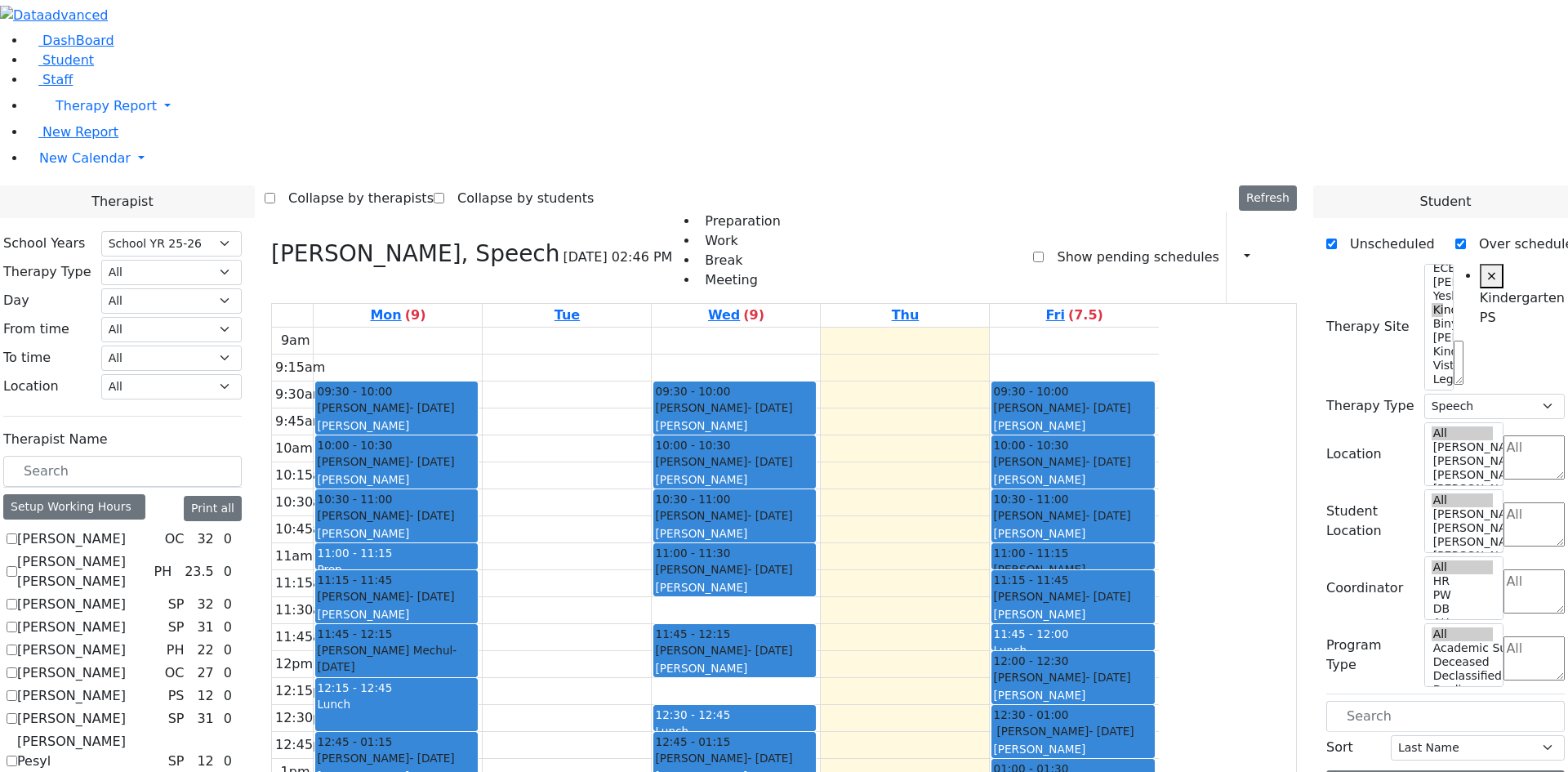
click at [1159, 595] on div "9am 9:15am 9:30am 9:45am 10am 10:15am 10:30am 10:45am 11am 11:15am 11:30am 11:4…" at bounding box center [715, 651] width 887 height 647
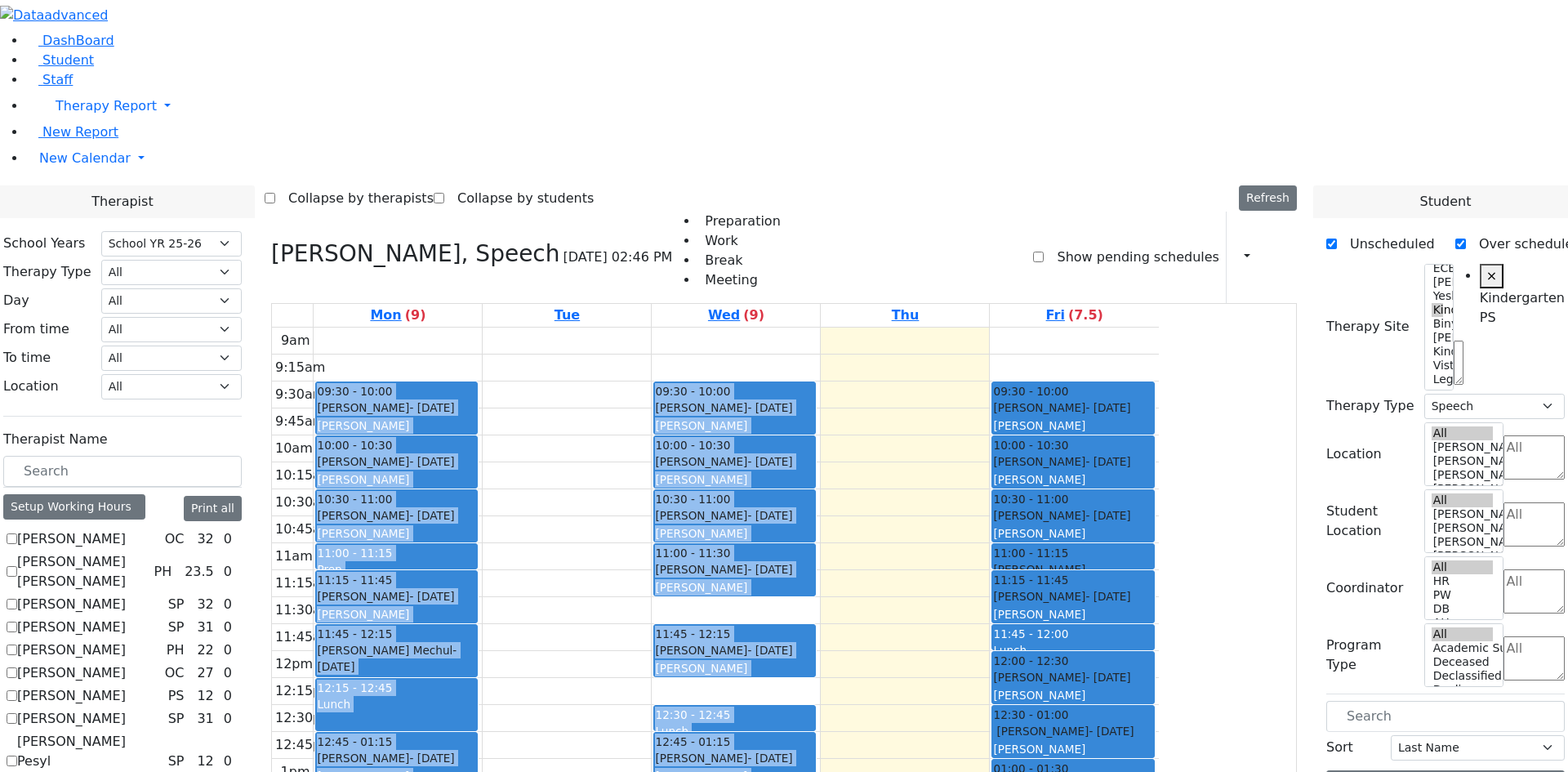
drag, startPoint x: 1233, startPoint y: 595, endPoint x: 1271, endPoint y: 733, distance: 143.1
click at [1159, 715] on div "9am 9:15am 9:30am 9:45am 10am 10:15am 10:30am 10:45am 11am 11:15am 11:30am 11:4…" at bounding box center [715, 651] width 887 height 647
click at [1107, 620] on div "9am 9:15am 9:30am 9:45am 10am 10:15am 10:30am 10:45am 11am 11:15am 11:30am 11:4…" at bounding box center [715, 651] width 887 height 647
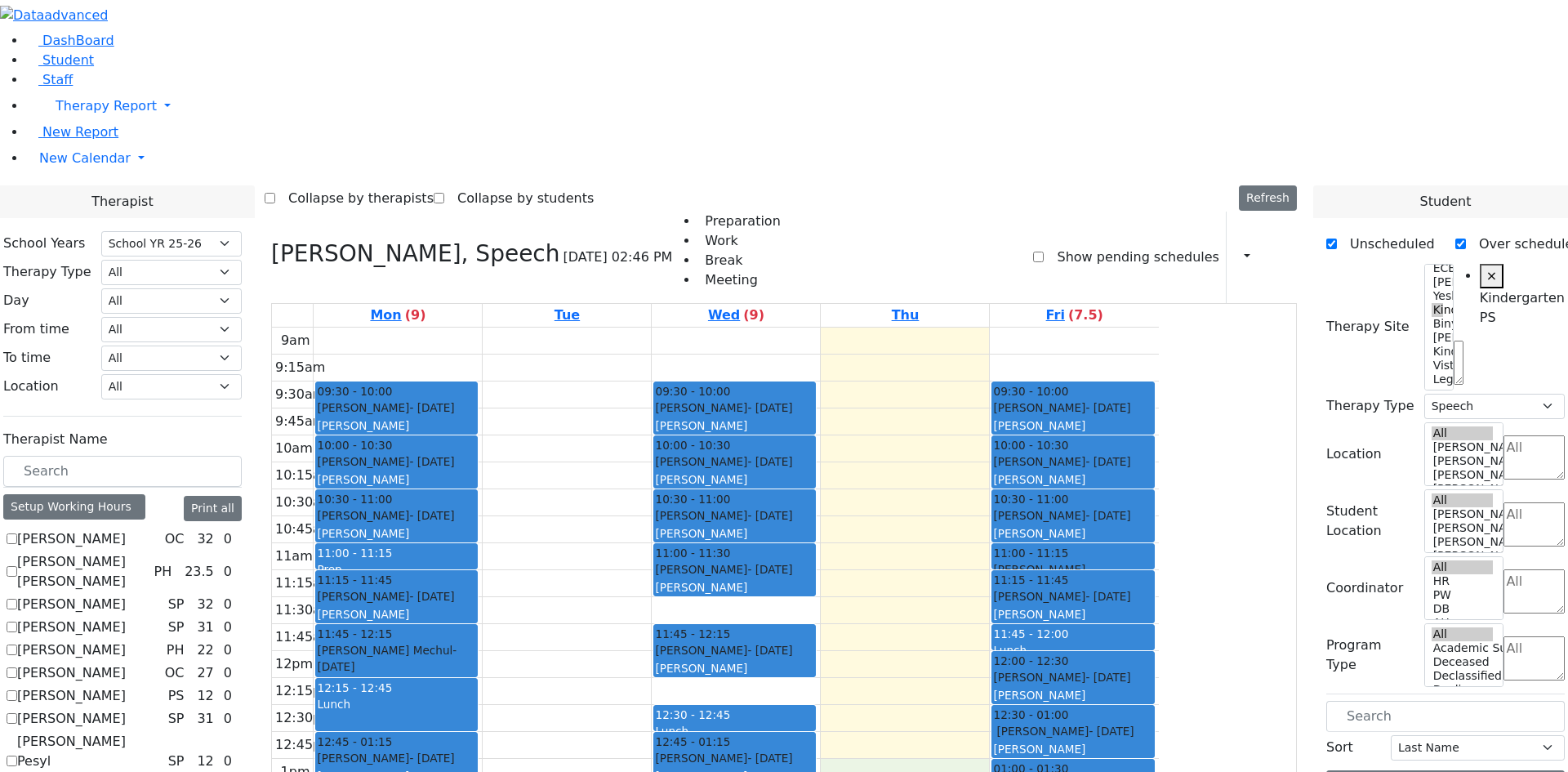
click at [1055, 560] on div "9am 9:15am 9:30am 9:45am 10am 10:15am 10:30am 10:45am 11am 11:15am 11:30am 11:4…" at bounding box center [715, 651] width 887 height 647
drag, startPoint x: 1069, startPoint y: 573, endPoint x: 1198, endPoint y: 723, distance: 197.8
click at [1159, 740] on div "9am 9:15am 9:30am 9:45am 10am 10:15am 10:30am 10:45am 11am 11:15am 11:30am 11:4…" at bounding box center [715, 651] width 887 height 647
drag, startPoint x: 1208, startPoint y: 740, endPoint x: 1207, endPoint y: 613, distance: 127.0
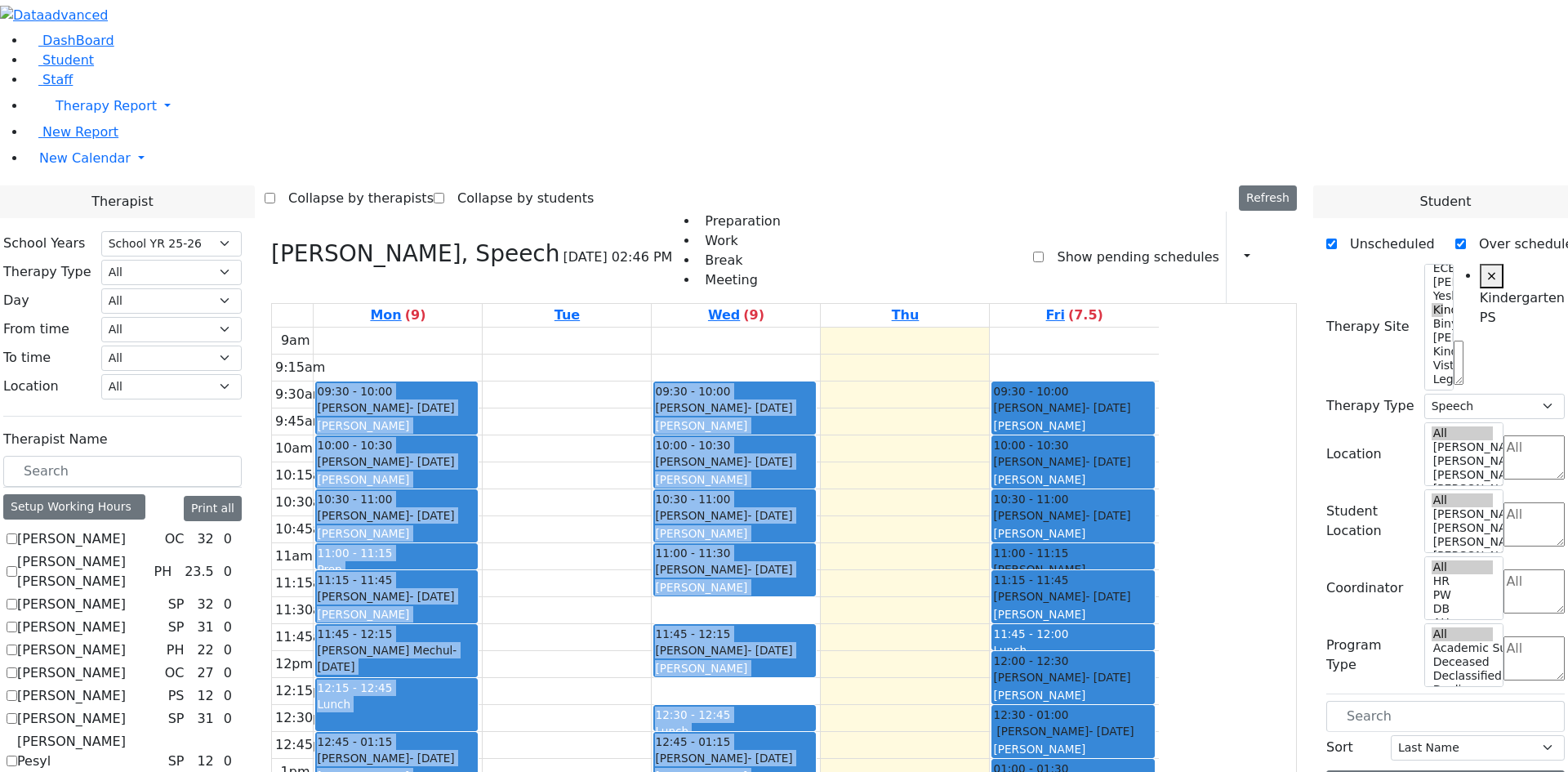
click at [1159, 629] on div "9am 9:15am 9:30am 9:45am 10am 10:15am 10:30am 10:45am 11am 11:15am 11:30am 11:4…" at bounding box center [715, 651] width 887 height 647
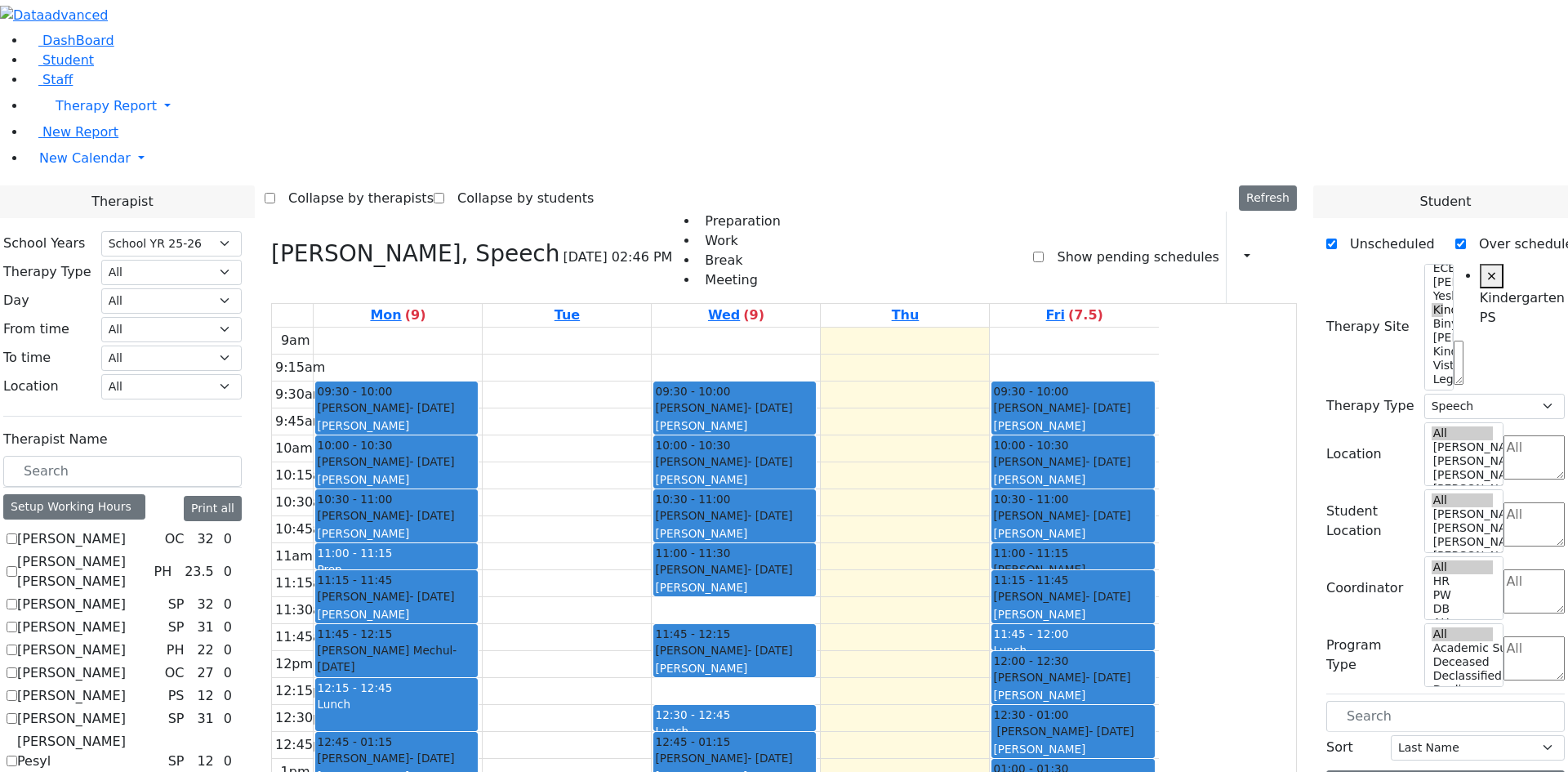
click at [1159, 602] on div "9am 9:15am 9:30am 9:45am 10am 10:15am 10:30am 10:45am 11am 11:15am 11:30am 11:4…" at bounding box center [715, 651] width 887 height 647
click at [1159, 624] on div "9am 9:15am 9:30am 9:45am 10am 10:15am 10:30am 10:45am 11am 11:15am 11:30am 11:4…" at bounding box center [715, 651] width 887 height 647
click at [1159, 606] on div "9am 9:15am 9:30am 9:45am 10am 10:15am 10:30am 10:45am 11am 11:15am 11:30am 11:4…" at bounding box center [715, 651] width 887 height 647
click at [704, 327] on div "9am 9:15am 9:30am 9:45am 10am 10:15am 10:30am 10:45am 11am 11:15am 11:30am 11:4…" at bounding box center [715, 651] width 887 height 647
click at [709, 538] on div "9am 9:15am 9:30am 9:45am 10am 10:15am 10:30am 10:45am 11am 11:15am 11:30am 11:4…" at bounding box center [715, 651] width 887 height 647
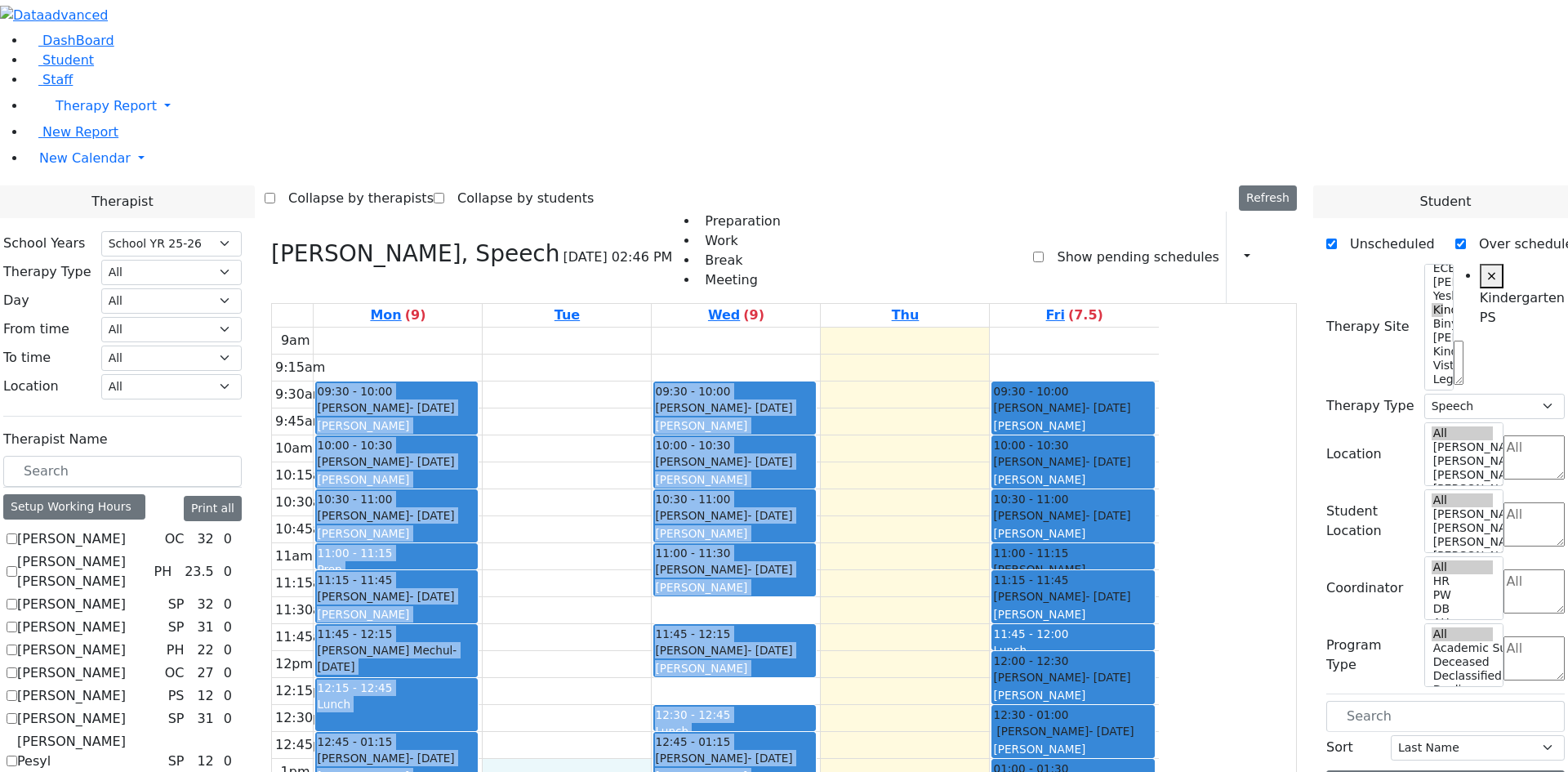
click at [740, 523] on div "9am 9:15am 9:30am 9:45am 10am 10:15am 10:30am 10:45am 11am 11:15am 11:30am 11:4…" at bounding box center [715, 651] width 887 height 647
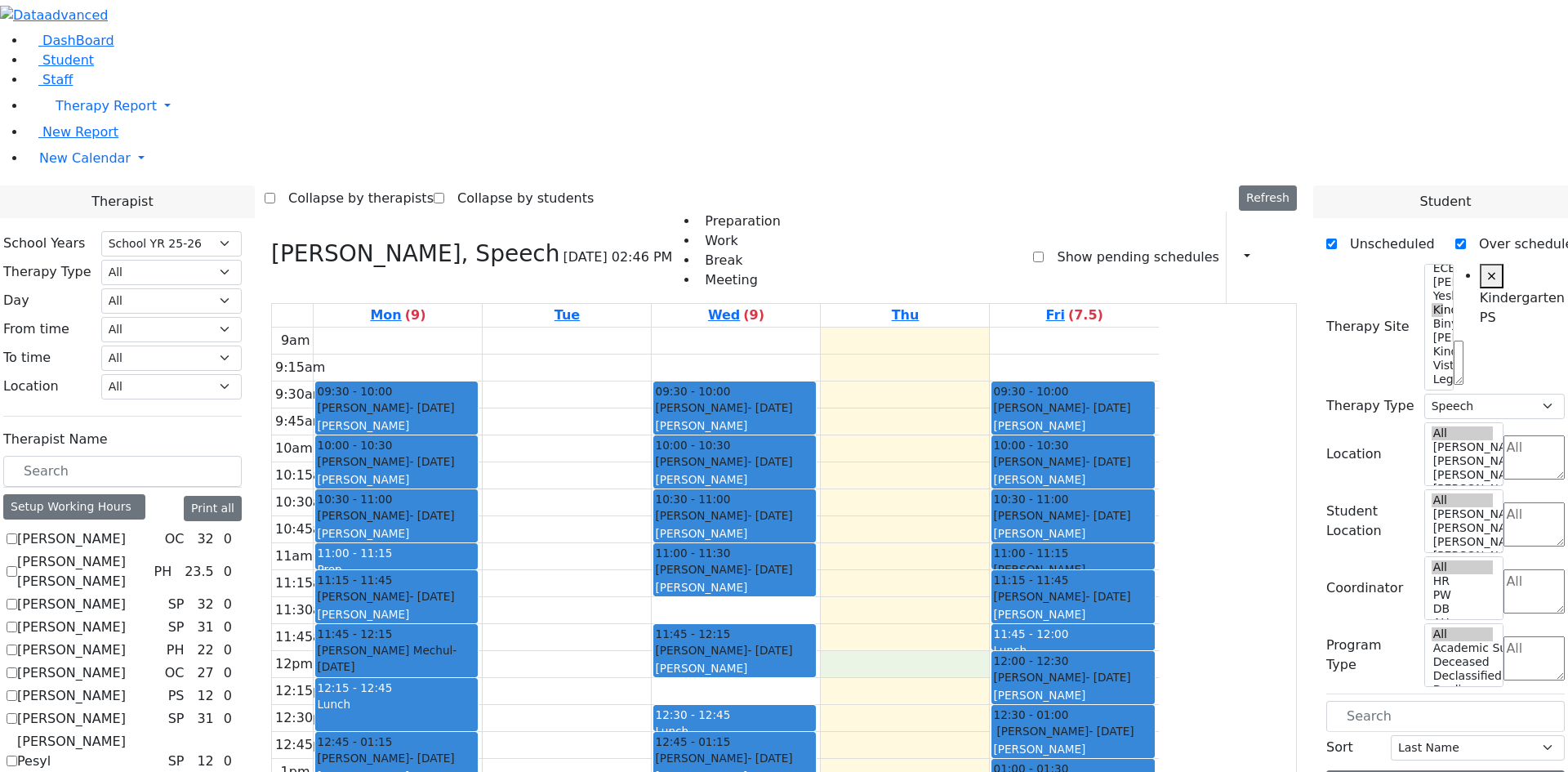
click at [1048, 437] on div "9am 9:15am 9:30am 9:45am 10am 10:15am 10:30am 10:45am 11am 11:15am 11:30am 11:4…" at bounding box center [715, 651] width 887 height 647
drag, startPoint x: 1035, startPoint y: 423, endPoint x: 960, endPoint y: 448, distance: 79.1
click at [1018, 448] on div "9am 9:15am 9:30am 9:45am 10am 10:15am 10:30am 10:45am 11am 11:15am 11:30am 11:4…" at bounding box center [715, 651] width 887 height 647
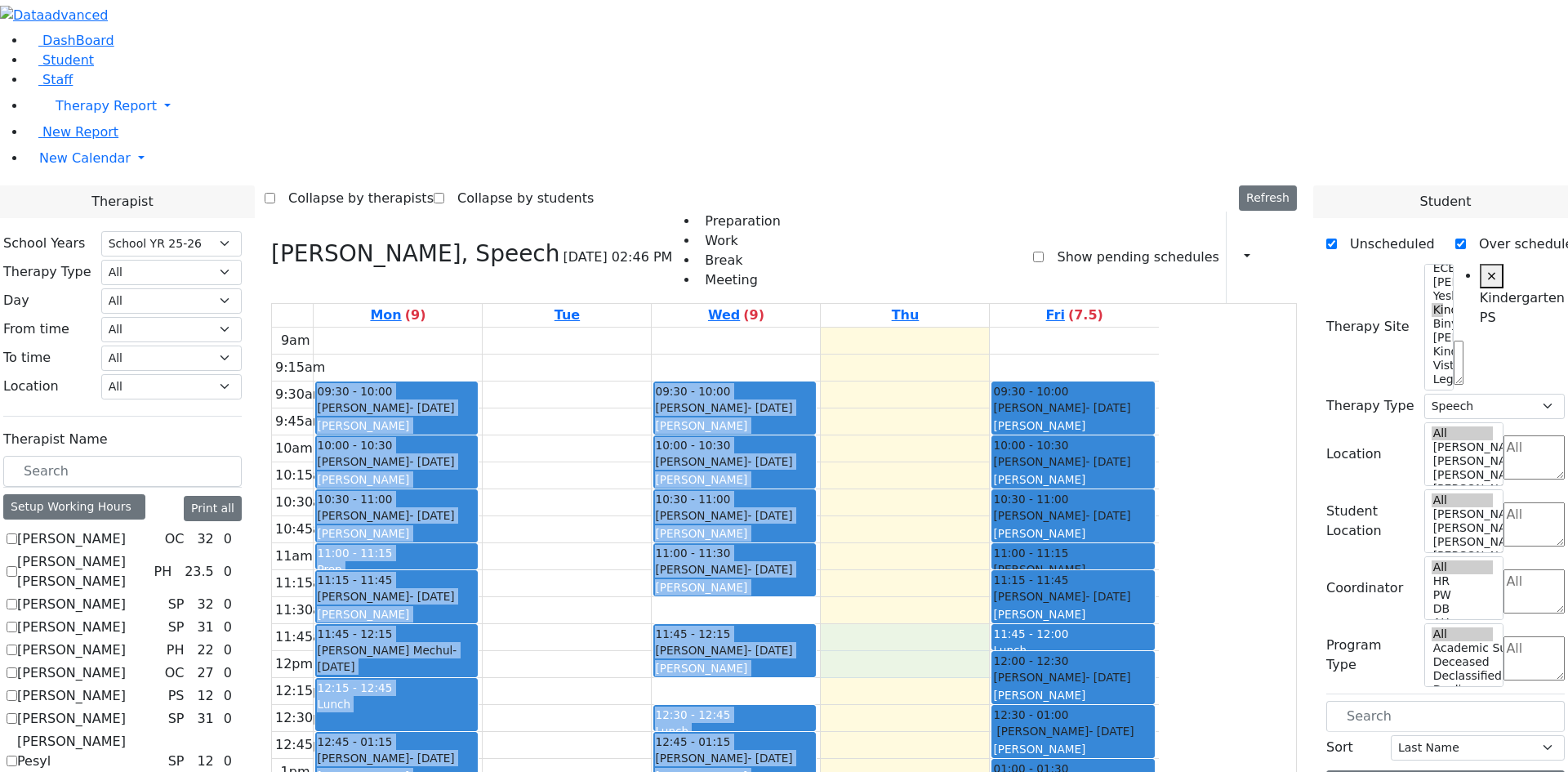
click at [917, 469] on div "9am 9:15am 9:30am 9:45am 10am 10:15am 10:30am 10:45am 11am 11:15am 11:30am 11:4…" at bounding box center [715, 651] width 887 height 647
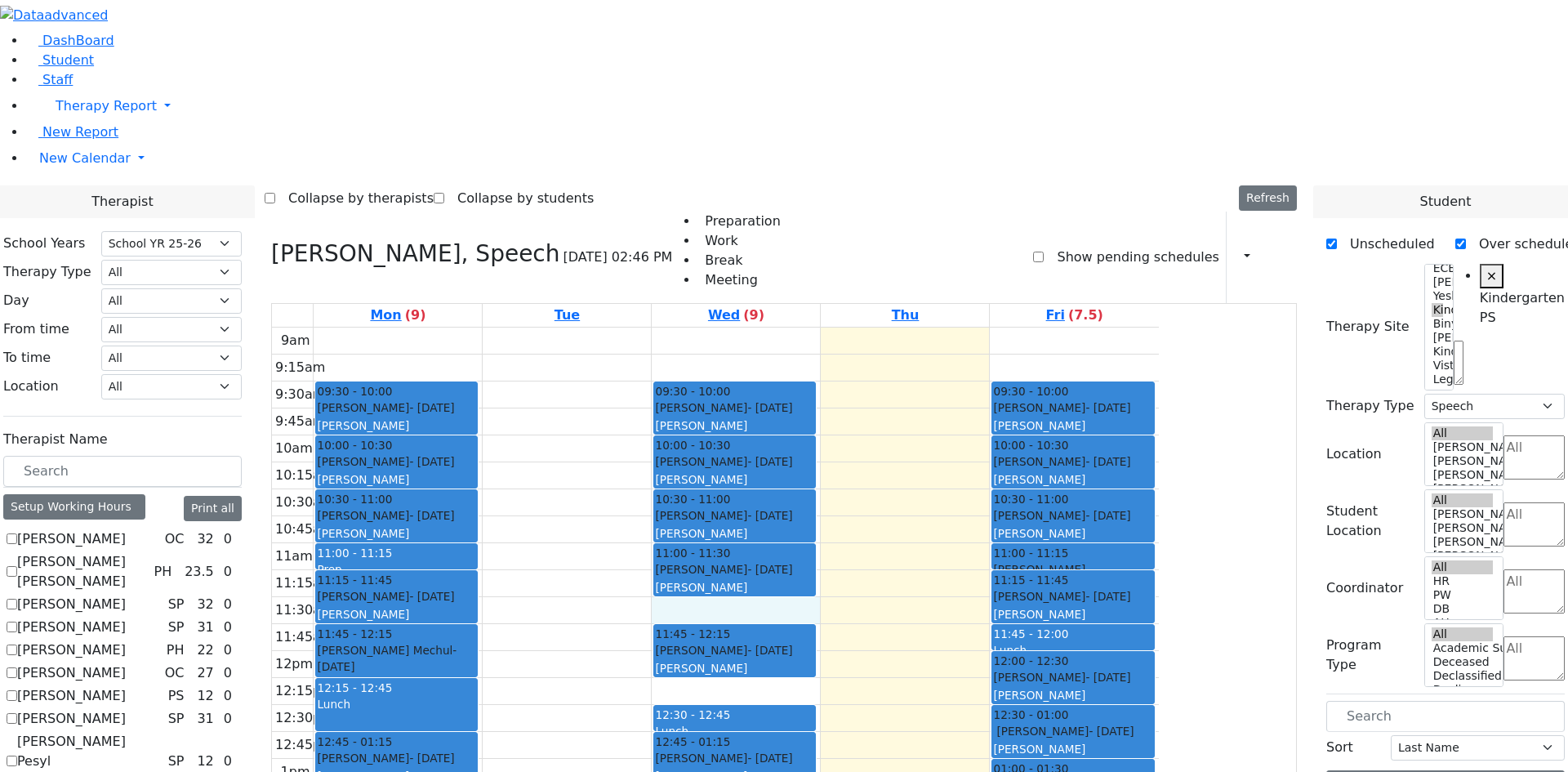
click at [894, 385] on div "9am 9:15am 9:30am 9:45am 10am 10:15am 10:30am 10:45am 11am 11:15am 11:30am 11:4…" at bounding box center [715, 651] width 887 height 647
click at [1097, 385] on div "9am 9:15am 9:30am 9:45am 10am 10:15am 10:30am 10:45am 11am 11:15am 11:30am 11:4…" at bounding box center [715, 651] width 887 height 647
click at [442, 240] on h3 "Grumet Tova, Speech" at bounding box center [415, 253] width 289 height 27
click at [271, 240] on icon at bounding box center [271, 253] width 0 height 27
checkbox input "false"
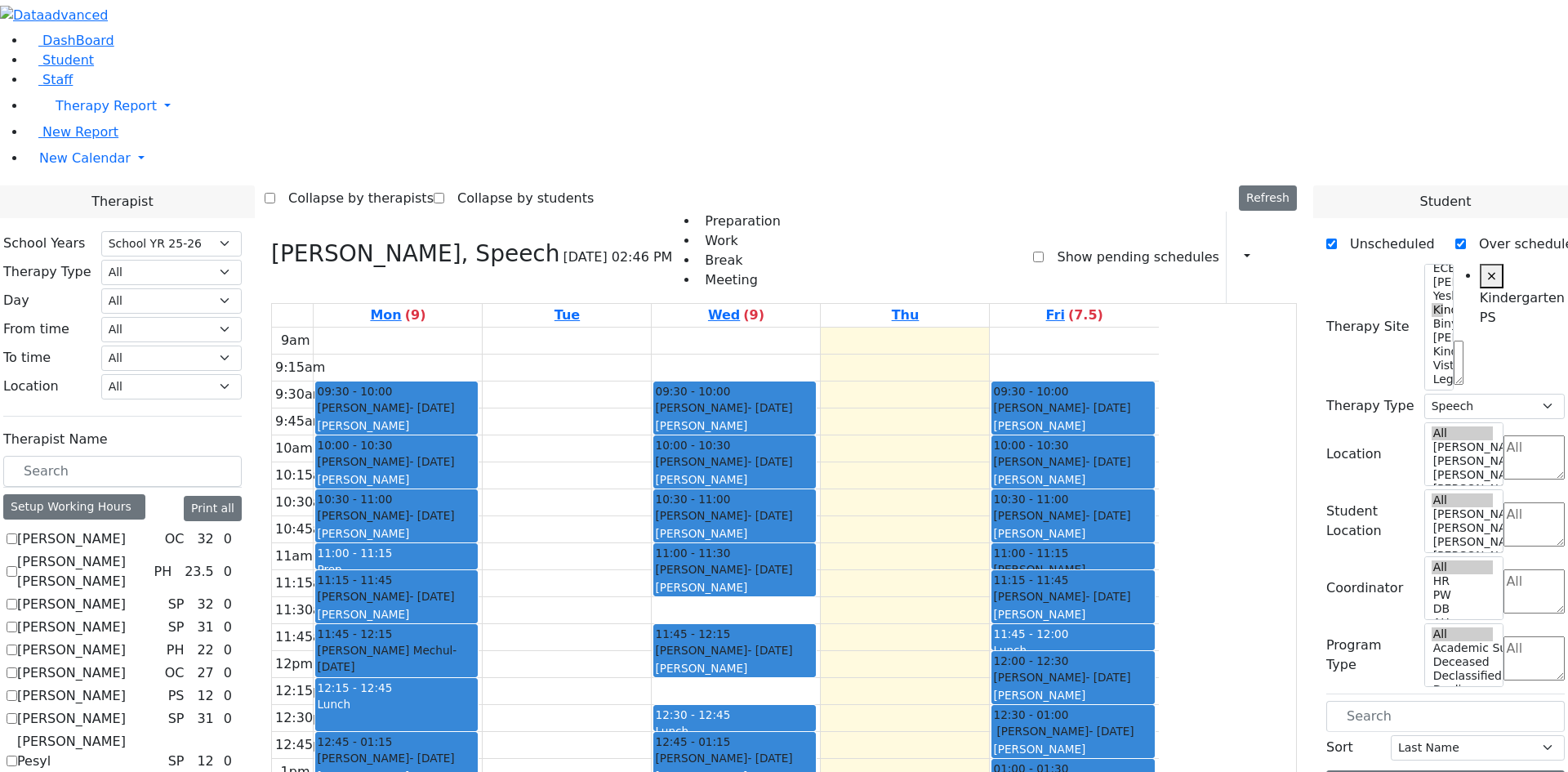
select select
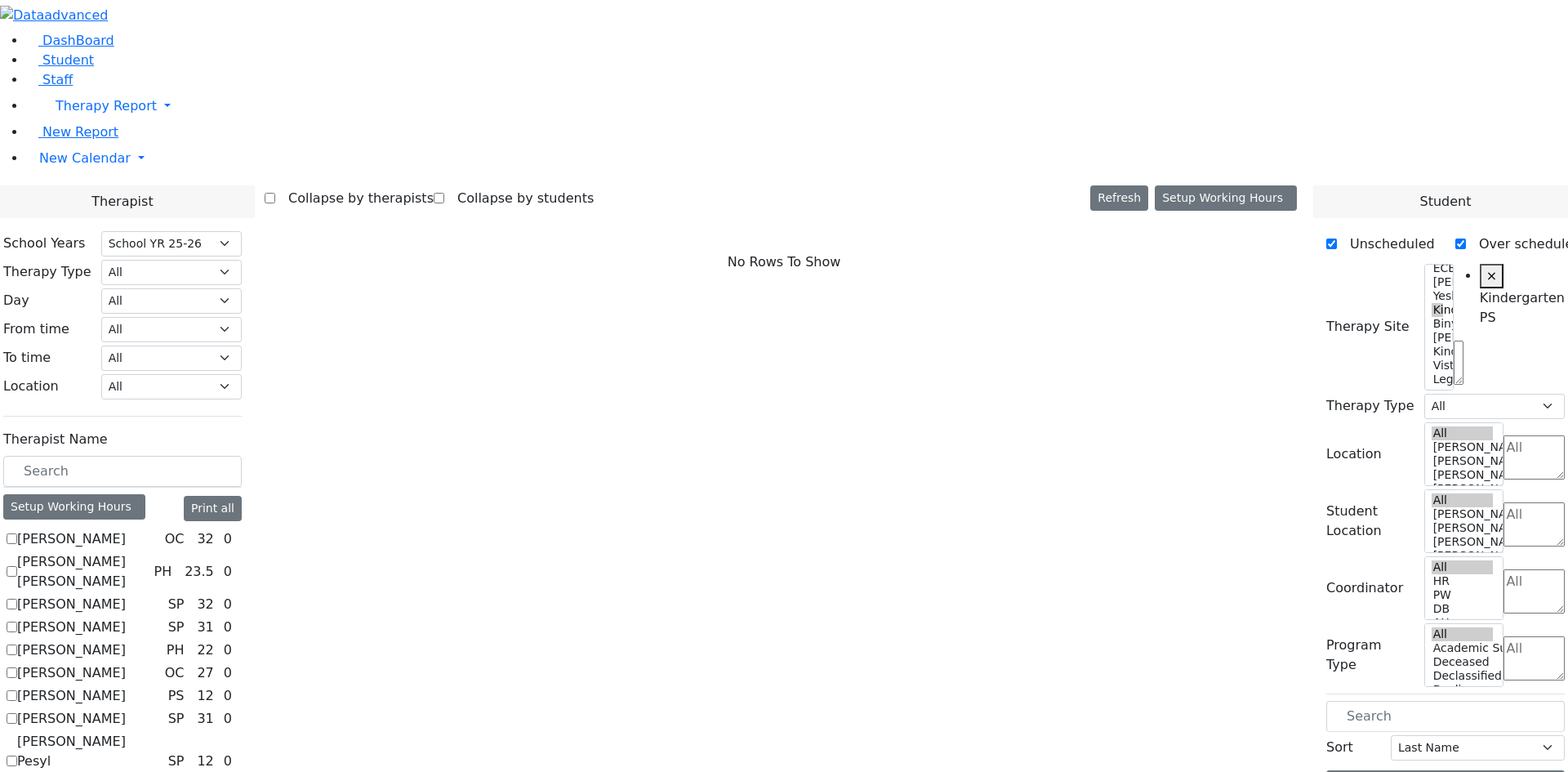
scroll to position [0, 0]
drag, startPoint x: 542, startPoint y: 111, endPoint x: 1017, endPoint y: 452, distance: 584.7
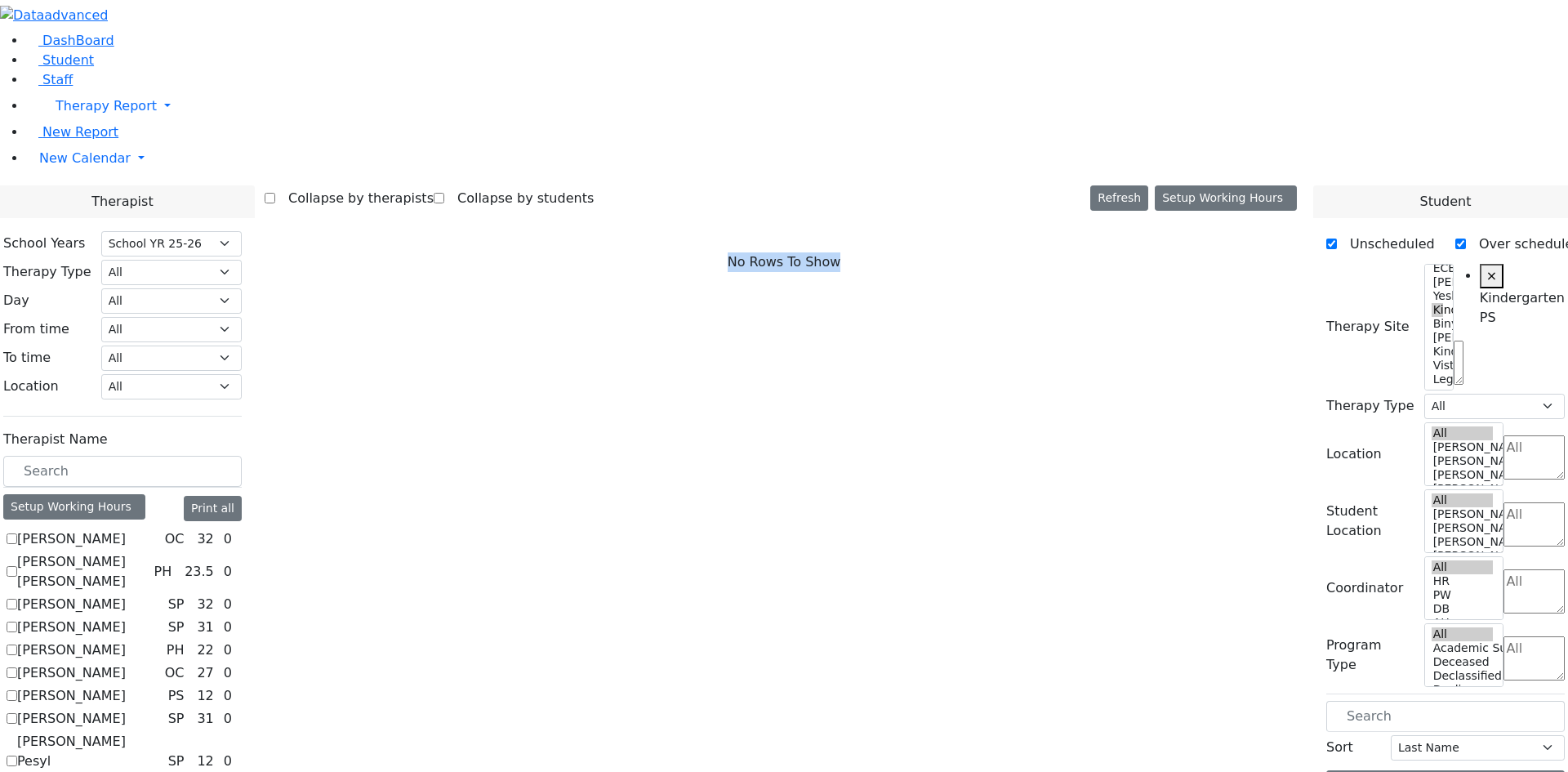
drag, startPoint x: 946, startPoint y: 89, endPoint x: 814, endPoint y: 81, distance: 132.2
click at [814, 212] on div "No Rows To Show" at bounding box center [784, 263] width 1039 height 102
click at [822, 212] on div "No Rows To Show" at bounding box center [784, 263] width 1039 height 102
drag, startPoint x: 834, startPoint y: 100, endPoint x: 991, endPoint y: 80, distance: 158.3
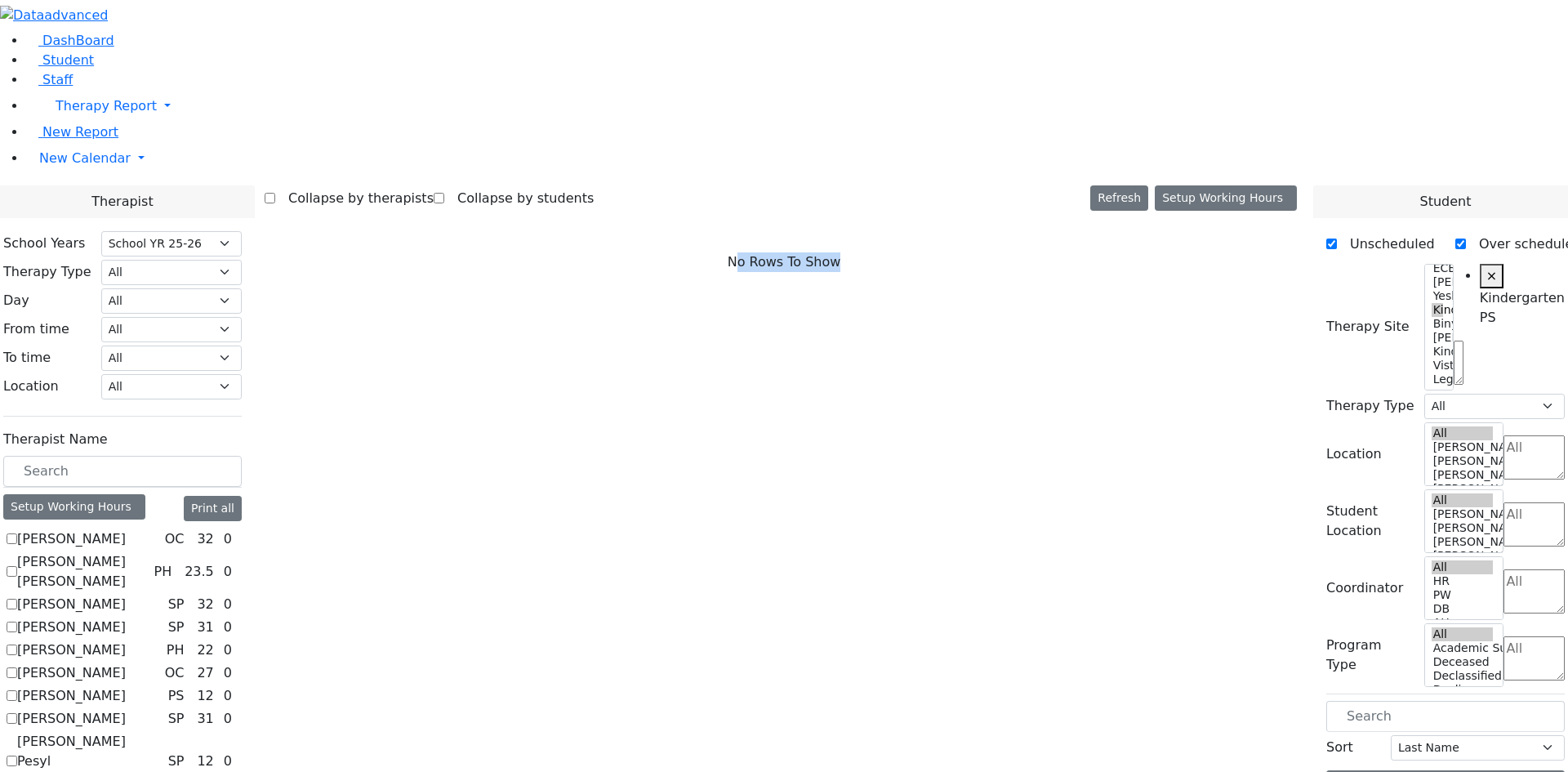
click at [991, 212] on div "No Rows To Show" at bounding box center [784, 263] width 1039 height 102
drag, startPoint x: 982, startPoint y: 83, endPoint x: 467, endPoint y: 81, distance: 515.0
click at [467, 212] on div "No Rows To Show" at bounding box center [784, 263] width 1039 height 102
click at [458, 212] on div "No Rows To Show" at bounding box center [784, 263] width 1039 height 102
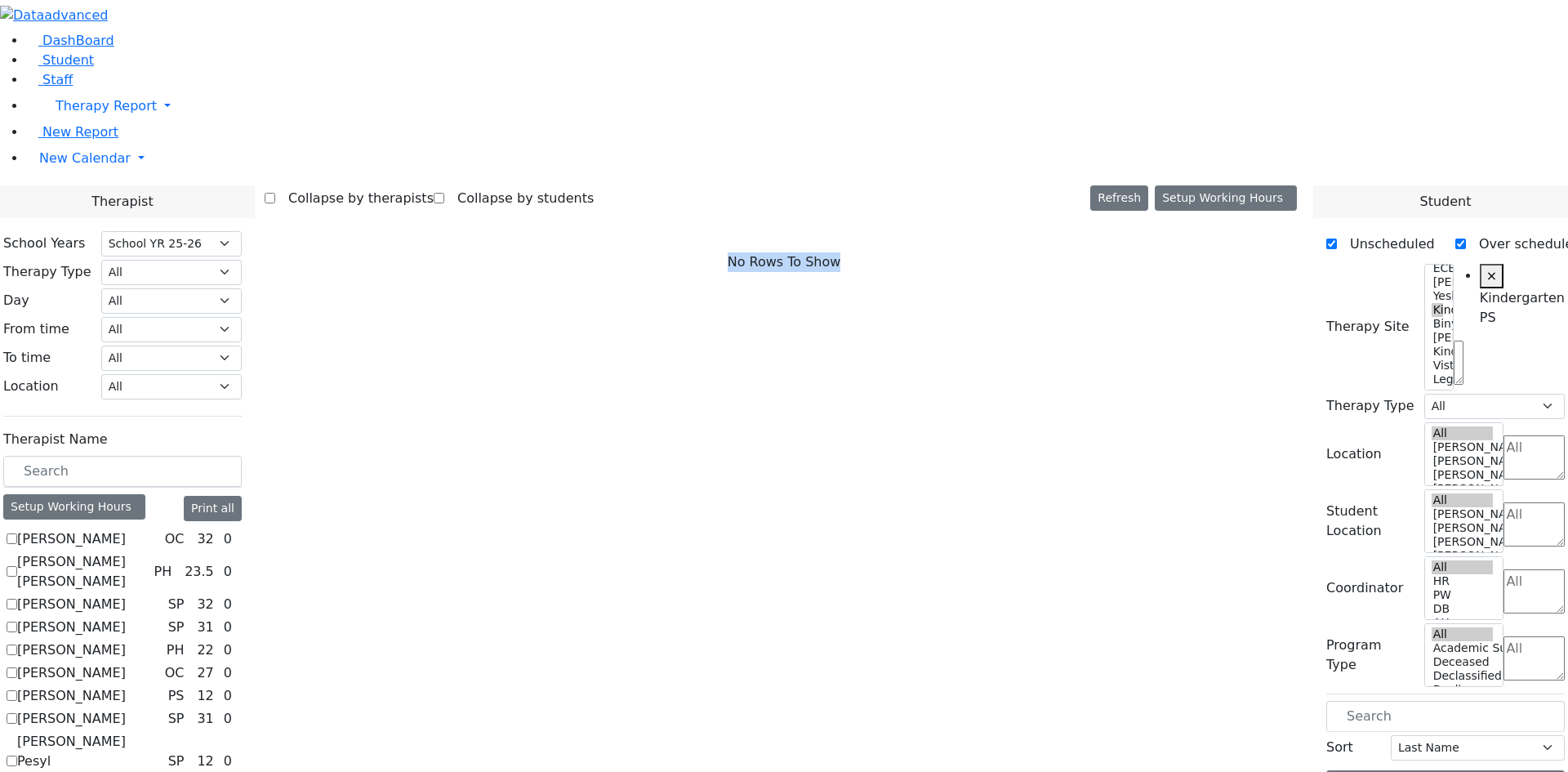
drag, startPoint x: 468, startPoint y: 51, endPoint x: 933, endPoint y: 91, distance: 466.7
click at [933, 212] on div "No Rows To Show" at bounding box center [784, 263] width 1039 height 102
drag, startPoint x: 922, startPoint y: 91, endPoint x: 800, endPoint y: 85, distance: 122.1
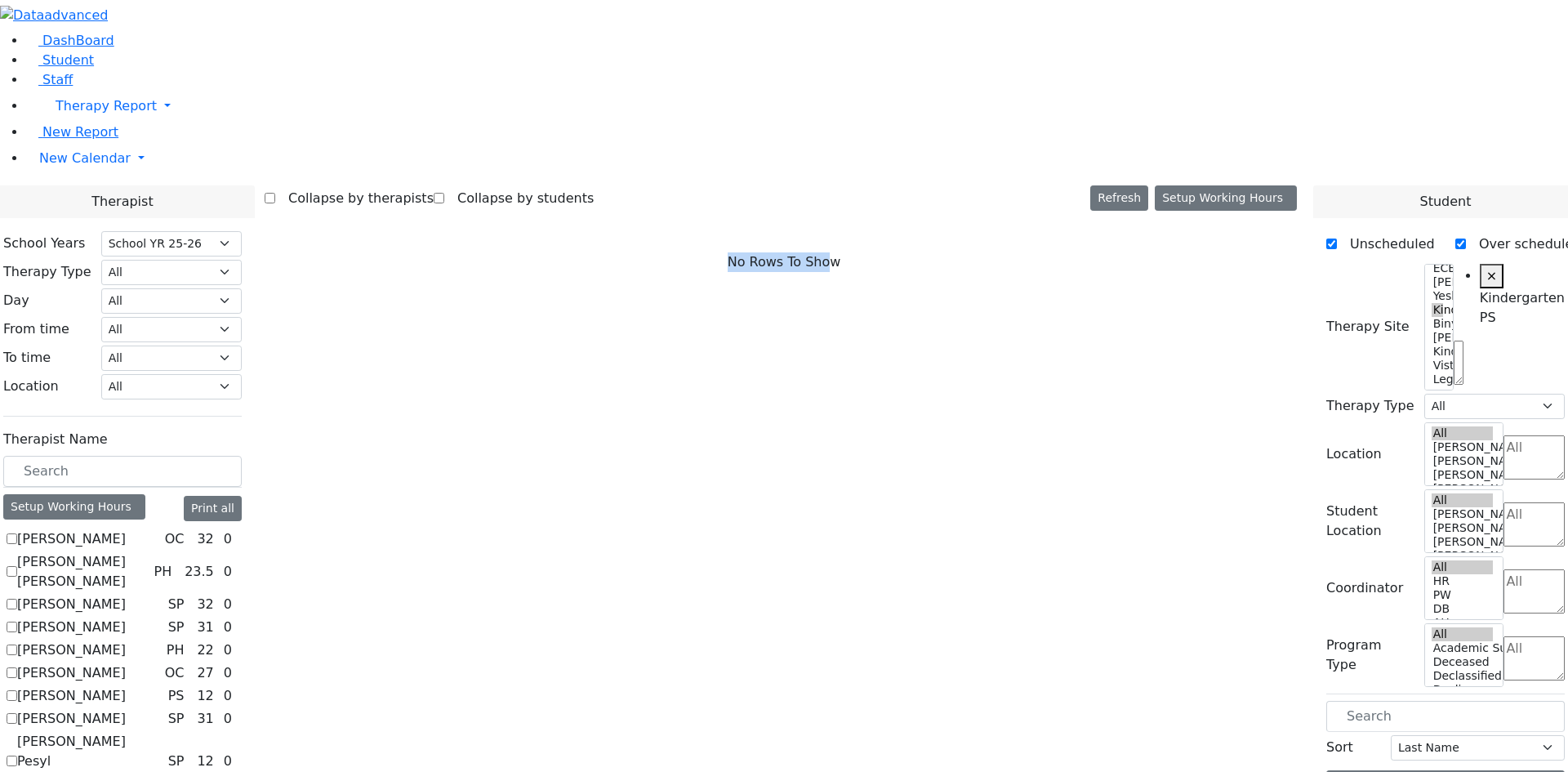
click at [803, 212] on div "No Rows To Show" at bounding box center [784, 263] width 1039 height 102
click at [800, 212] on div "No Rows To Show" at bounding box center [784, 263] width 1039 height 102
drag, startPoint x: 800, startPoint y: 85, endPoint x: 1142, endPoint y: 54, distance: 343.4
click at [1142, 212] on div "No Rows To Show" at bounding box center [784, 263] width 1039 height 102
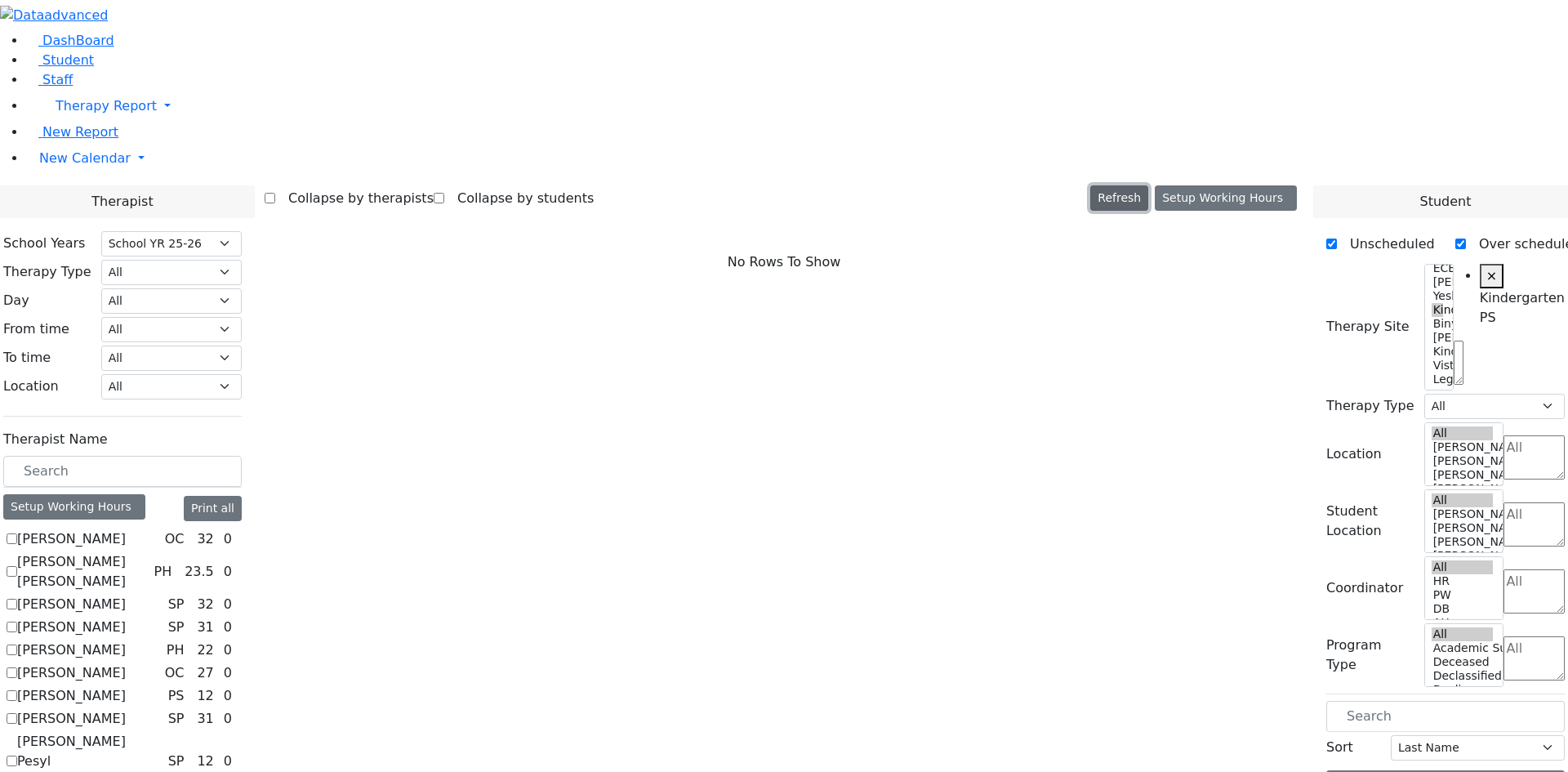
click at [1149, 185] on button "Refresh" at bounding box center [1120, 198] width 58 height 25
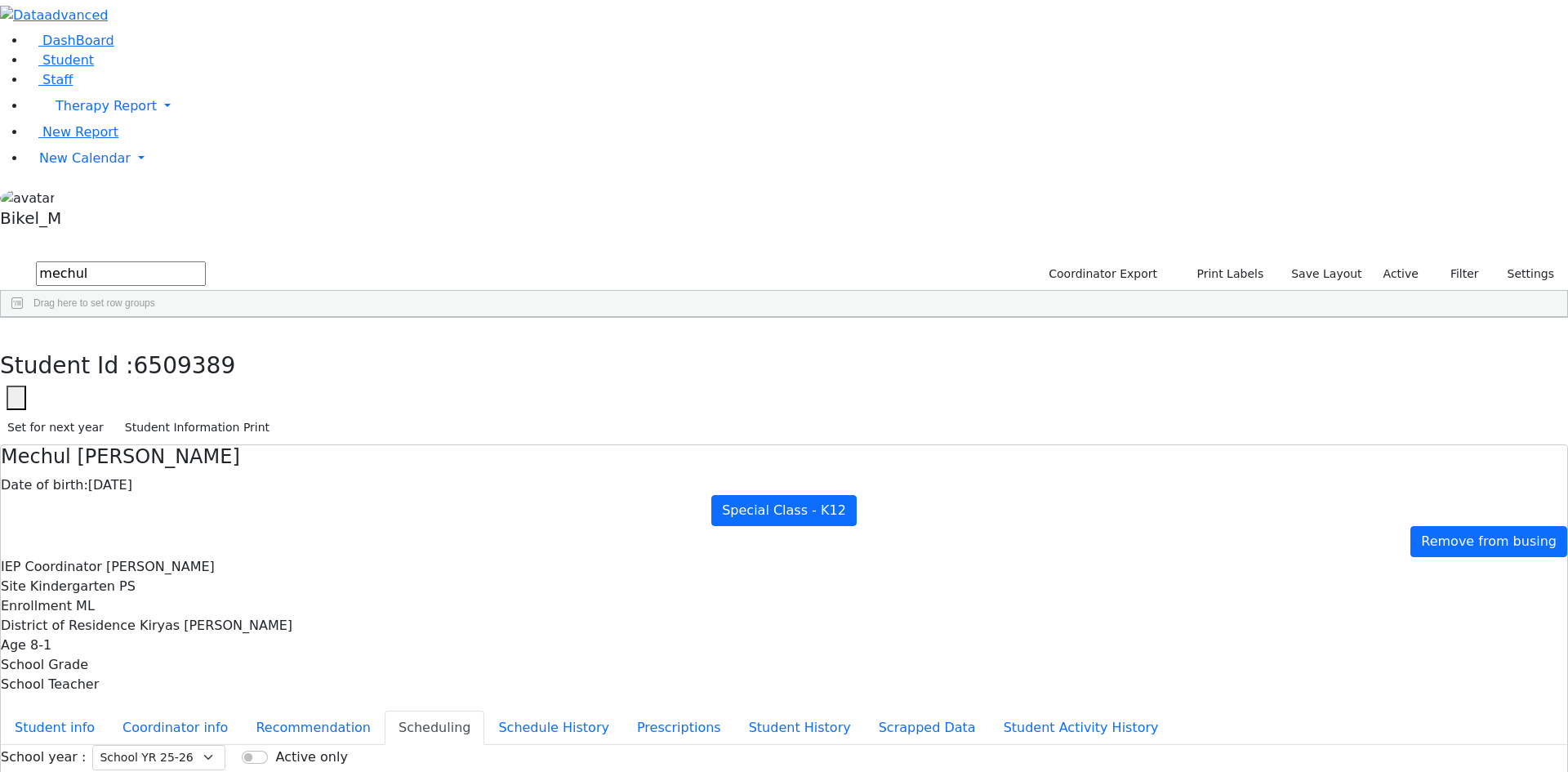
click at [308, 344] on div "Mechul" at bounding box center [256, 356] width 104 height 23
click at [204, 344] on div "Herskovic" at bounding box center [152, 356] width 104 height 23
click at [100, 344] on div "6509389" at bounding box center [51, 356] width 100 height 23
click at [206, 262] on input "mechul" at bounding box center [120, 274] width 170 height 25
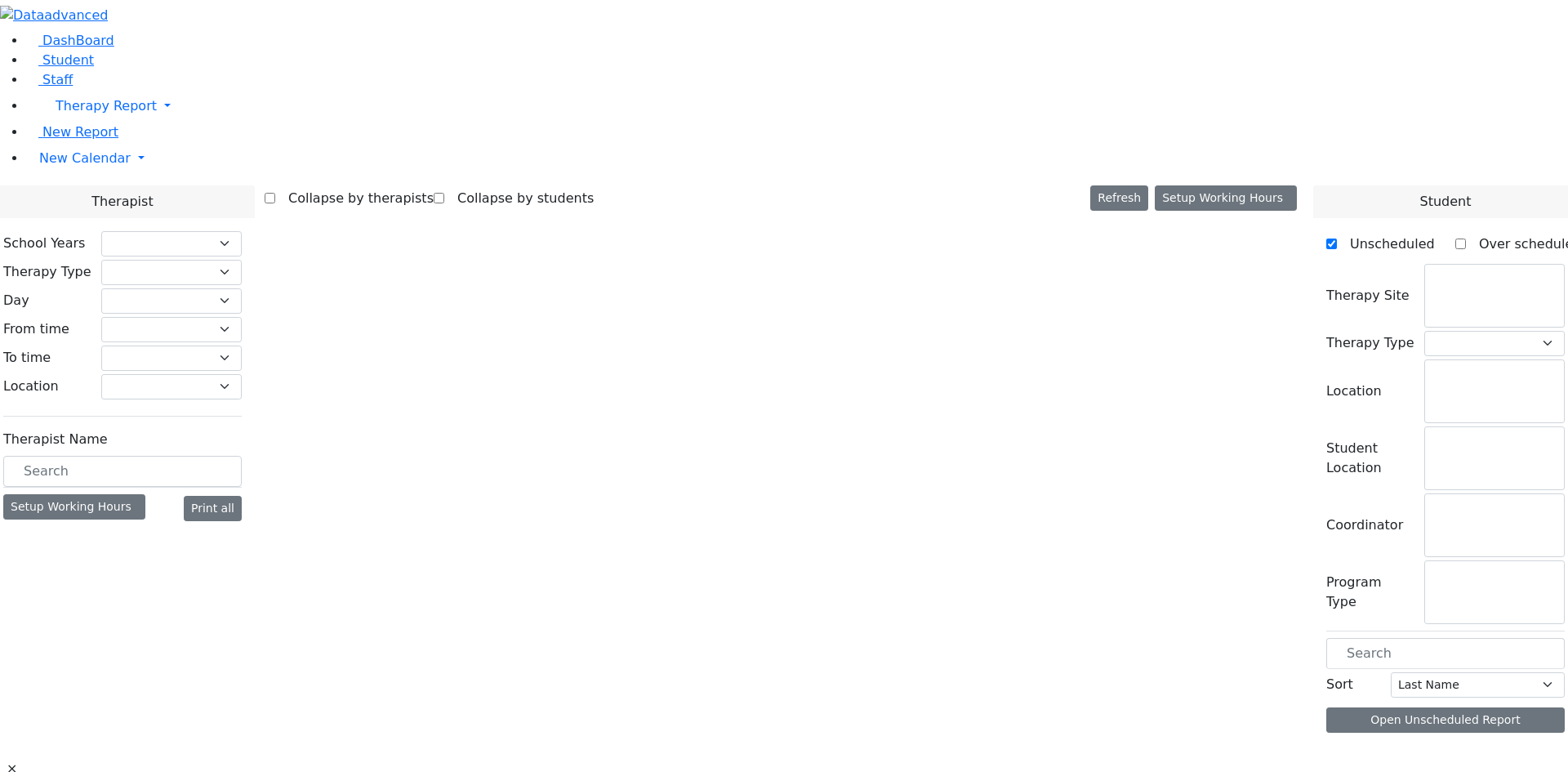
checkbox input "false"
select select "212"
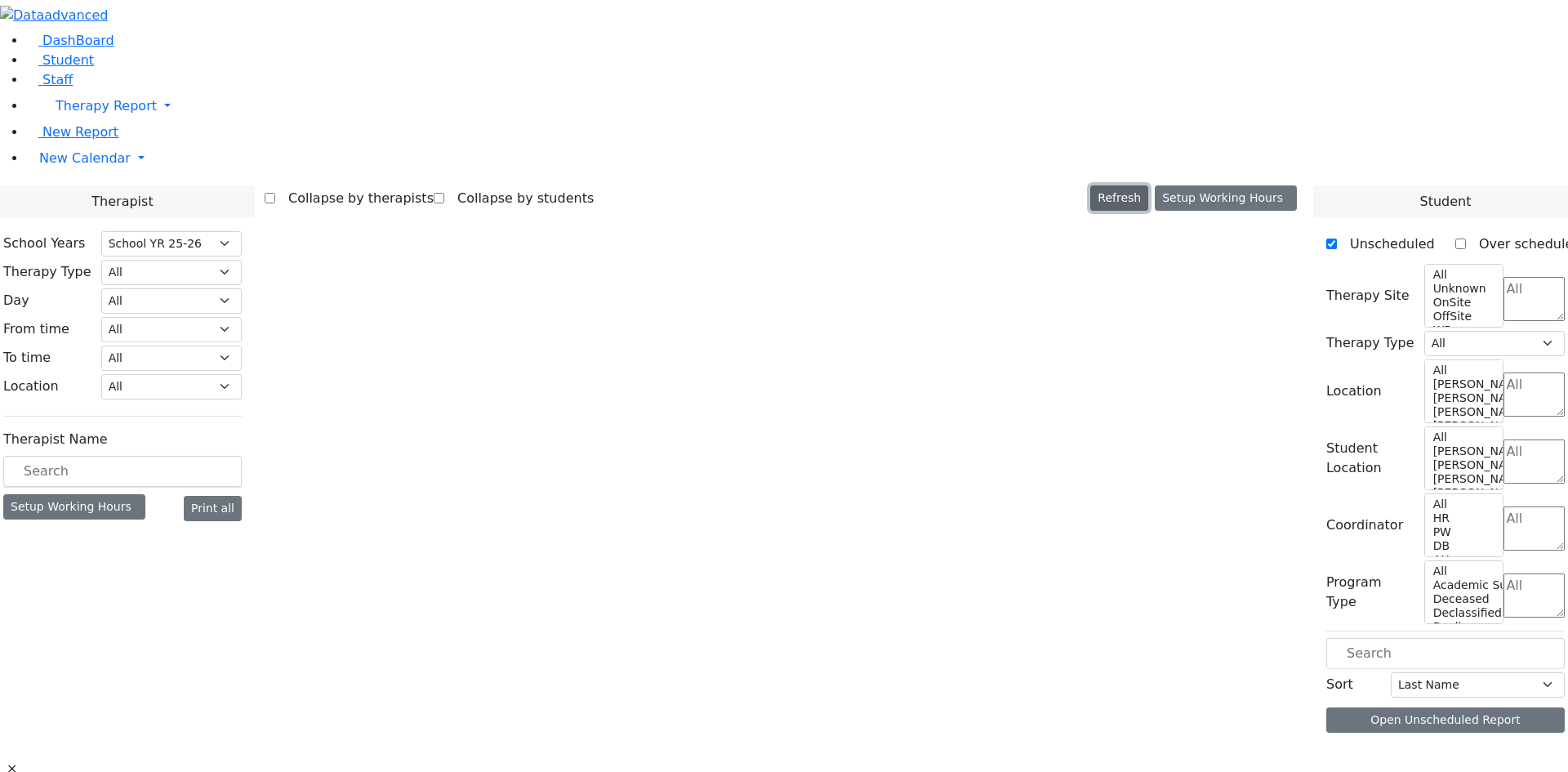
click at [1149, 185] on button "Refresh" at bounding box center [1120, 198] width 58 height 25
select select "212"
